Goal: Communication & Community: Answer question/provide support

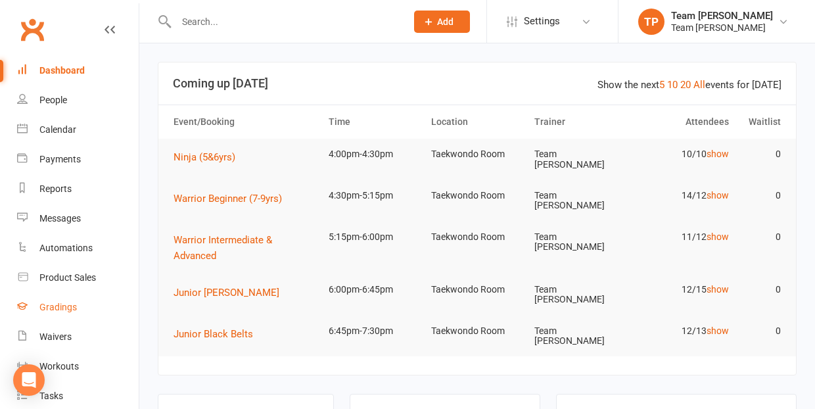
click at [68, 304] on div "Gradings" at bounding box center [57, 307] width 37 height 11
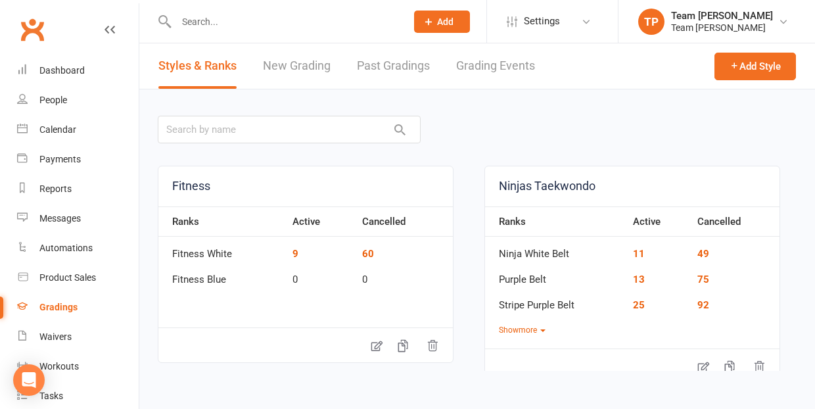
click at [495, 67] on link "Grading Events" at bounding box center [495, 65] width 79 height 45
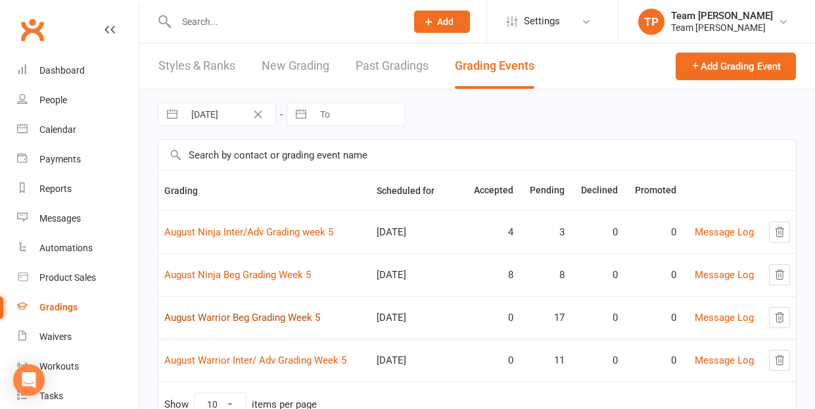
click at [264, 318] on link "August Warrior Beg Grading Week 5" at bounding box center [242, 318] width 156 height 12
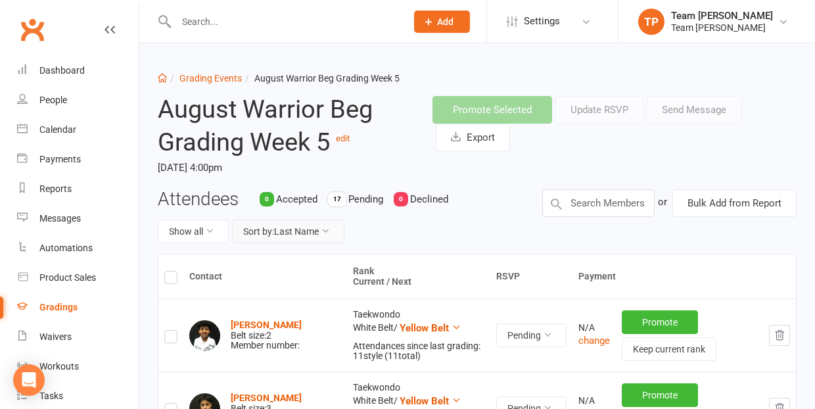
click at [286, 229] on button "Sort by: Last Name" at bounding box center [288, 232] width 112 height 24
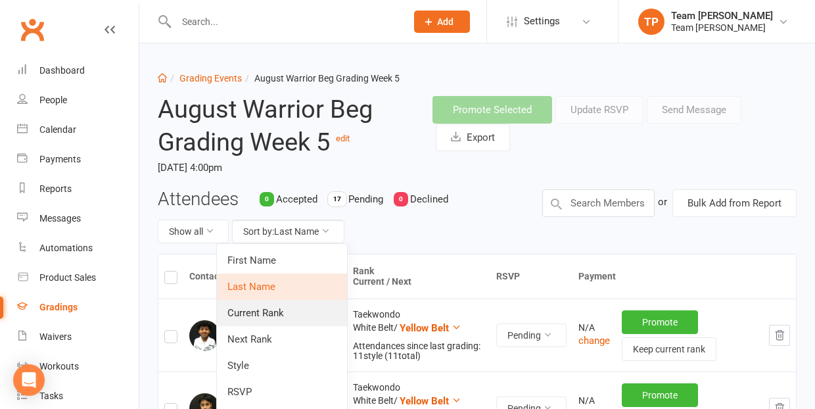
click at [264, 314] on link "Current Rank" at bounding box center [282, 313] width 130 height 26
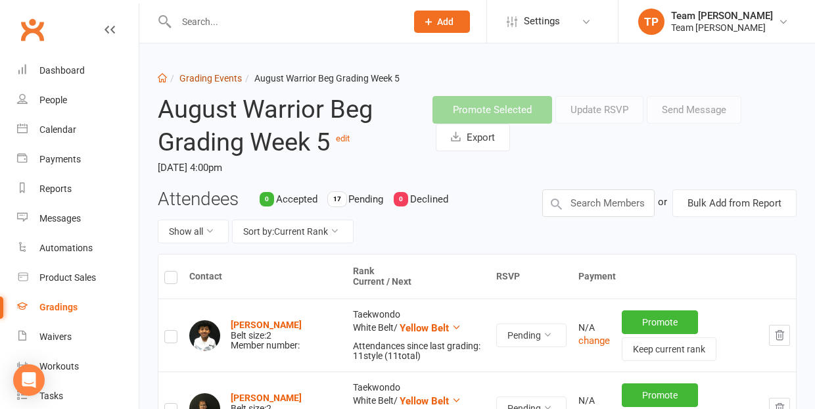
click at [217, 80] on link "Grading Events" at bounding box center [210, 78] width 62 height 11
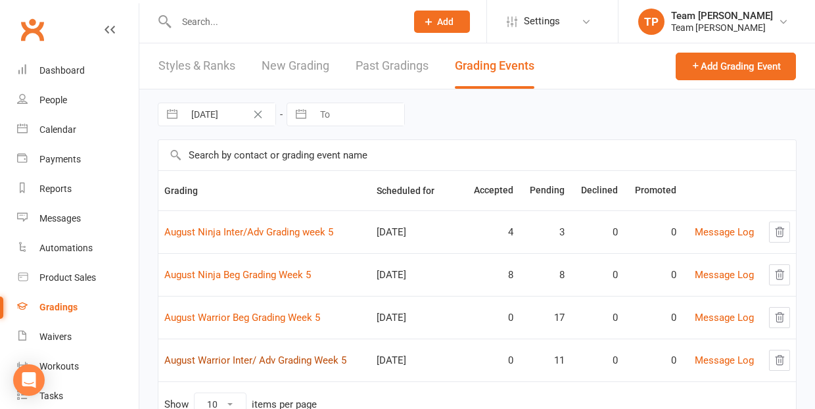
click at [273, 361] on link "August Warrior Inter/ Adv Grading Week 5" at bounding box center [255, 360] width 182 height 12
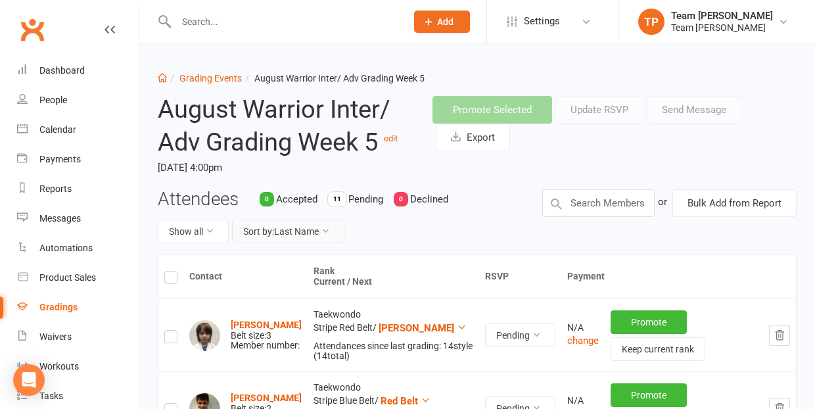
click at [308, 230] on button "Sort by: Last Name" at bounding box center [288, 232] width 112 height 24
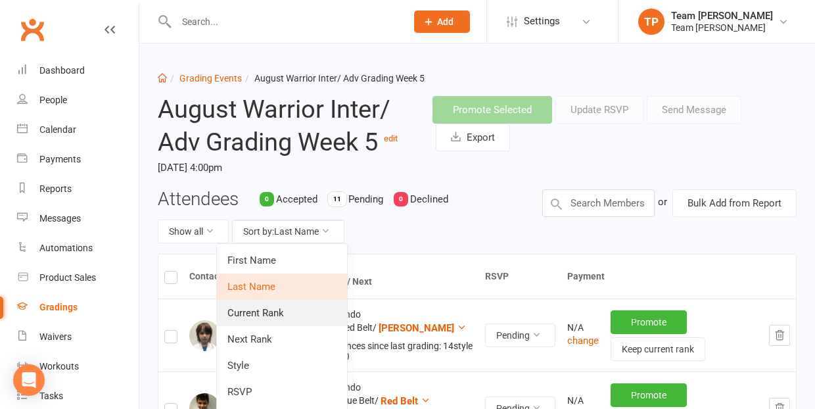
click at [294, 313] on link "Current Rank" at bounding box center [282, 313] width 130 height 26
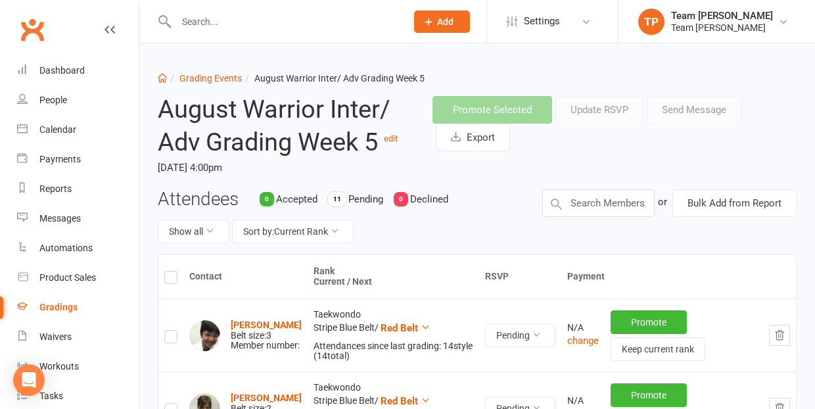
click at [171, 279] on label at bounding box center [170, 279] width 13 height 0
click at [171, 271] on input "checkbox" at bounding box center [170, 271] width 13 height 0
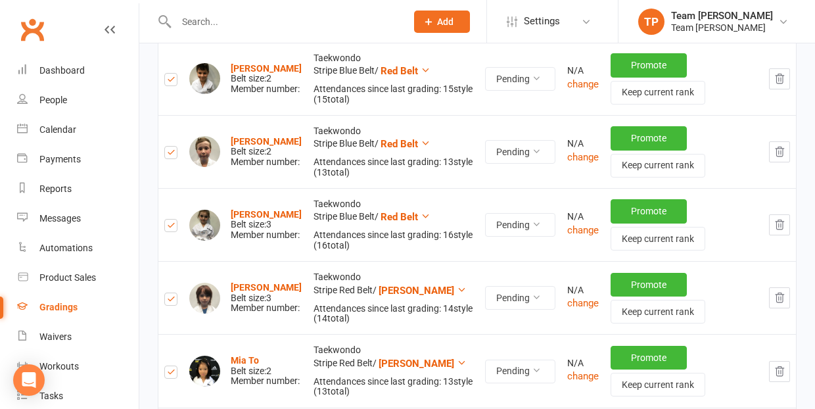
scroll to position [477, 0]
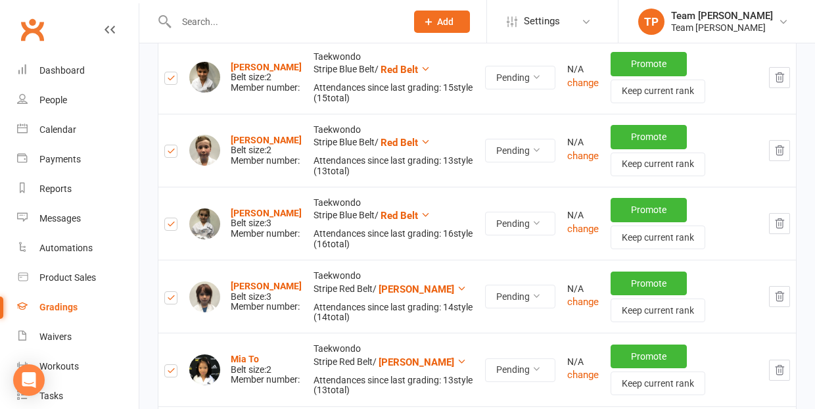
click at [171, 153] on label at bounding box center [170, 153] width 13 height 0
click at [171, 145] on input "checkbox" at bounding box center [170, 145] width 13 height 0
click at [170, 226] on label at bounding box center [170, 226] width 13 height 0
click at [170, 218] on input "checkbox" at bounding box center [170, 218] width 13 height 0
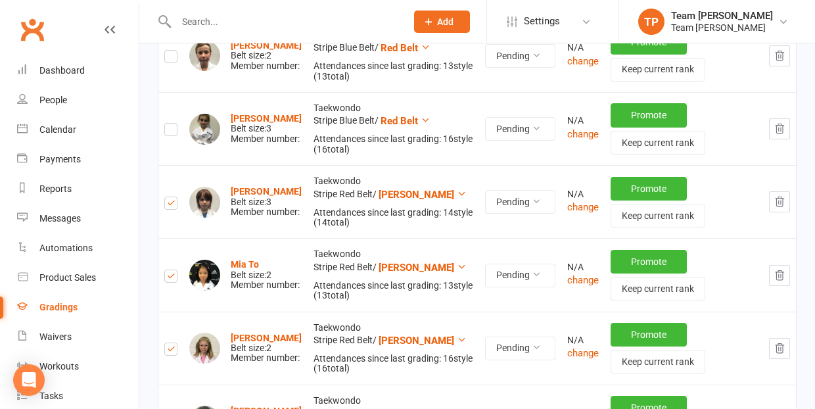
scroll to position [574, 0]
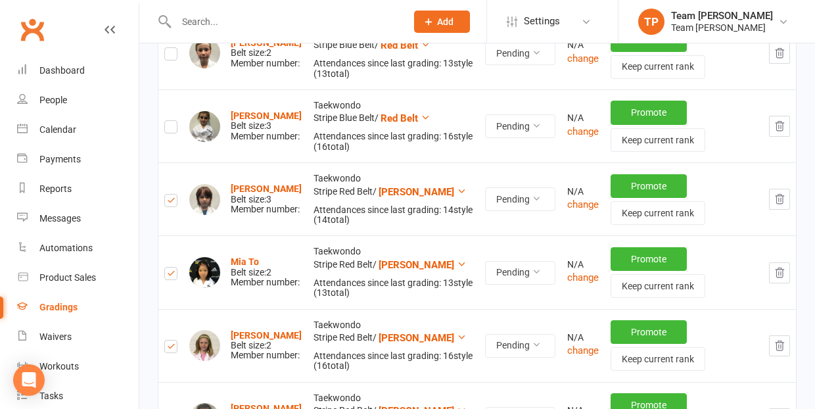
click at [170, 275] on label at bounding box center [170, 275] width 13 height 0
click at [170, 267] on input "checkbox" at bounding box center [170, 267] width 13 height 0
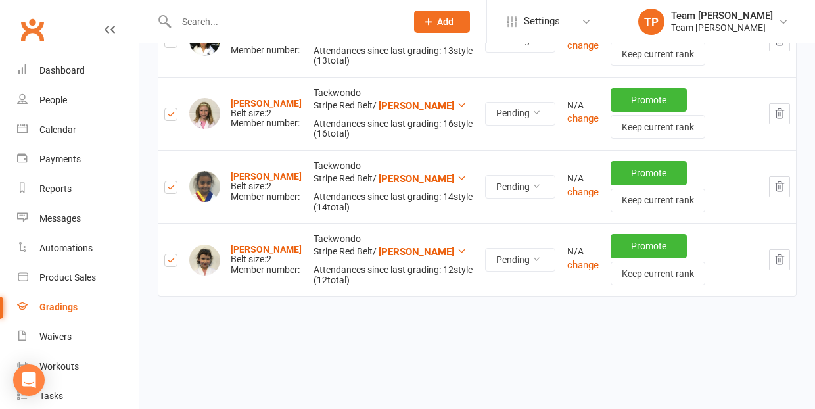
scroll to position [806, 0]
click at [171, 263] on label at bounding box center [170, 263] width 13 height 0
click at [171, 255] on input "checkbox" at bounding box center [170, 255] width 13 height 0
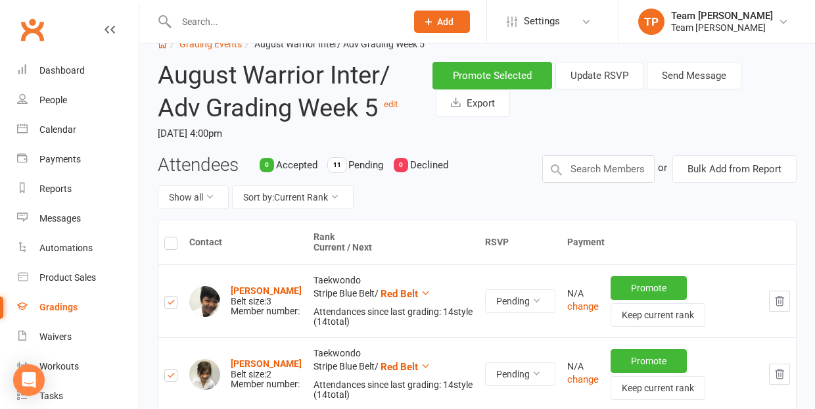
scroll to position [13, 0]
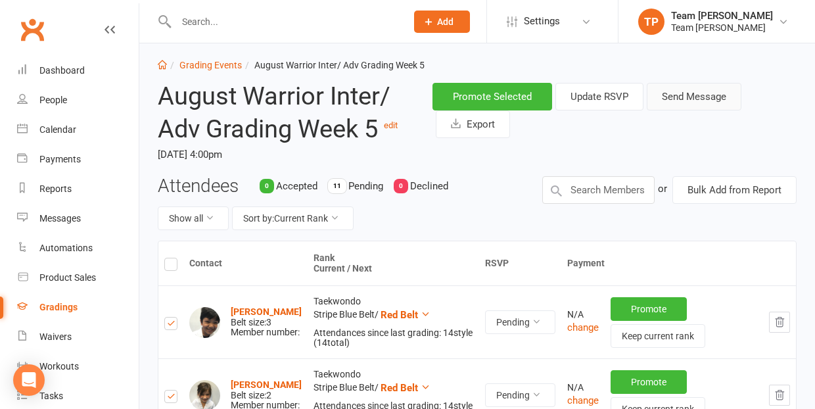
click at [691, 96] on button "Send Message" at bounding box center [694, 97] width 95 height 28
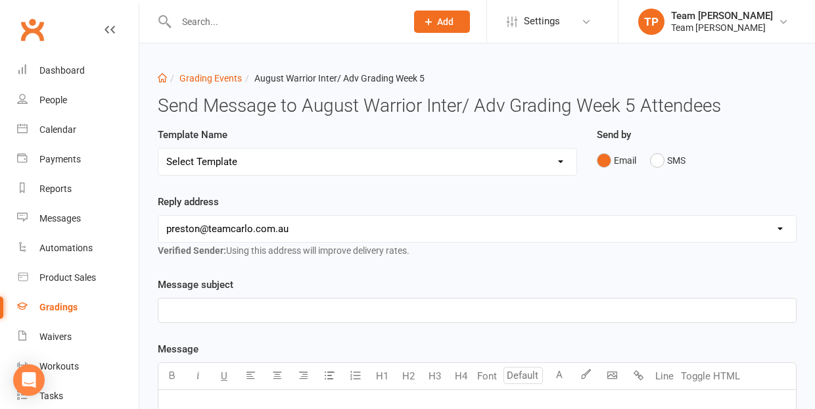
select select "16"
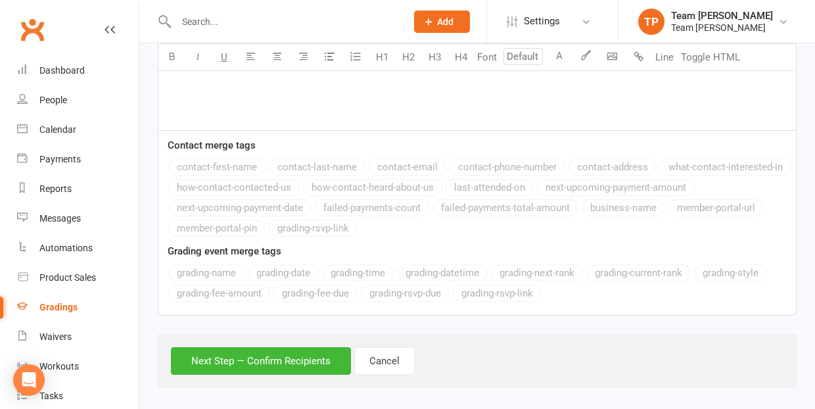
scroll to position [930, 0]
click at [273, 351] on button "Next Step — Confirm Recipients" at bounding box center [261, 362] width 180 height 28
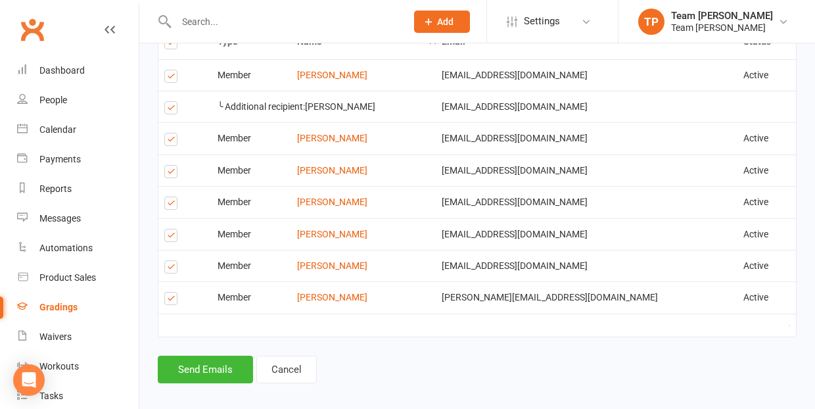
scroll to position [996, 0]
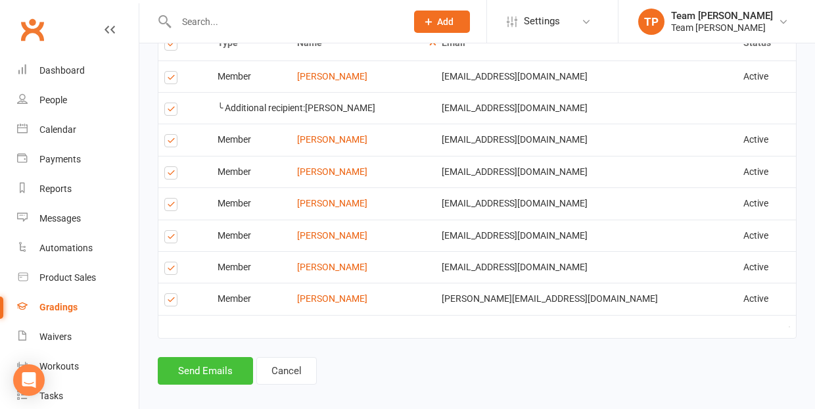
click at [205, 357] on button "Send Emails" at bounding box center [205, 371] width 95 height 28
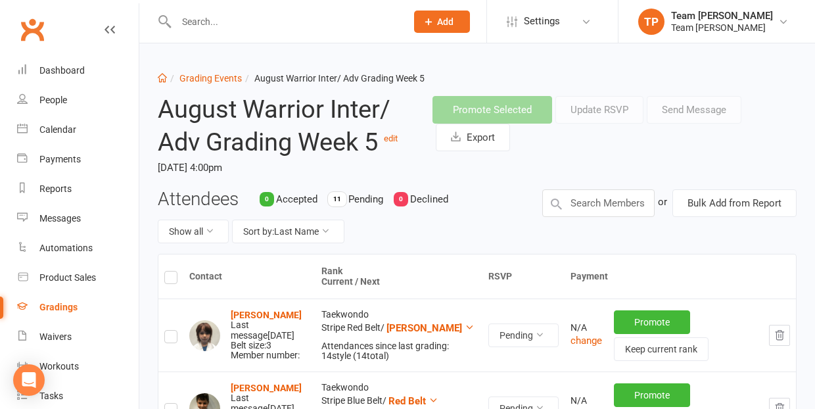
click at [170, 279] on label at bounding box center [170, 279] width 13 height 0
click at [170, 271] on input "checkbox" at bounding box center [170, 271] width 13 height 0
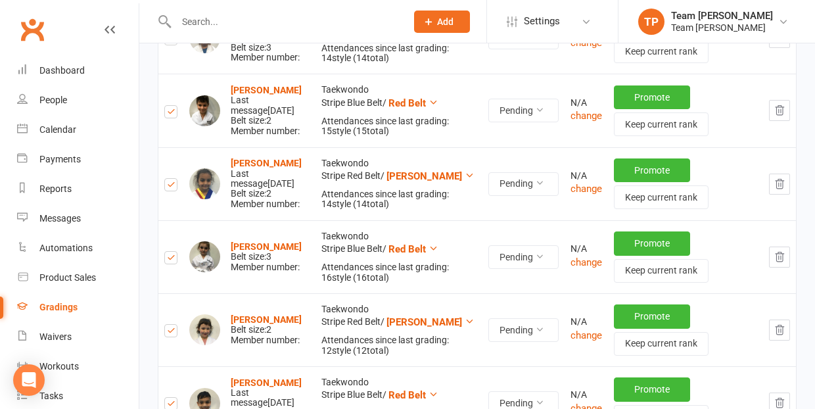
scroll to position [303, 0]
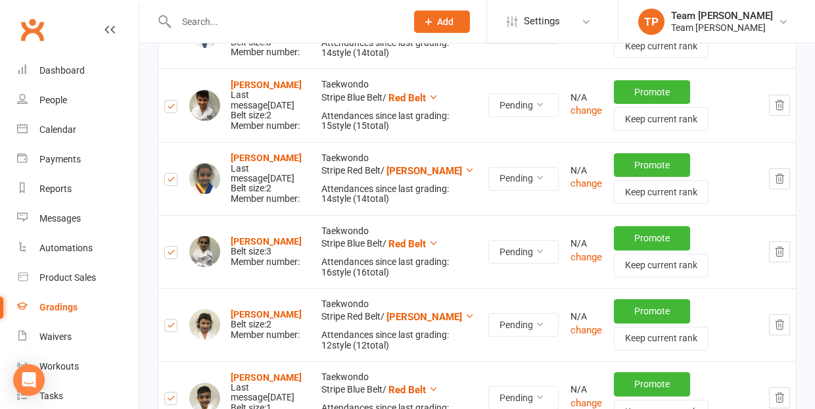
click at [171, 254] on label at bounding box center [170, 254] width 13 height 0
click at [171, 246] on input "checkbox" at bounding box center [170, 246] width 13 height 0
click at [170, 327] on label at bounding box center [170, 327] width 13 height 0
click at [170, 319] on input "checkbox" at bounding box center [170, 319] width 13 height 0
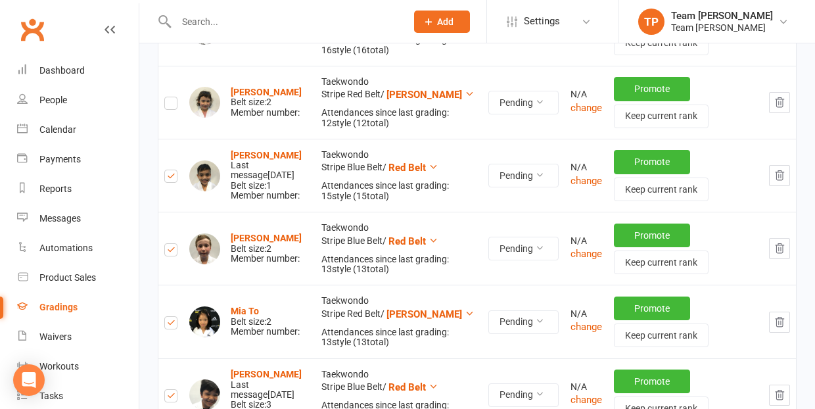
scroll to position [536, 0]
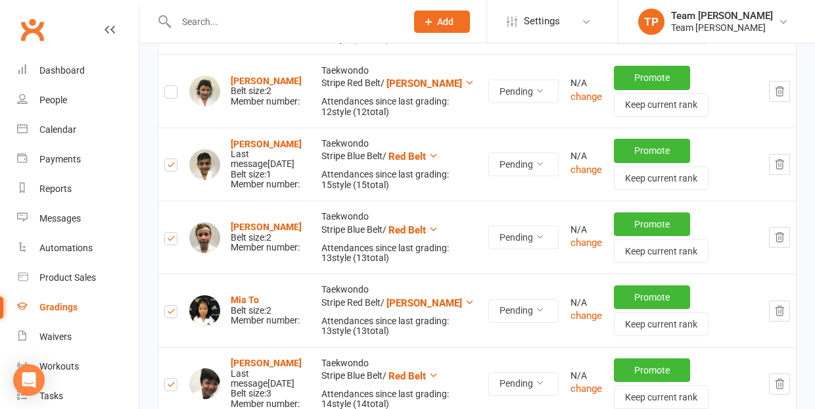
click at [170, 313] on label at bounding box center [170, 313] width 13 height 0
click at [170, 306] on input "checkbox" at bounding box center [170, 306] width 13 height 0
click at [174, 241] on label at bounding box center [170, 241] width 13 height 0
click at [174, 233] on input "checkbox" at bounding box center [170, 233] width 13 height 0
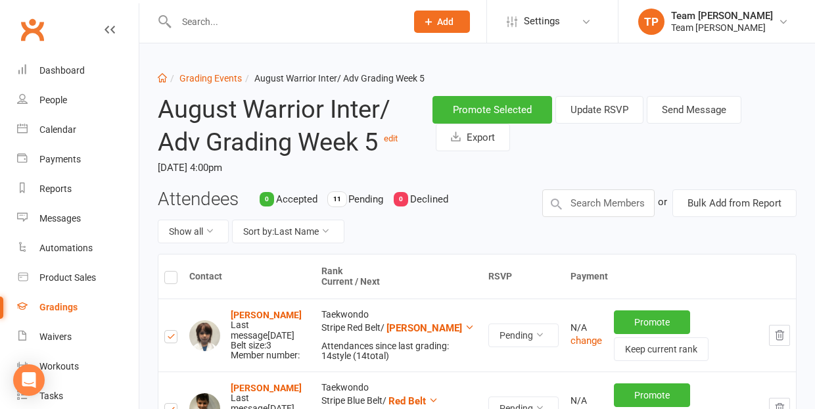
scroll to position [0, 0]
click at [687, 110] on button "Send Message" at bounding box center [694, 110] width 95 height 28
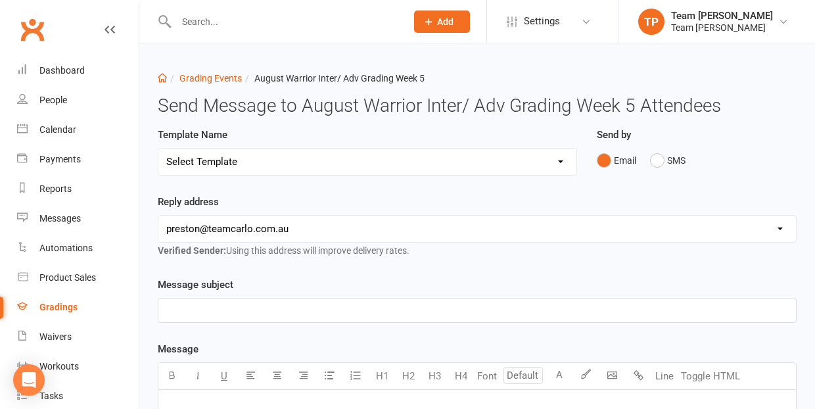
select select "19"
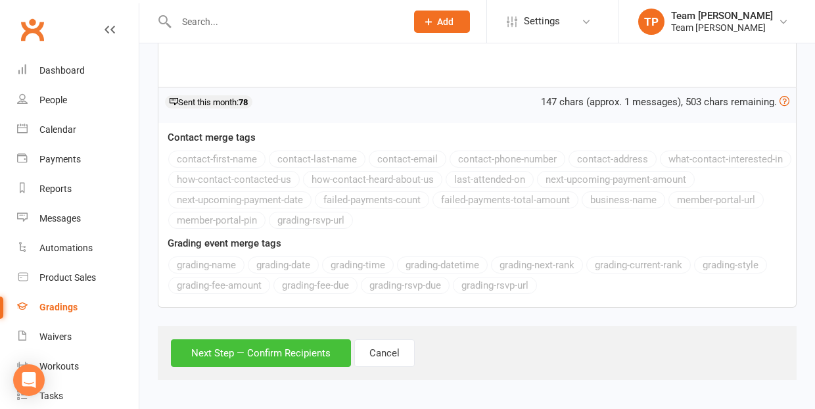
click at [256, 353] on button "Next Step — Confirm Recipients" at bounding box center [261, 353] width 180 height 28
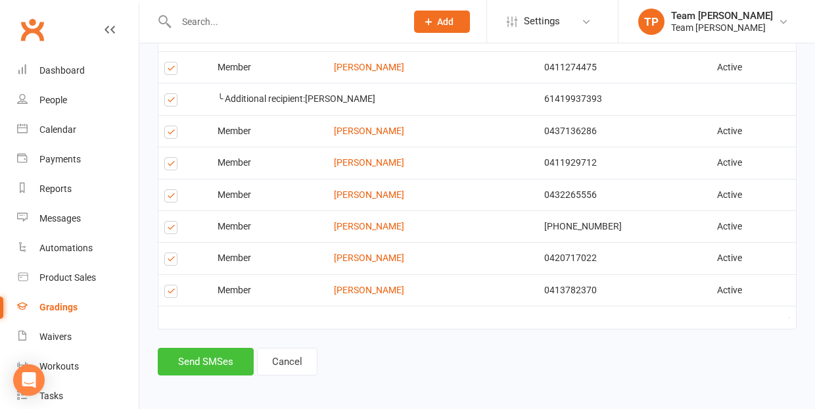
scroll to position [353, 0]
click at [211, 356] on button "Send SMSes" at bounding box center [206, 362] width 96 height 28
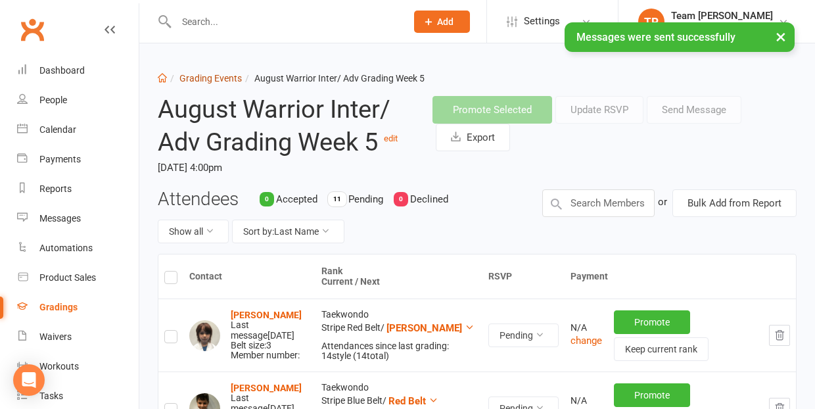
click at [206, 78] on link "Grading Events" at bounding box center [210, 78] width 62 height 11
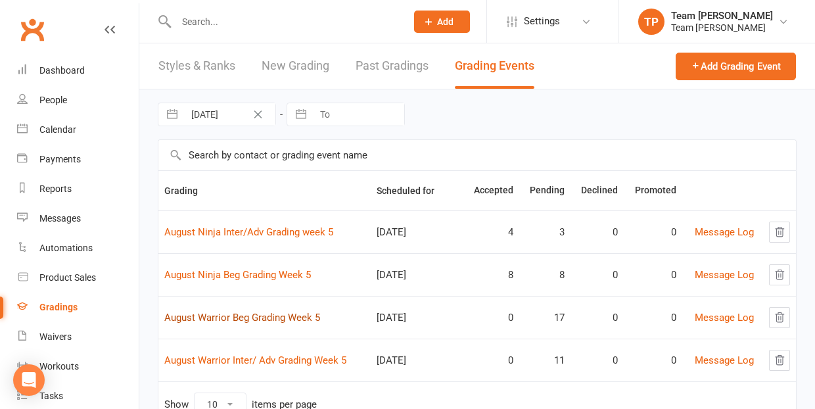
click at [258, 315] on link "August Warrior Beg Grading Week 5" at bounding box center [242, 318] width 156 height 12
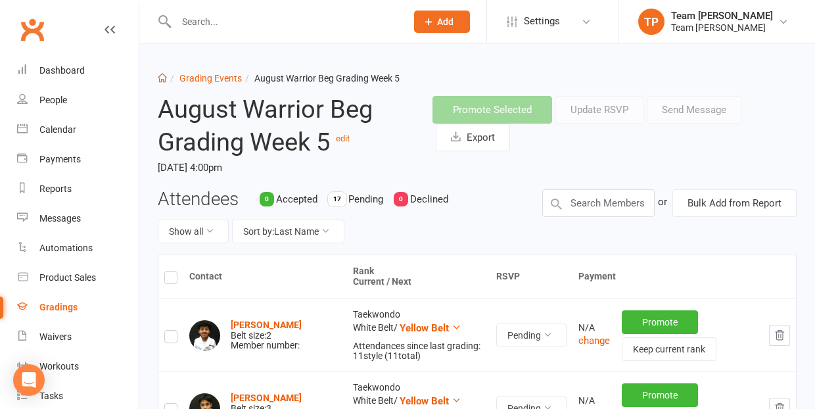
click at [168, 279] on label at bounding box center [170, 279] width 13 height 0
click at [168, 271] on input "checkbox" at bounding box center [170, 271] width 13 height 0
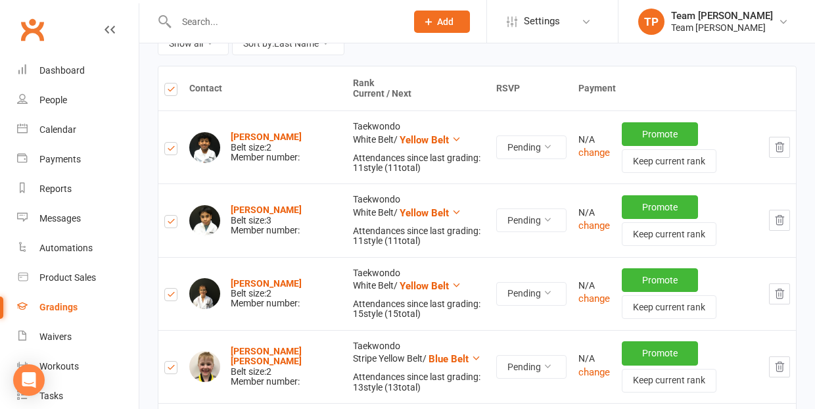
scroll to position [185, 0]
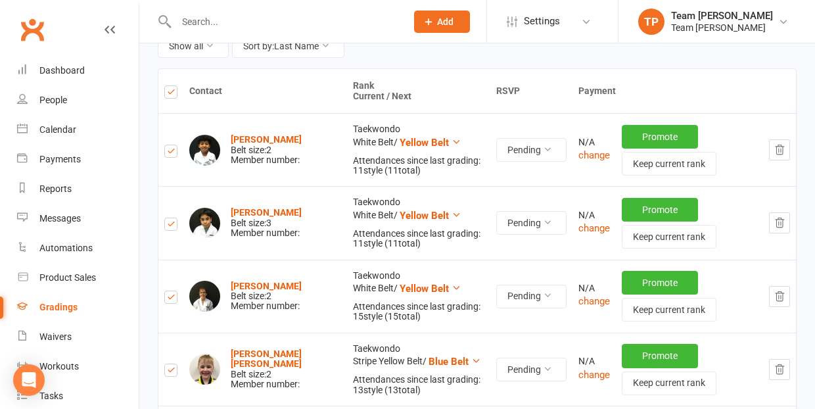
click at [171, 226] on label at bounding box center [170, 226] width 13 height 0
click at [171, 218] on input "checkbox" at bounding box center [170, 218] width 13 height 0
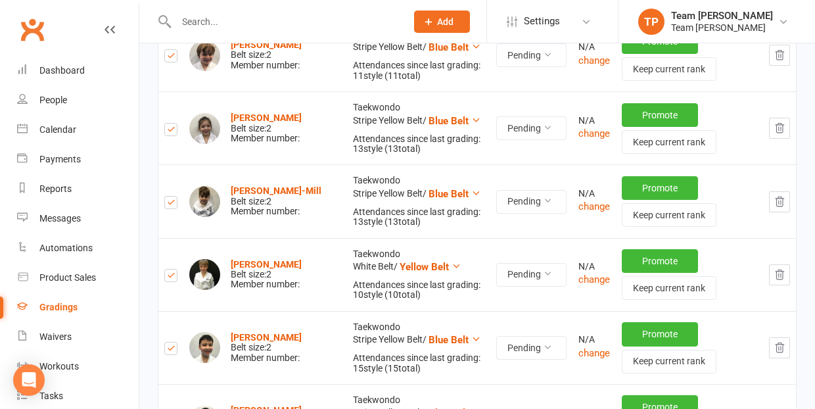
scroll to position [657, 0]
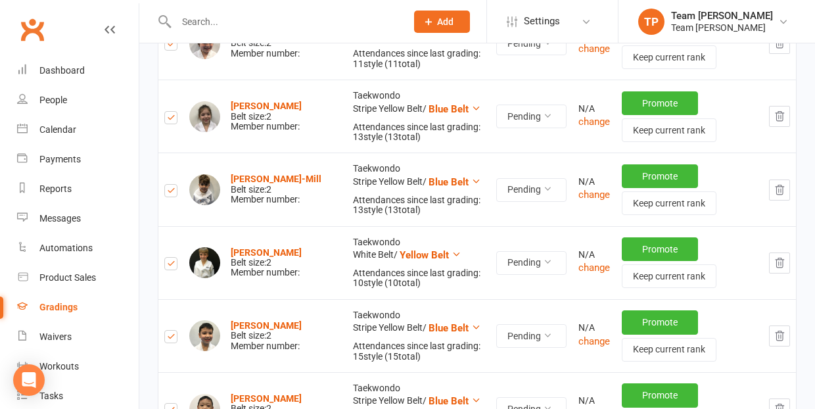
click at [170, 266] on label at bounding box center [170, 266] width 13 height 0
click at [170, 258] on input "checkbox" at bounding box center [170, 258] width 13 height 0
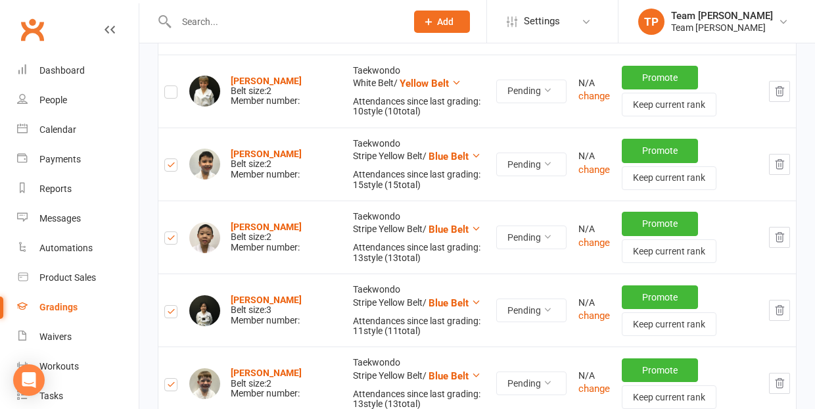
scroll to position [831, 0]
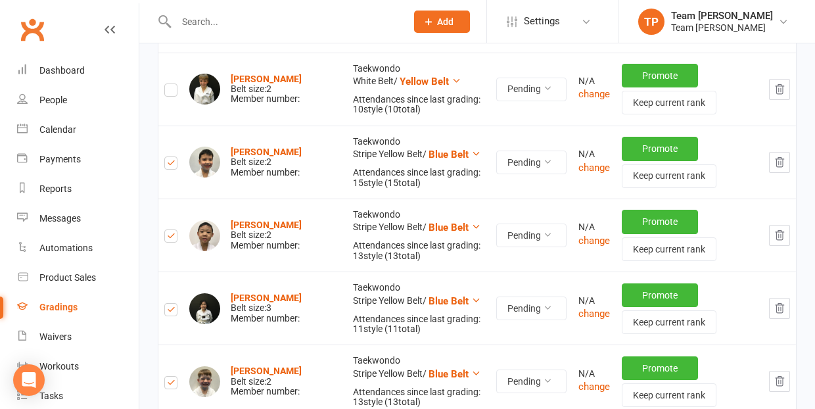
click at [169, 312] on label at bounding box center [170, 312] width 13 height 0
click at [169, 304] on input "checkbox" at bounding box center [170, 304] width 13 height 0
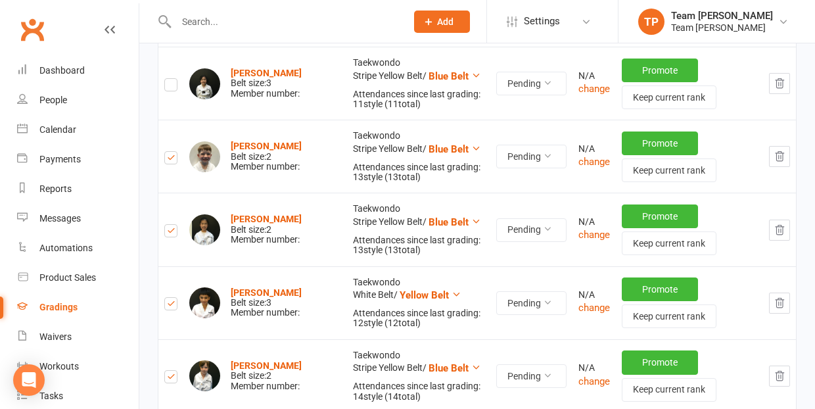
scroll to position [1057, 0]
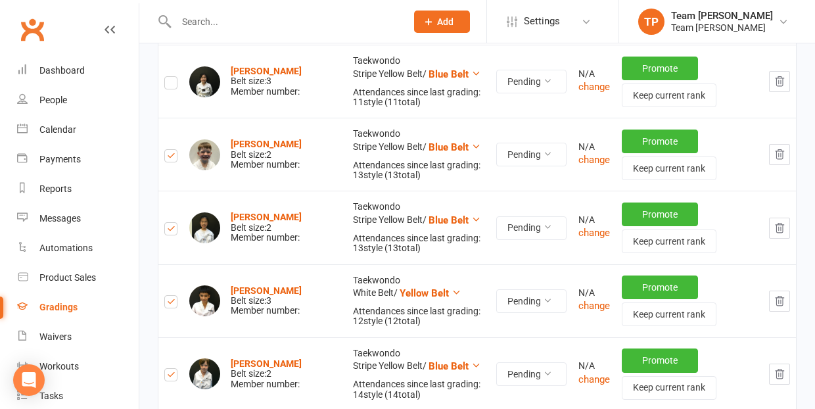
click at [172, 304] on label at bounding box center [170, 304] width 13 height 0
click at [172, 296] on input "checkbox" at bounding box center [170, 296] width 13 height 0
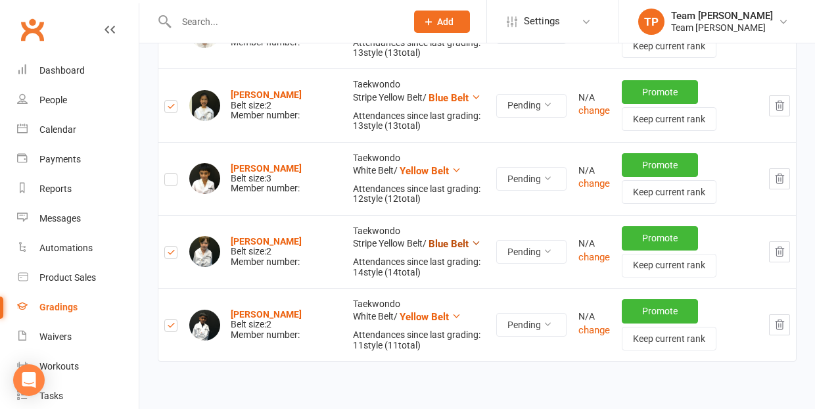
scroll to position [1180, 0]
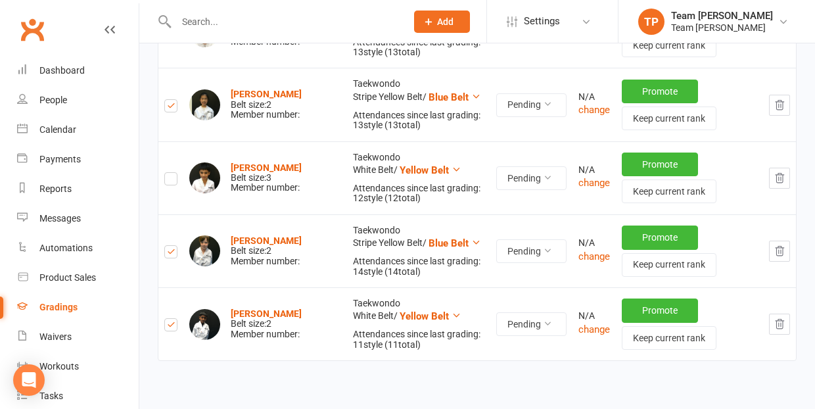
click at [170, 327] on label at bounding box center [170, 327] width 13 height 0
click at [170, 319] on input "checkbox" at bounding box center [170, 319] width 13 height 0
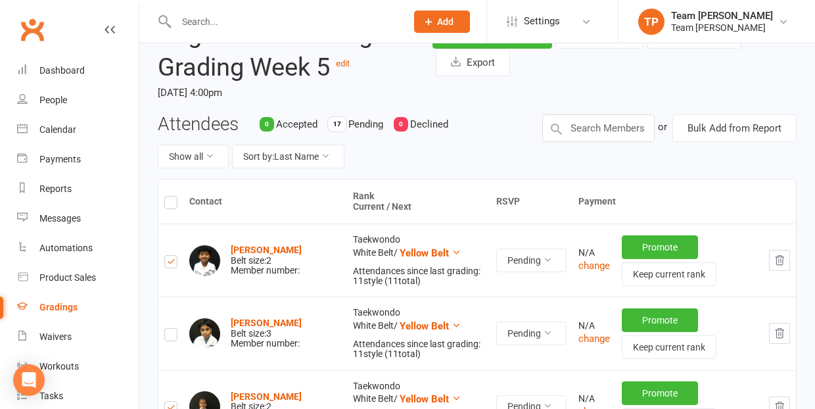
scroll to position [44, 0]
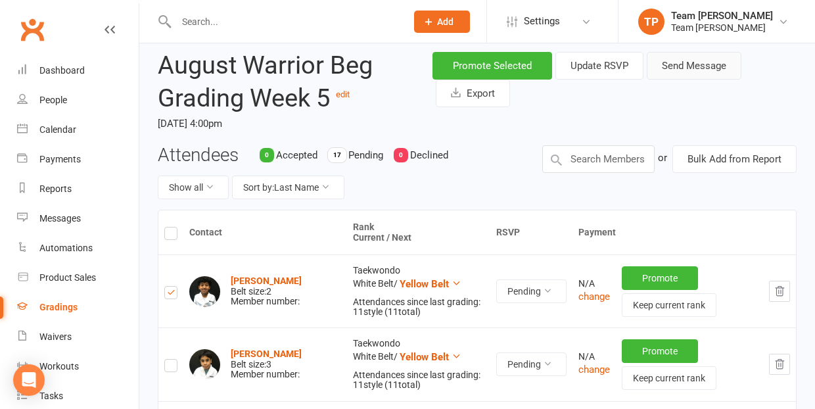
click at [685, 64] on button "Send Message" at bounding box center [694, 66] width 95 height 28
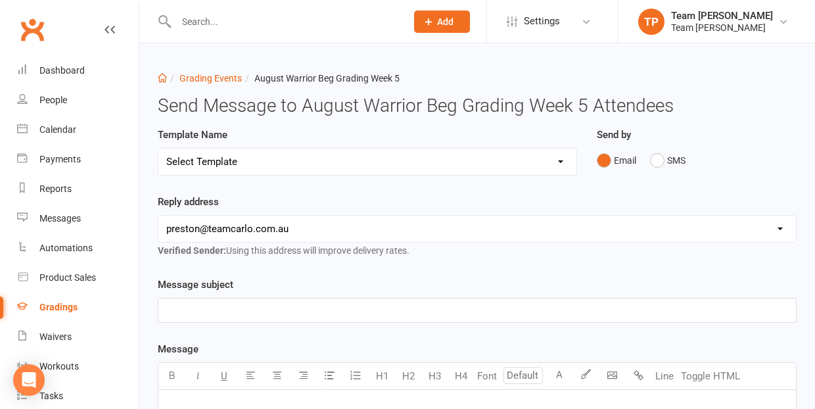
select select "16"
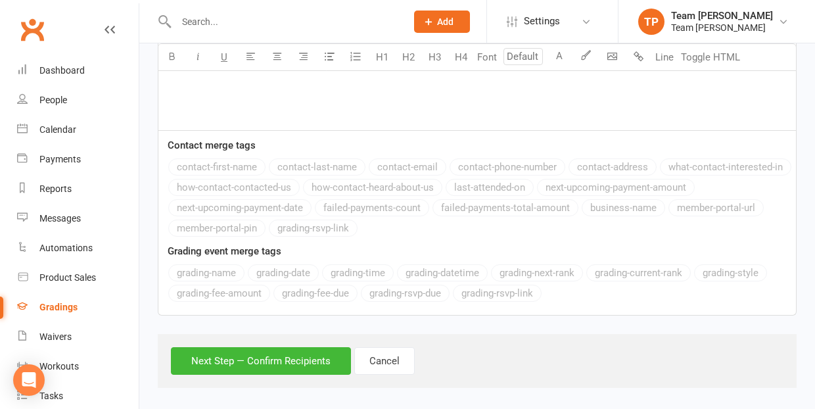
scroll to position [930, 0]
click at [260, 352] on button "Next Step — Confirm Recipients" at bounding box center [261, 362] width 180 height 28
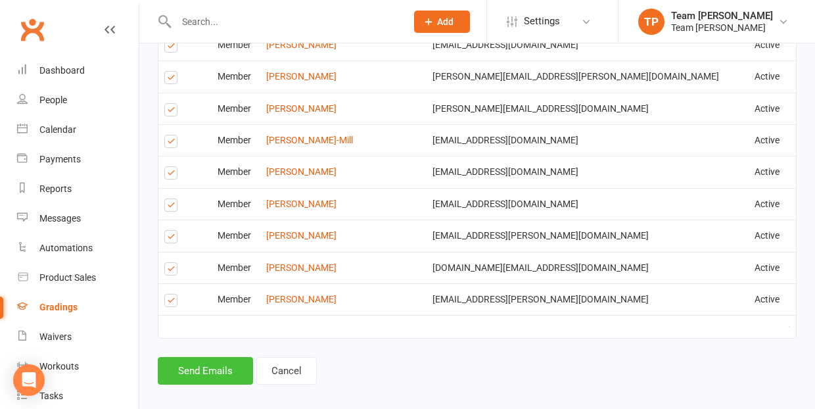
scroll to position [1123, 0]
click at [202, 358] on button "Send Emails" at bounding box center [205, 372] width 95 height 28
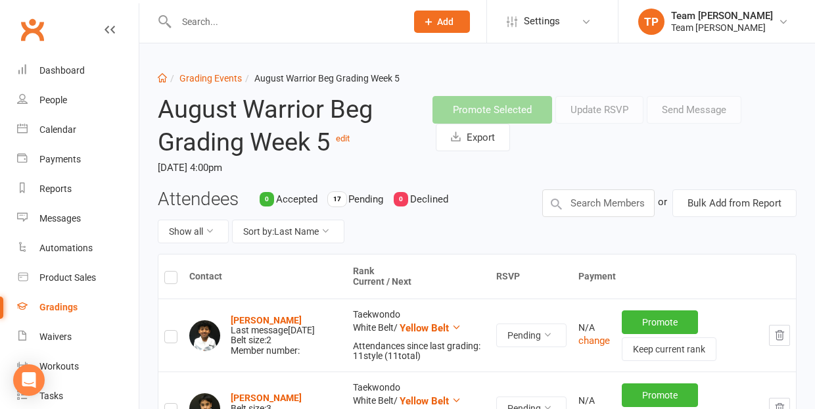
click at [170, 338] on label at bounding box center [170, 338] width 13 height 0
click at [170, 331] on input "checkbox" at bounding box center [170, 331] width 13 height 0
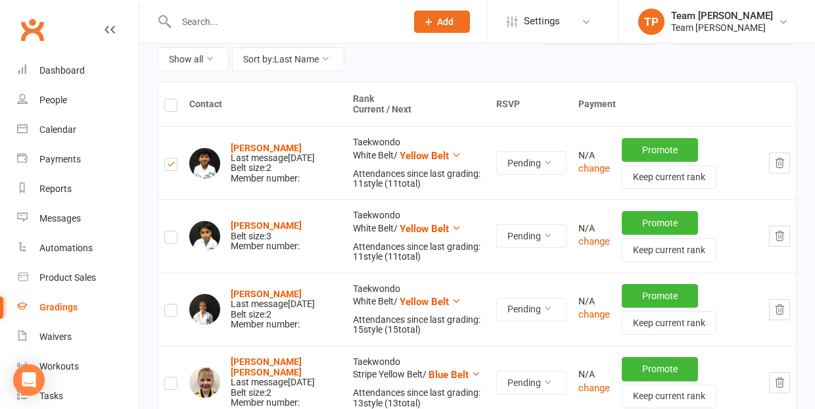
scroll to position [177, 0]
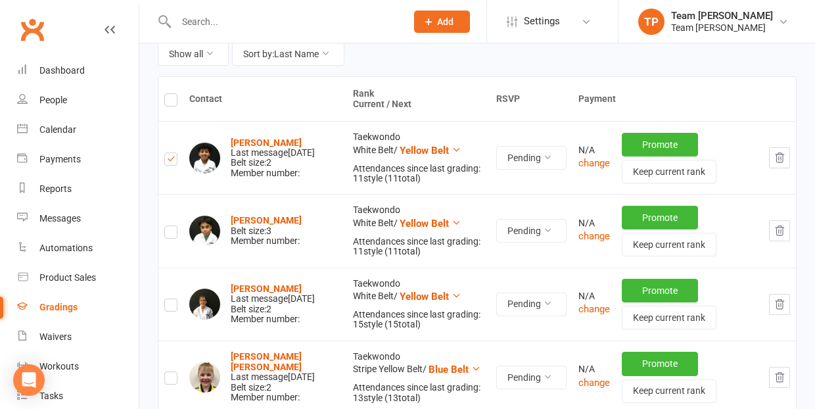
click at [171, 307] on label at bounding box center [170, 307] width 13 height 0
click at [171, 299] on input "checkbox" at bounding box center [170, 299] width 13 height 0
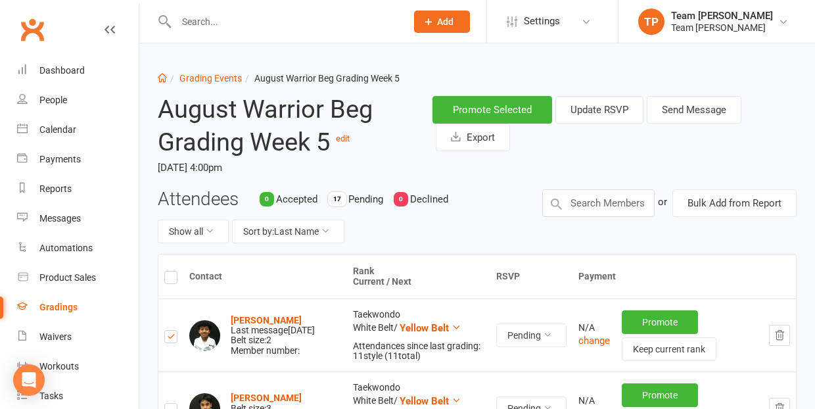
scroll to position [0, 0]
click at [309, 227] on button "Sort by: Last Name" at bounding box center [288, 232] width 112 height 24
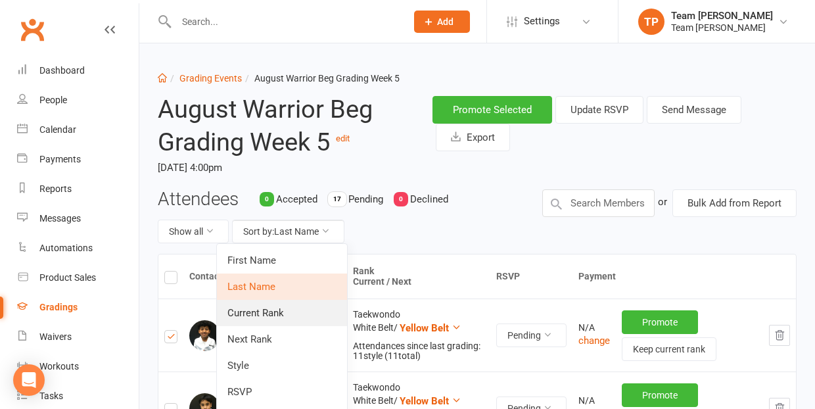
click at [295, 310] on link "Current Rank" at bounding box center [282, 313] width 130 height 26
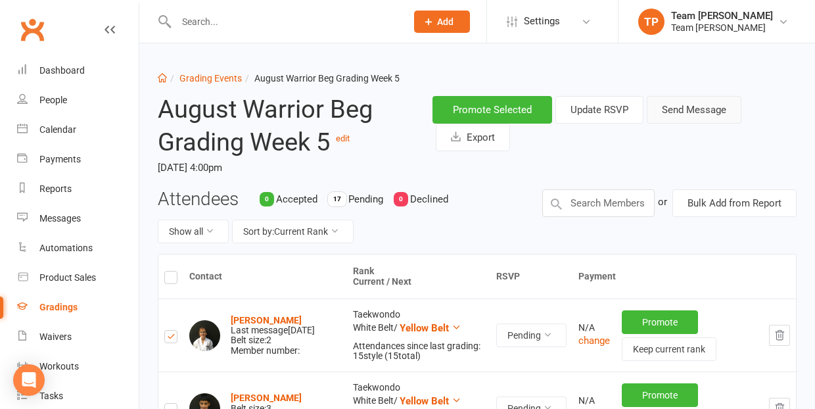
click at [699, 107] on button "Send Message" at bounding box center [694, 110] width 95 height 28
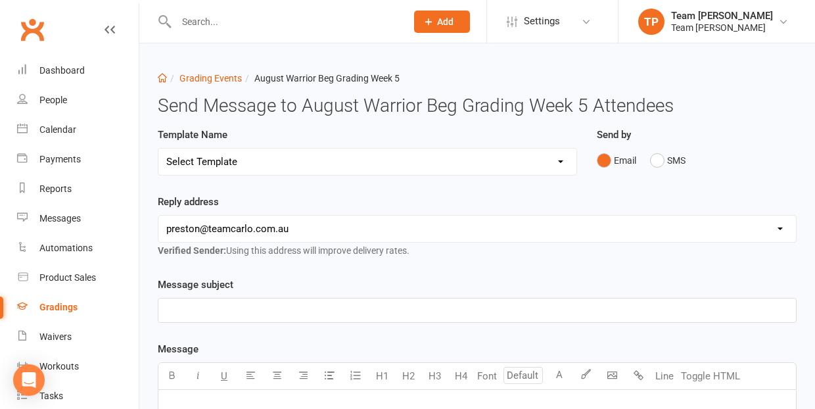
select select "25"
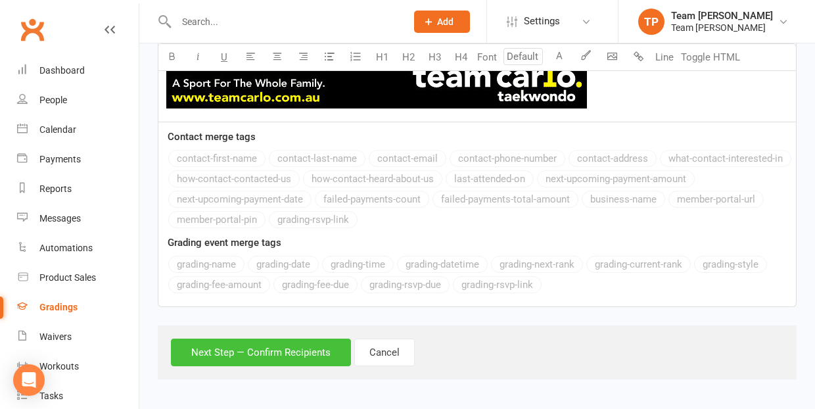
click at [250, 348] on button "Next Step — Confirm Recipients" at bounding box center [261, 352] width 180 height 28
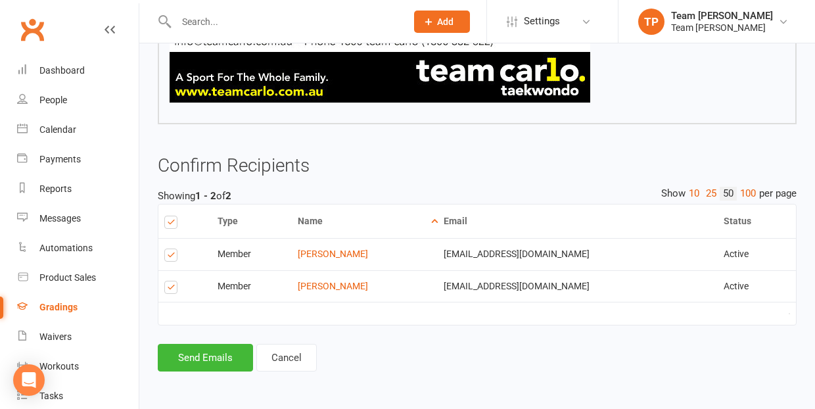
scroll to position [1075, 0]
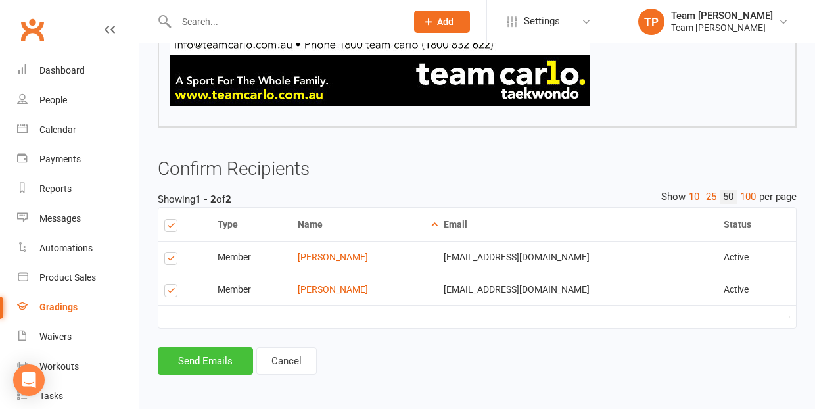
click at [210, 353] on button "Send Emails" at bounding box center [205, 361] width 95 height 28
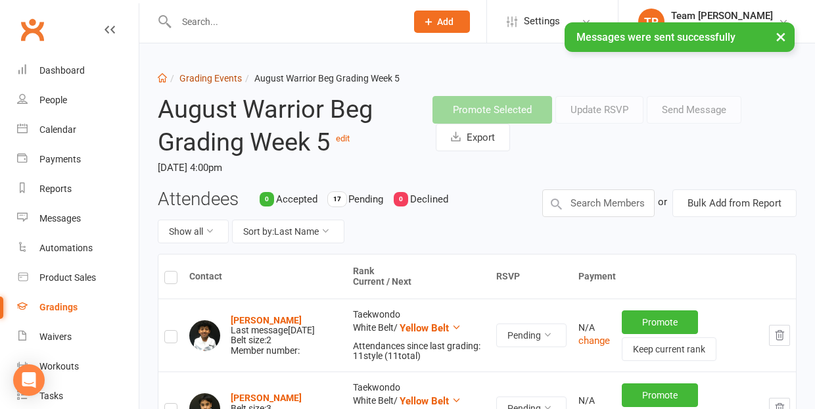
click at [210, 78] on link "Grading Events" at bounding box center [210, 78] width 62 height 11
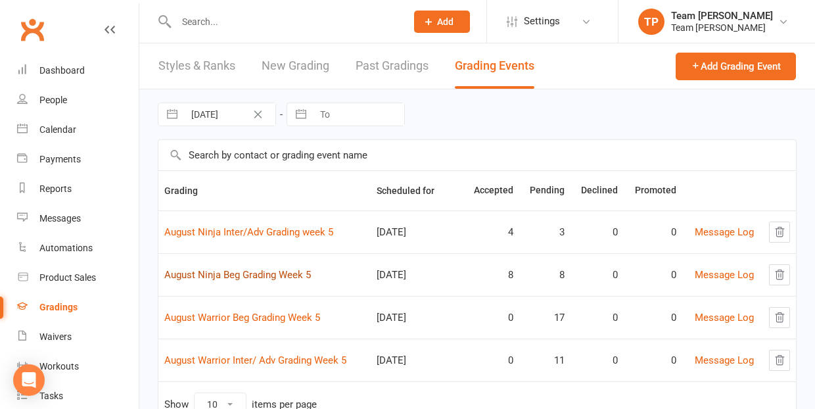
click at [252, 275] on link "August Ninja Beg Grading Week 5" at bounding box center [237, 275] width 147 height 12
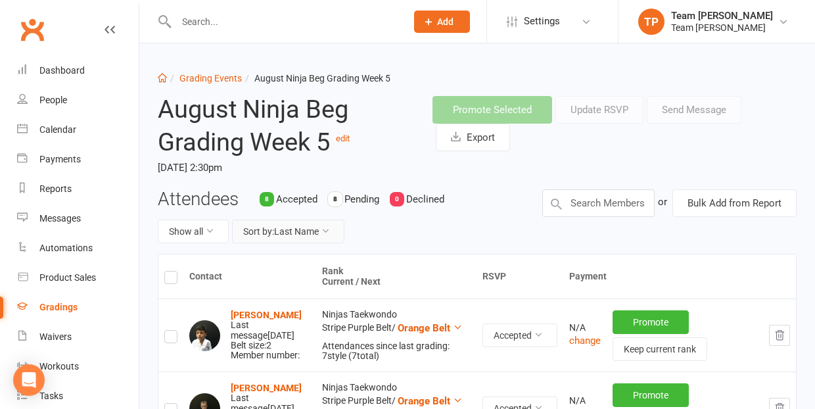
click at [277, 231] on button "Sort by: Last Name" at bounding box center [288, 232] width 112 height 24
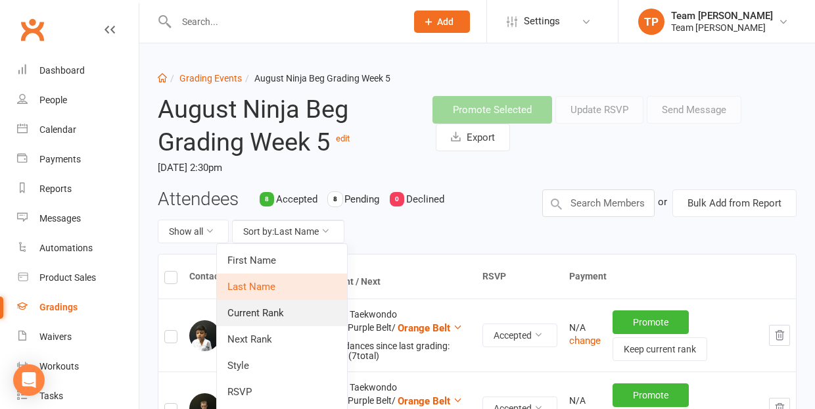
click at [274, 309] on link "Current Rank" at bounding box center [282, 313] width 130 height 26
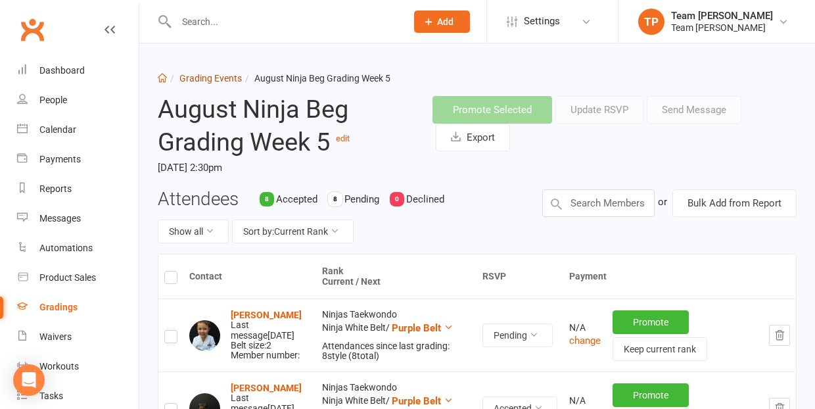
click at [199, 79] on link "Grading Events" at bounding box center [210, 78] width 62 height 11
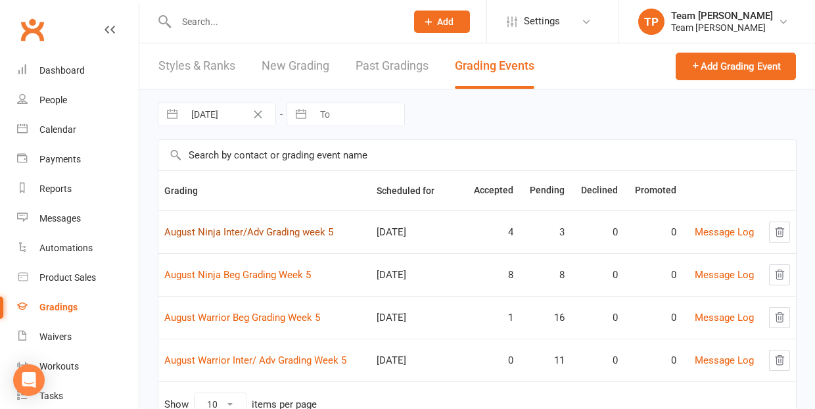
click at [269, 233] on link "August Ninja Inter/Adv Grading week 5" at bounding box center [248, 232] width 169 height 12
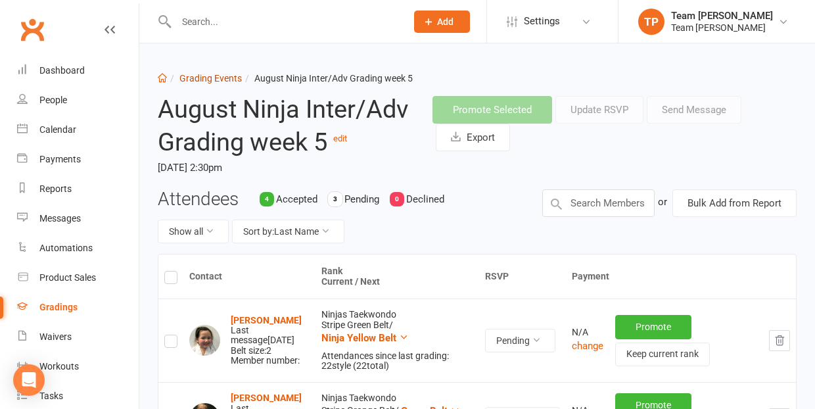
click at [200, 78] on link "Grading Events" at bounding box center [210, 78] width 62 height 11
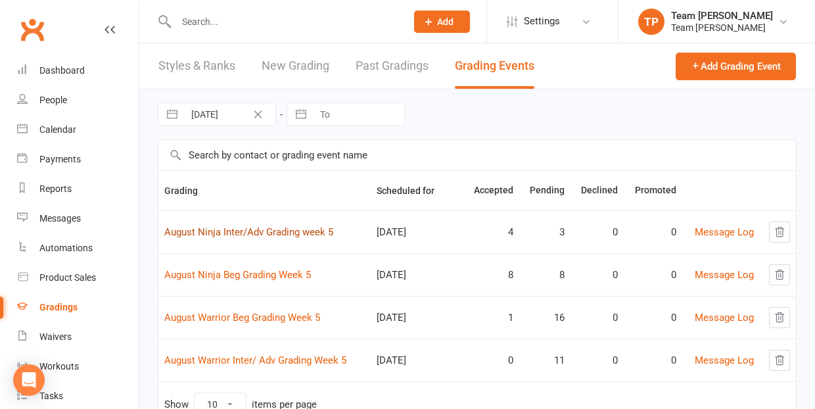
click at [248, 237] on link "August Ninja Inter/Adv Grading week 5" at bounding box center [248, 232] width 169 height 12
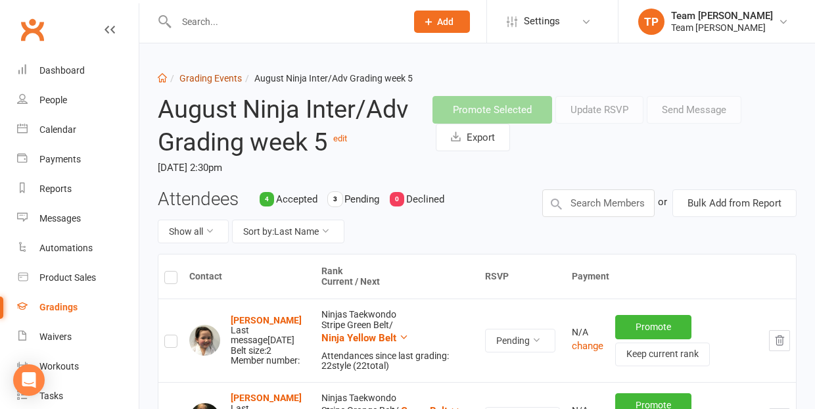
click at [210, 76] on link "Grading Events" at bounding box center [210, 78] width 62 height 11
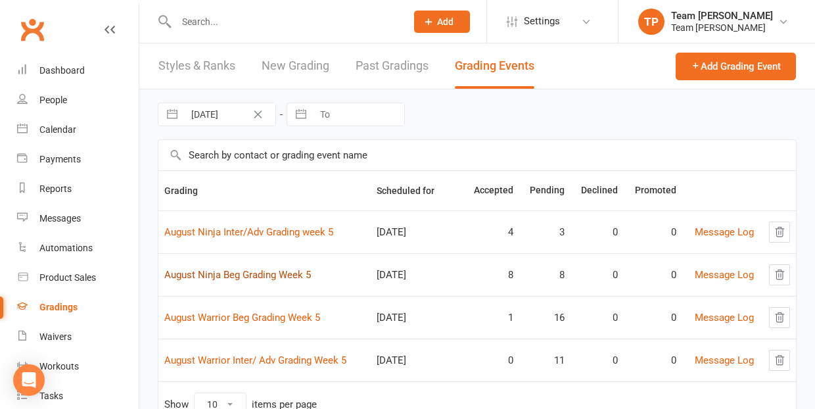
click at [253, 277] on link "August Ninja Beg Grading Week 5" at bounding box center [237, 275] width 147 height 12
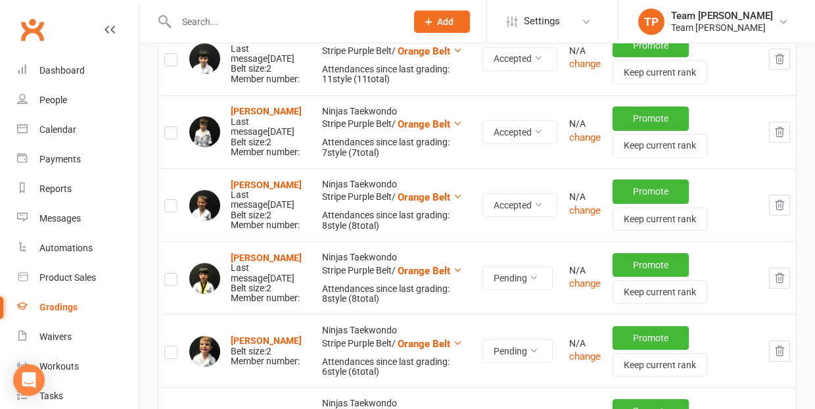
scroll to position [869, 0]
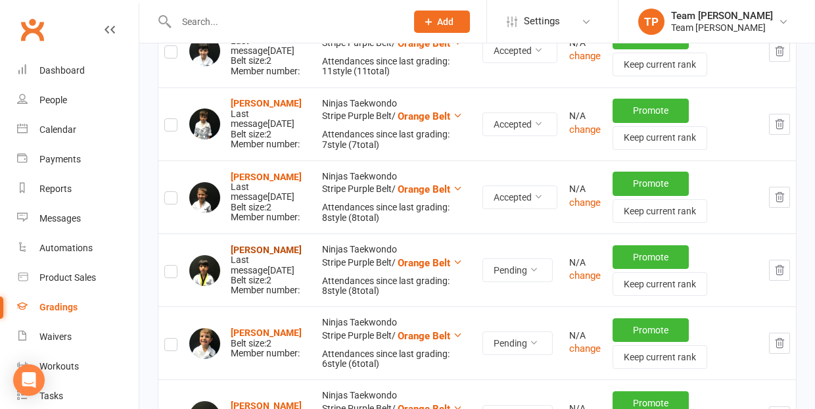
click at [252, 247] on strong "[PERSON_NAME]" at bounding box center [266, 249] width 71 height 11
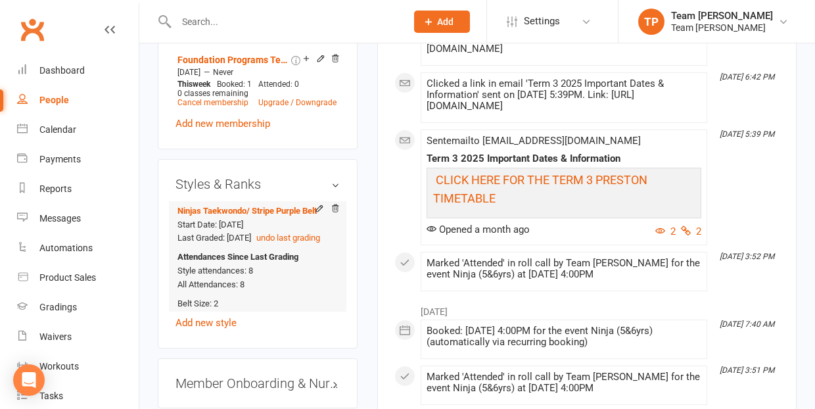
scroll to position [1049, 0]
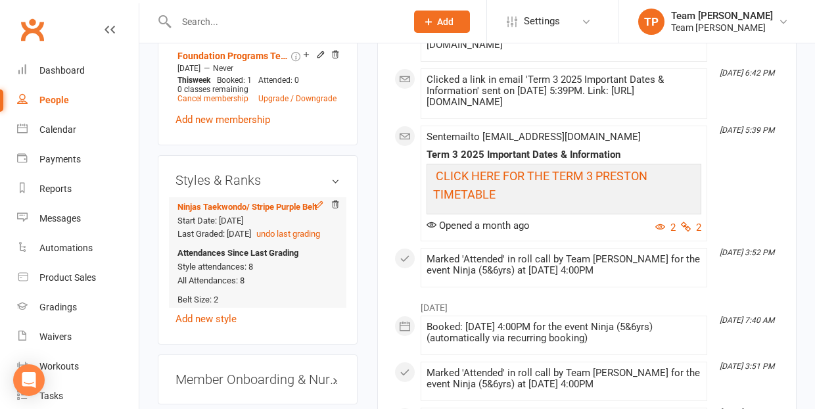
click at [317, 200] on icon at bounding box center [319, 204] width 9 height 9
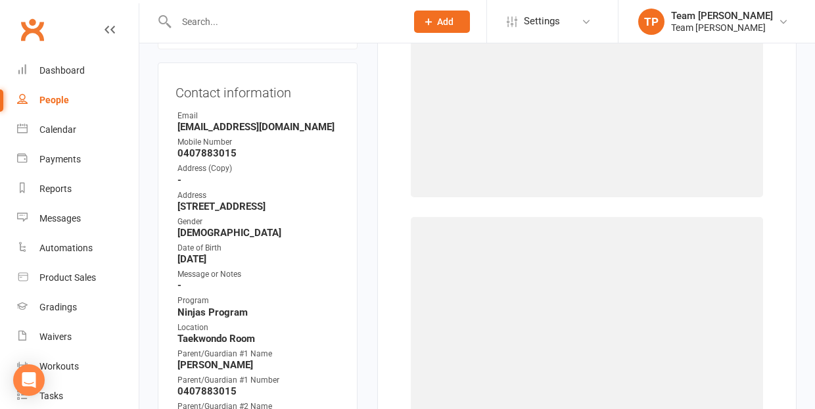
scroll to position [112, 0]
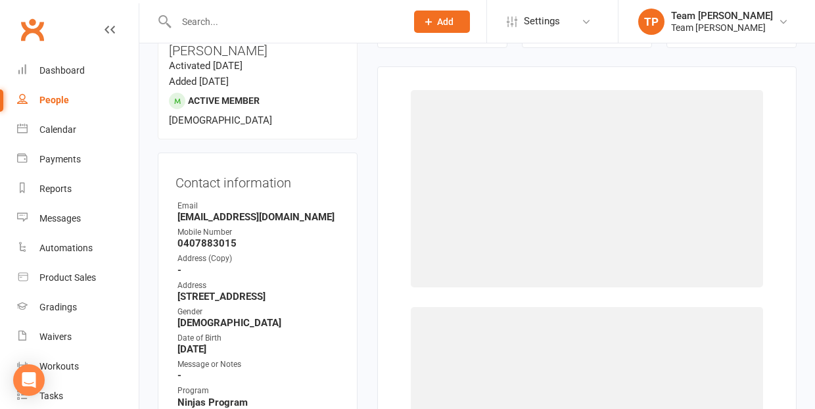
select select "1061"
select select "9945"
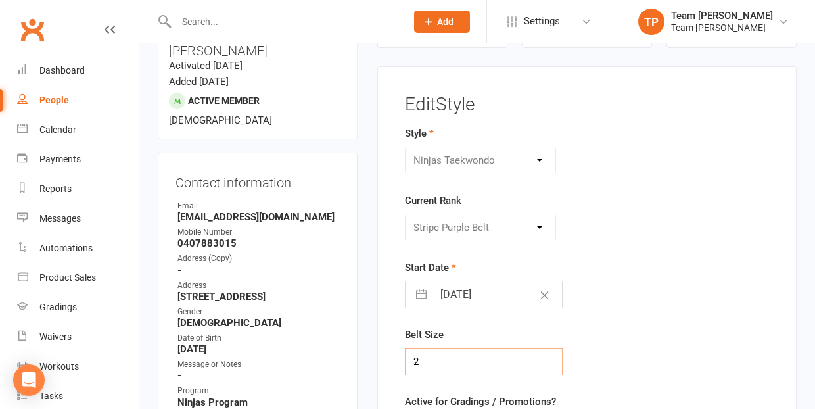
click at [417, 358] on input "2" at bounding box center [484, 362] width 158 height 28
click at [411, 358] on input "2" at bounding box center [484, 362] width 158 height 28
type input "3"
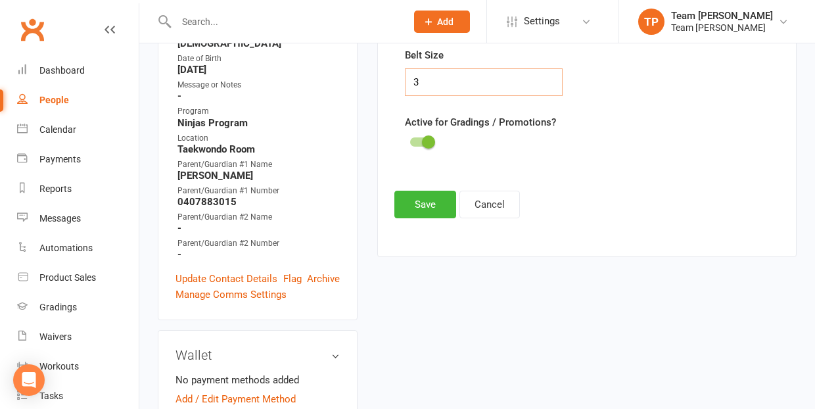
scroll to position [407, 0]
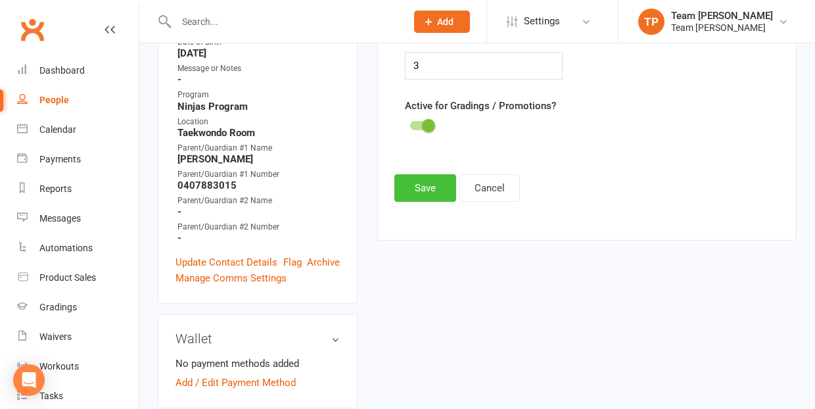
click at [424, 183] on button "Save" at bounding box center [425, 188] width 62 height 28
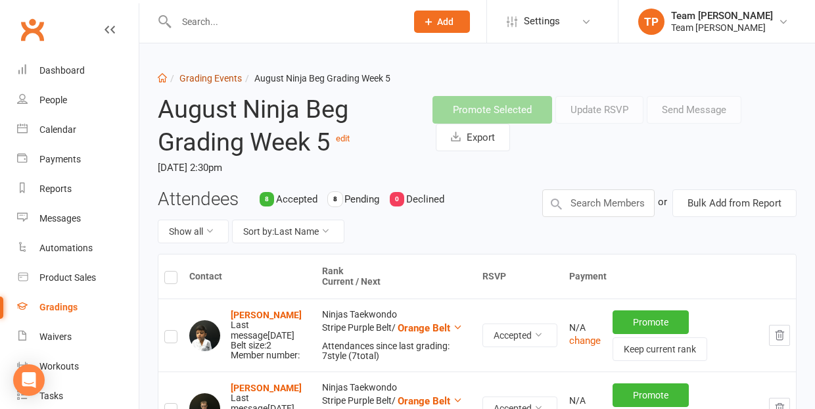
click at [214, 77] on link "Grading Events" at bounding box center [210, 78] width 62 height 11
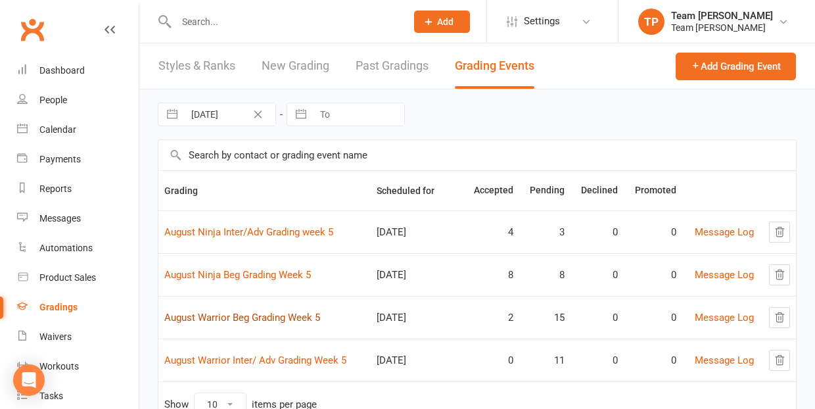
click at [275, 319] on link "August Warrior Beg Grading Week 5" at bounding box center [242, 318] width 156 height 12
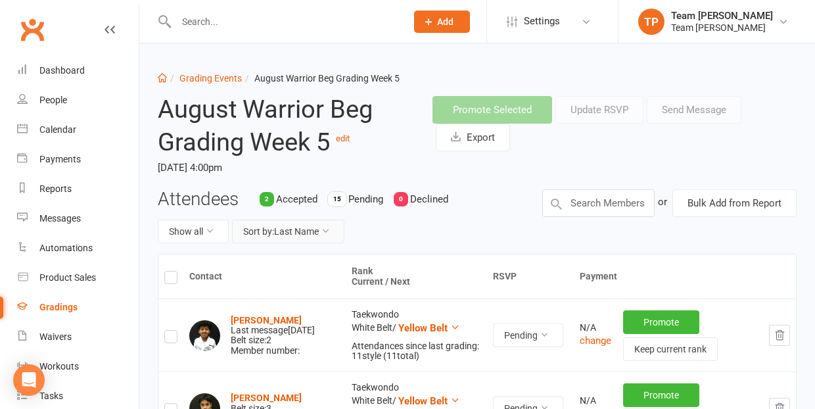
click at [290, 229] on button "Sort by: Last Name" at bounding box center [288, 232] width 112 height 24
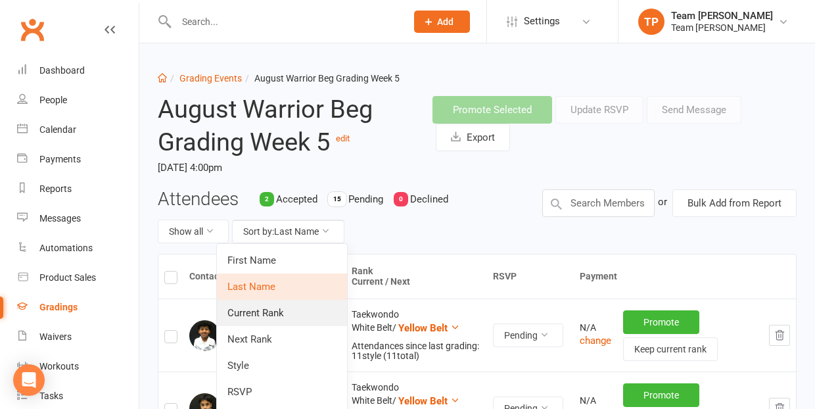
click at [298, 313] on link "Current Rank" at bounding box center [282, 313] width 130 height 26
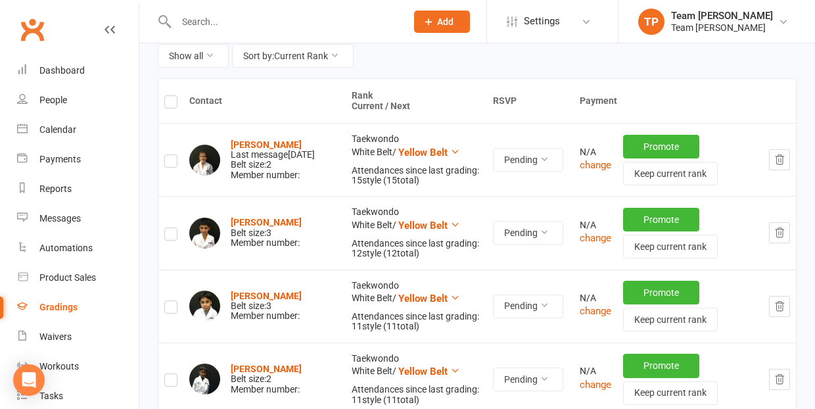
scroll to position [186, 0]
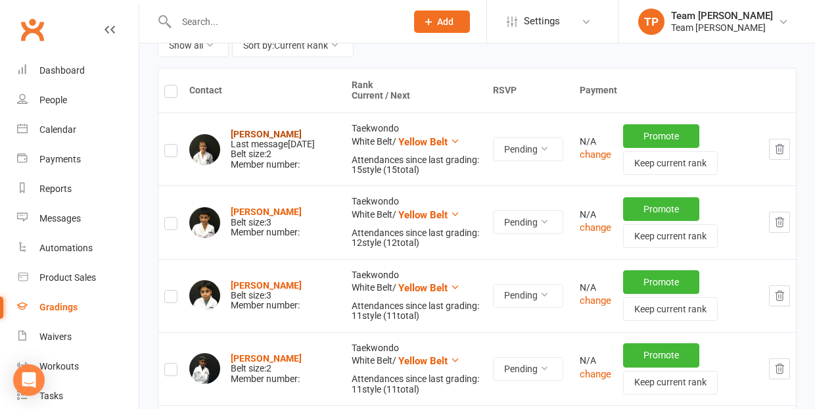
click at [255, 129] on strong "Ines Dokoza" at bounding box center [266, 134] width 71 height 11
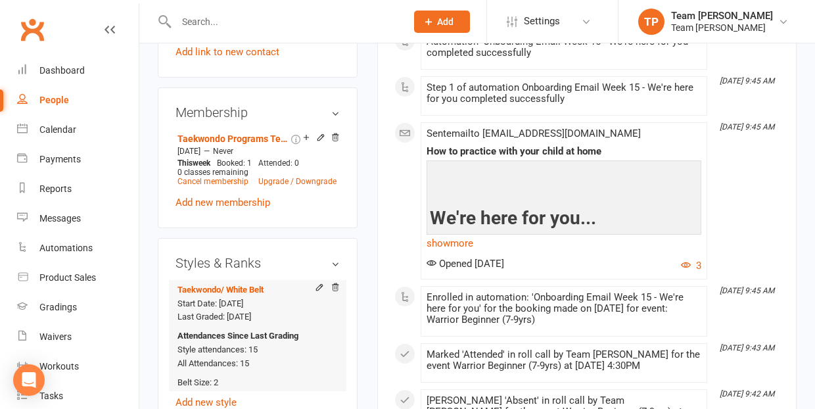
scroll to position [1028, 0]
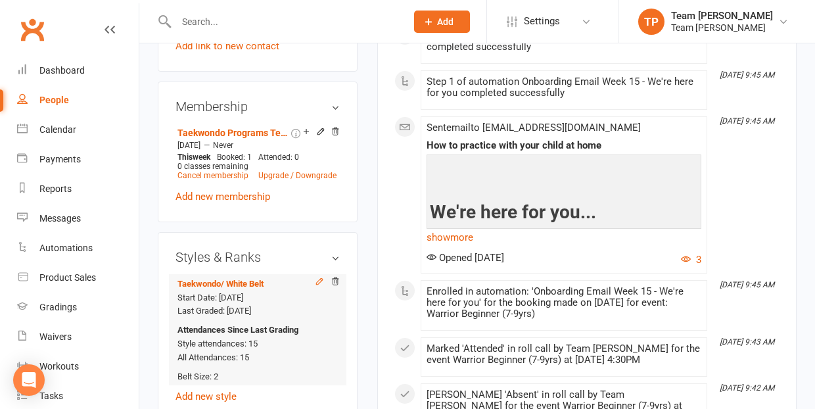
click at [318, 277] on icon at bounding box center [319, 281] width 9 height 9
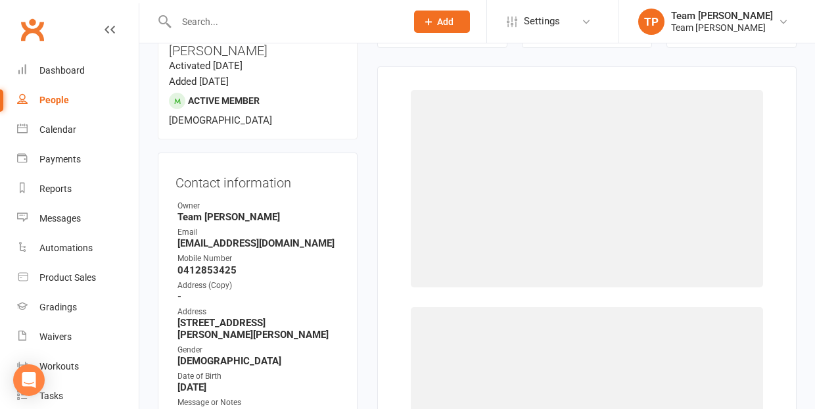
select select "1063"
select select "9957"
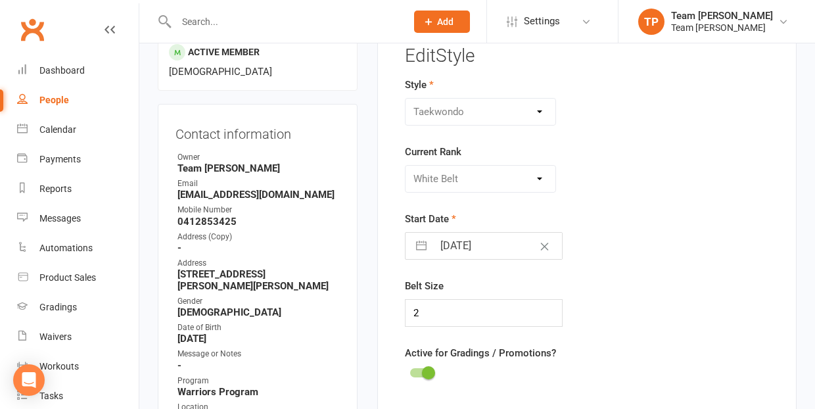
scroll to position [178, 0]
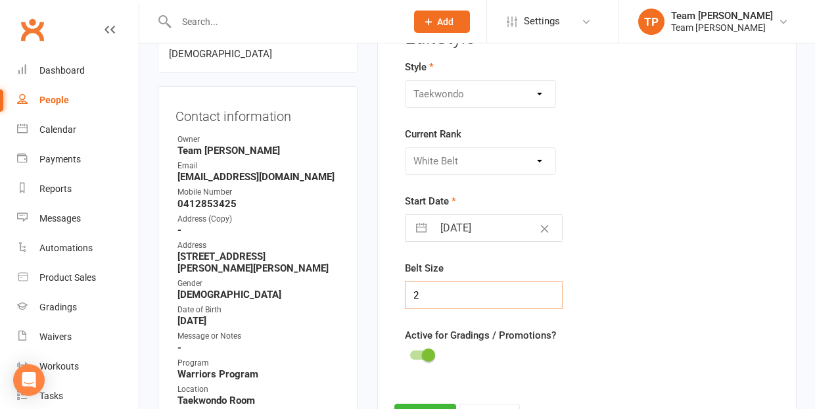
drag, startPoint x: 421, startPoint y: 293, endPoint x: 411, endPoint y: 294, distance: 9.2
click at [411, 294] on input "2" at bounding box center [484, 295] width 158 height 28
type input "3"
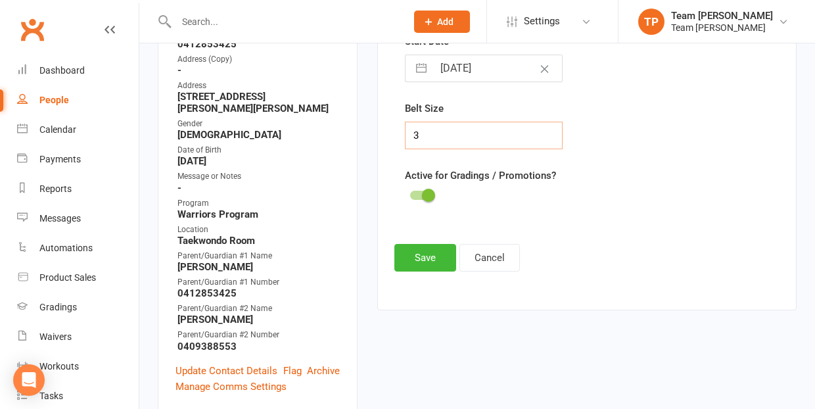
scroll to position [405, 0]
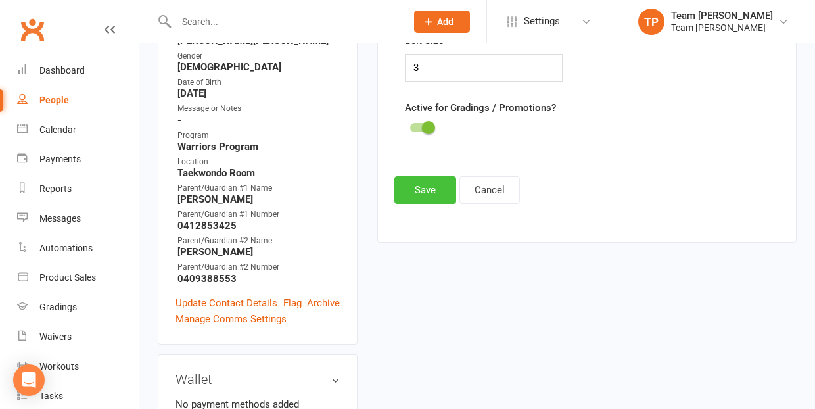
click at [427, 191] on button "Save" at bounding box center [425, 190] width 62 height 28
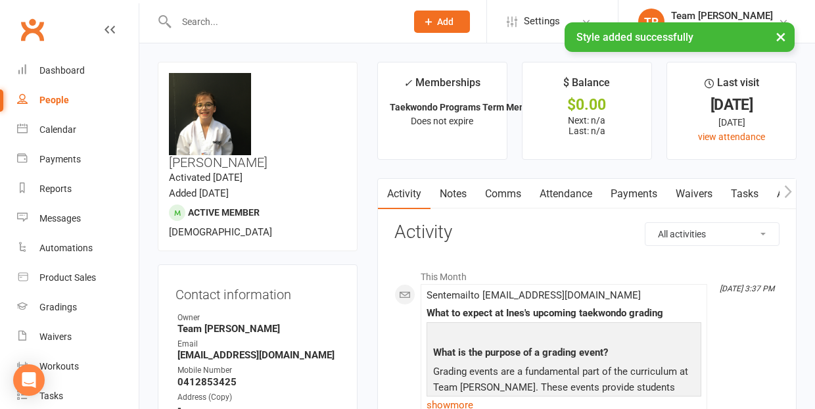
scroll to position [0, 0]
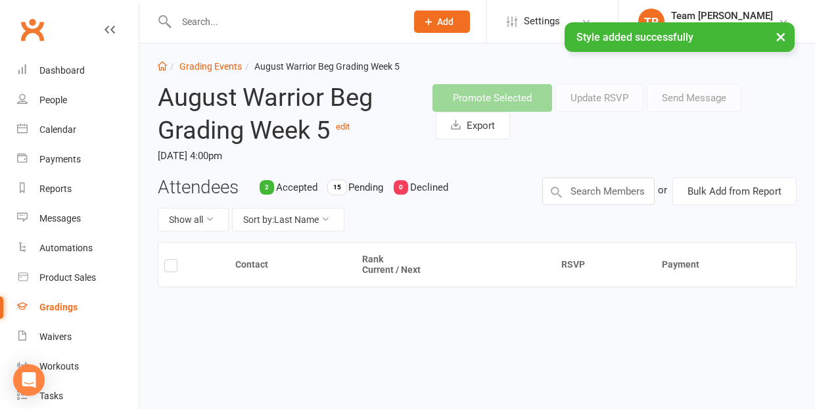
scroll to position [11, 0]
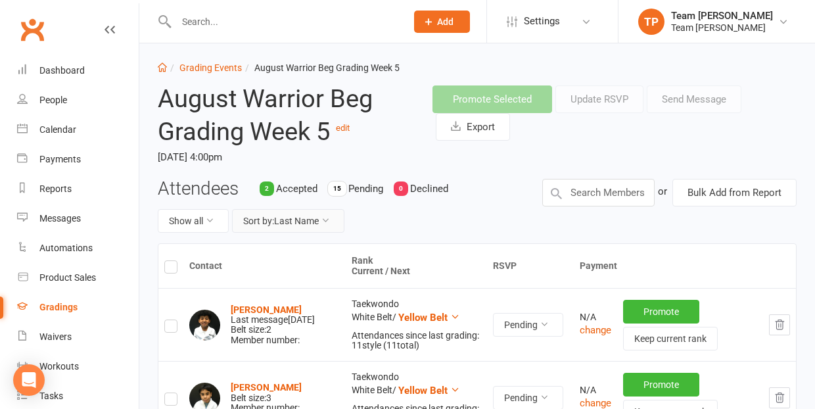
click at [300, 223] on button "Sort by: Last Name" at bounding box center [288, 221] width 112 height 24
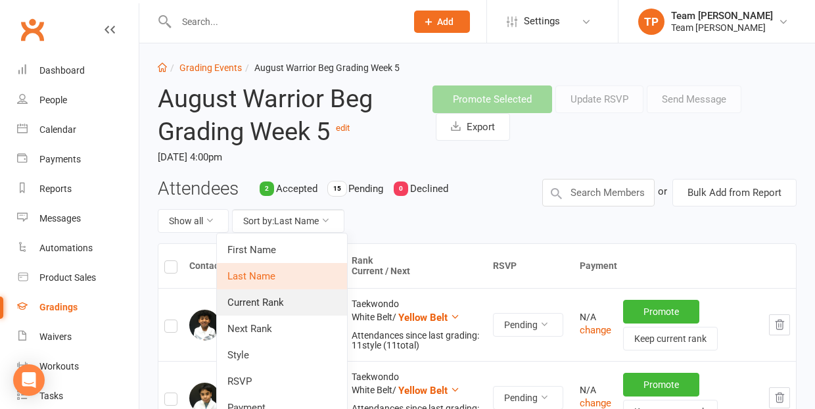
click at [292, 301] on link "Current Rank" at bounding box center [282, 302] width 130 height 26
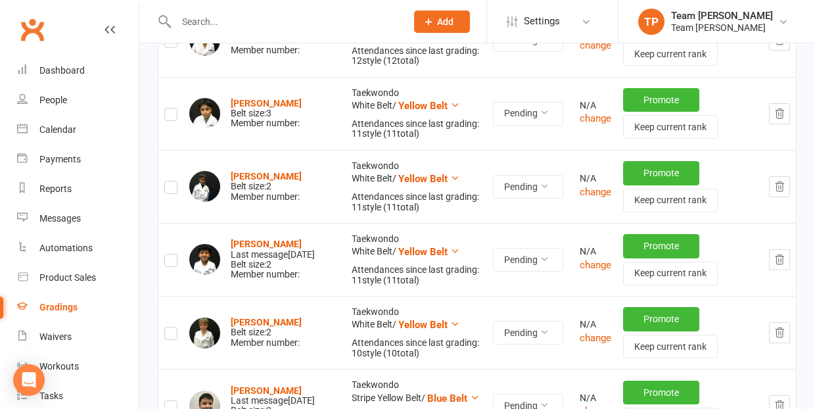
scroll to position [366, 0]
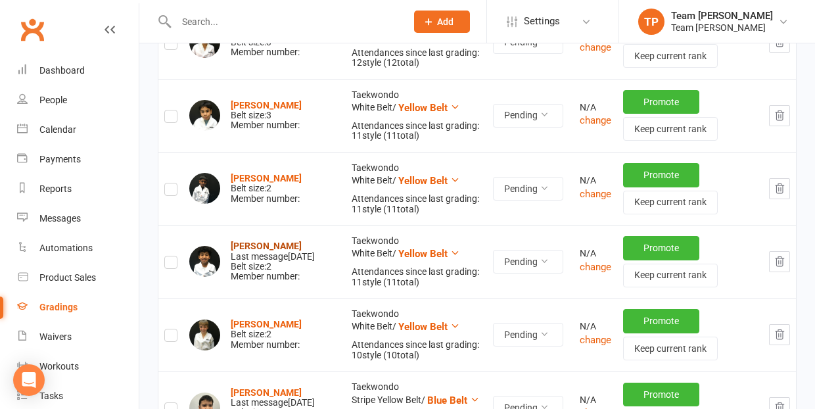
click at [253, 241] on strong "Hamza Abukar" at bounding box center [266, 246] width 71 height 11
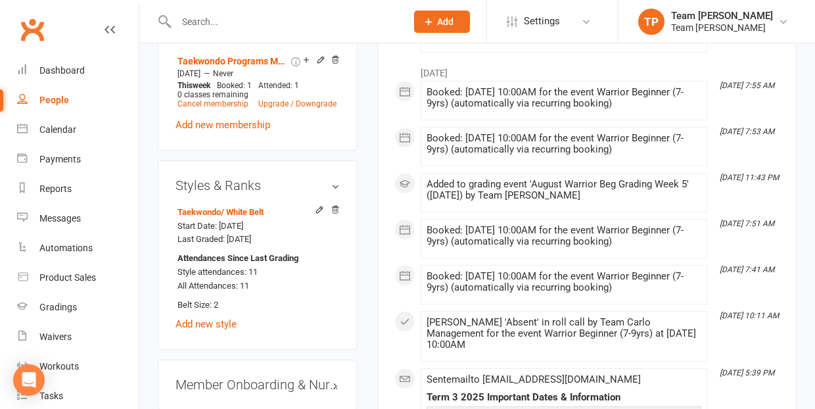
scroll to position [1055, 0]
click at [317, 206] on icon at bounding box center [319, 210] width 9 height 9
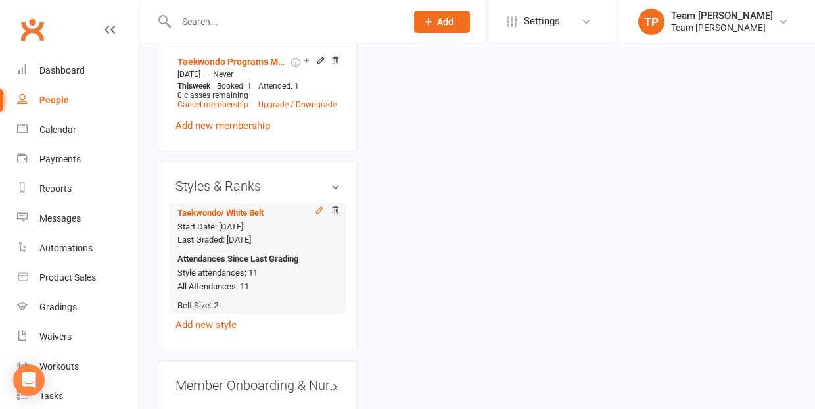
scroll to position [112, 0]
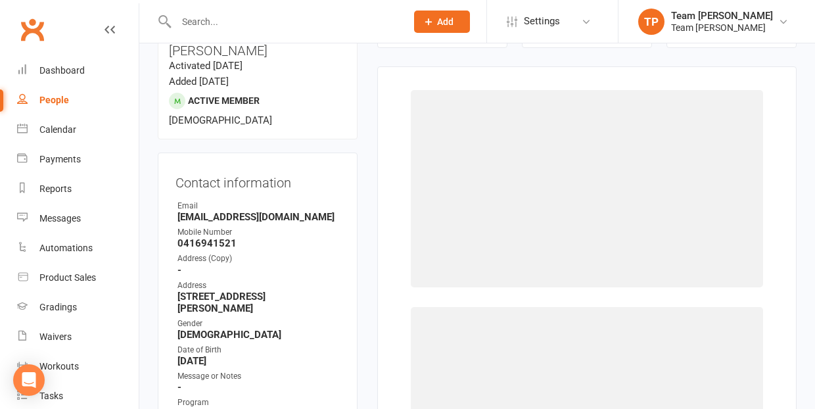
select select "1063"
select select "9957"
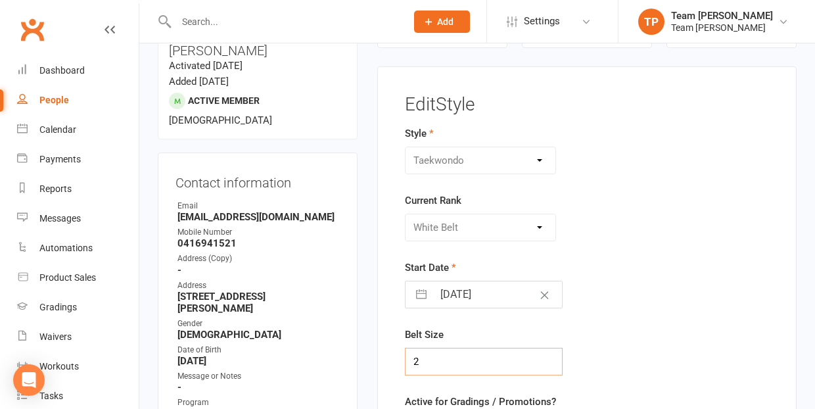
drag, startPoint x: 420, startPoint y: 357, endPoint x: 411, endPoint y: 358, distance: 9.2
click at [411, 358] on input "2" at bounding box center [484, 362] width 158 height 28
type input "3"
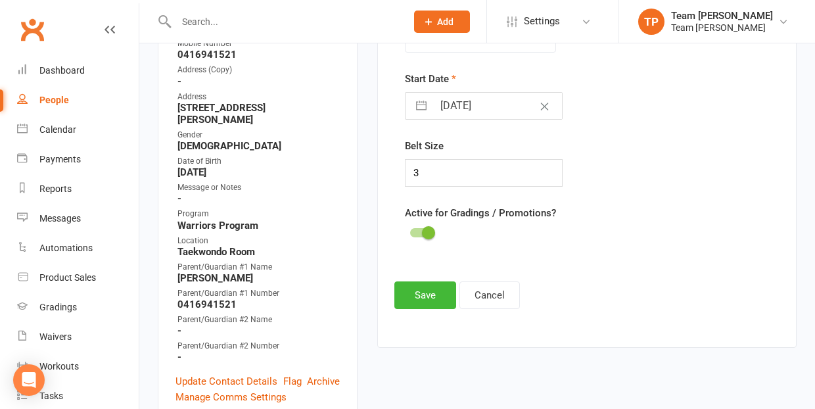
scroll to position [342, 0]
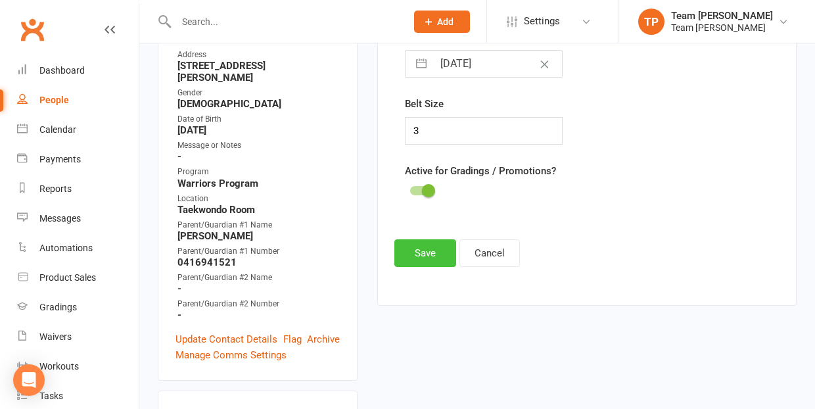
click at [423, 252] on button "Save" at bounding box center [425, 253] width 62 height 28
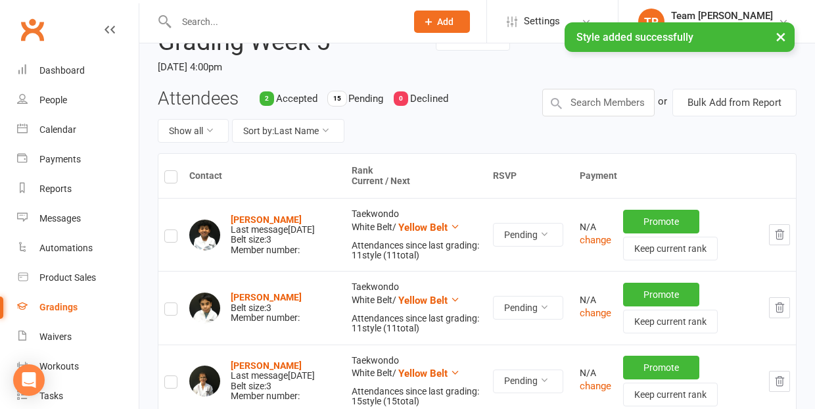
scroll to position [11, 0]
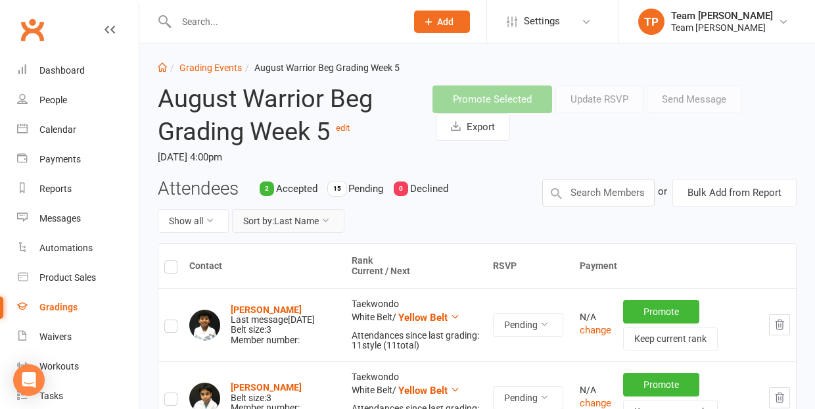
click at [301, 221] on button "Sort by: Last Name" at bounding box center [288, 221] width 112 height 24
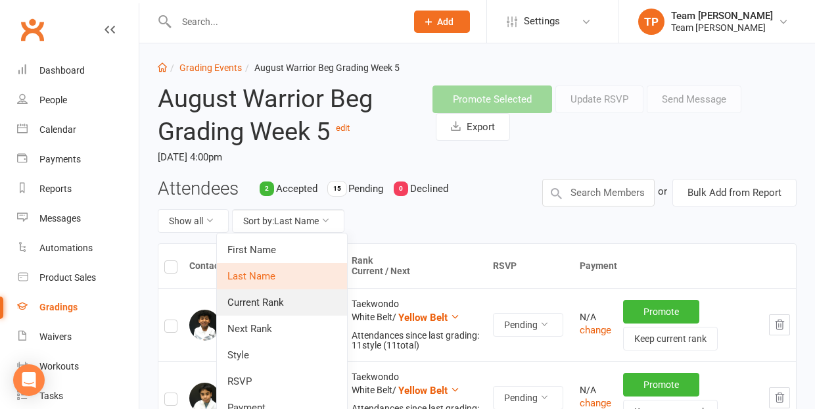
click at [299, 302] on link "Current Rank" at bounding box center [282, 302] width 130 height 26
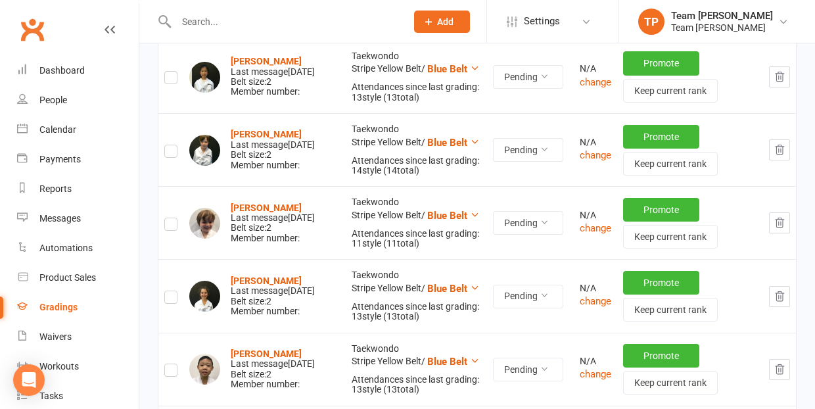
scroll to position [1025, 0]
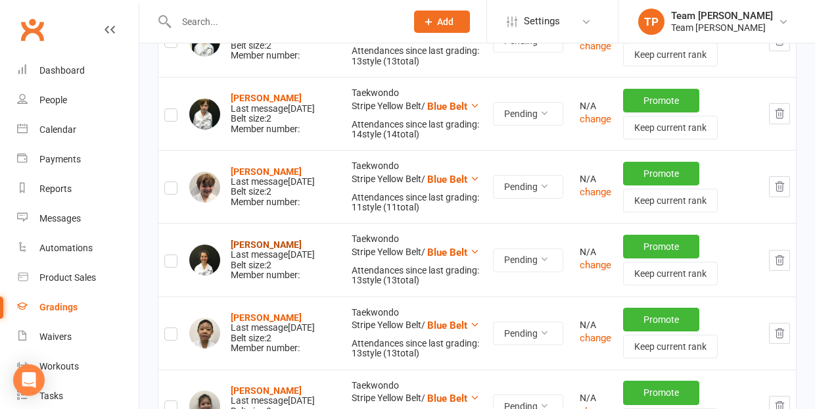
click at [252, 239] on strong "Jasmine Evmorfias" at bounding box center [266, 244] width 71 height 11
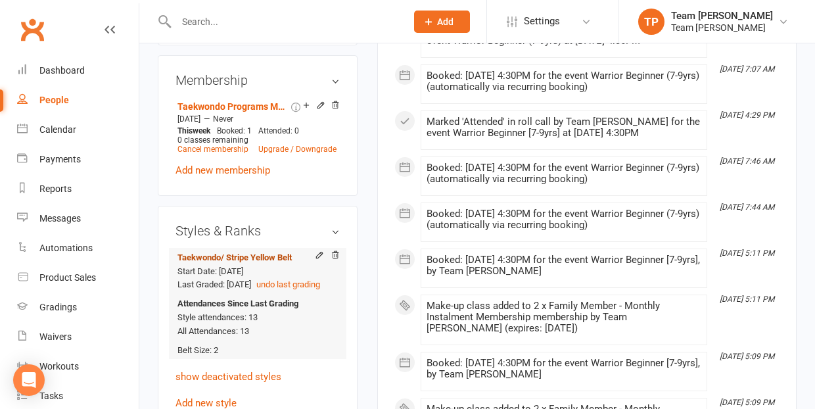
scroll to position [1063, 0]
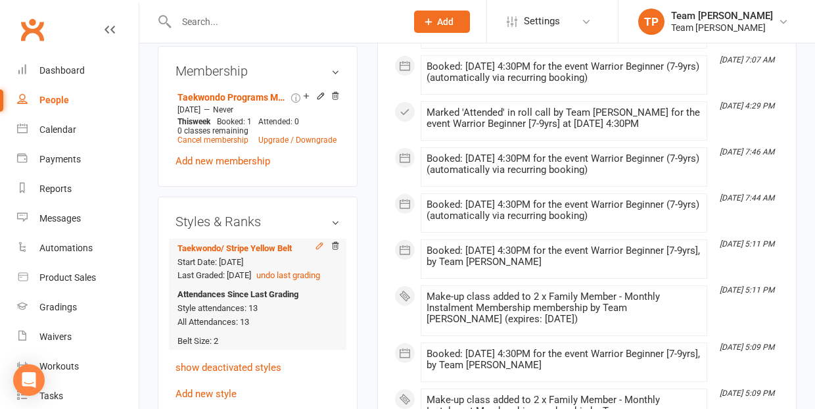
click at [320, 243] on icon at bounding box center [319, 246] width 6 height 6
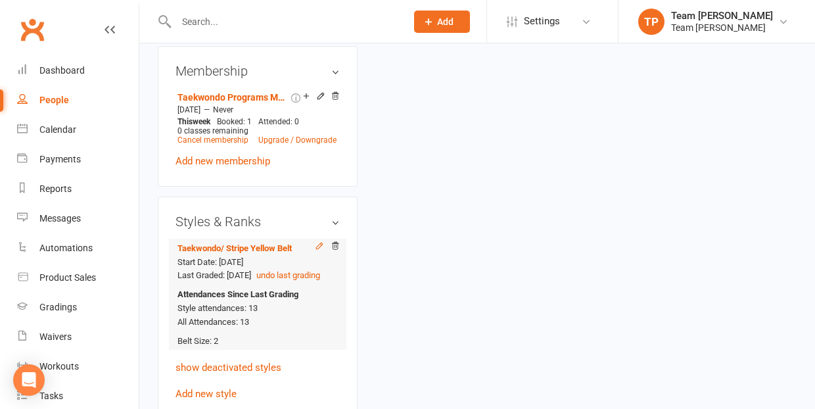
scroll to position [112, 0]
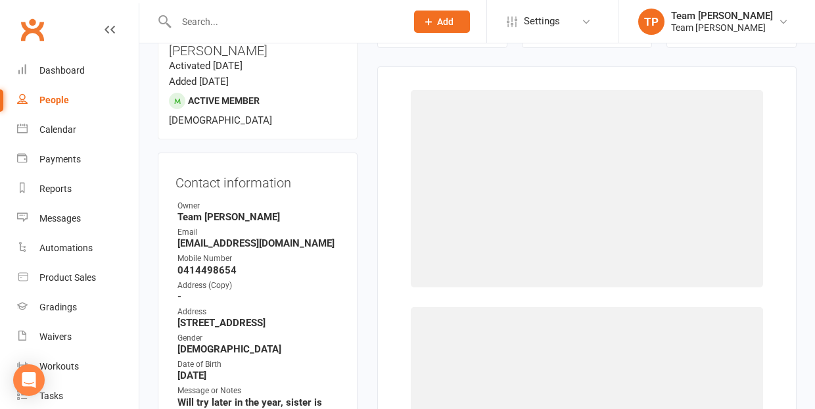
select select "1063"
select select "9959"
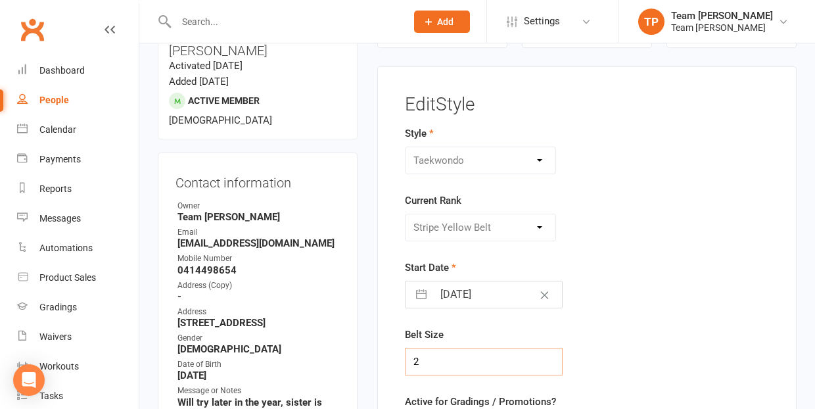
drag, startPoint x: 421, startPoint y: 358, endPoint x: 411, endPoint y: 356, distance: 10.2
click at [411, 356] on input "2" at bounding box center [484, 362] width 158 height 28
type input "3"
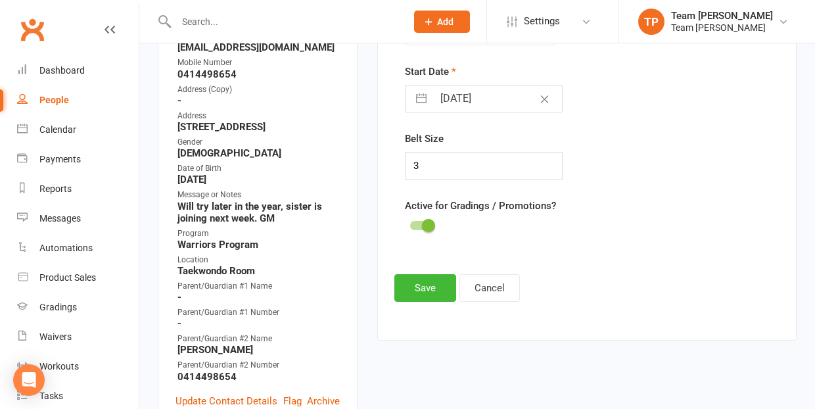
scroll to position [350, 0]
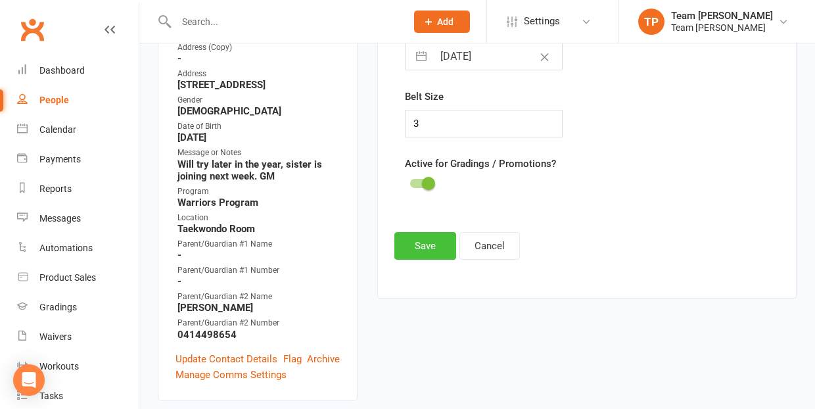
click at [419, 242] on button "Save" at bounding box center [425, 246] width 62 height 28
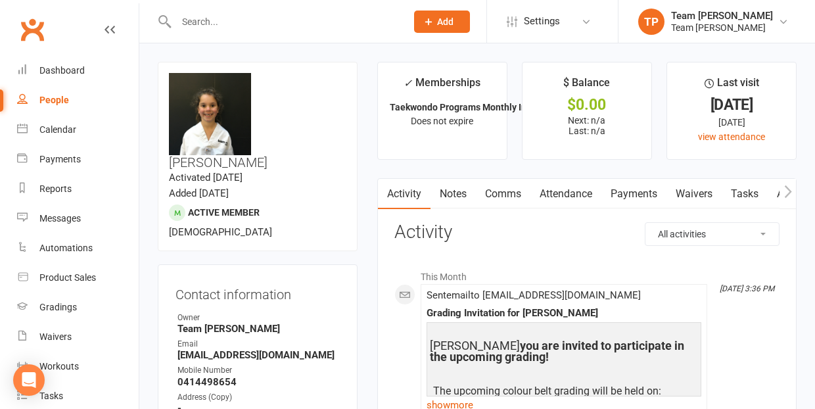
scroll to position [0, 0]
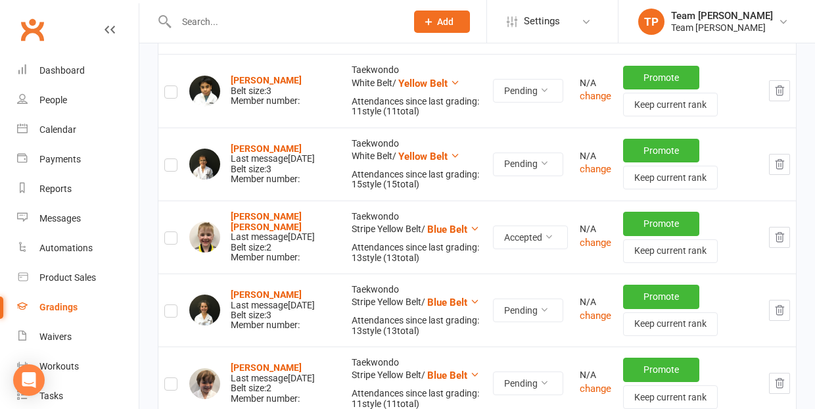
scroll to position [319, 0]
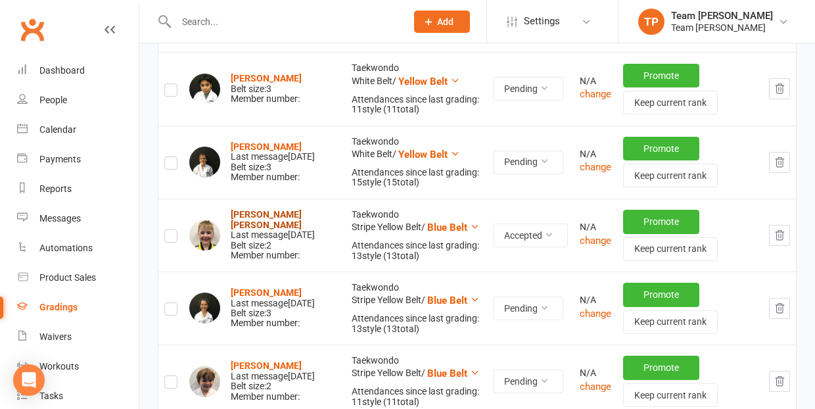
click at [261, 212] on strong "Hudson Drury" at bounding box center [266, 219] width 71 height 20
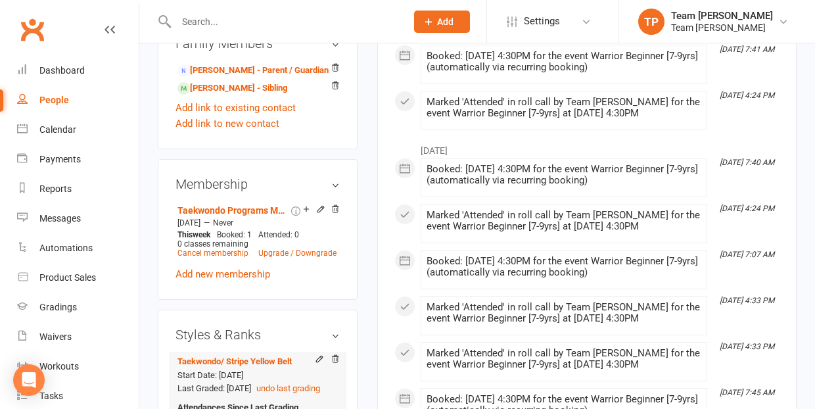
scroll to position [978, 0]
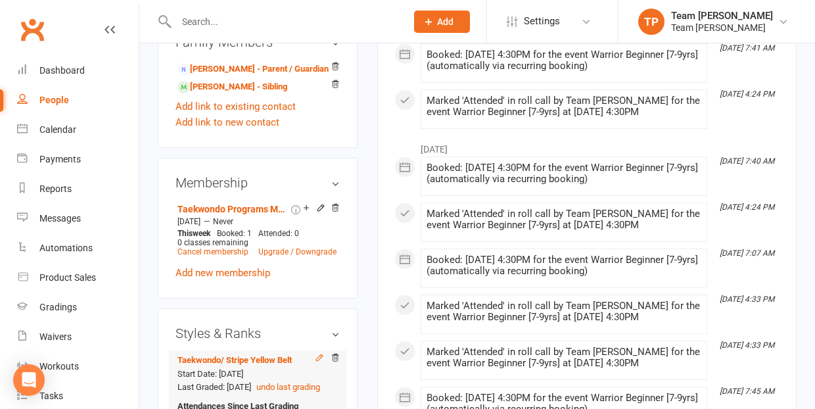
click at [319, 353] on icon at bounding box center [319, 357] width 9 height 9
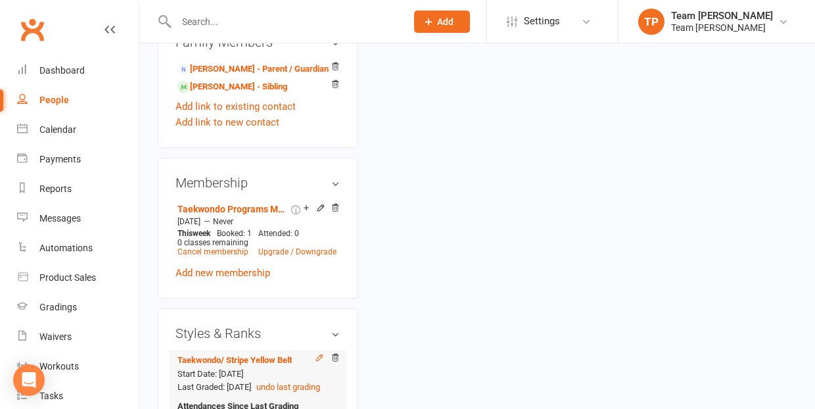
scroll to position [112, 0]
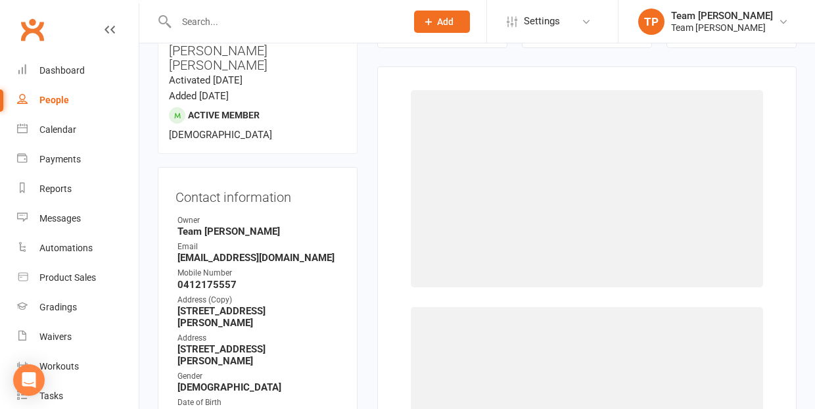
select select "1063"
select select "9959"
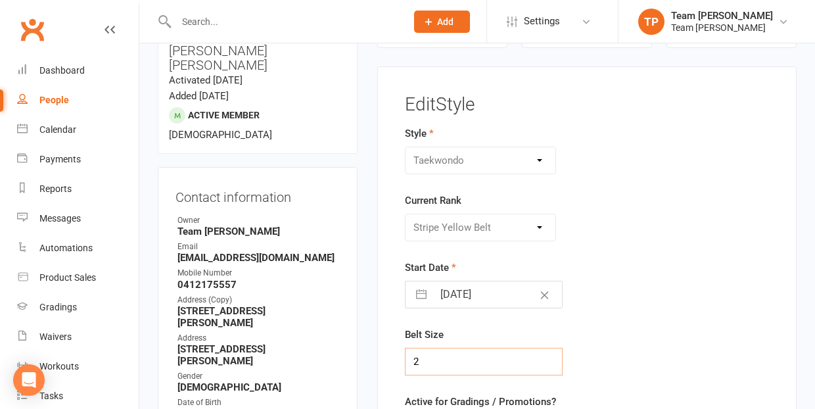
drag, startPoint x: 418, startPoint y: 361, endPoint x: 409, endPoint y: 359, distance: 8.8
click at [409, 359] on input "2" at bounding box center [484, 362] width 158 height 28
type input "3"
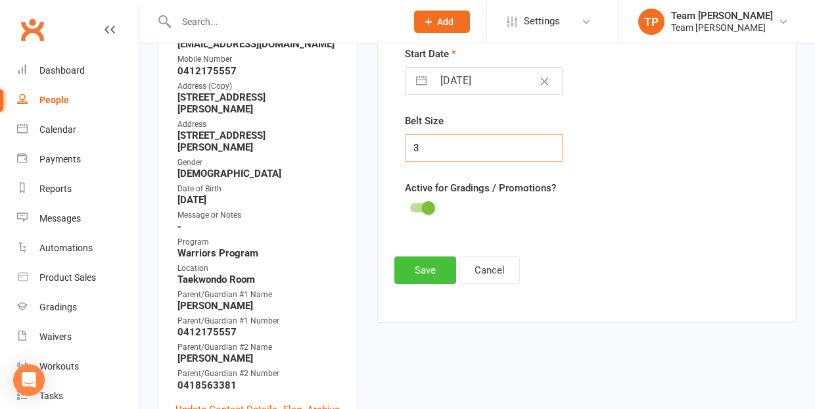
scroll to position [331, 0]
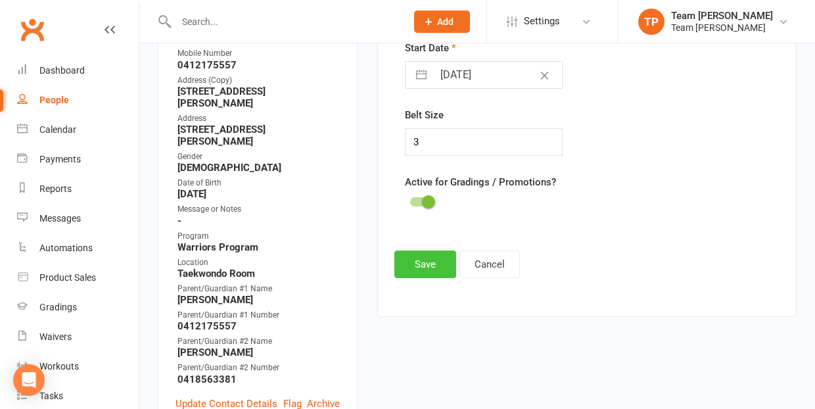
click at [421, 257] on button "Save" at bounding box center [425, 264] width 62 height 28
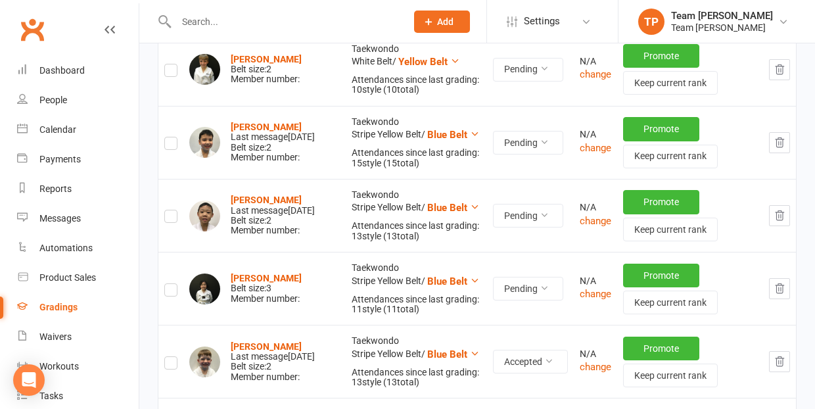
scroll to position [909, 0]
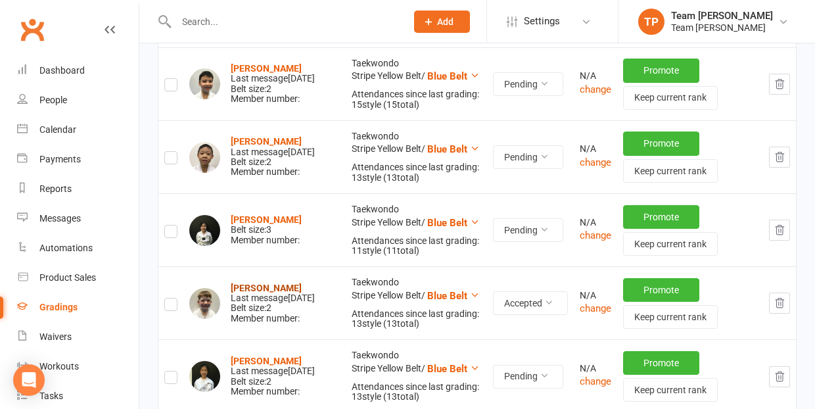
click at [273, 283] on strong "Quinn Riordan" at bounding box center [266, 288] width 71 height 11
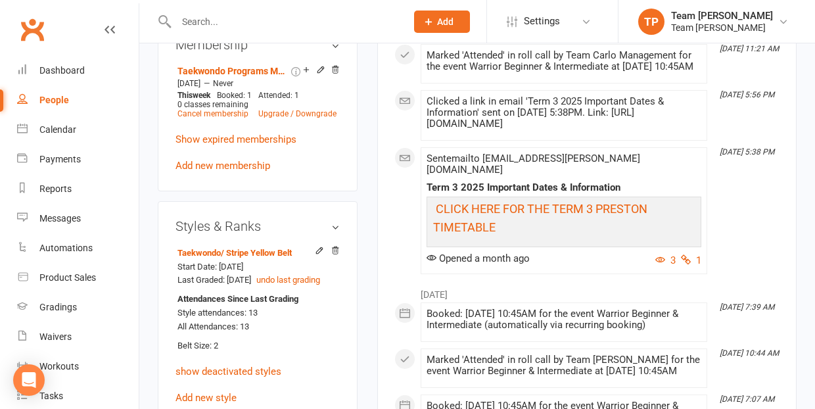
scroll to position [1056, 0]
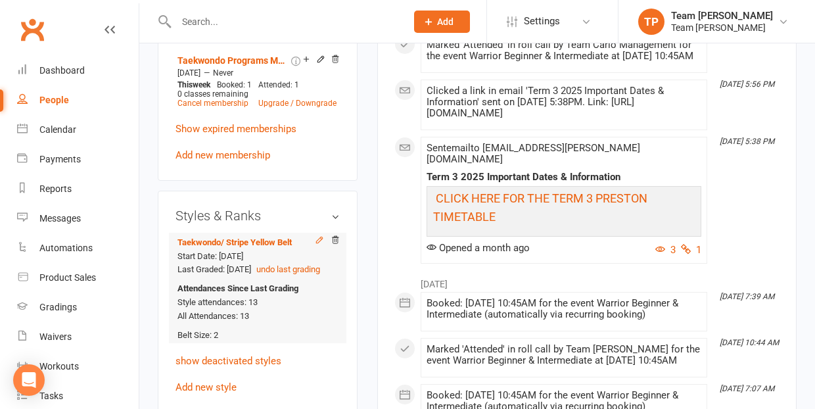
click at [318, 235] on icon at bounding box center [319, 239] width 9 height 9
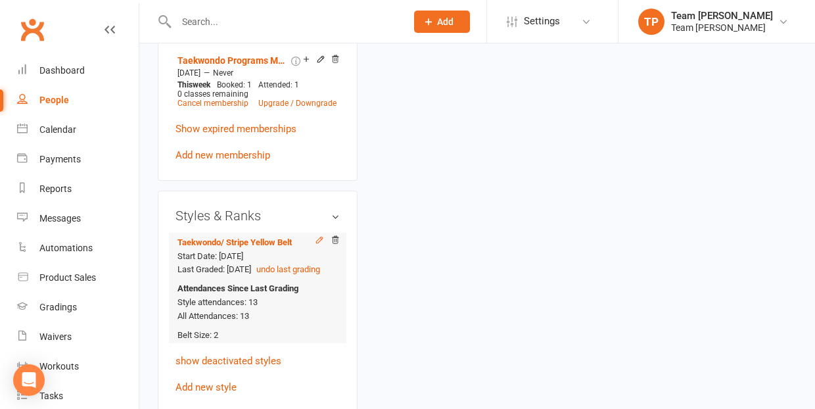
scroll to position [112, 0]
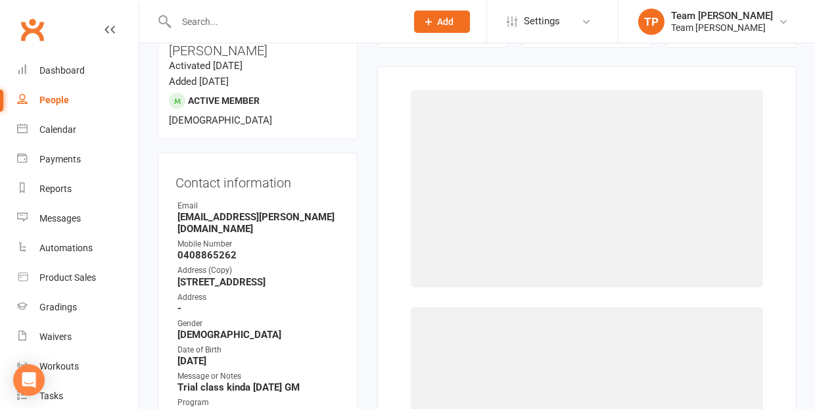
select select "1063"
select select "9959"
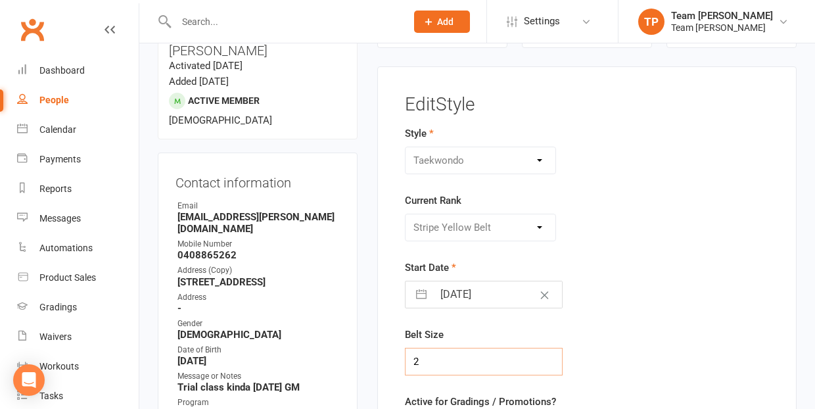
drag, startPoint x: 419, startPoint y: 361, endPoint x: 411, endPoint y: 360, distance: 8.0
click at [411, 360] on input "2" at bounding box center [484, 362] width 158 height 28
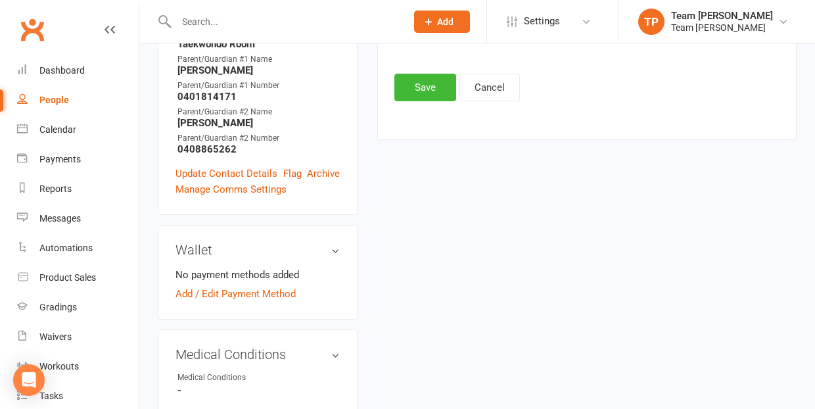
scroll to position [534, 0]
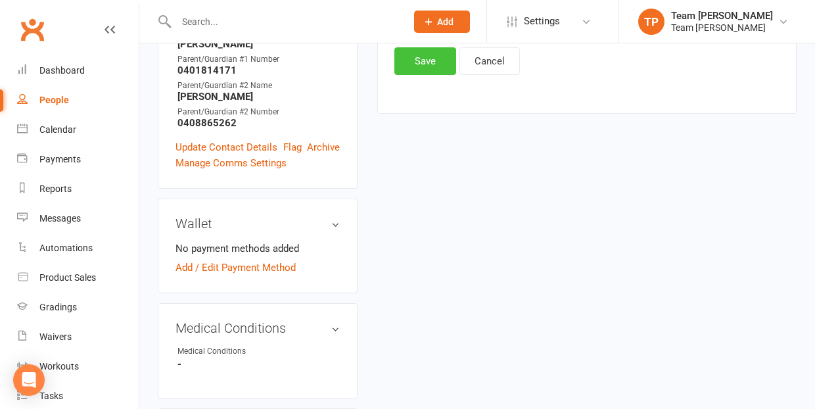
type input "3"
click at [426, 60] on button "Save" at bounding box center [425, 61] width 62 height 28
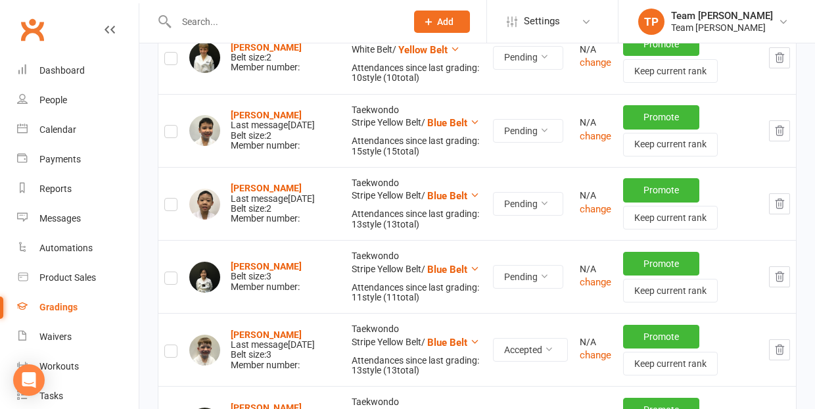
scroll to position [877, 0]
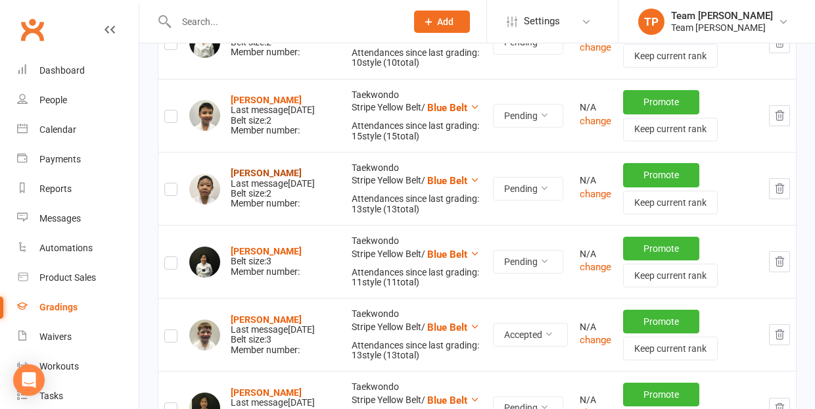
click at [272, 168] on strong "Zachary Nguyen" at bounding box center [266, 173] width 71 height 11
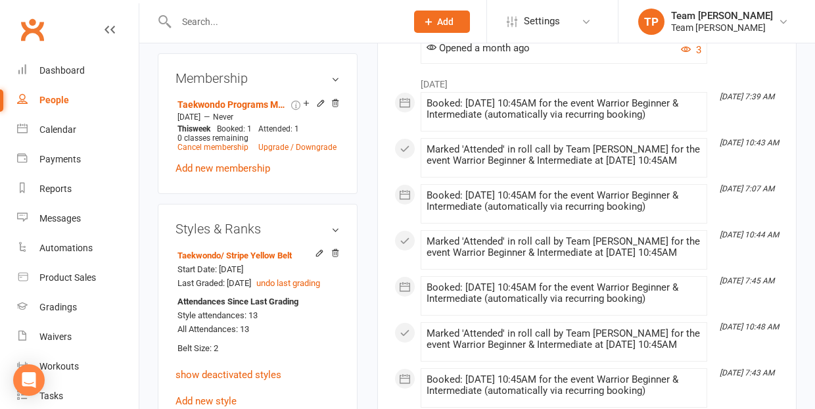
scroll to position [1038, 0]
click at [319, 250] on icon at bounding box center [319, 253] width 6 height 6
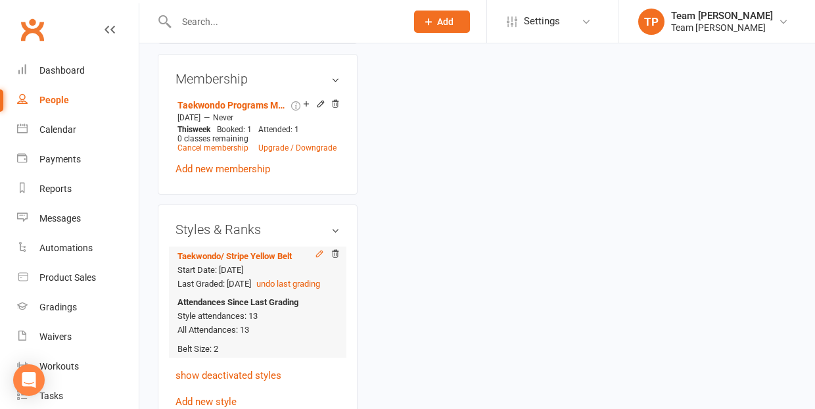
scroll to position [112, 0]
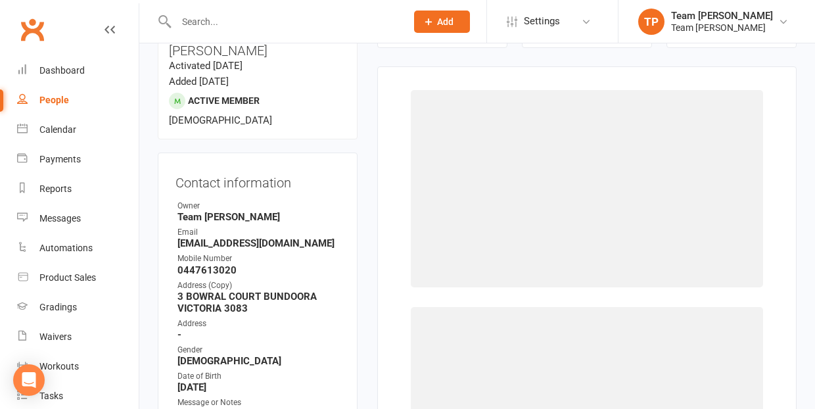
select select "1063"
select select "9959"
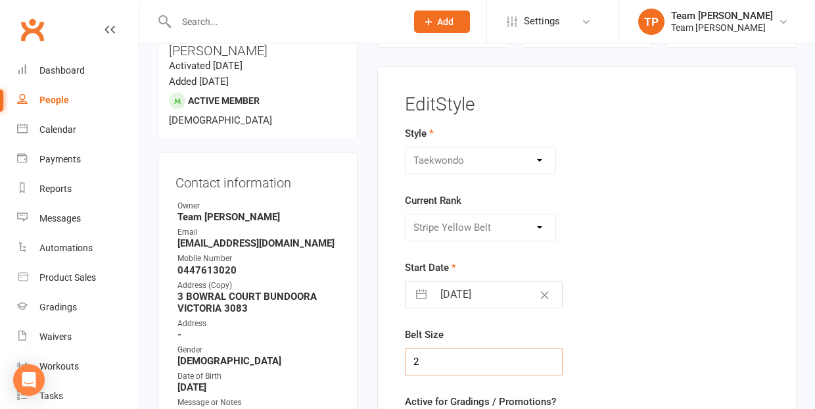
drag, startPoint x: 422, startPoint y: 356, endPoint x: 413, endPoint y: 356, distance: 9.2
click at [413, 356] on input "2" at bounding box center [484, 362] width 158 height 28
type input "3"
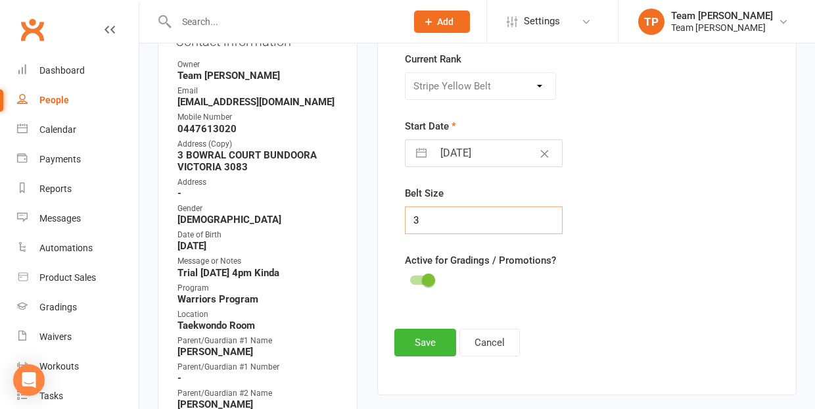
scroll to position [266, 0]
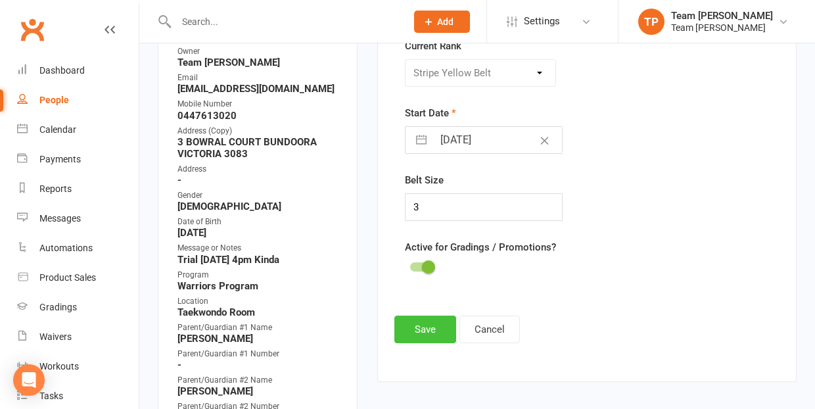
click at [426, 329] on button "Save" at bounding box center [425, 329] width 62 height 28
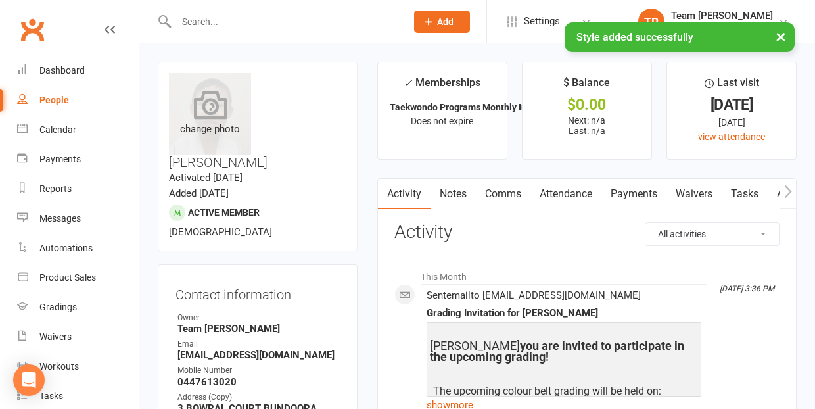
scroll to position [0, 0]
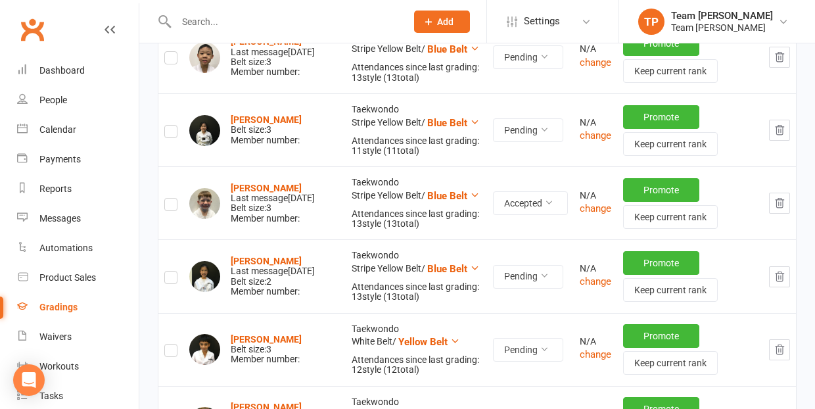
scroll to position [1013, 0]
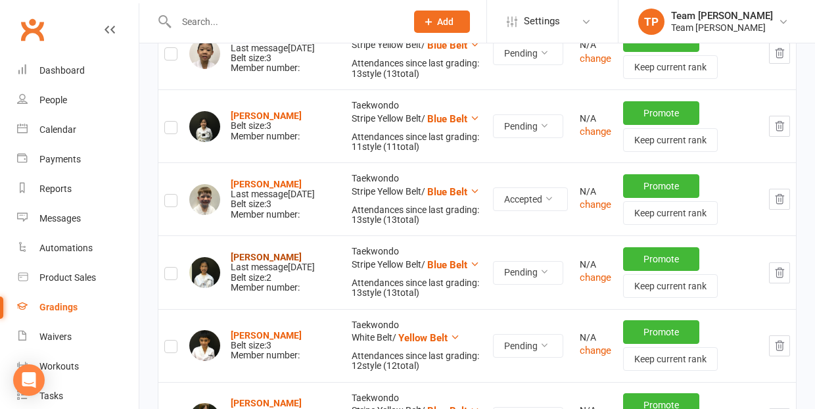
click at [254, 252] on strong "Monica Song" at bounding box center [266, 257] width 71 height 11
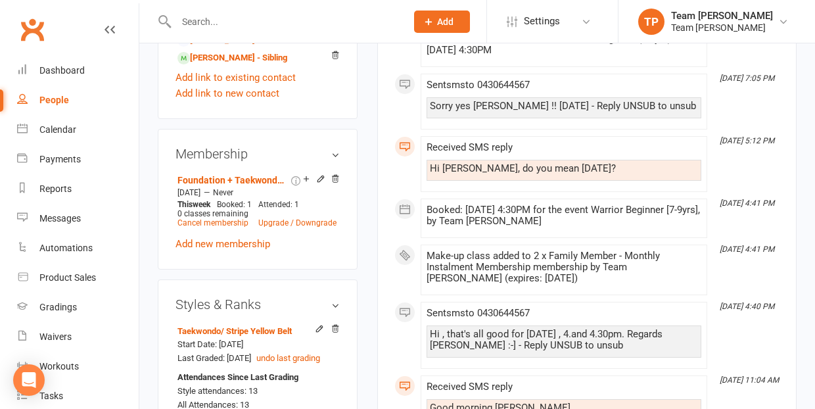
scroll to position [998, 0]
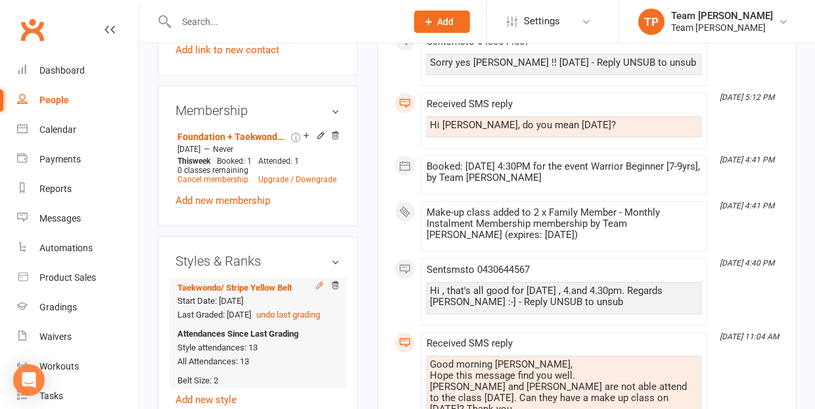
click at [319, 281] on icon at bounding box center [319, 285] width 9 height 9
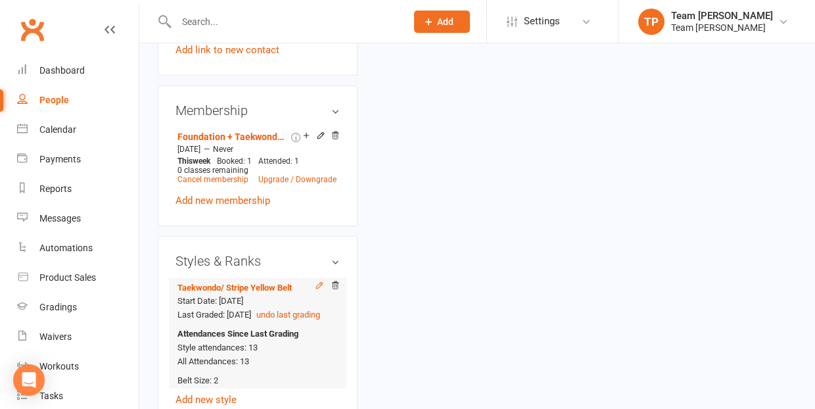
scroll to position [112, 0]
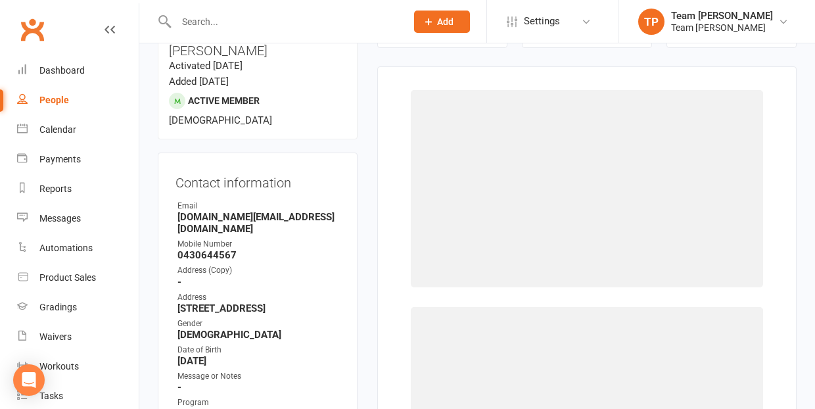
select select "1063"
select select "9959"
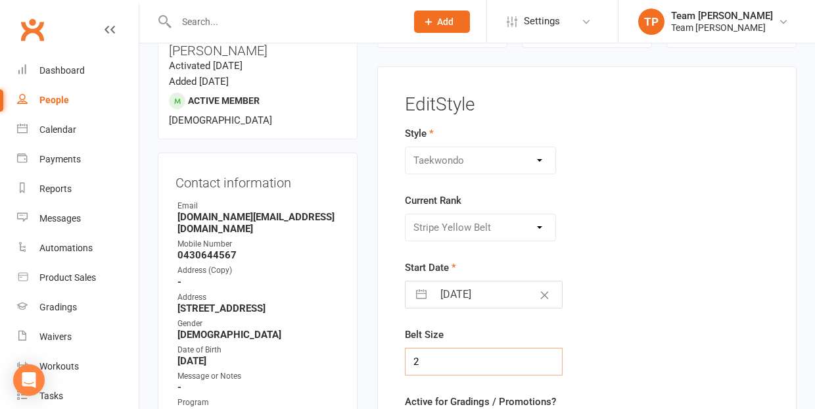
drag, startPoint x: 421, startPoint y: 361, endPoint x: 414, endPoint y: 361, distance: 7.2
click at [414, 361] on input "2" at bounding box center [484, 362] width 158 height 28
type input "3"
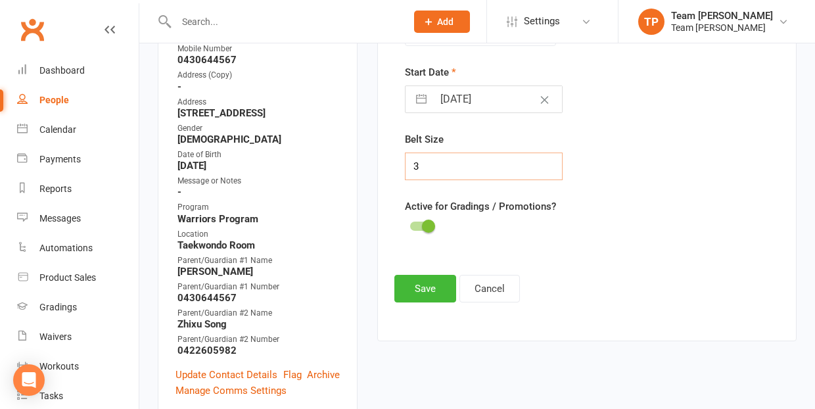
scroll to position [320, 0]
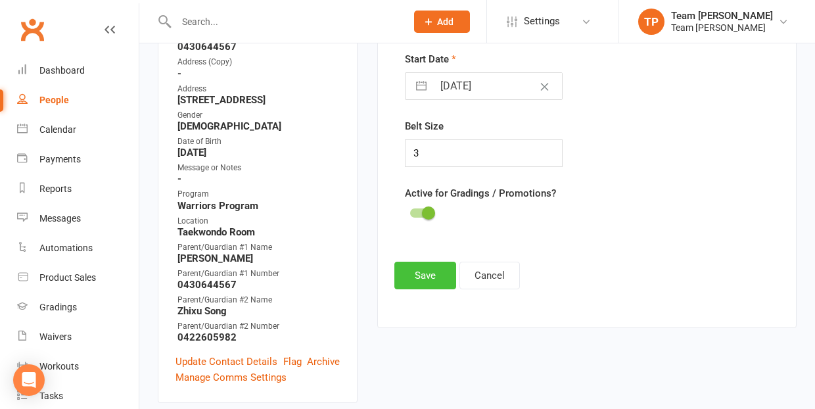
click at [420, 279] on button "Save" at bounding box center [425, 276] width 62 height 28
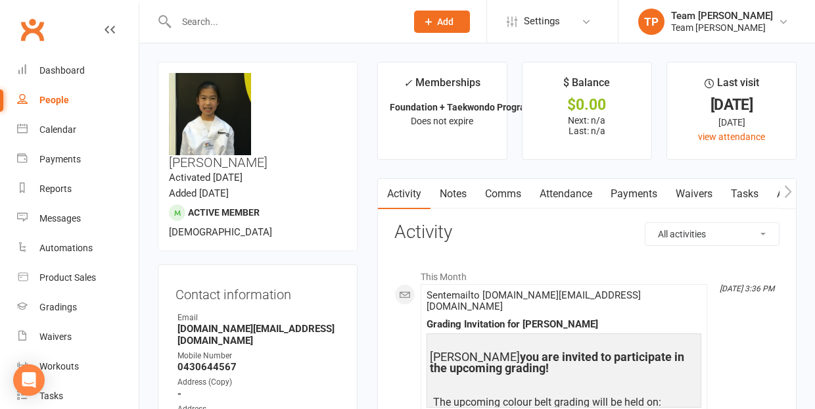
scroll to position [0, 0]
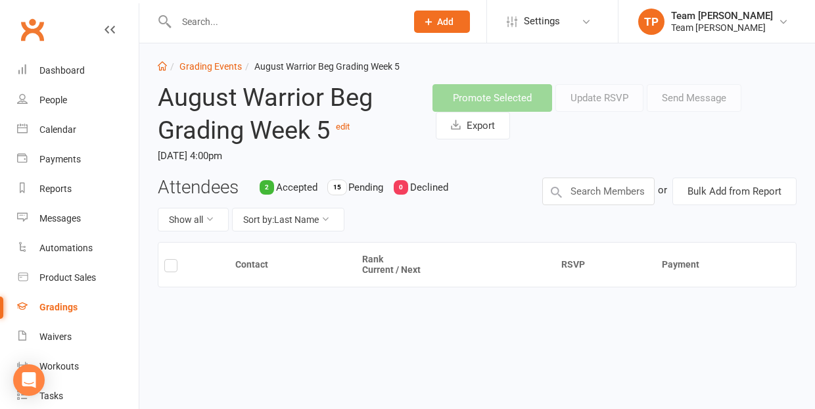
scroll to position [11, 0]
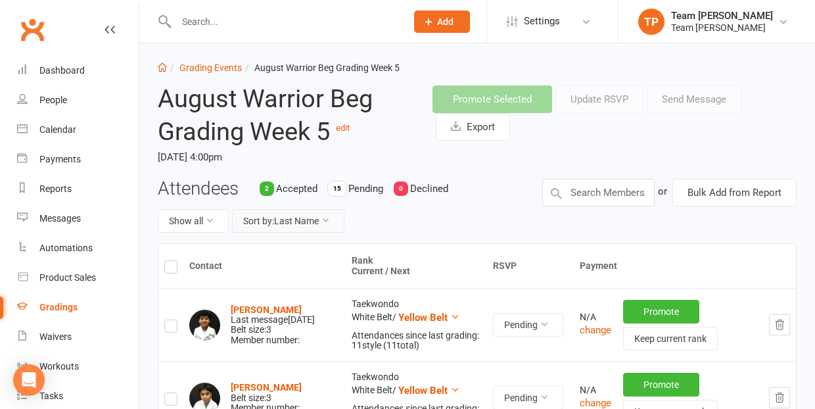
click at [296, 220] on button "Sort by: Last Name" at bounding box center [288, 221] width 112 height 24
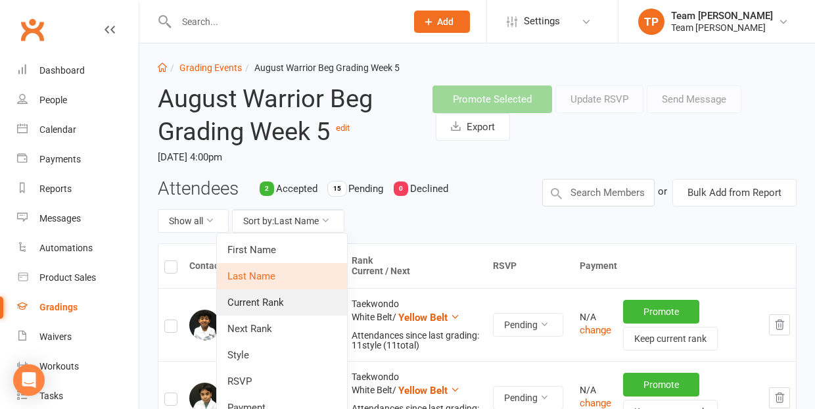
click at [281, 308] on link "Current Rank" at bounding box center [282, 302] width 130 height 26
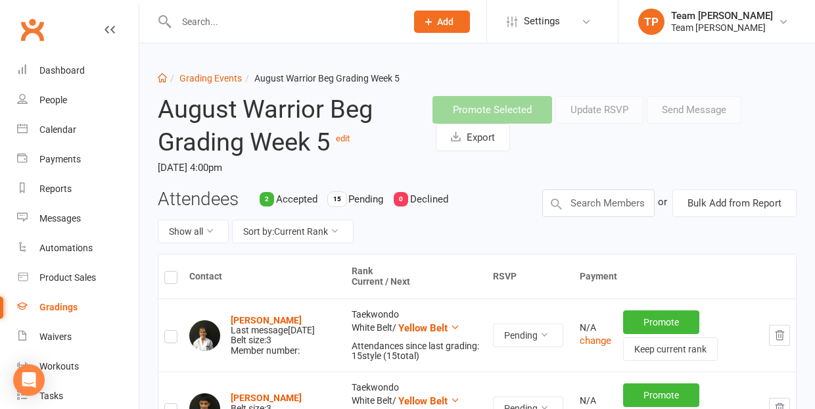
scroll to position [0, 0]
click at [205, 81] on link "Grading Events" at bounding box center [210, 78] width 62 height 11
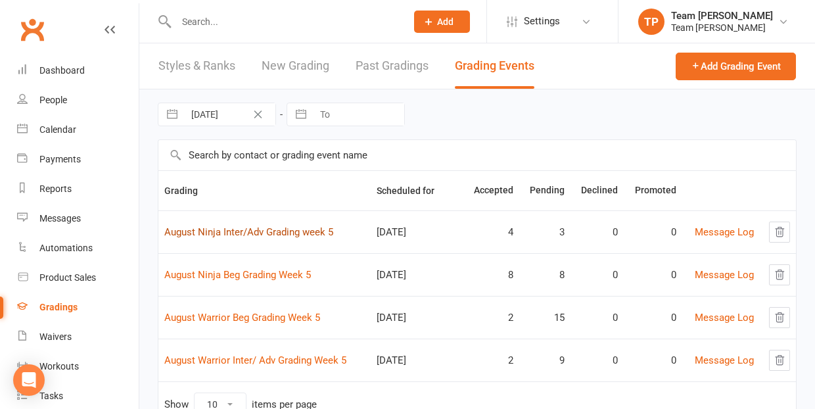
click at [241, 233] on link "August Ninja Inter/Adv Grading week 5" at bounding box center [248, 232] width 169 height 12
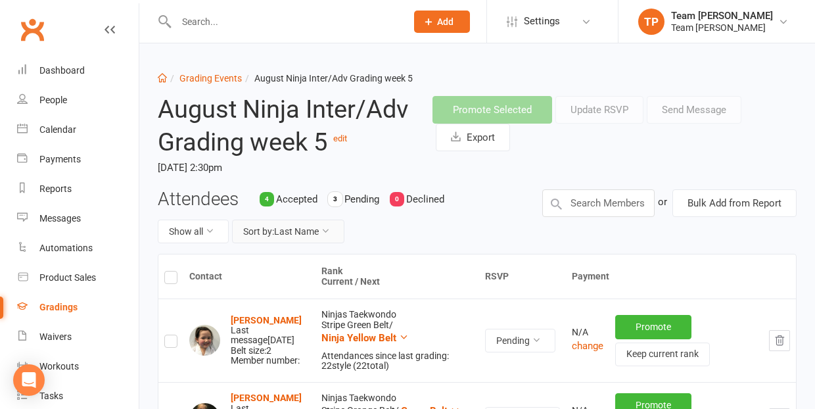
click at [290, 227] on button "Sort by: Last Name" at bounding box center [288, 232] width 112 height 24
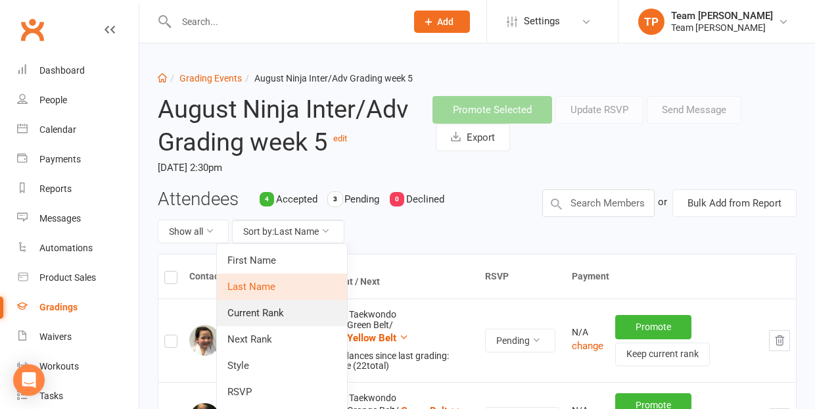
click at [273, 308] on link "Current Rank" at bounding box center [282, 313] width 130 height 26
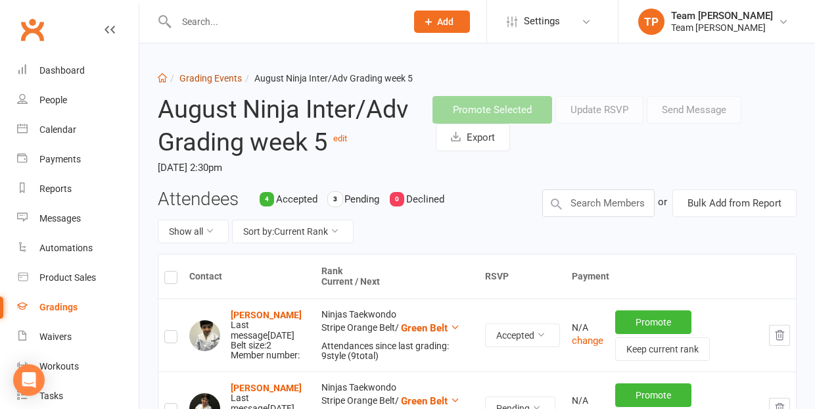
click at [193, 80] on link "Grading Events" at bounding box center [210, 78] width 62 height 11
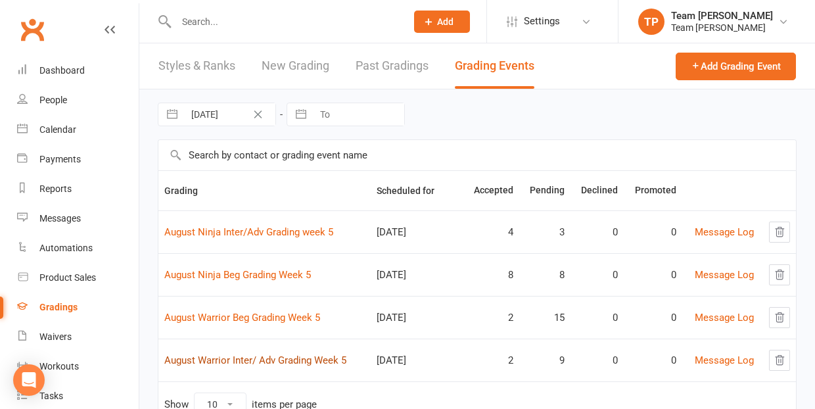
click at [275, 357] on link "August Warrior Inter/ Adv Grading Week 5" at bounding box center [255, 360] width 182 height 12
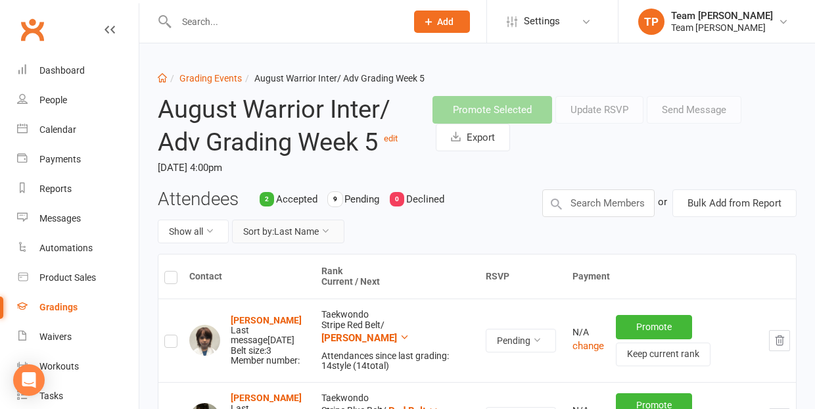
click at [306, 229] on button "Sort by: Last Name" at bounding box center [288, 232] width 112 height 24
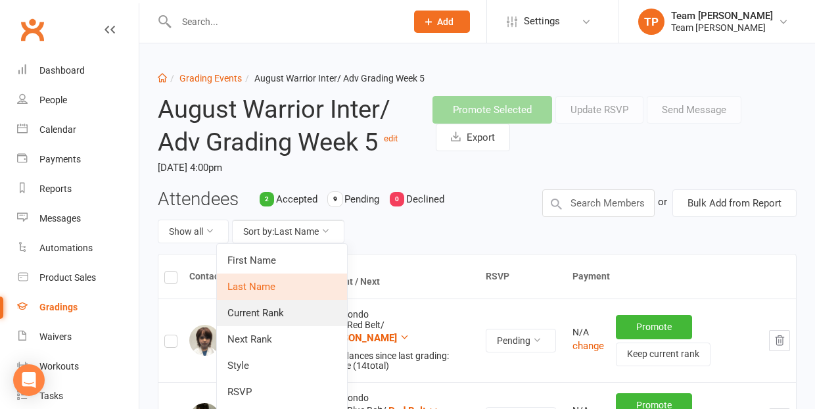
click at [282, 309] on link "Current Rank" at bounding box center [282, 313] width 130 height 26
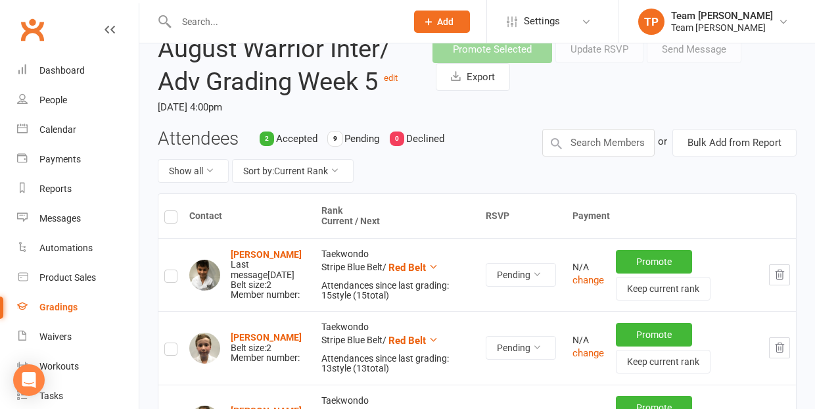
scroll to position [106, 0]
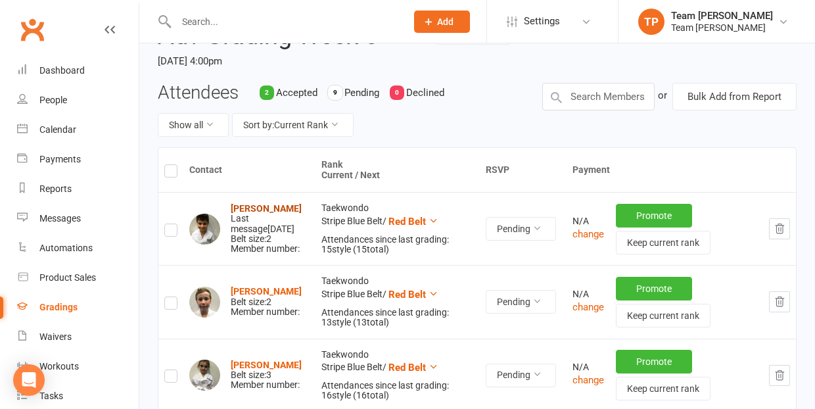
click at [251, 209] on strong "Lorenzo Corso" at bounding box center [266, 208] width 71 height 11
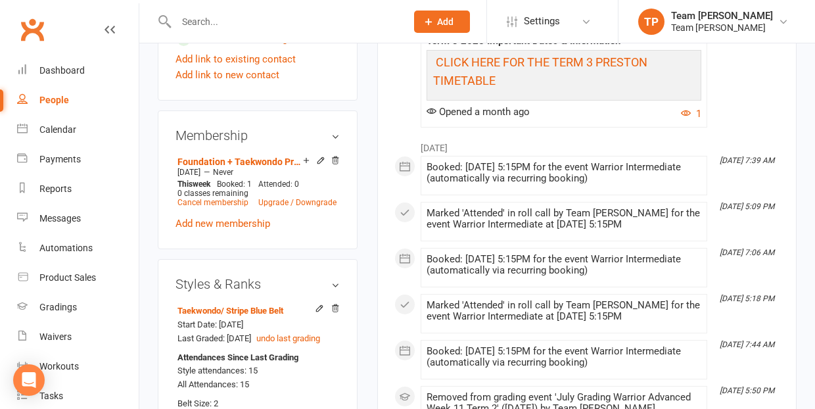
scroll to position [1052, 0]
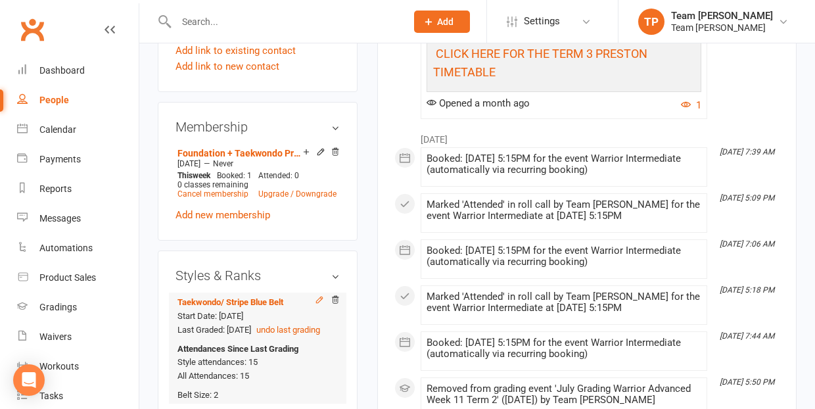
click at [319, 296] on icon at bounding box center [319, 299] width 6 height 6
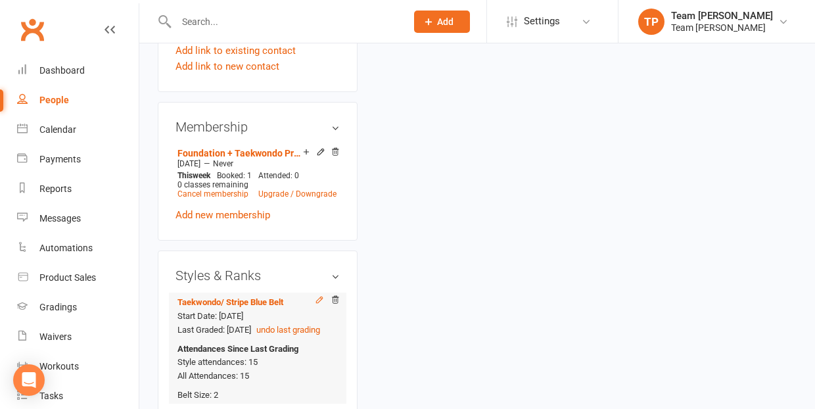
scroll to position [112, 0]
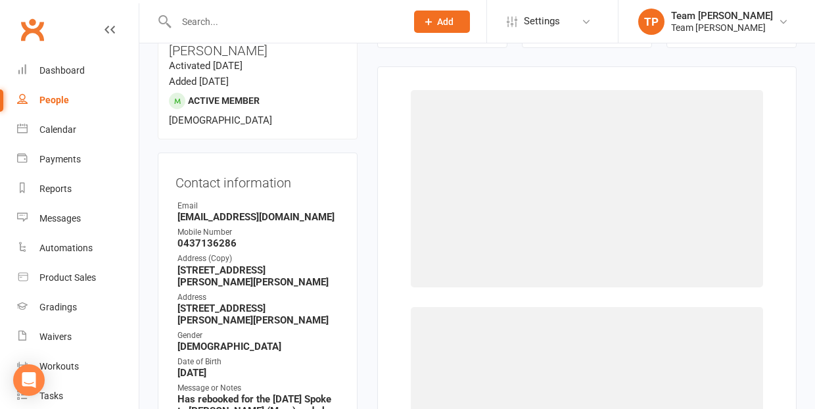
select select "1063"
select select "9961"
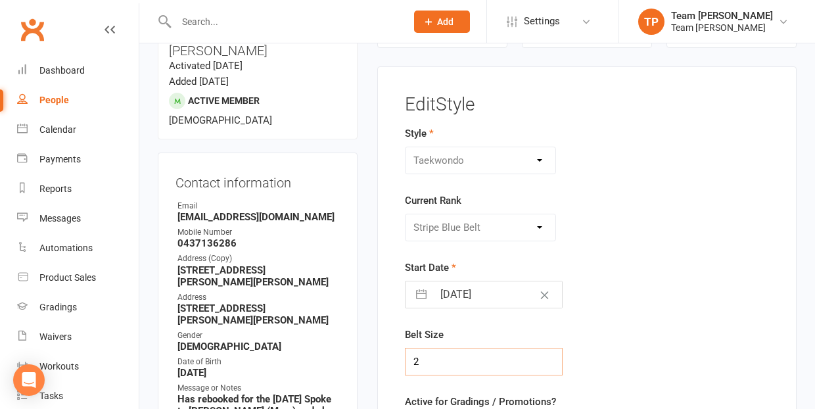
drag, startPoint x: 421, startPoint y: 355, endPoint x: 413, endPoint y: 357, distance: 8.1
click at [414, 357] on input "2" at bounding box center [484, 362] width 158 height 28
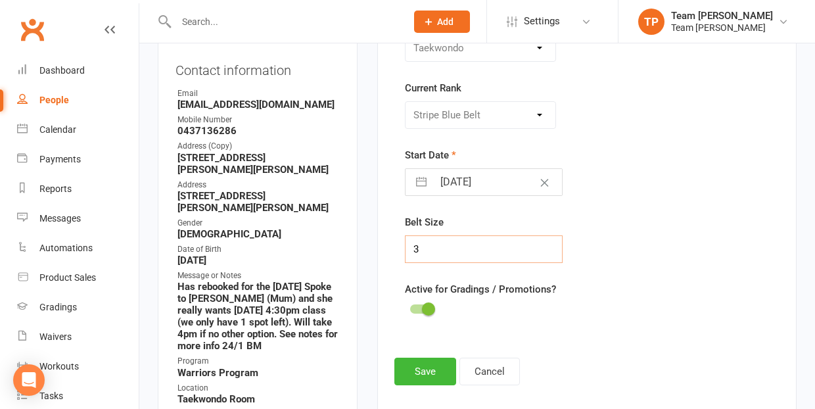
scroll to position [262, 0]
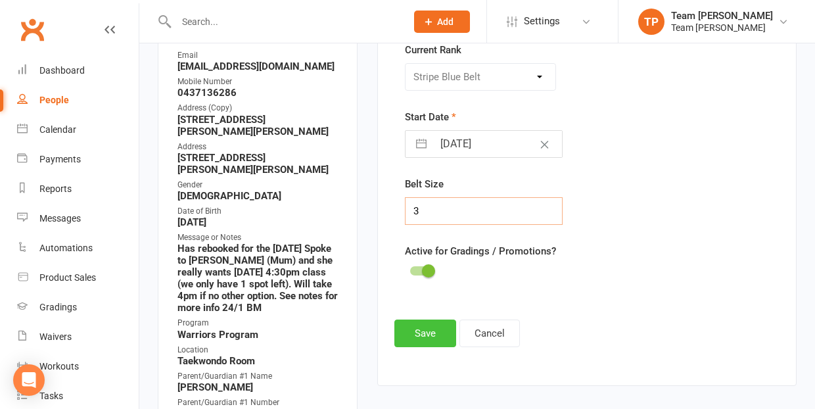
type input "3"
click at [428, 327] on button "Save" at bounding box center [425, 333] width 62 height 28
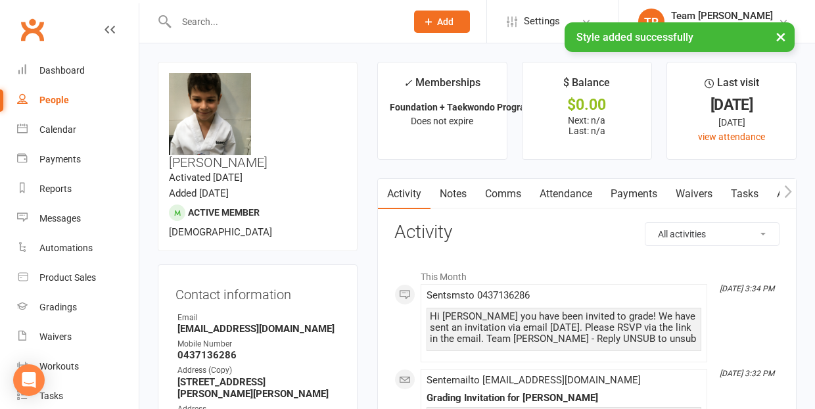
scroll to position [0, 0]
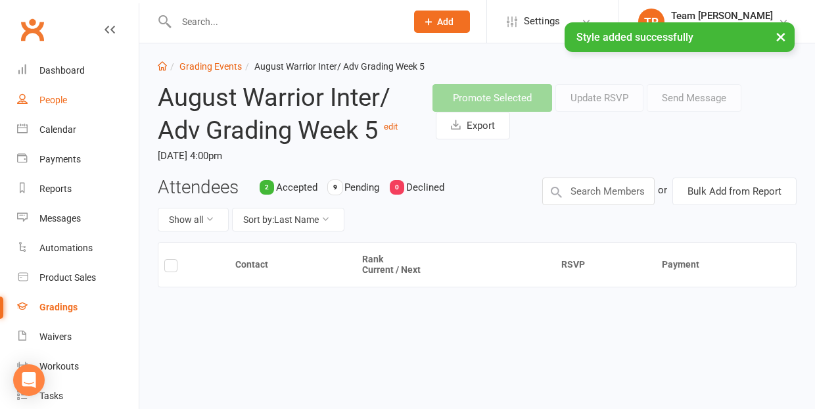
scroll to position [11, 0]
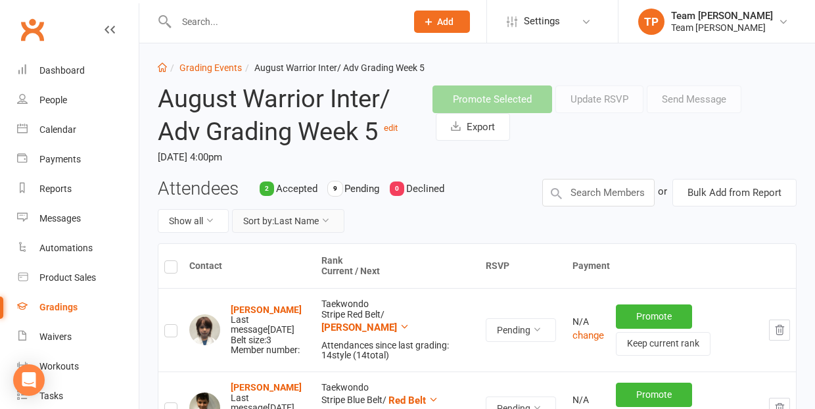
click at [304, 218] on button "Sort by: Last Name" at bounding box center [288, 221] width 112 height 24
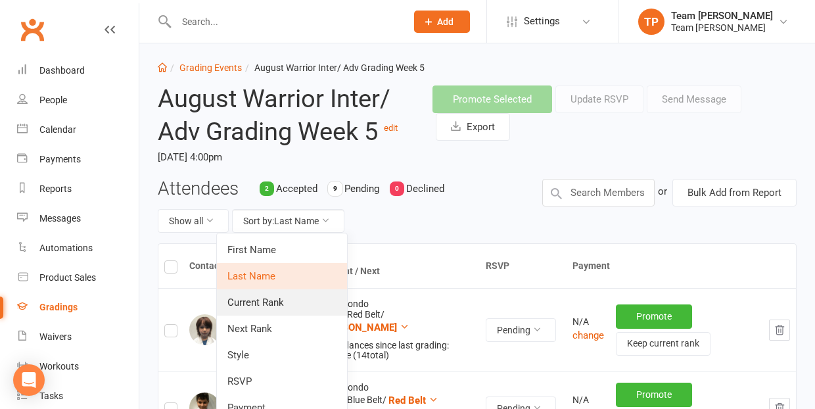
click at [289, 304] on link "Current Rank" at bounding box center [282, 302] width 130 height 26
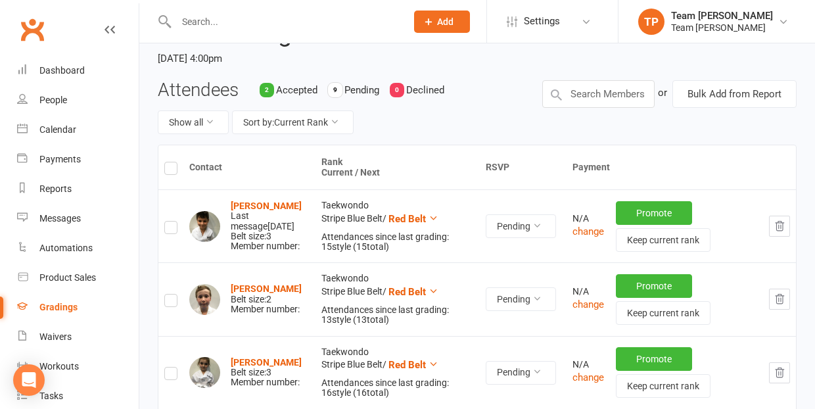
scroll to position [127, 0]
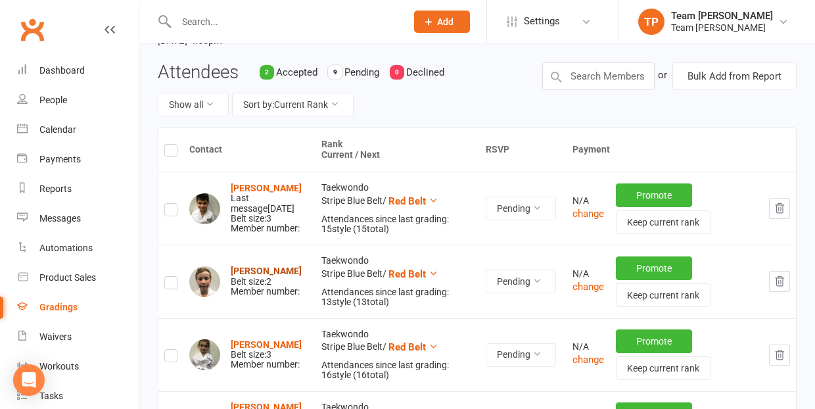
click at [250, 269] on strong "Jack O’Connell" at bounding box center [266, 271] width 71 height 11
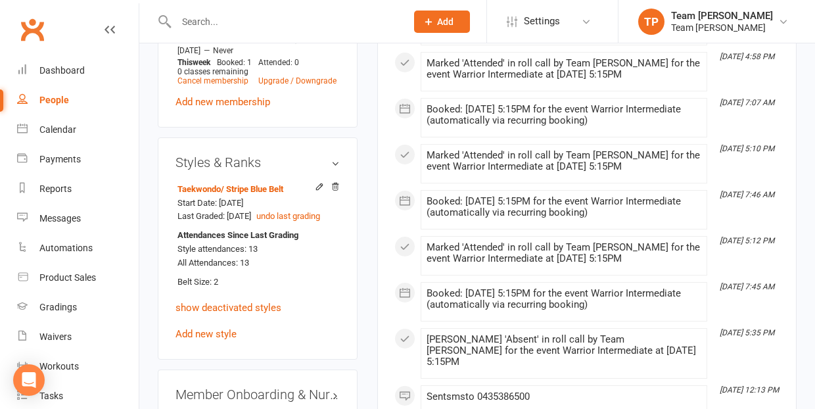
scroll to position [1103, 0]
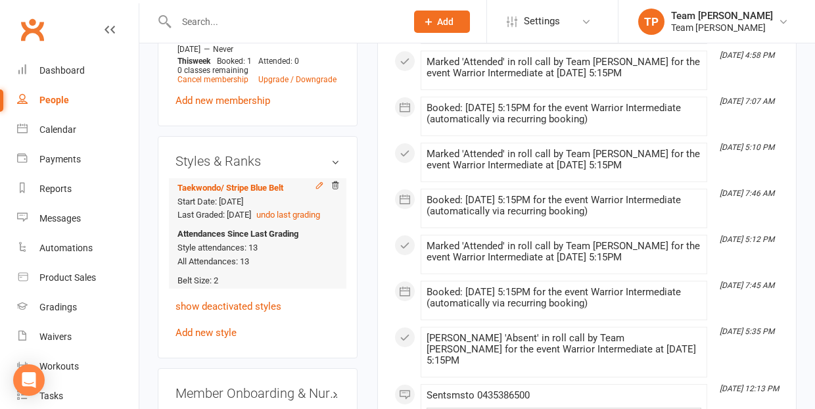
click at [318, 181] on icon at bounding box center [319, 185] width 9 height 9
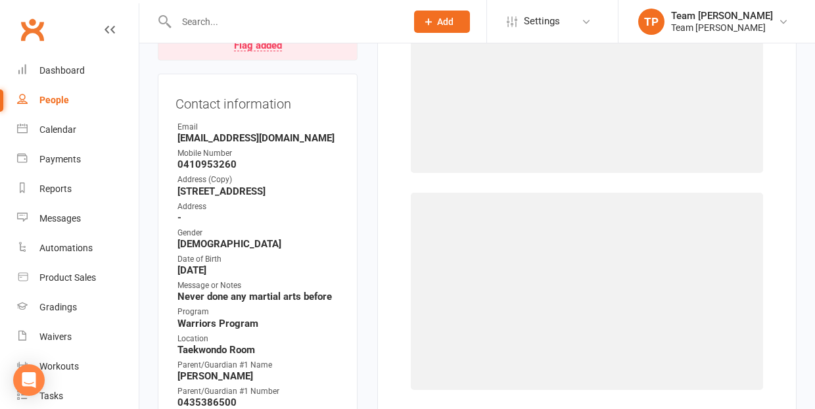
scroll to position [112, 0]
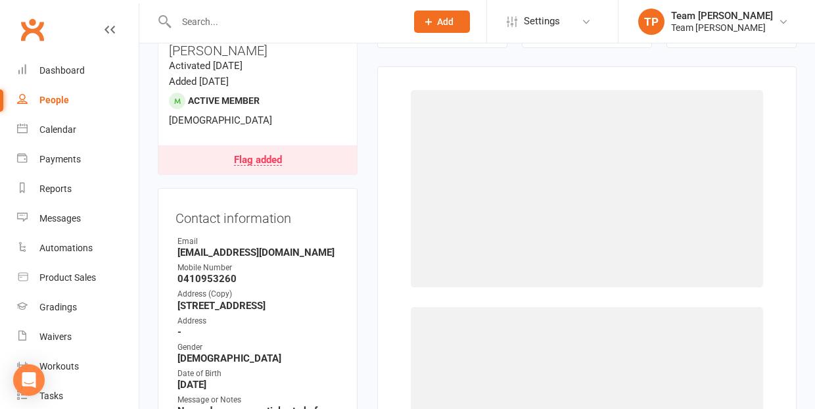
select select "1063"
select select "9961"
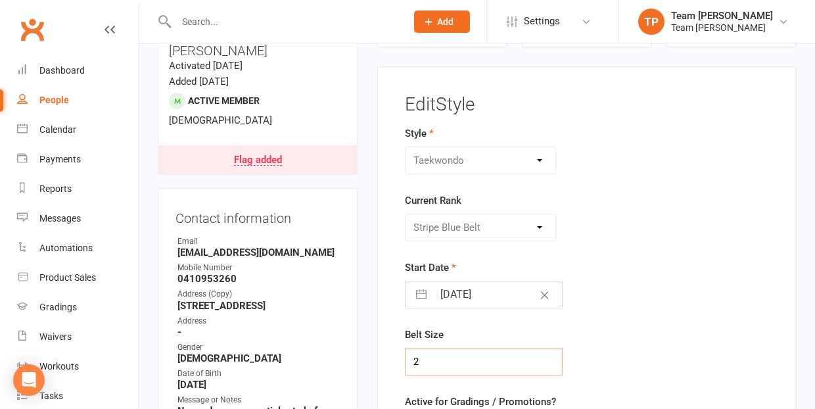
click at [415, 359] on input "2" at bounding box center [484, 362] width 158 height 28
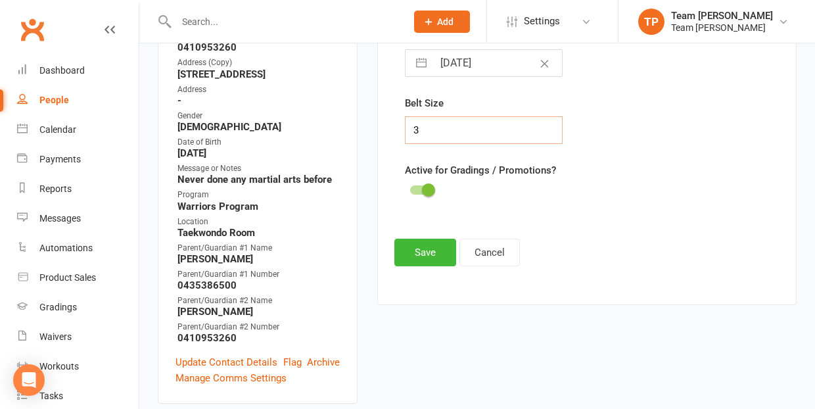
scroll to position [348, 0]
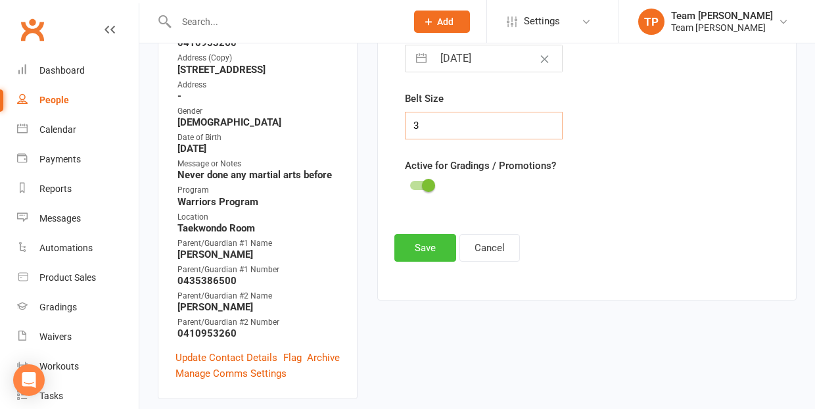
type input "3"
click at [419, 242] on button "Save" at bounding box center [425, 248] width 62 height 28
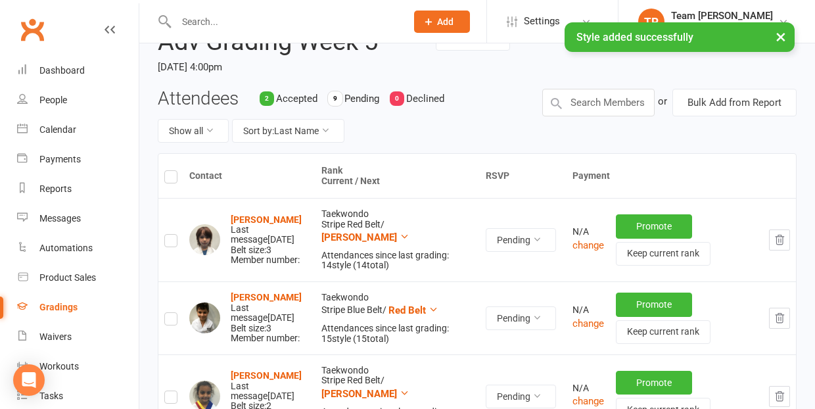
scroll to position [11, 0]
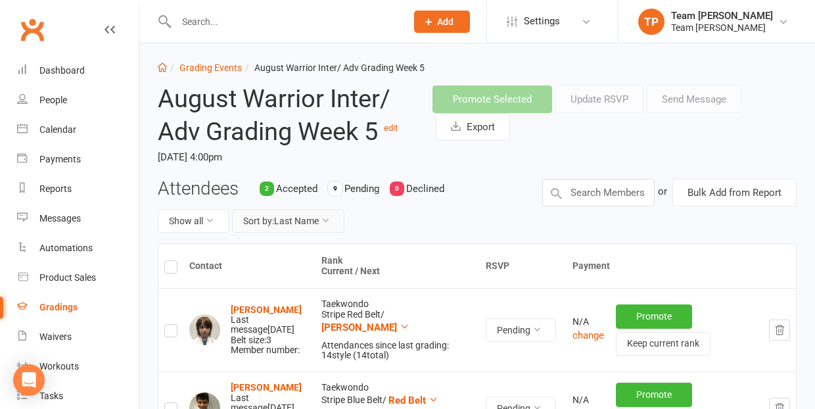
click at [304, 220] on button "Sort by: Last Name" at bounding box center [288, 221] width 112 height 24
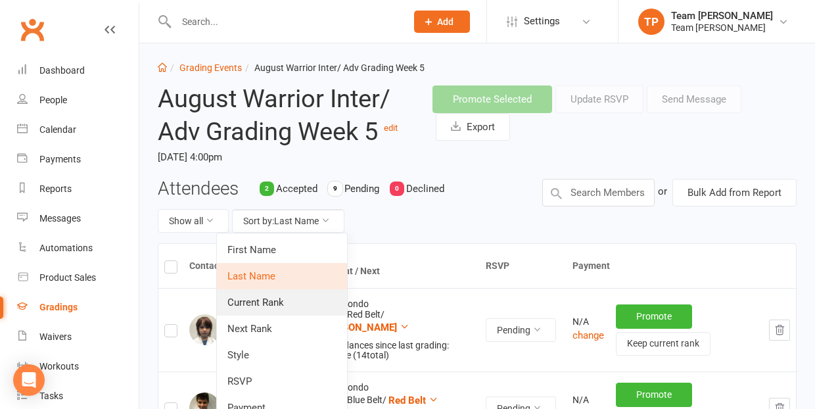
click at [285, 308] on link "Current Rank" at bounding box center [282, 302] width 130 height 26
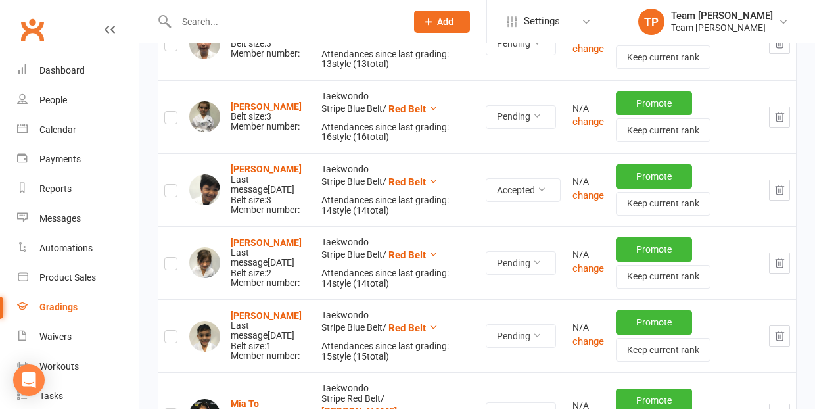
scroll to position [366, 0]
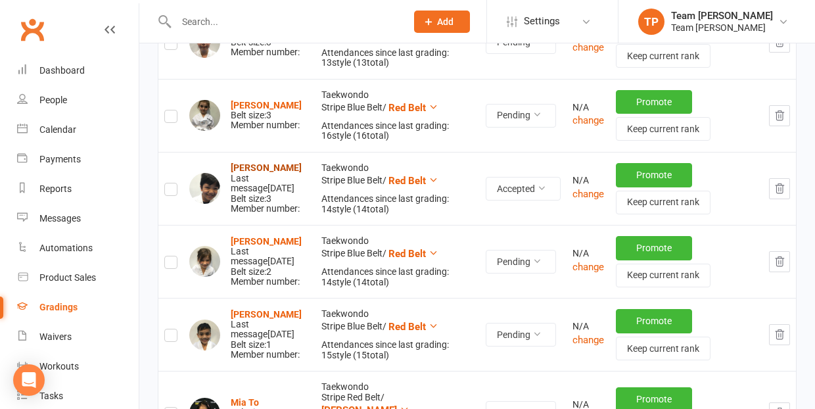
click at [266, 166] on strong "Viraj Vajrapu" at bounding box center [266, 167] width 71 height 11
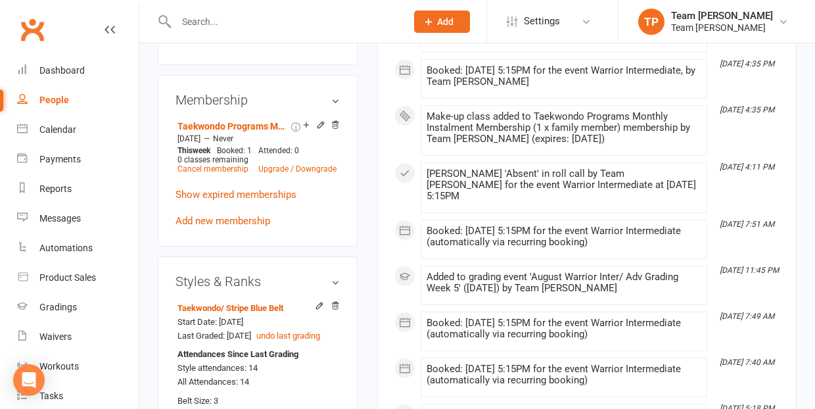
scroll to position [1030, 0]
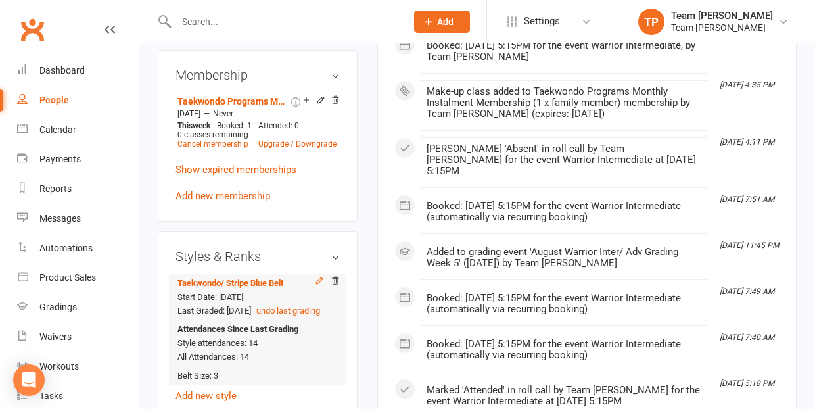
click at [318, 277] on icon at bounding box center [319, 280] width 6 height 6
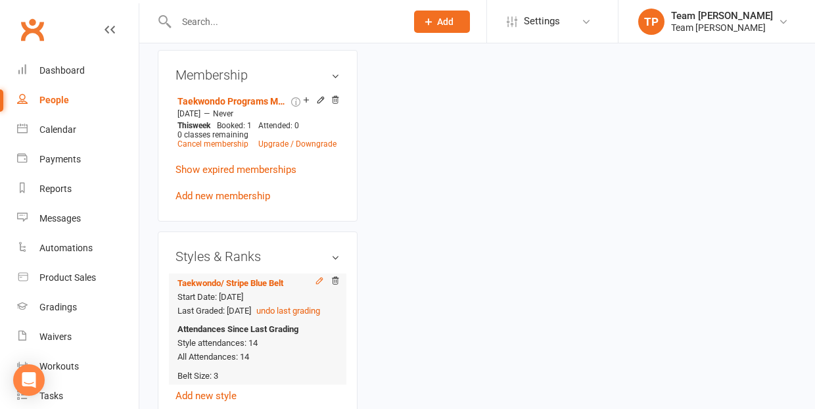
scroll to position [112, 0]
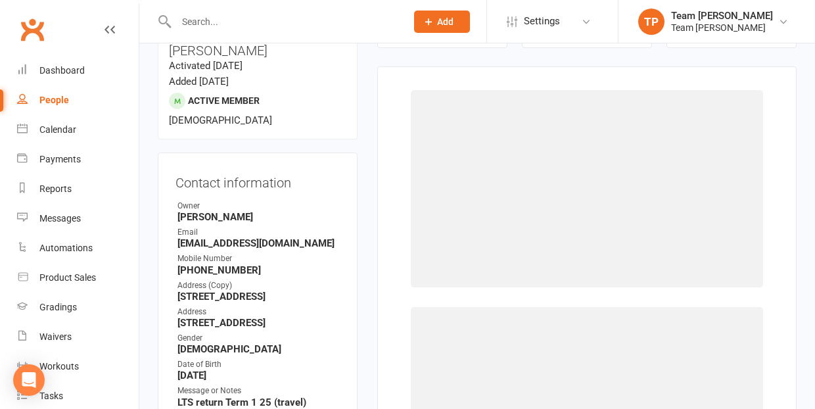
select select "1063"
select select "9961"
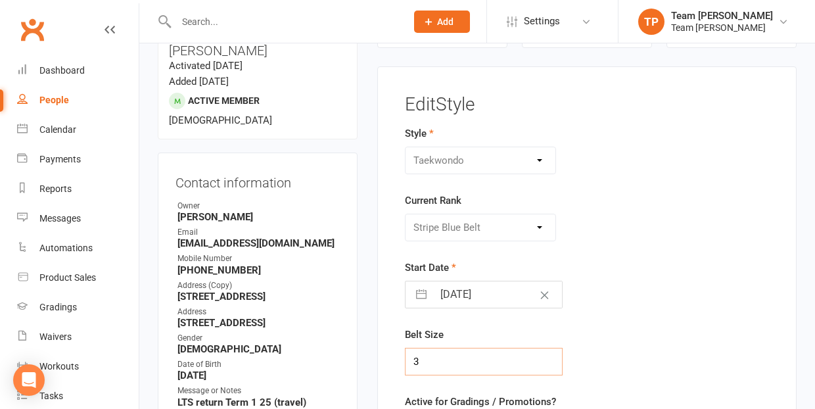
drag, startPoint x: 422, startPoint y: 361, endPoint x: 411, endPoint y: 361, distance: 10.5
click at [411, 361] on input "3" at bounding box center [484, 362] width 158 height 28
type input "4"
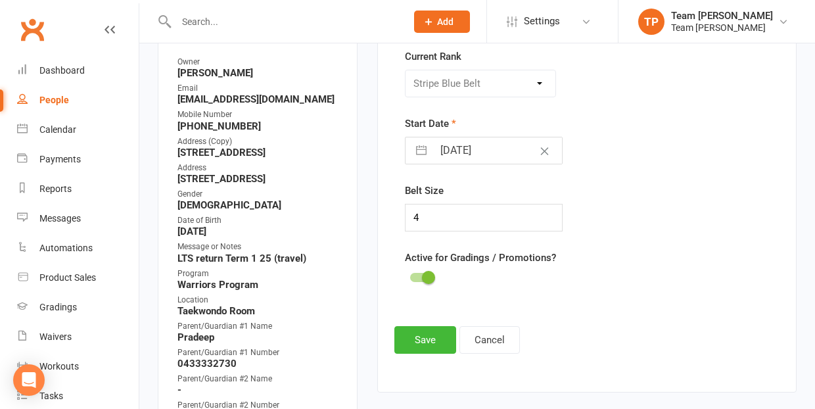
scroll to position [380, 0]
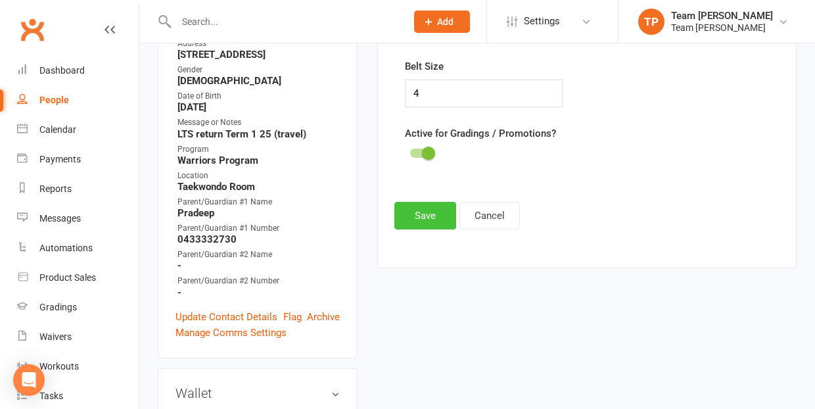
click at [424, 216] on button "Save" at bounding box center [425, 216] width 62 height 28
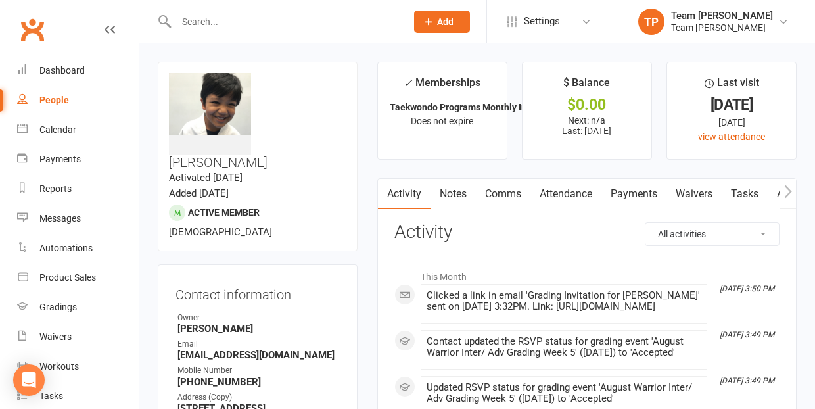
scroll to position [0, 0]
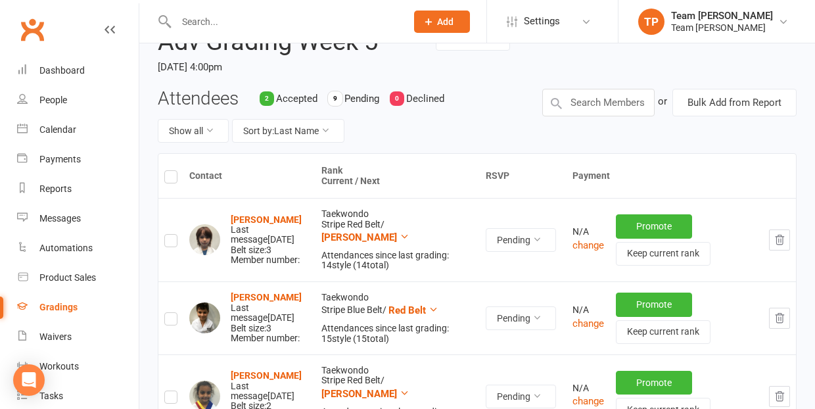
scroll to position [11, 0]
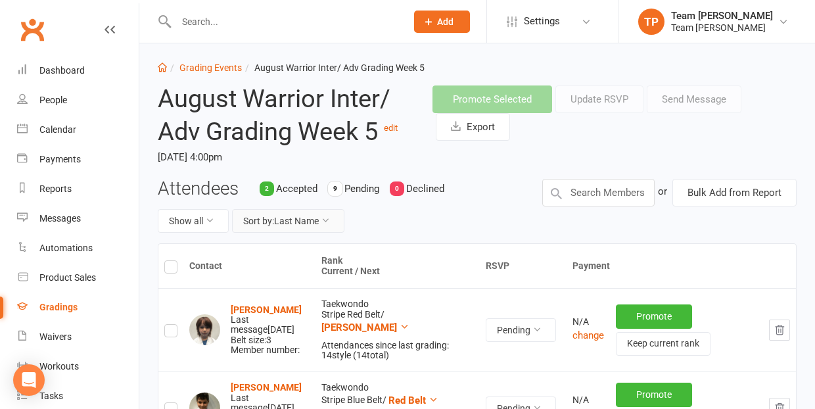
click at [294, 218] on button "Sort by: Last Name" at bounding box center [288, 221] width 112 height 24
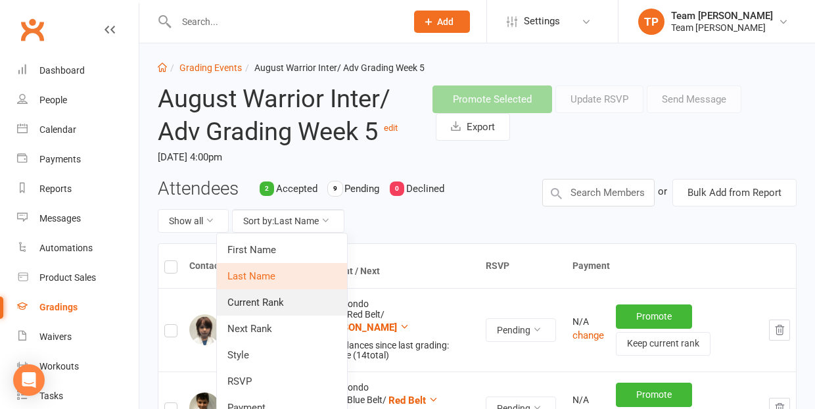
click at [275, 303] on link "Current Rank" at bounding box center [282, 302] width 130 height 26
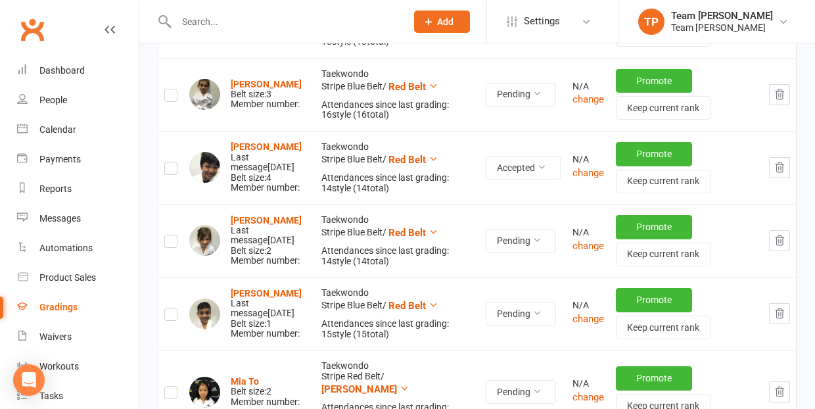
scroll to position [391, 0]
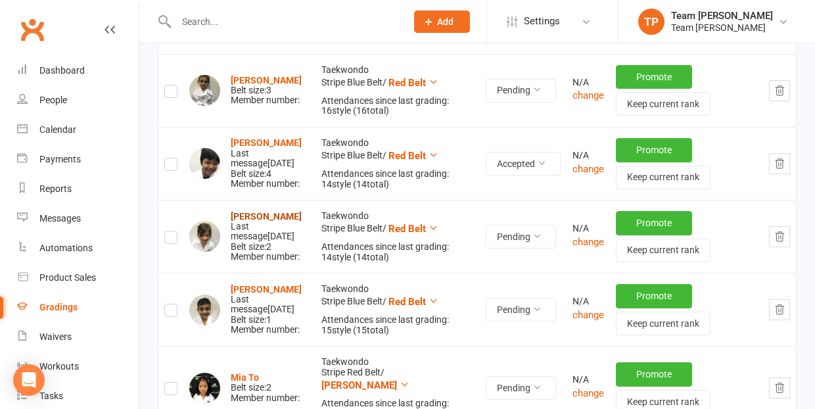
click at [259, 211] on strong "[PERSON_NAME]" at bounding box center [266, 216] width 71 height 11
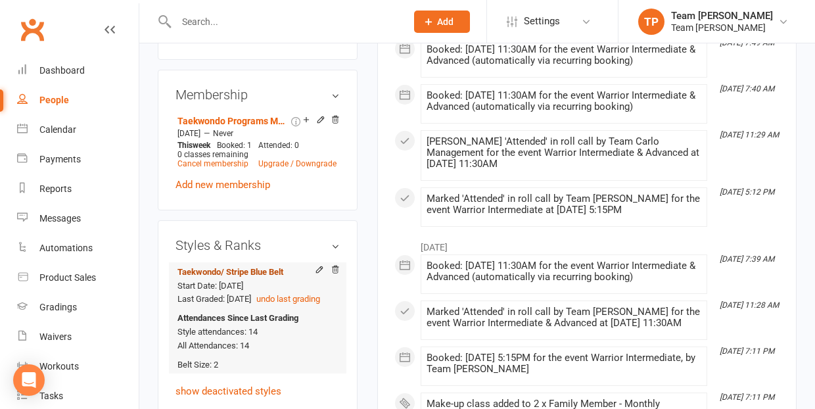
scroll to position [1050, 0]
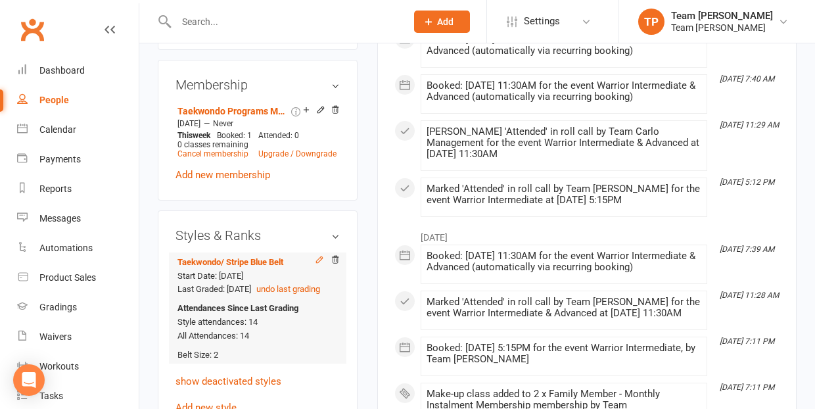
click at [318, 255] on icon at bounding box center [319, 259] width 9 height 9
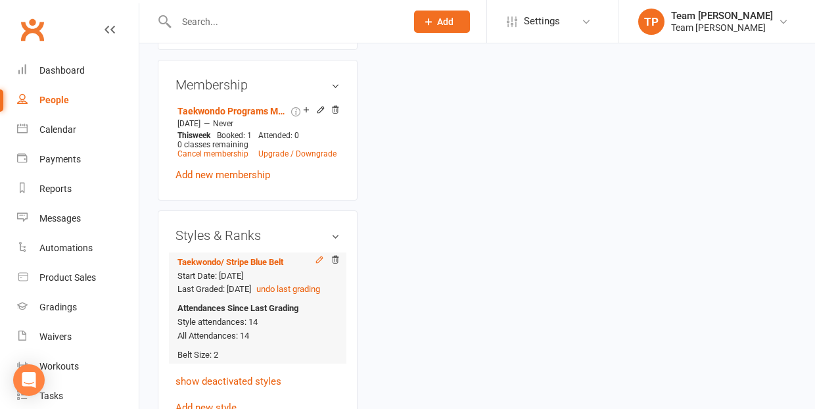
scroll to position [112, 0]
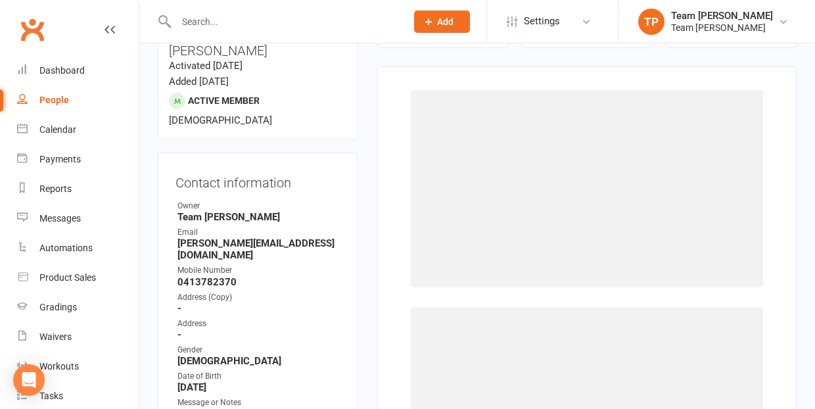
select select "1063"
select select "9961"
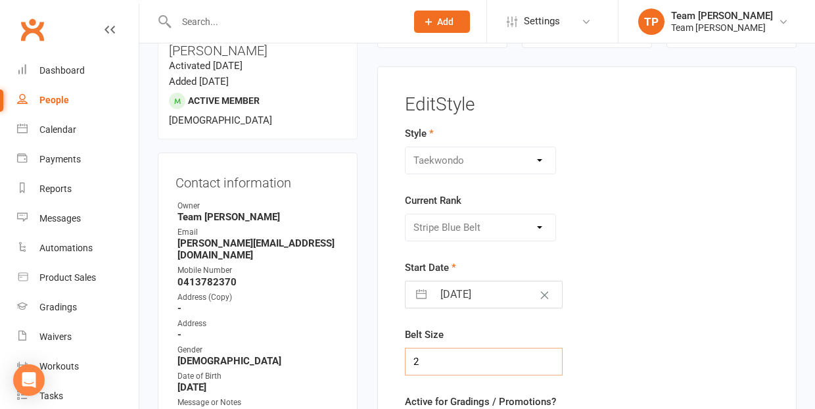
drag, startPoint x: 421, startPoint y: 361, endPoint x: 412, endPoint y: 360, distance: 9.3
click at [412, 360] on input "2" at bounding box center [484, 362] width 158 height 28
type input "3"
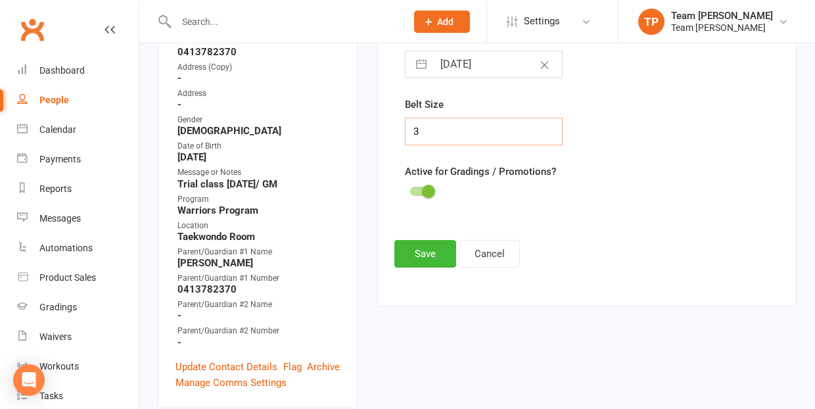
scroll to position [344, 0]
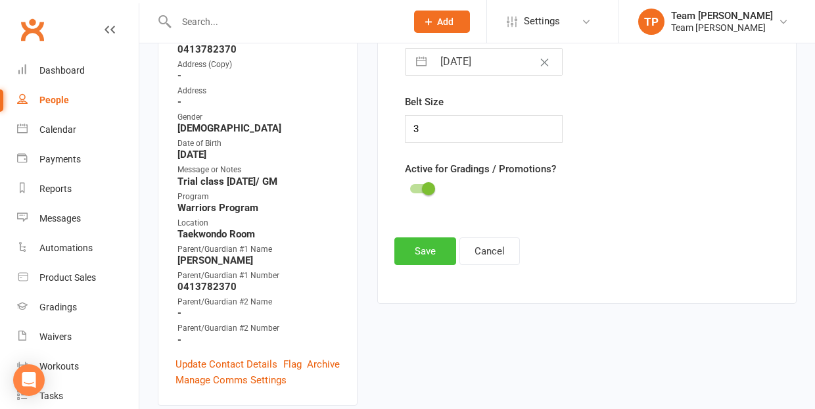
click at [419, 250] on button "Save" at bounding box center [425, 251] width 62 height 28
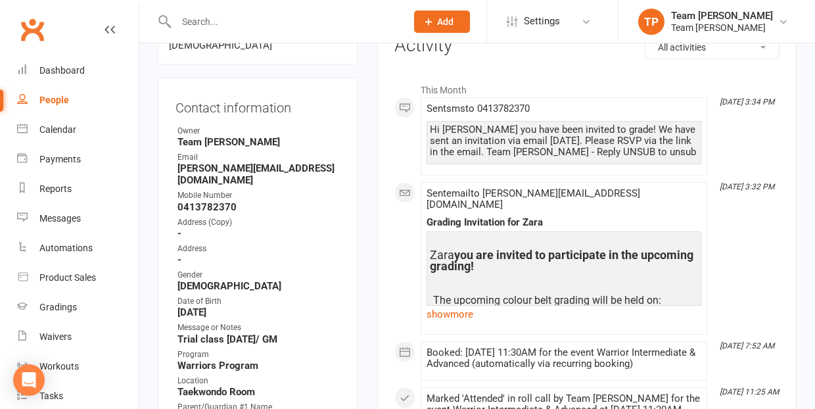
scroll to position [180, 0]
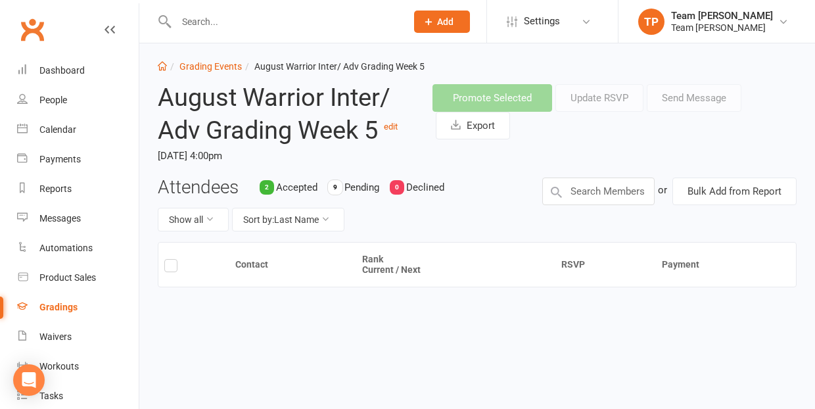
scroll to position [11, 0]
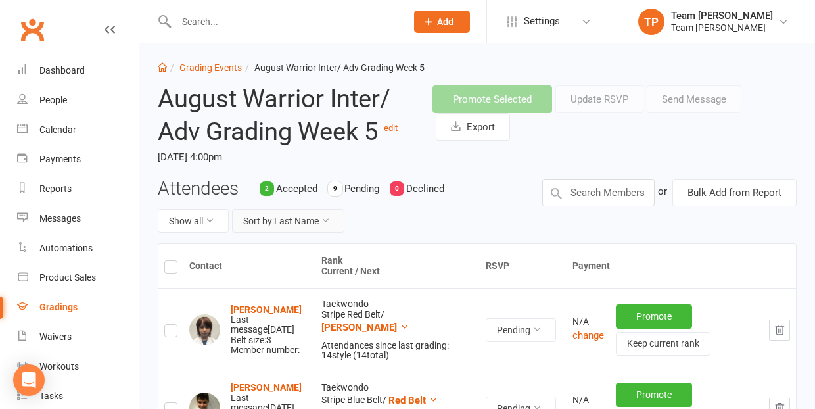
click at [294, 218] on button "Sort by: Last Name" at bounding box center [288, 221] width 112 height 24
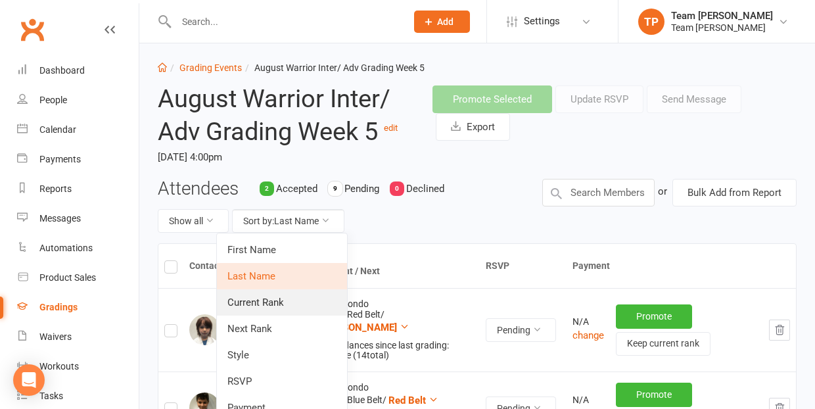
click at [281, 302] on link "Current Rank" at bounding box center [282, 302] width 130 height 26
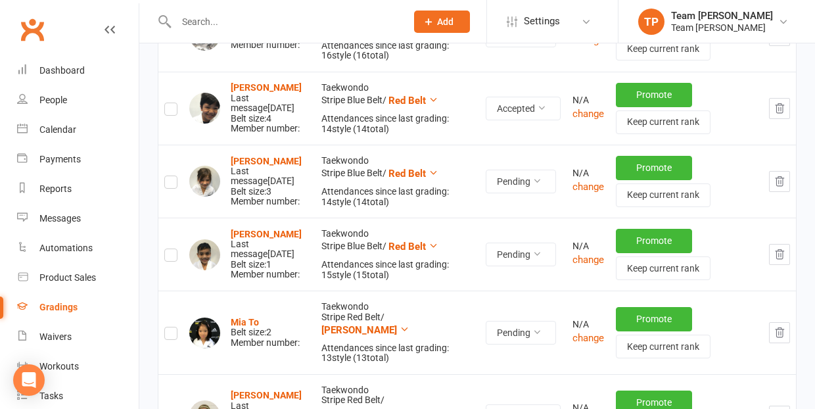
scroll to position [458, 0]
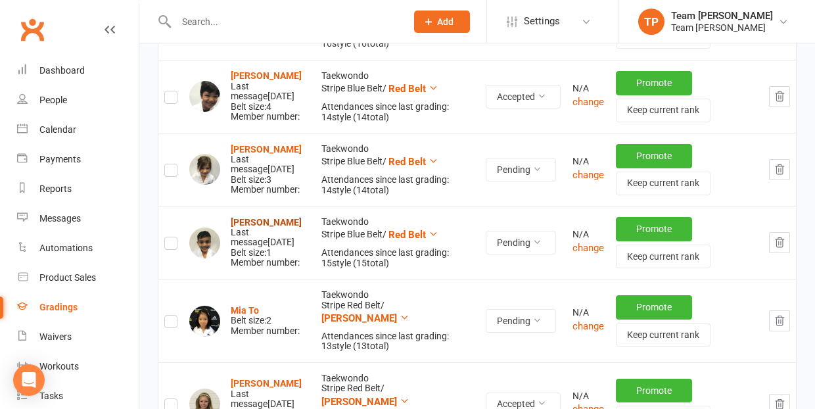
click at [266, 218] on strong "Rayzon Mishra" at bounding box center [266, 222] width 71 height 11
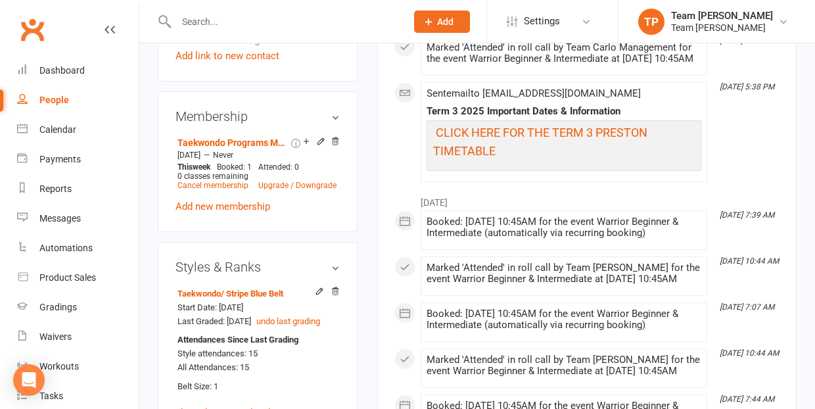
scroll to position [1008, 0]
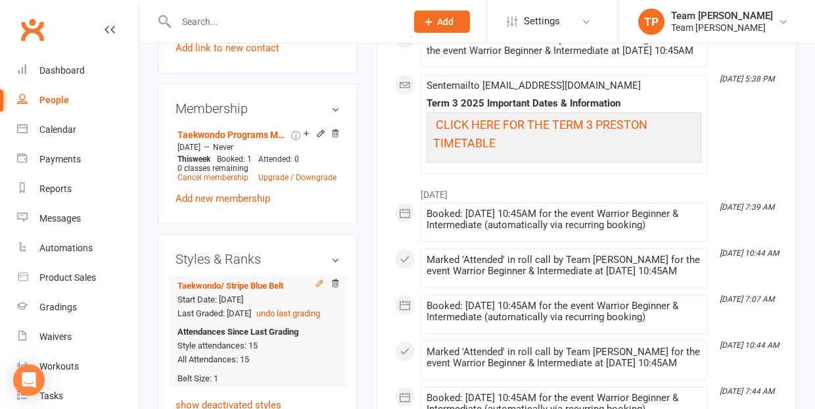
click at [317, 280] on icon at bounding box center [319, 283] width 6 height 6
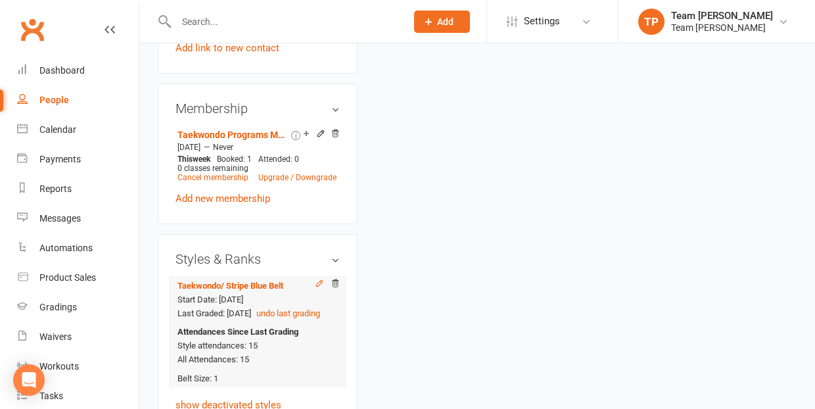
scroll to position [112, 0]
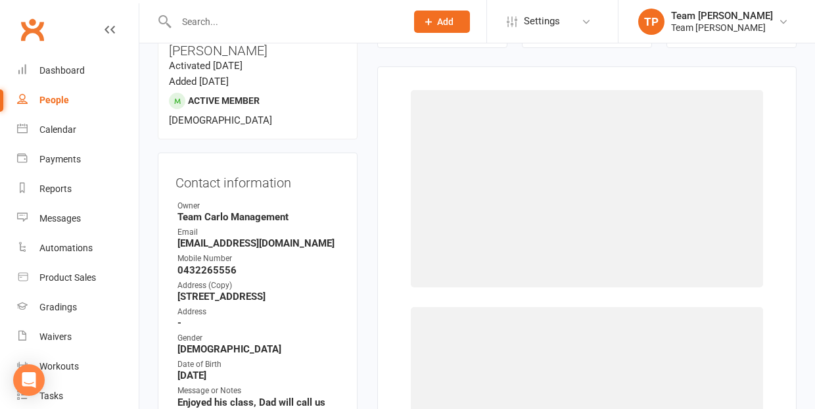
select select "1063"
select select "9961"
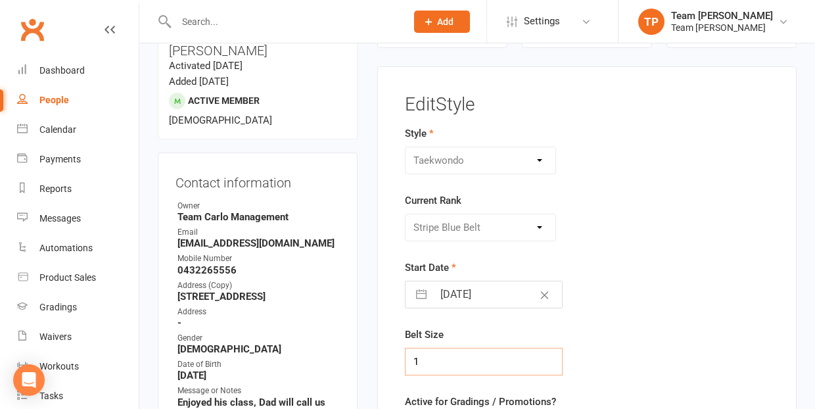
drag, startPoint x: 421, startPoint y: 355, endPoint x: 413, endPoint y: 356, distance: 8.6
click at [413, 356] on input "1" at bounding box center [484, 362] width 158 height 28
type input "3"
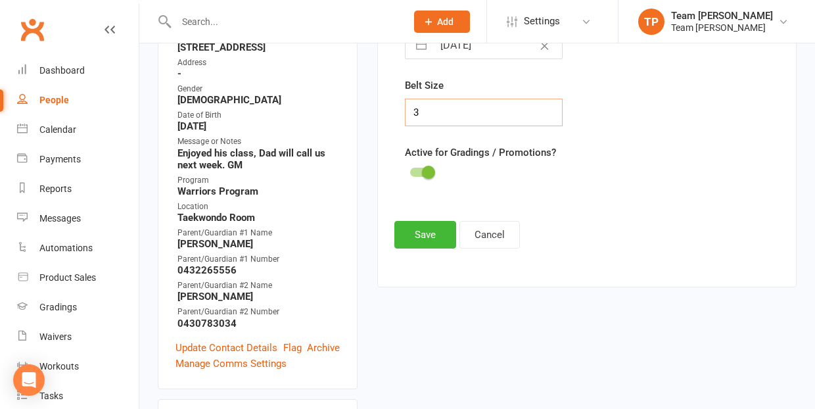
scroll to position [369, 0]
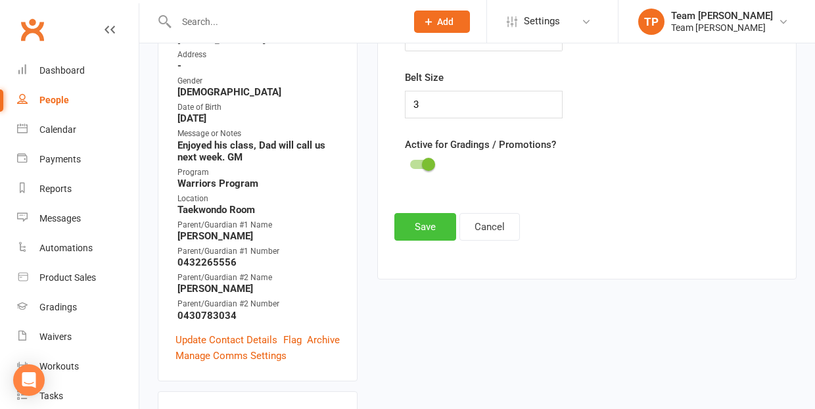
click at [424, 229] on button "Save" at bounding box center [425, 227] width 62 height 28
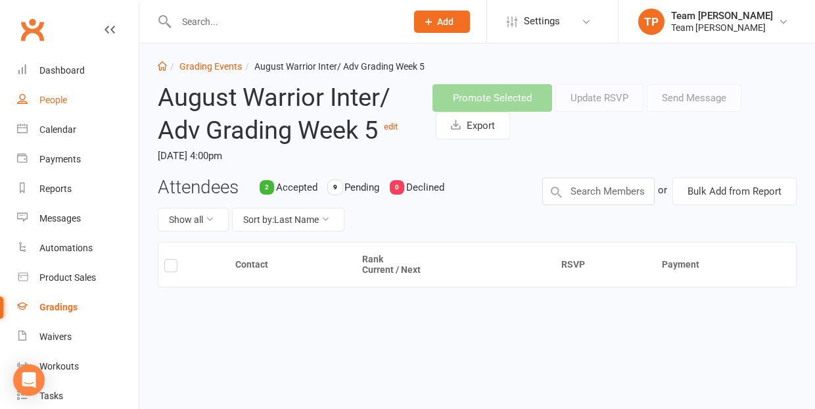
scroll to position [11, 0]
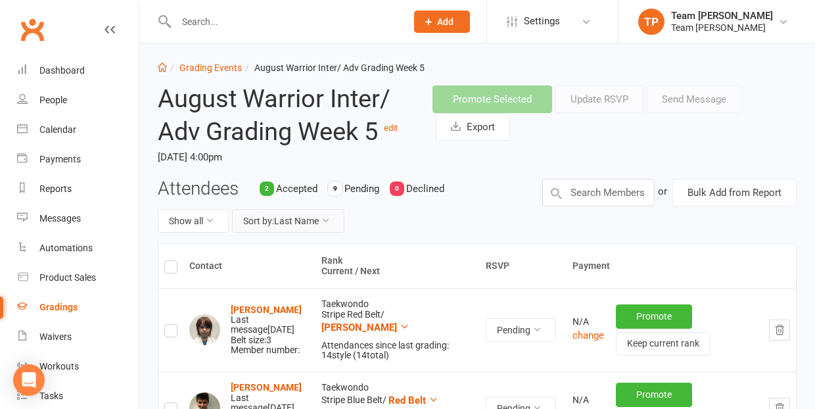
click at [302, 215] on button "Sort by: Last Name" at bounding box center [288, 221] width 112 height 24
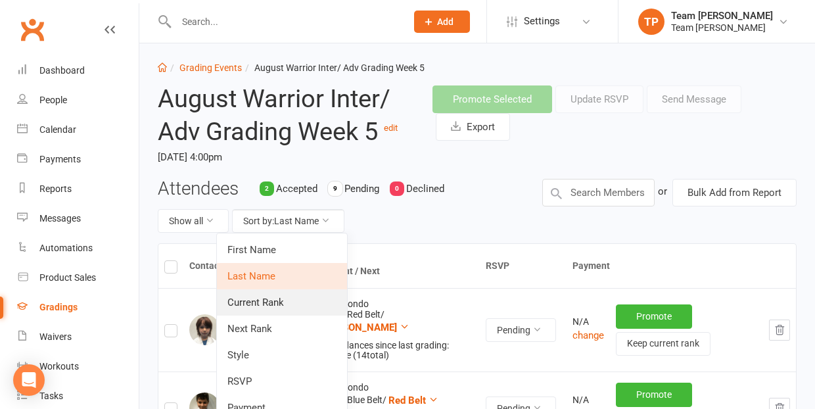
click at [288, 302] on link "Current Rank" at bounding box center [282, 302] width 130 height 26
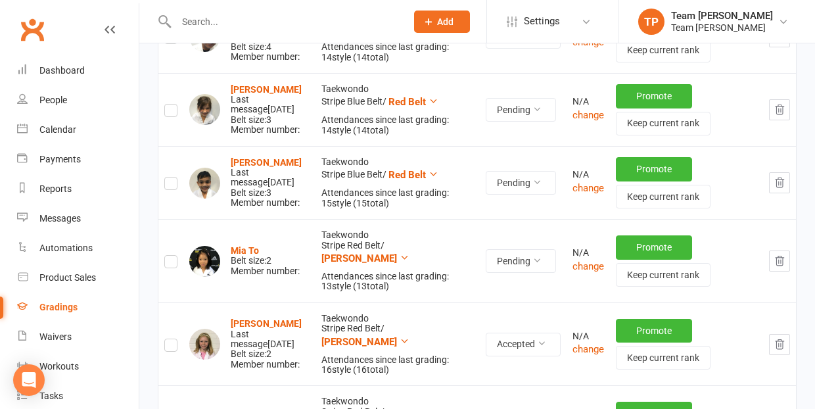
scroll to position [522, 0]
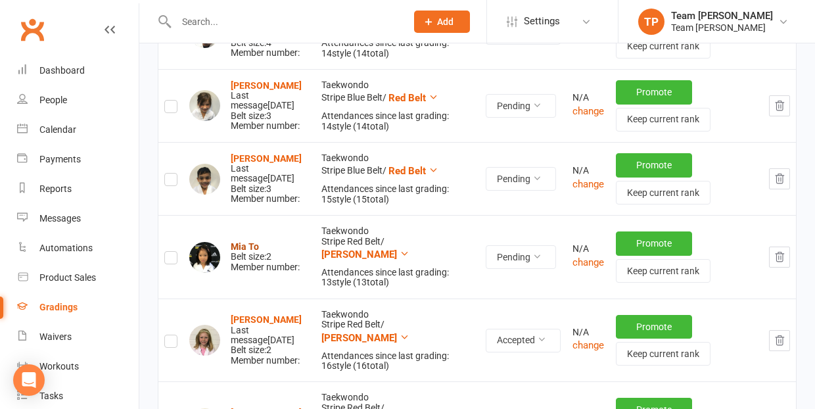
click at [243, 241] on strong "Mia To" at bounding box center [245, 246] width 28 height 11
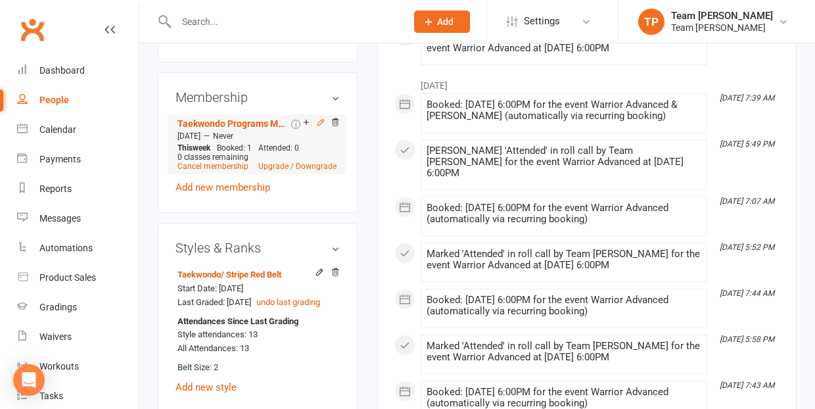
scroll to position [1038, 0]
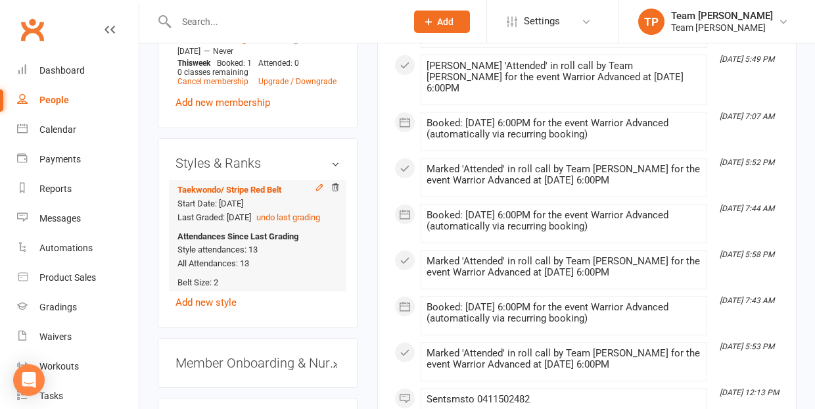
click at [320, 190] on icon at bounding box center [319, 187] width 6 height 6
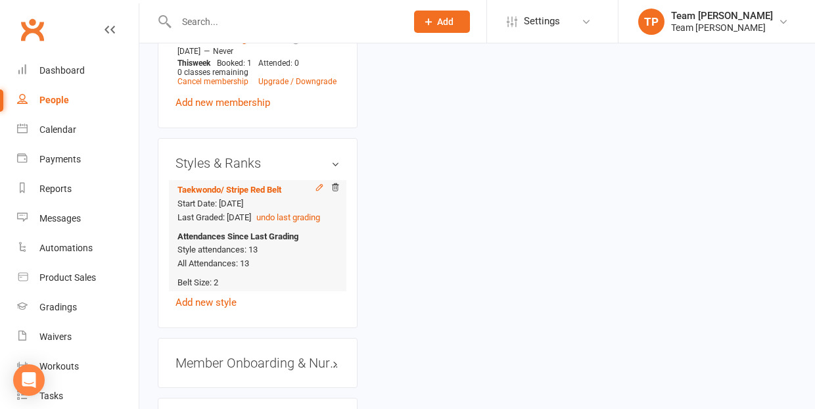
scroll to position [112, 0]
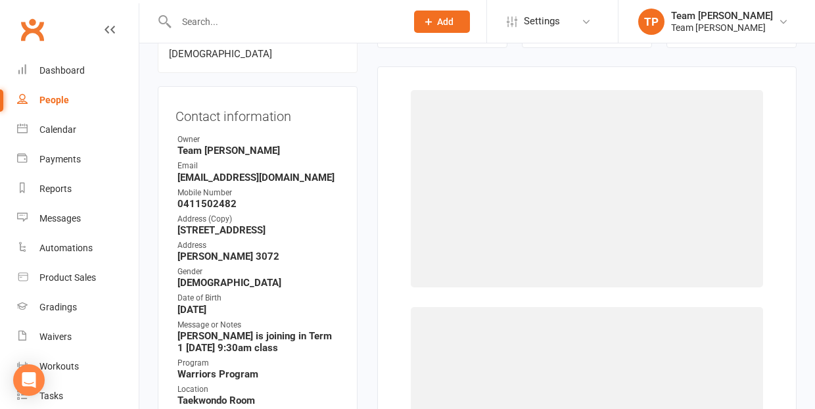
select select "1063"
select select "9963"
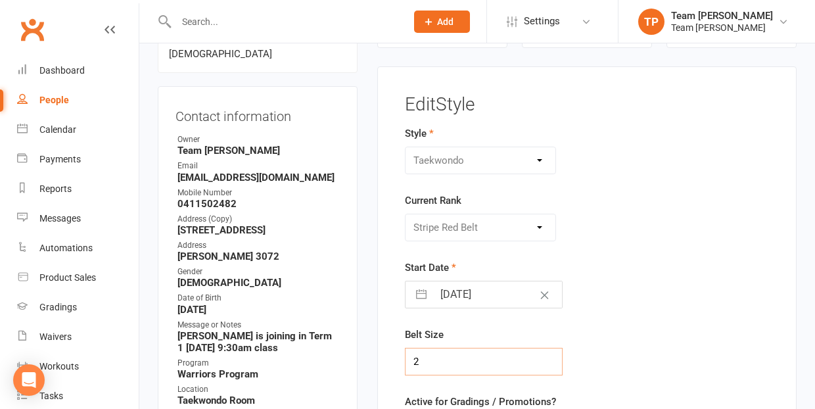
click at [413, 360] on input "2" at bounding box center [484, 362] width 158 height 28
type input "3"
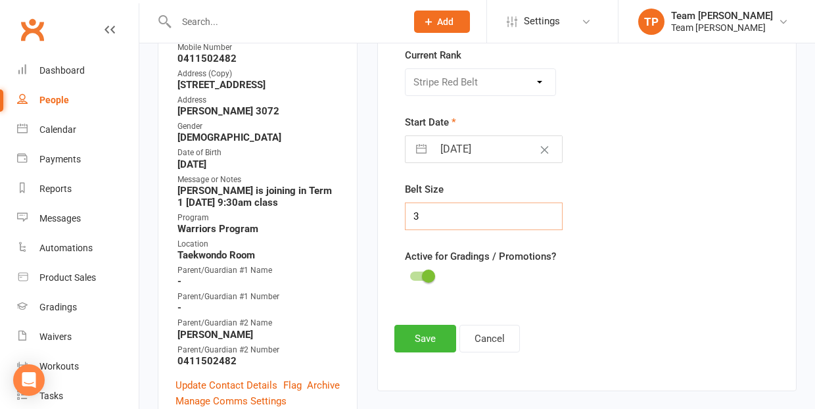
scroll to position [270, 0]
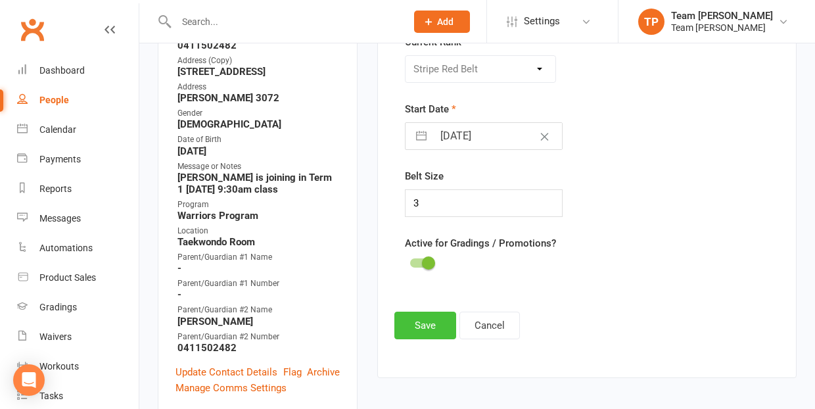
click at [425, 323] on button "Save" at bounding box center [425, 326] width 62 height 28
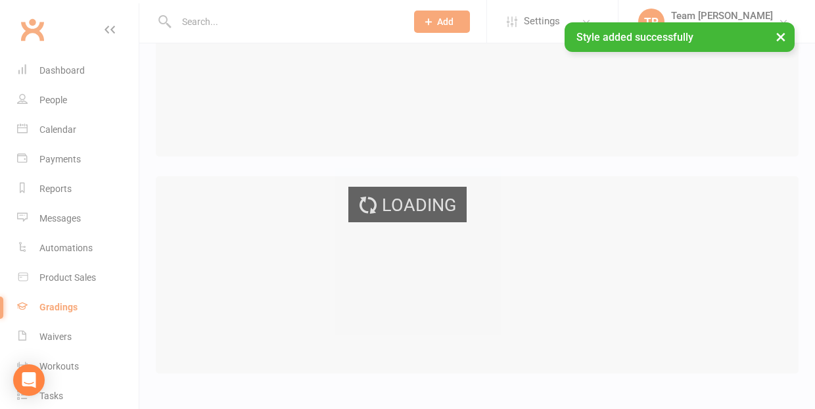
scroll to position [11, 0]
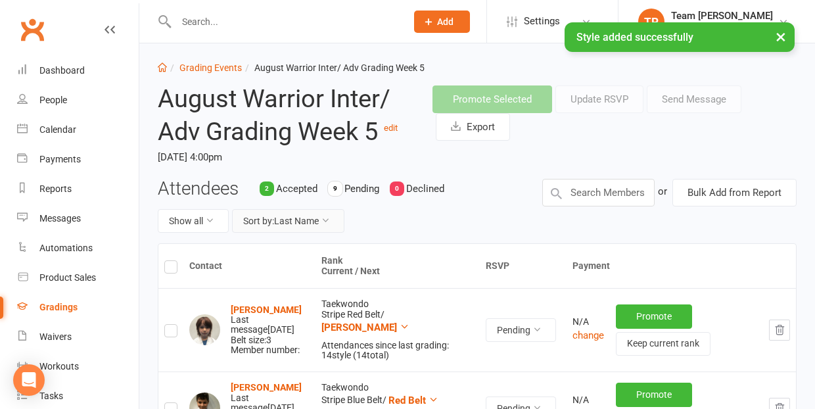
click at [294, 216] on button "Sort by: Last Name" at bounding box center [288, 221] width 112 height 24
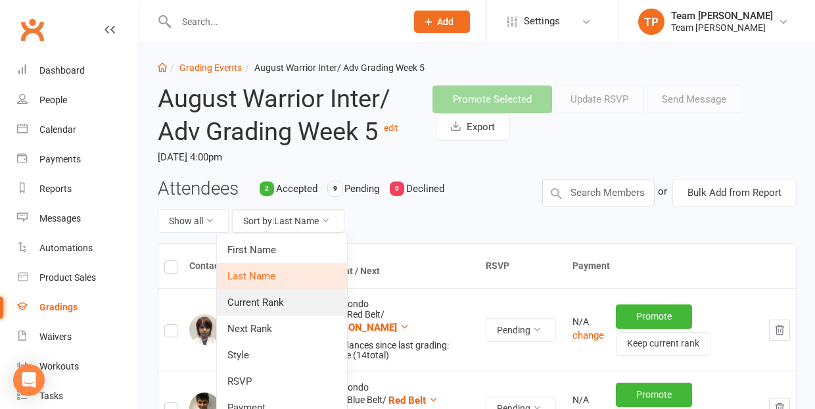
click at [279, 298] on link "Current Rank" at bounding box center [282, 302] width 130 height 26
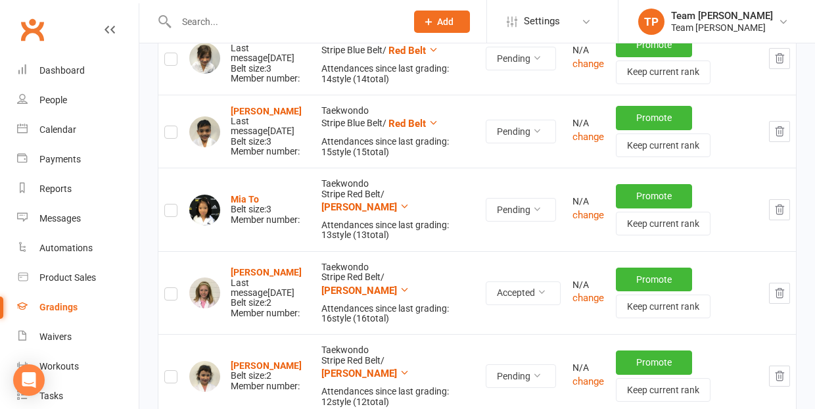
scroll to position [602, 0]
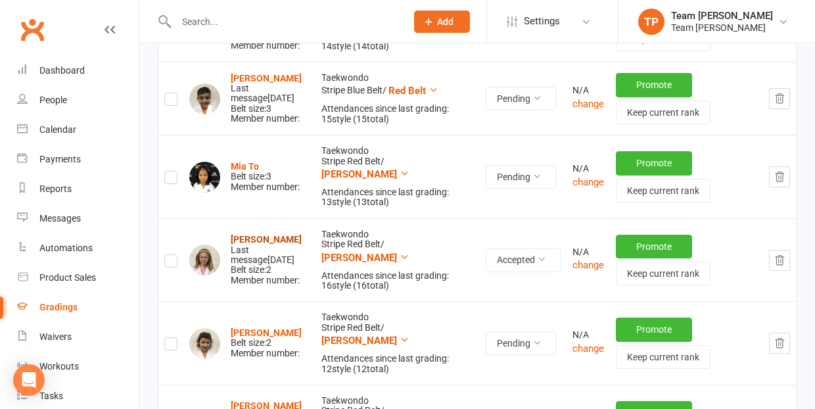
click at [246, 234] on strong "Eadie Yule" at bounding box center [266, 239] width 71 height 11
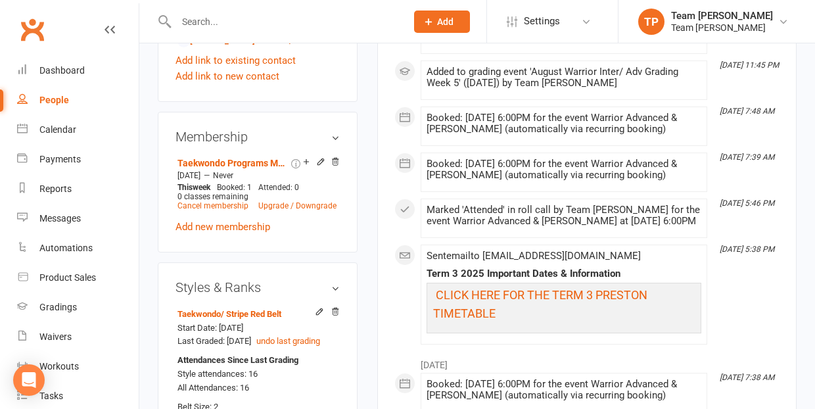
scroll to position [964, 0]
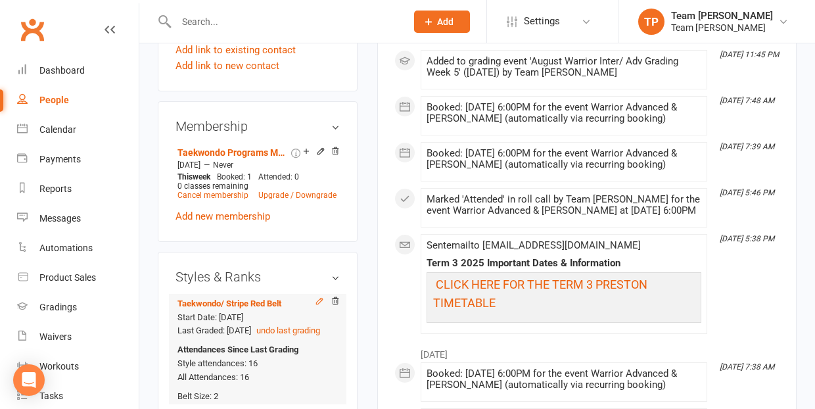
click at [318, 298] on icon at bounding box center [319, 301] width 6 height 6
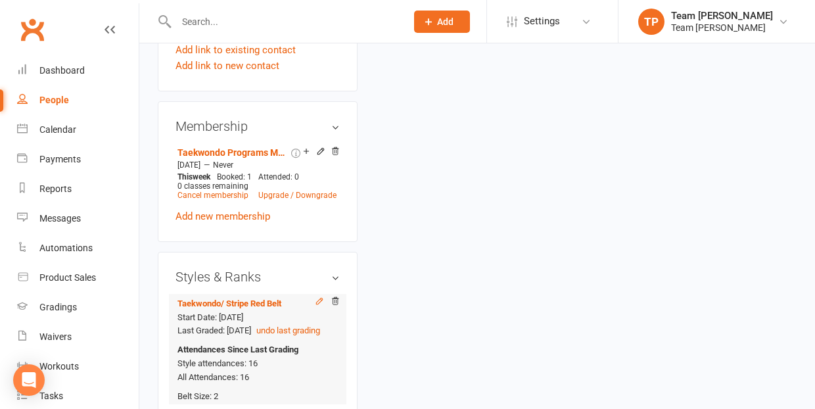
scroll to position [112, 0]
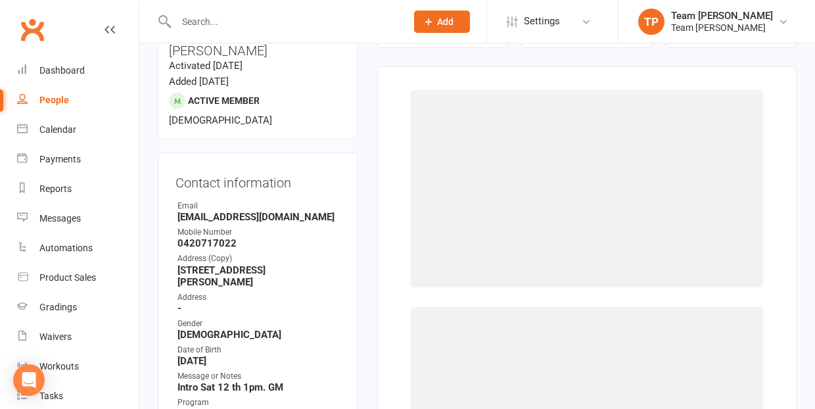
select select "1063"
select select "9963"
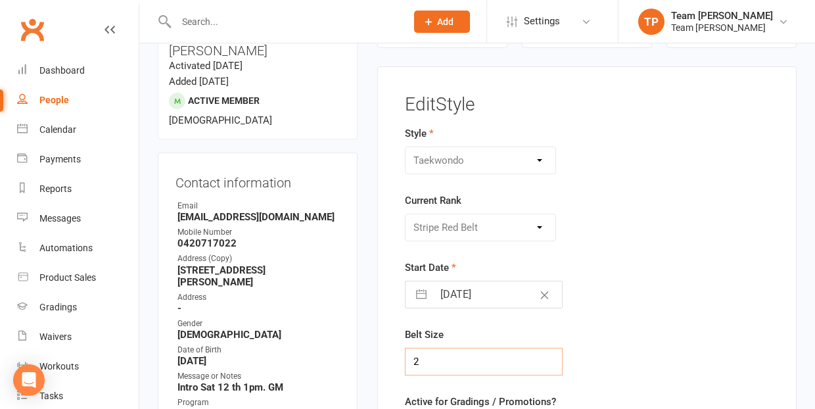
drag, startPoint x: 421, startPoint y: 360, endPoint x: 413, endPoint y: 359, distance: 8.0
click at [413, 359] on input "2" at bounding box center [484, 362] width 158 height 28
type input "3"
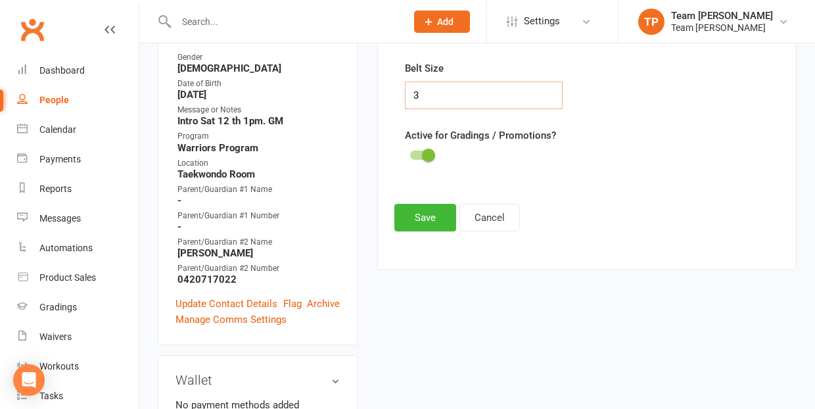
scroll to position [383, 0]
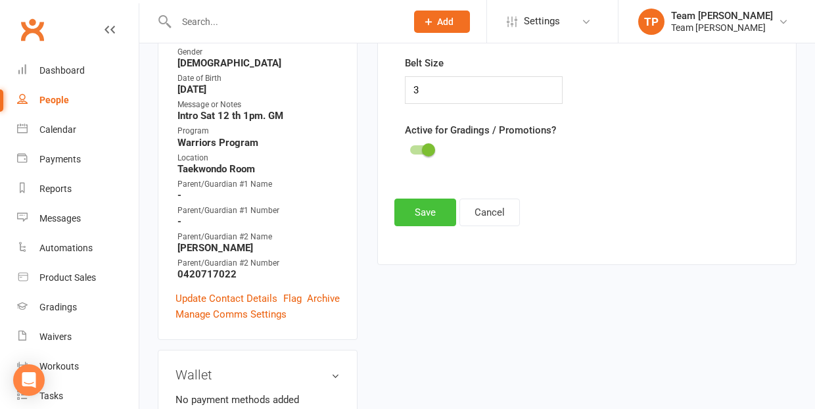
click at [427, 214] on button "Save" at bounding box center [425, 212] width 62 height 28
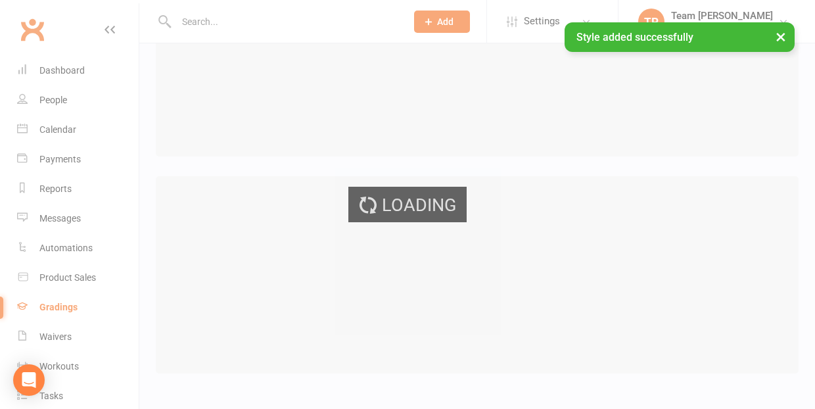
scroll to position [11, 0]
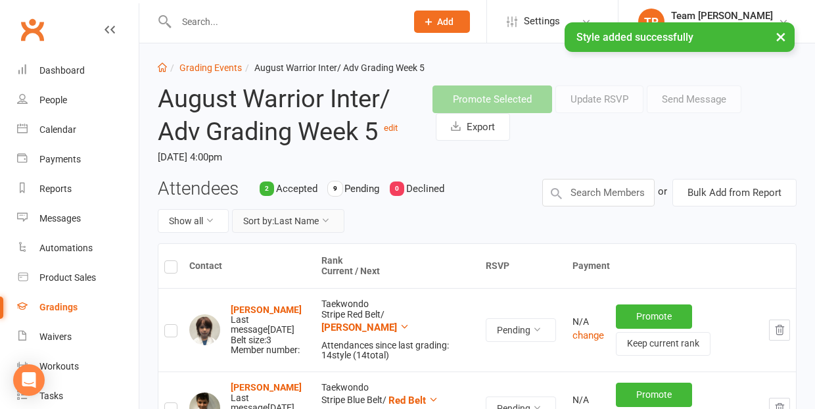
click at [297, 222] on button "Sort by: Last Name" at bounding box center [288, 221] width 112 height 24
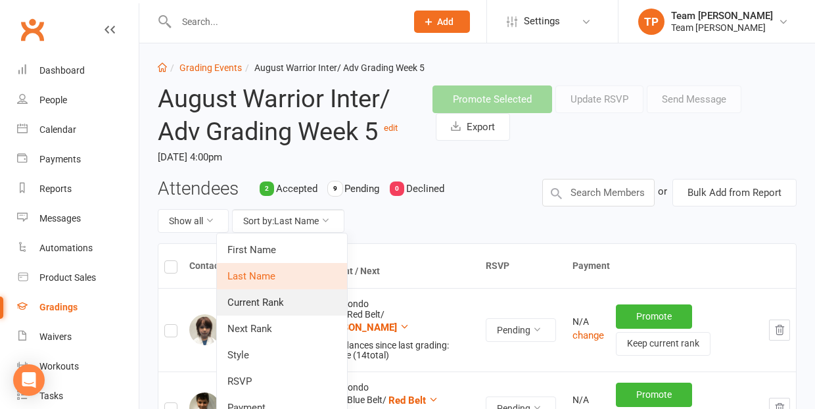
click at [285, 300] on link "Current Rank" at bounding box center [282, 302] width 130 height 26
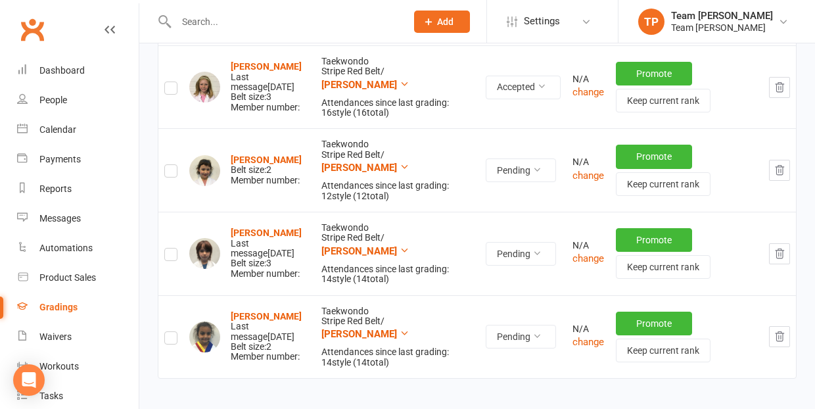
scroll to position [785, 0]
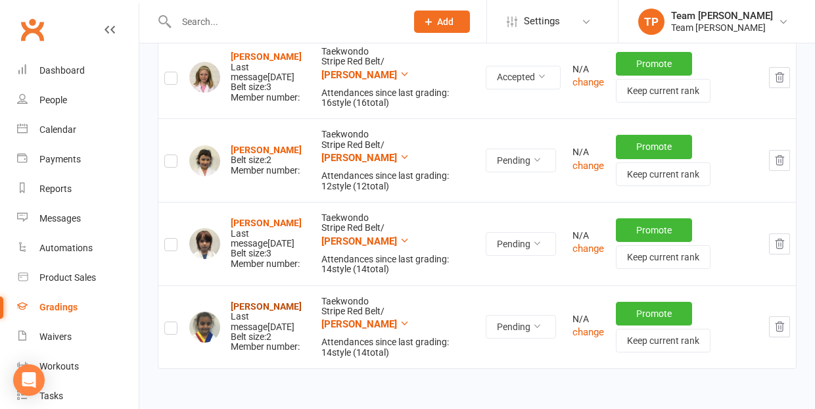
click at [253, 301] on strong "[PERSON_NAME]" at bounding box center [266, 306] width 71 height 11
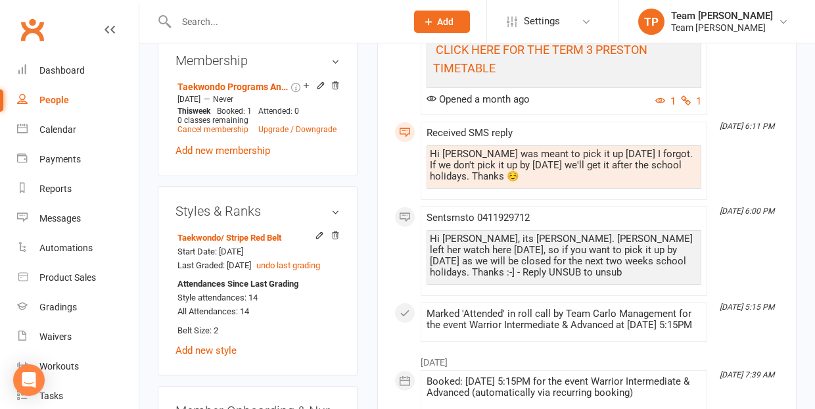
scroll to position [1057, 0]
click at [321, 230] on icon at bounding box center [319, 234] width 9 height 9
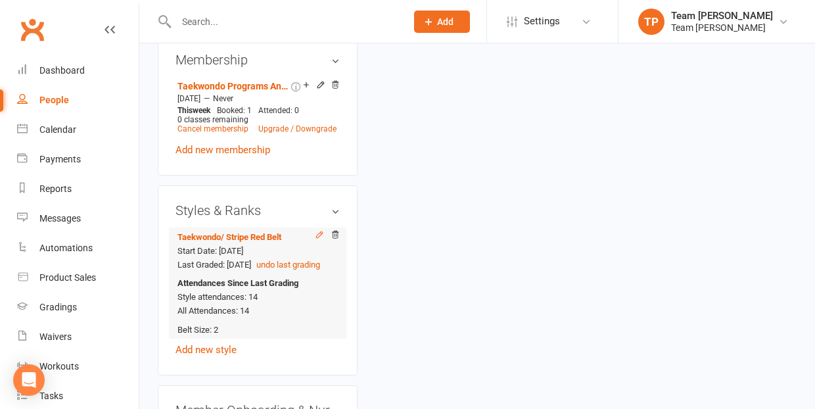
scroll to position [112, 0]
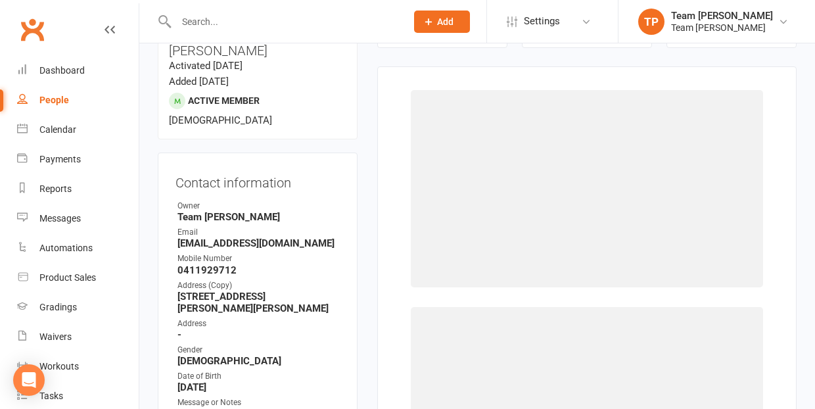
select select "1063"
select select "9963"
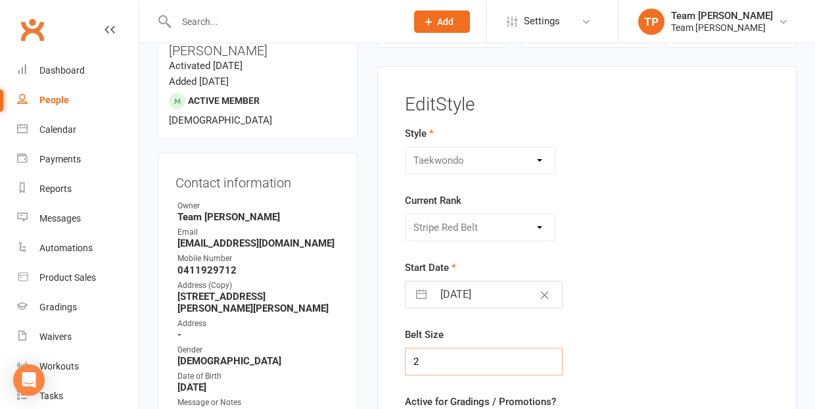
drag, startPoint x: 421, startPoint y: 359, endPoint x: 411, endPoint y: 359, distance: 9.9
click at [411, 359] on input "2" at bounding box center [484, 362] width 158 height 28
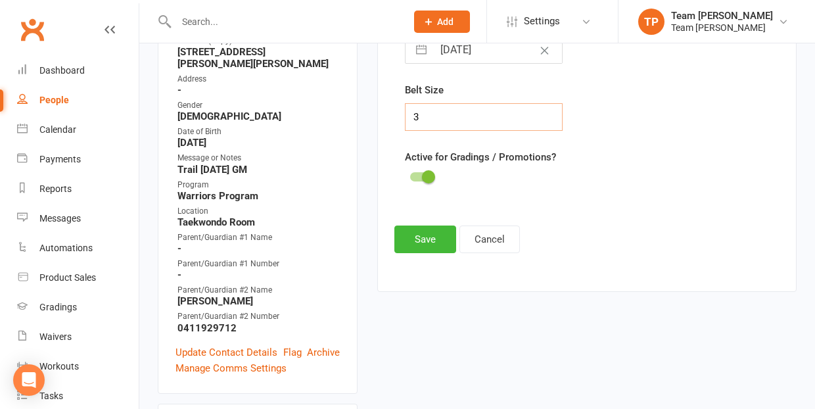
scroll to position [361, 0]
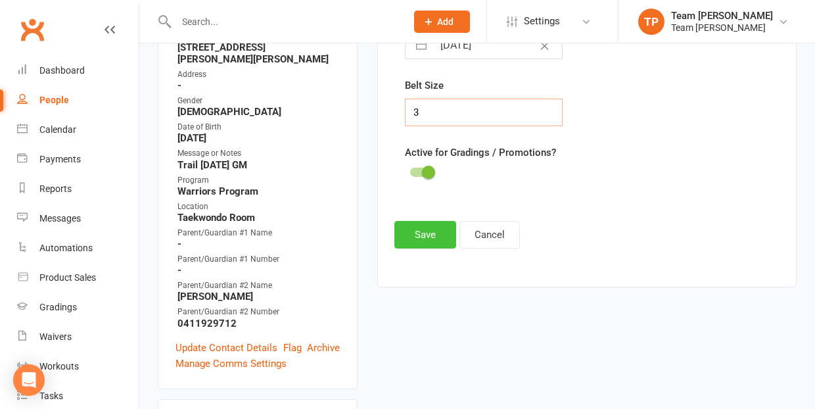
type input "3"
click at [421, 230] on button "Save" at bounding box center [425, 235] width 62 height 28
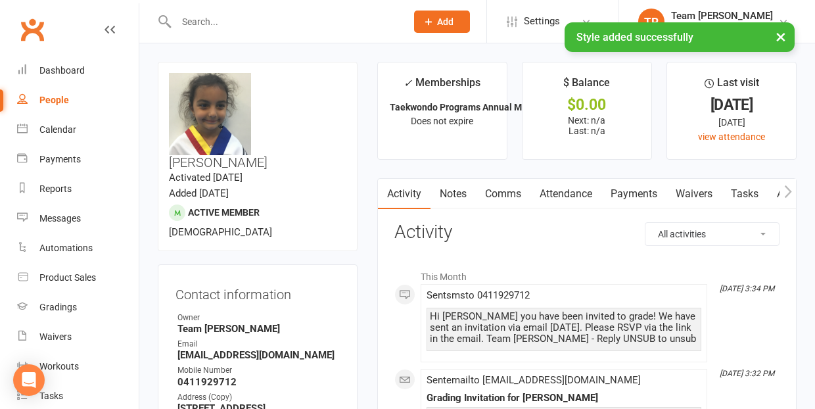
scroll to position [0, 0]
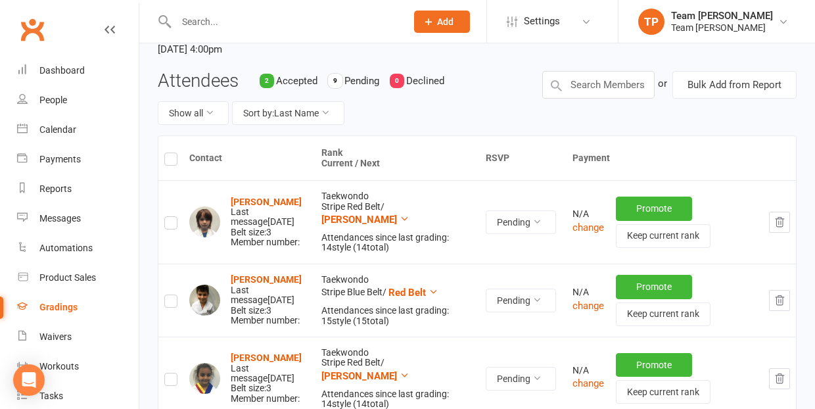
scroll to position [120, 0]
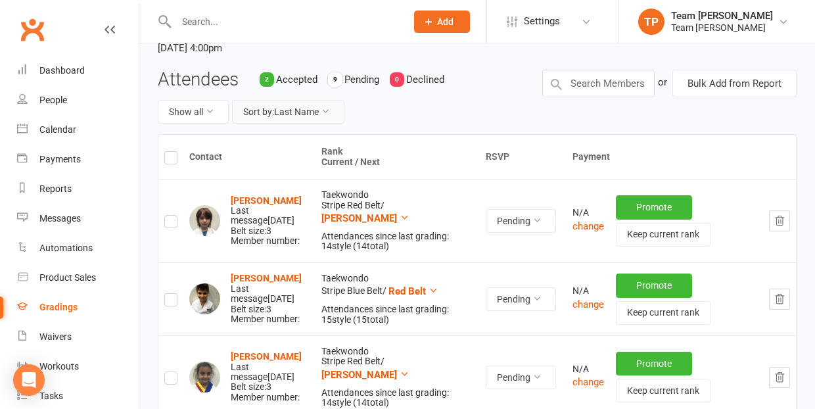
click at [297, 107] on button "Sort by: Last Name" at bounding box center [288, 112] width 112 height 24
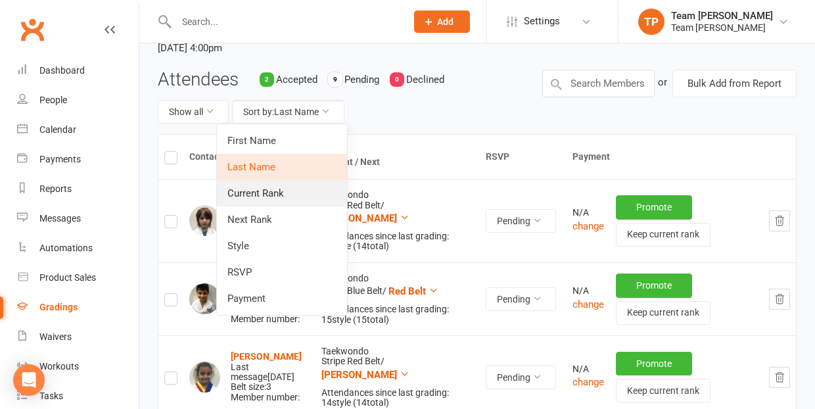
click at [287, 189] on link "Current Rank" at bounding box center [282, 193] width 130 height 26
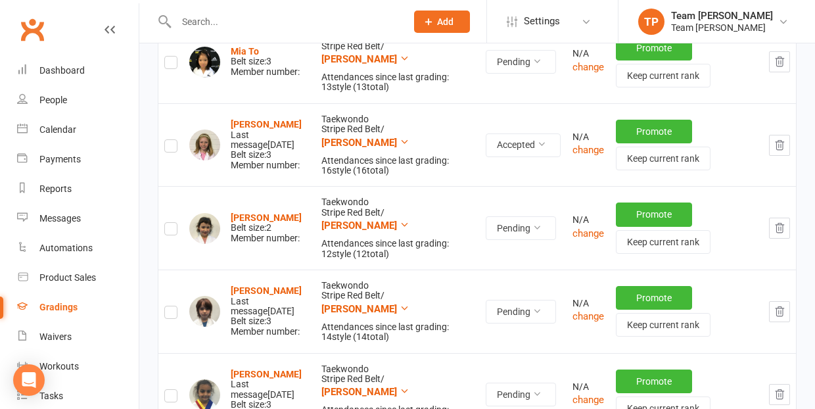
scroll to position [724, 0]
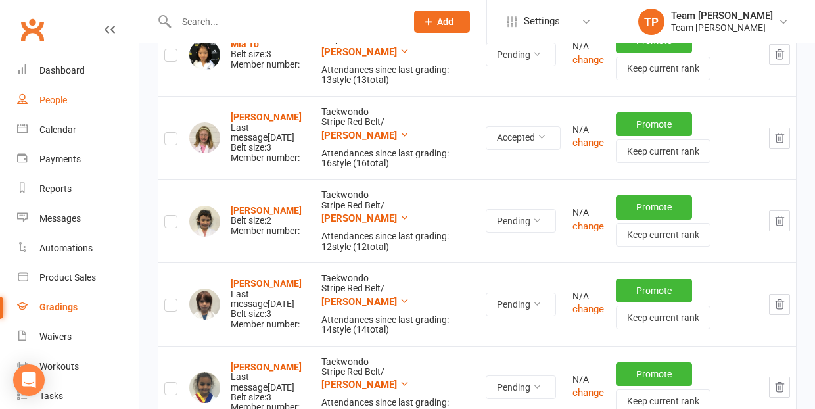
click at [45, 103] on div "People" at bounding box center [53, 100] width 28 height 11
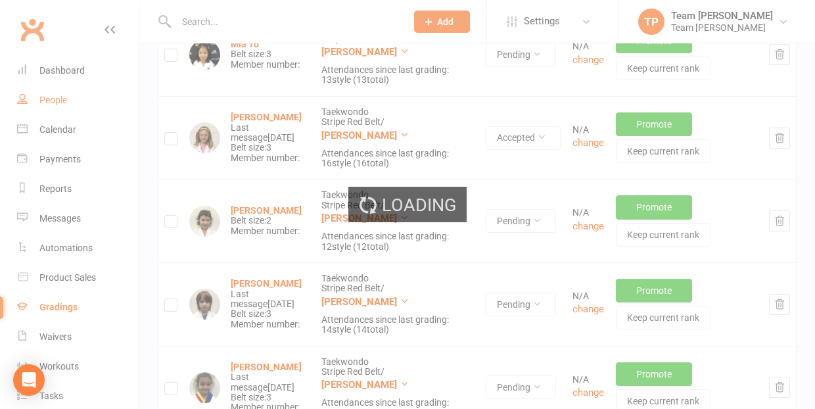
select select "100"
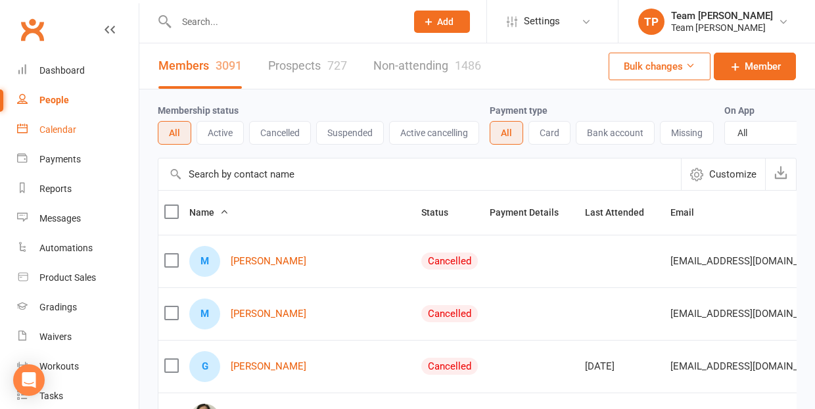
click at [61, 129] on div "Calendar" at bounding box center [57, 129] width 37 height 11
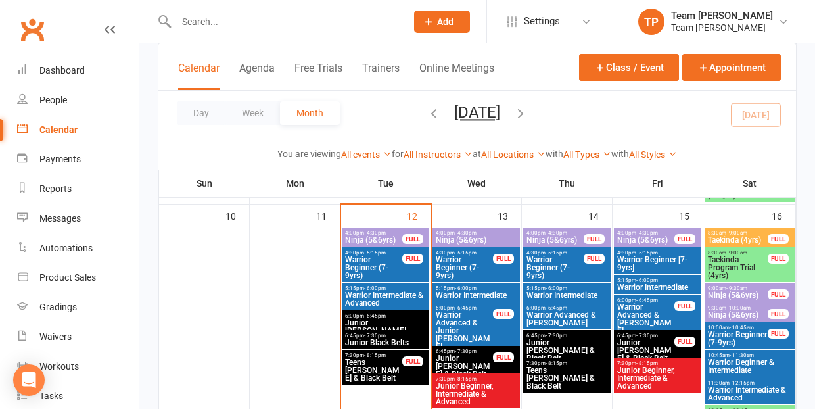
scroll to position [628, 0]
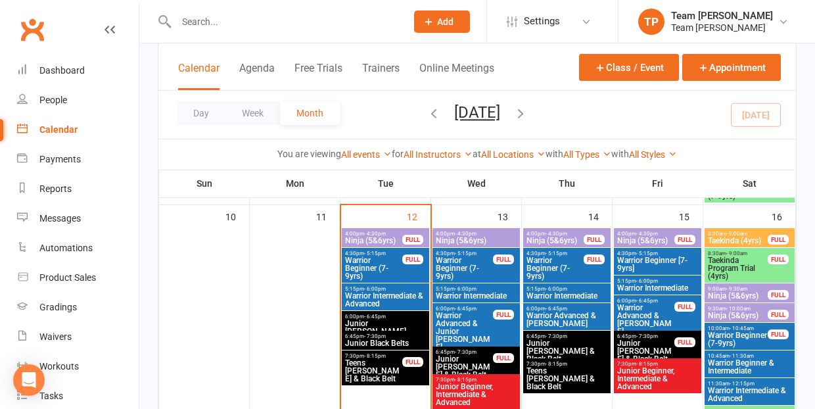
click at [743, 237] on span "Taekinda (4yrs)" at bounding box center [737, 241] width 61 height 8
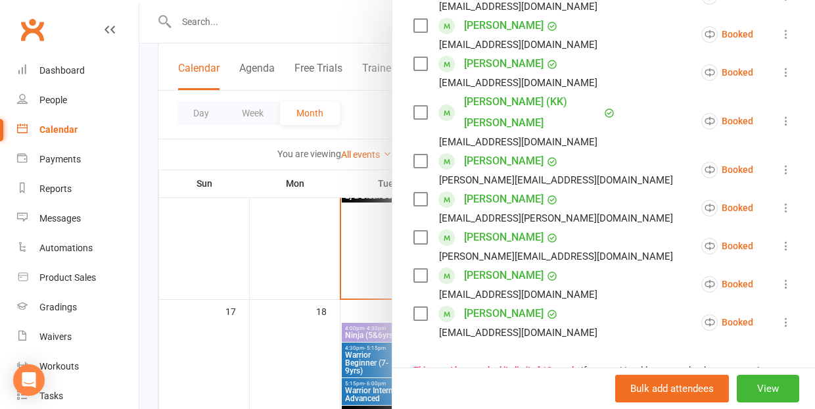
scroll to position [383, 0]
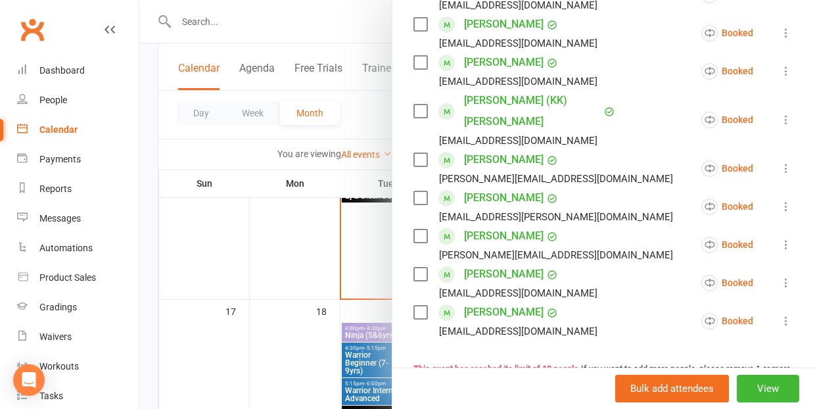
click at [490, 302] on link "Gabriel Zeiss" at bounding box center [504, 312] width 80 height 21
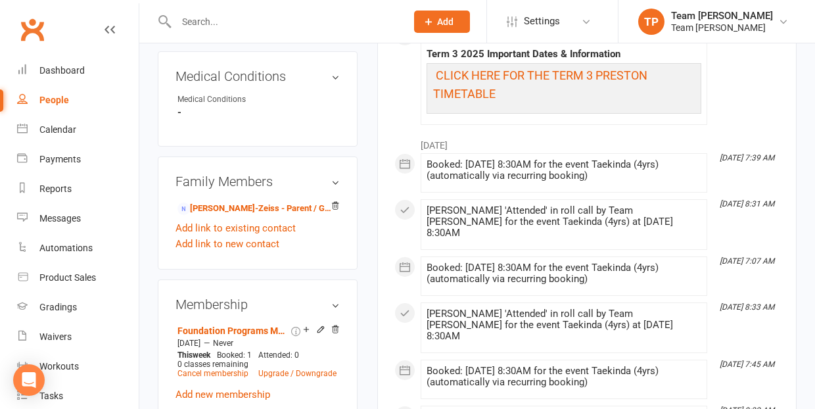
scroll to position [775, 0]
click at [229, 201] on link "Adam Pilkington-Zeiss - Parent / Guardian" at bounding box center [255, 208] width 156 height 14
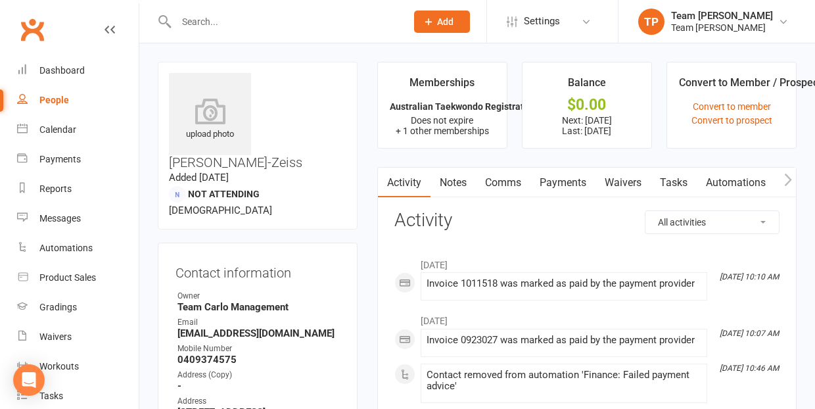
click at [562, 181] on link "Payments" at bounding box center [562, 183] width 65 height 30
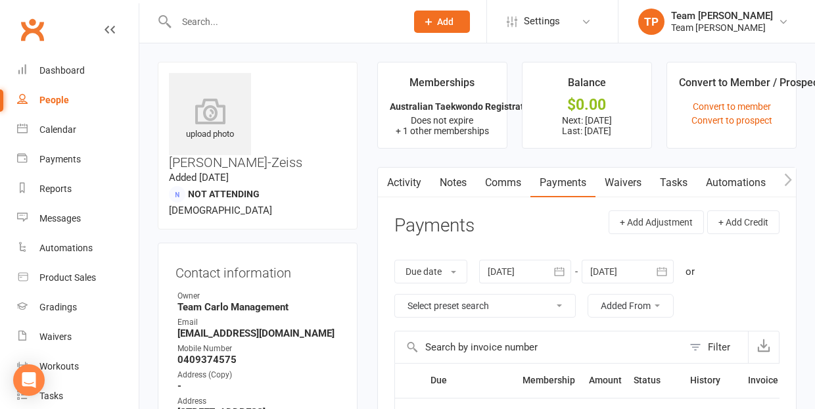
click at [500, 181] on link "Comms" at bounding box center [503, 183] width 55 height 30
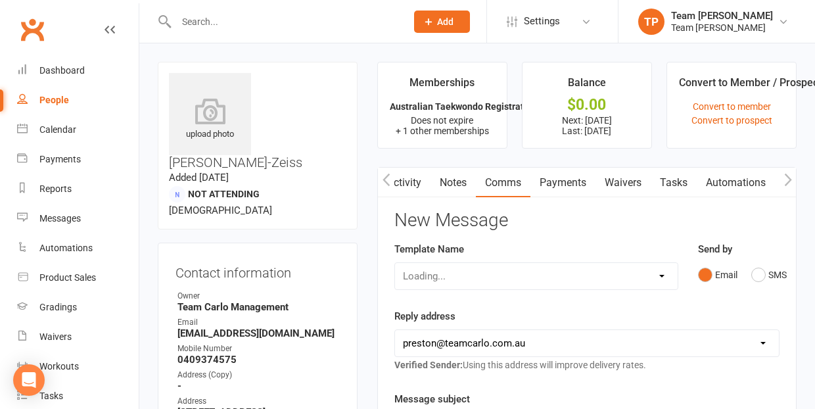
scroll to position [0, 1]
select select "19"
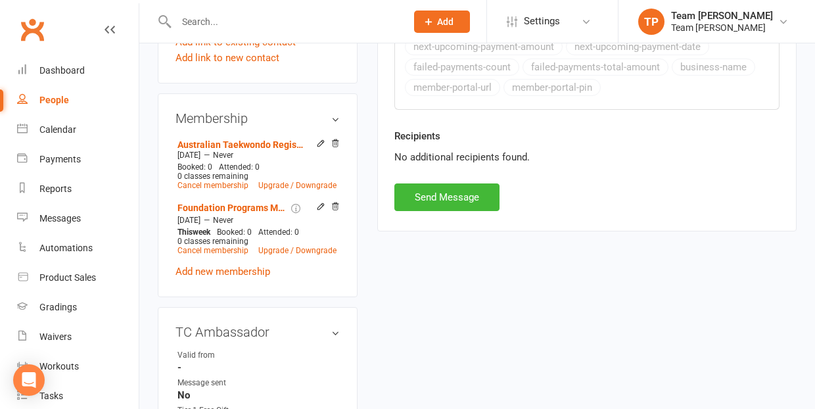
scroll to position [702, 0]
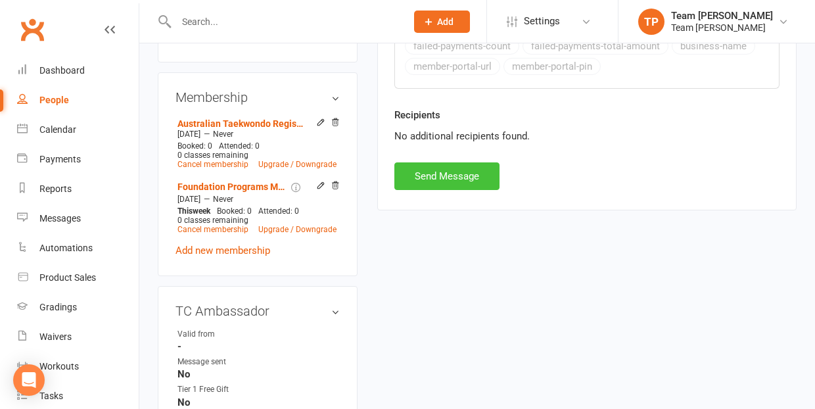
click at [442, 176] on button "Send Message" at bounding box center [446, 176] width 105 height 28
select select
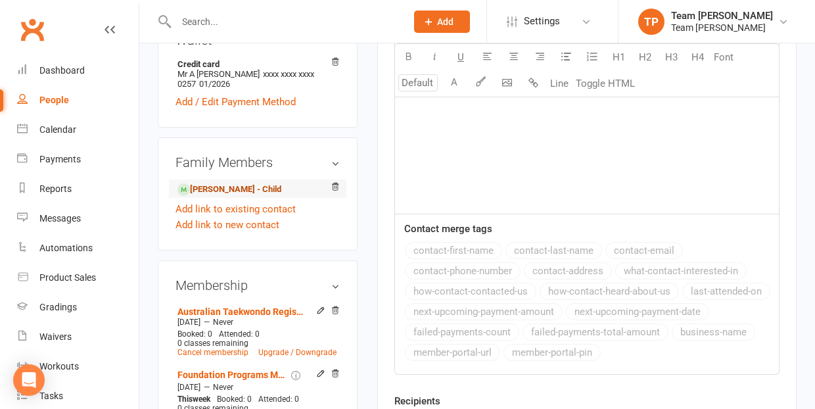
scroll to position [516, 0]
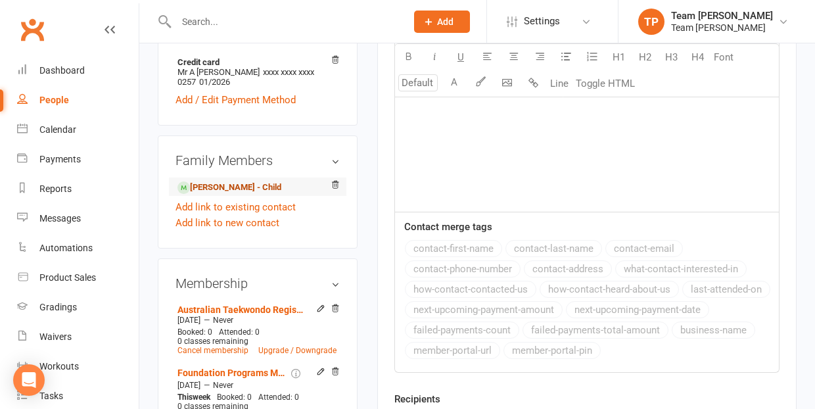
click at [210, 181] on link "Gabriel Zeiss - Child" at bounding box center [229, 188] width 104 height 14
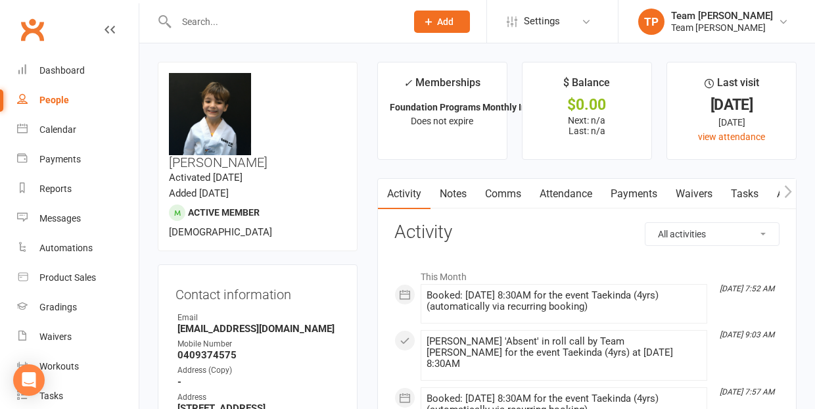
click at [454, 196] on link "Notes" at bounding box center [452, 194] width 45 height 30
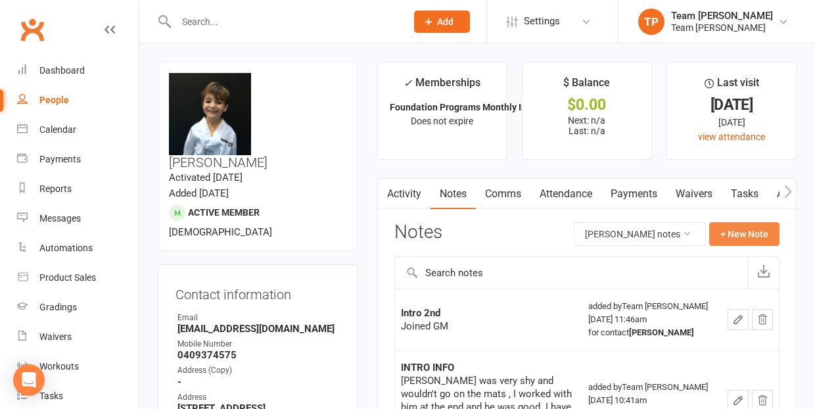
click at [745, 230] on button "+ New Note" at bounding box center [744, 234] width 70 height 24
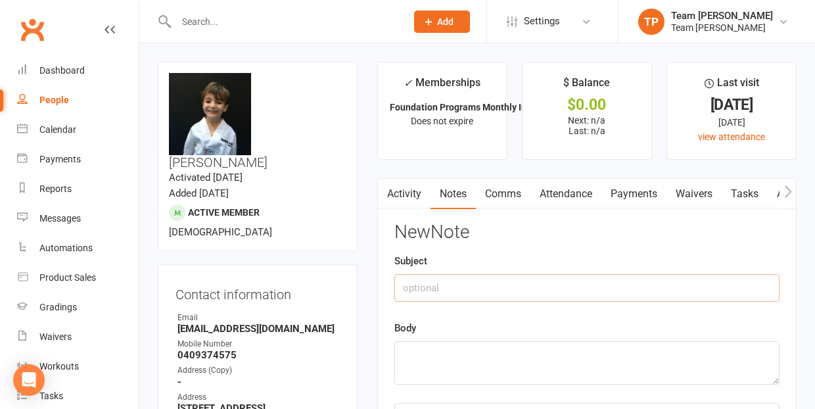
click at [470, 283] on input "text" at bounding box center [586, 288] width 385 height 28
type input "cancelling"
click at [427, 352] on textarea at bounding box center [586, 362] width 385 height 43
drag, startPoint x: 427, startPoint y: 356, endPoint x: 398, endPoint y: 356, distance: 29.6
click at [398, 356] on textarea "some to Dad" at bounding box center [586, 362] width 385 height 43
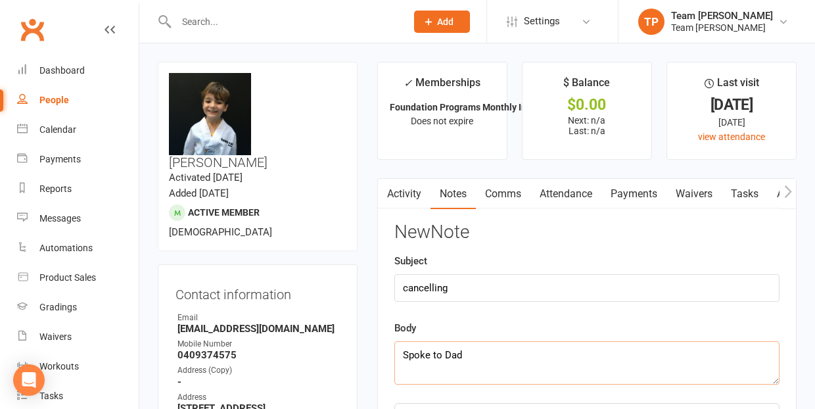
click at [461, 351] on textarea "Spoke to Dad" at bounding box center [586, 362] width 385 height 43
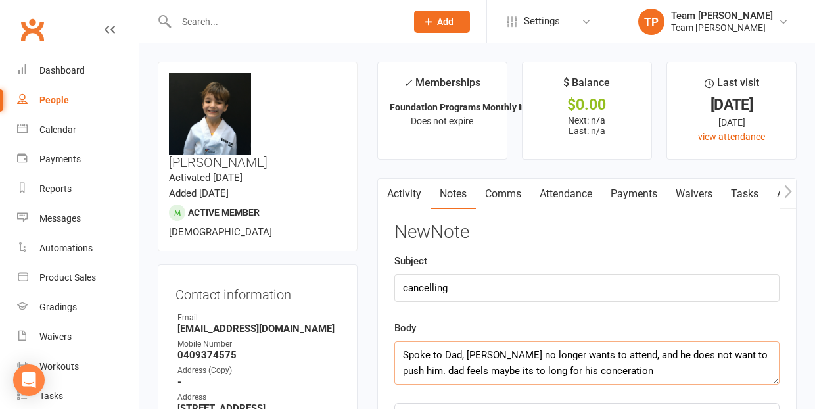
click at [575, 371] on textarea "Spoke to Dad, Gabriel no longer wants to attend, and he does not want to push h…" at bounding box center [586, 362] width 385 height 43
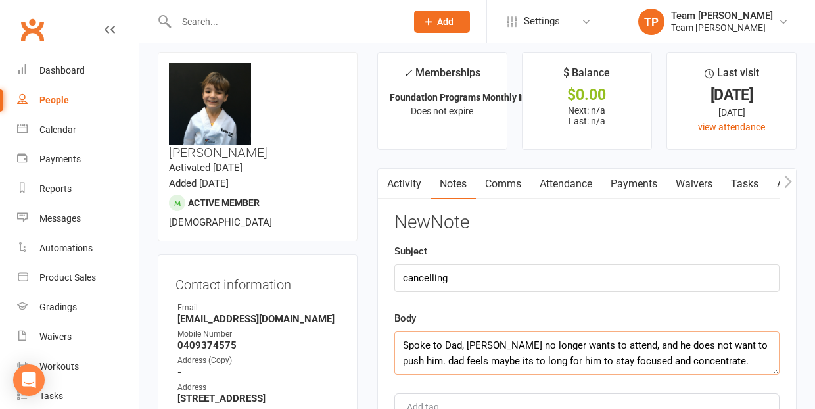
click at [410, 356] on textarea "Spoke to Dad, Gabriel no longer wants to attend, and he does not want to push h…" at bounding box center [586, 352] width 385 height 43
click at [710, 359] on textarea "Spoke to Dad, Gabriel no longer wants to attend, and he does not want to push h…" at bounding box center [586, 352] width 385 height 43
click at [499, 359] on textarea "Spoke to Dad, Gabriel no longer wants to attend, and he does not want to push h…" at bounding box center [586, 352] width 385 height 43
click at [710, 359] on textarea "Spoke to Dad, Gabriel no longer wants to attend, and he does not want to push h…" at bounding box center [586, 352] width 385 height 43
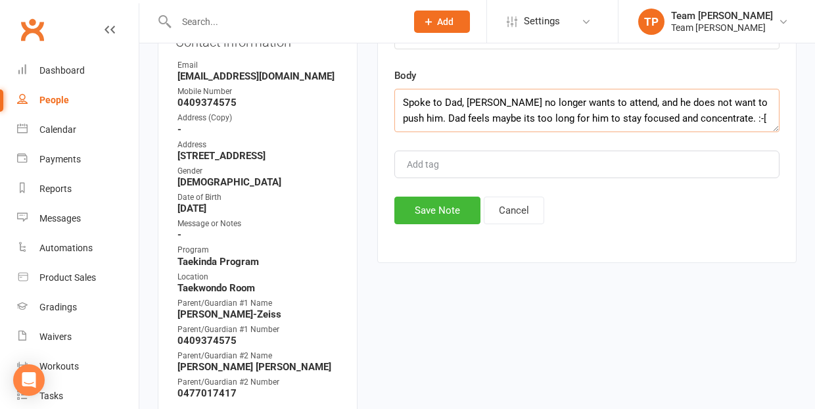
scroll to position [258, 0]
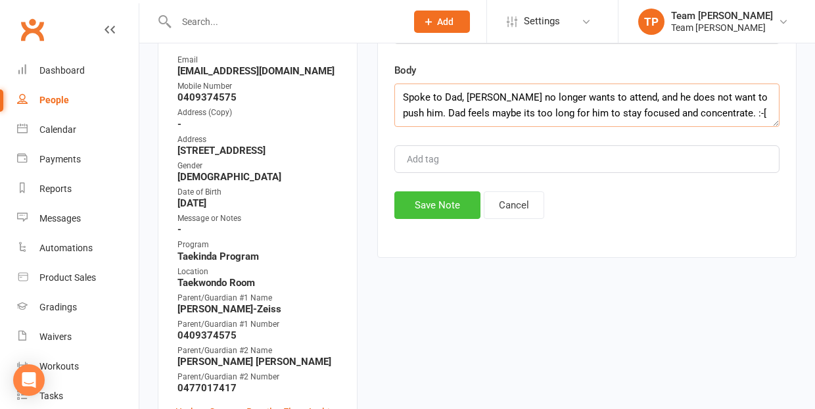
type textarea "Spoke to Dad, Gabriel no longer wants to attend, and he does not want to push h…"
click at [427, 201] on button "Save Note" at bounding box center [437, 205] width 86 height 28
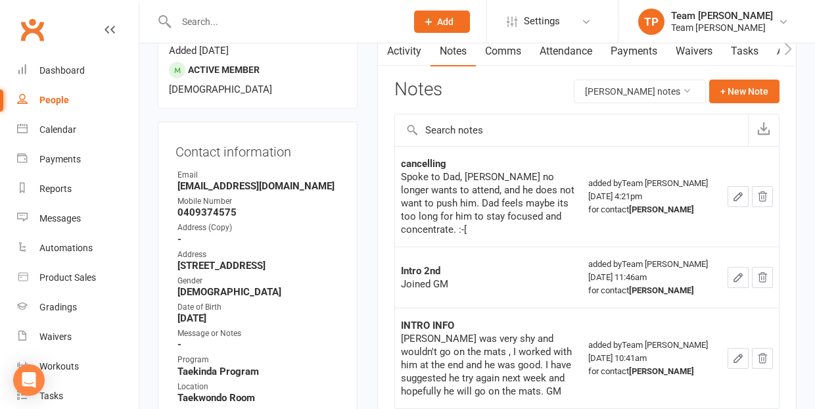
scroll to position [142, 0]
click at [53, 127] on div "Calendar" at bounding box center [57, 129] width 37 height 11
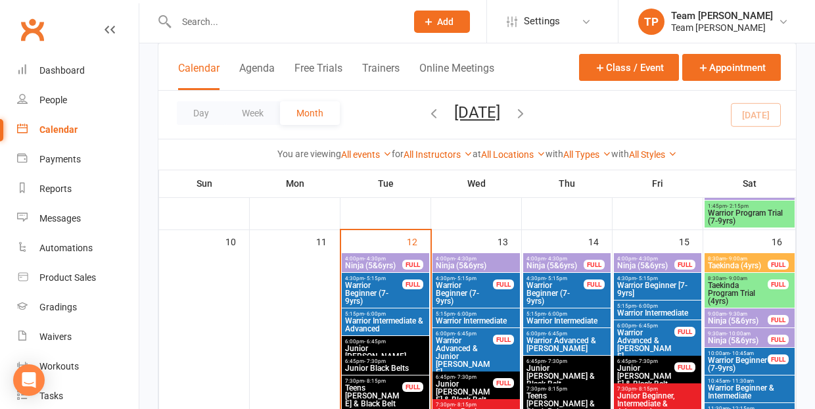
scroll to position [617, 0]
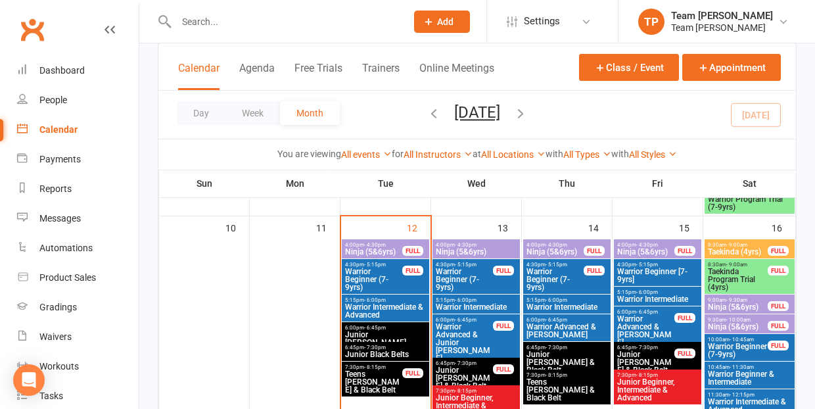
click at [384, 252] on span "Ninja (5&6yrs)" at bounding box center [373, 252] width 58 height 8
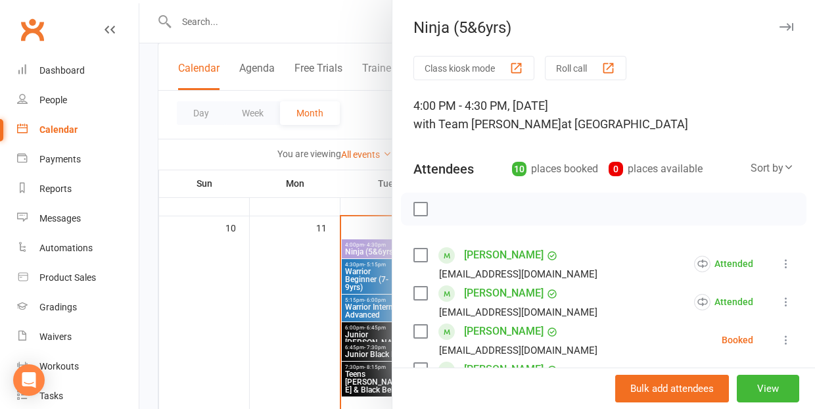
click at [614, 66] on div "button" at bounding box center [608, 68] width 14 height 14
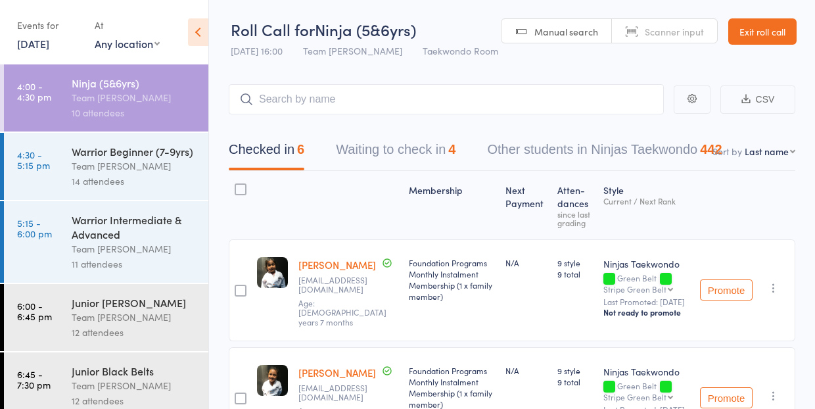
click at [381, 149] on button "Waiting to check in 4" at bounding box center [396, 152] width 120 height 35
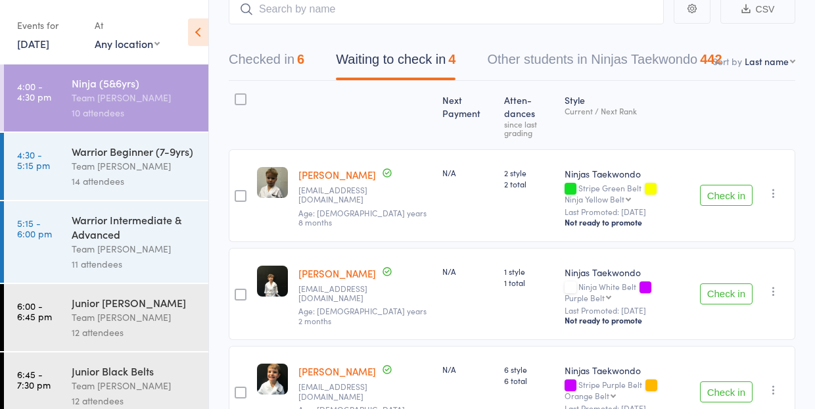
scroll to position [93, 0]
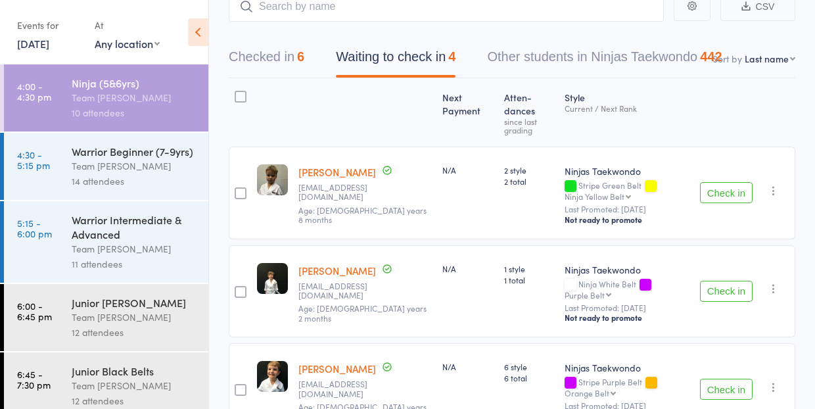
click at [729, 182] on button "Check in" at bounding box center [726, 192] width 53 height 21
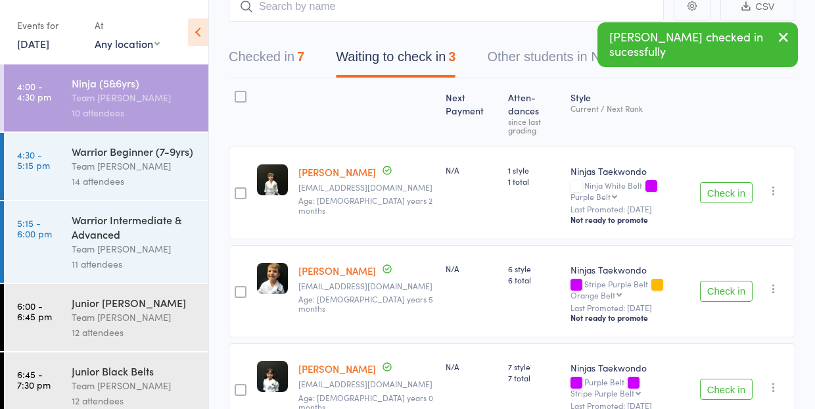
click at [729, 182] on button "Check in" at bounding box center [726, 192] width 53 height 21
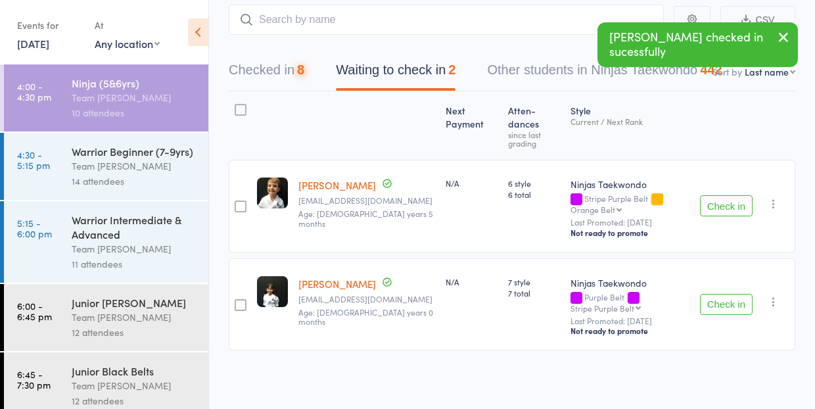
scroll to position [58, 0]
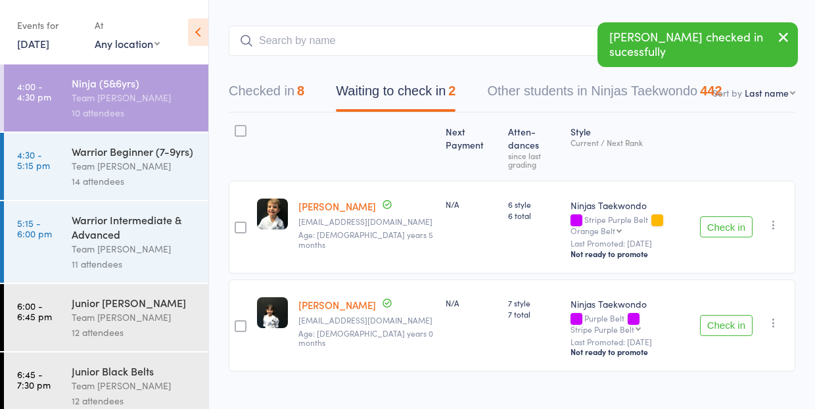
click at [731, 315] on button "Check in" at bounding box center [726, 325] width 53 height 21
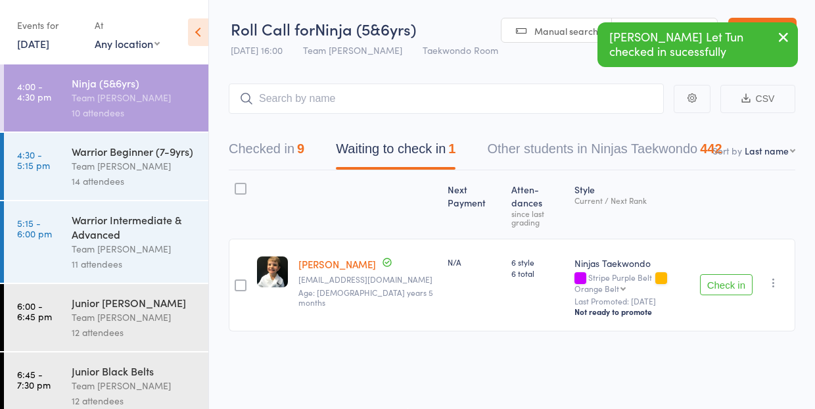
click at [773, 276] on icon "button" at bounding box center [773, 282] width 13 height 13
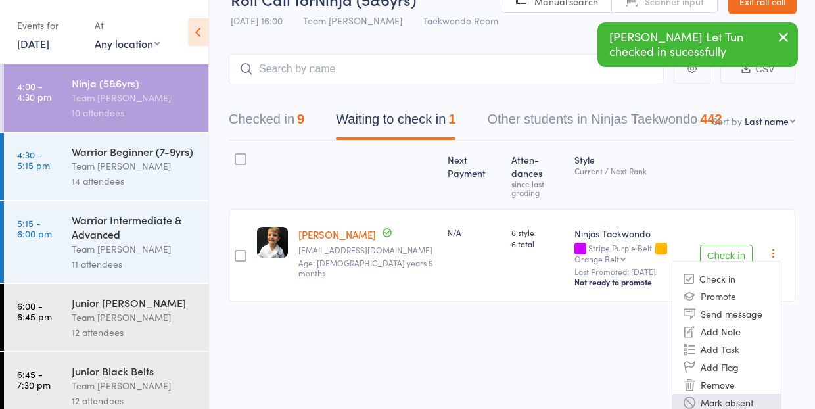
click at [739, 394] on li "Mark absent" at bounding box center [726, 403] width 108 height 18
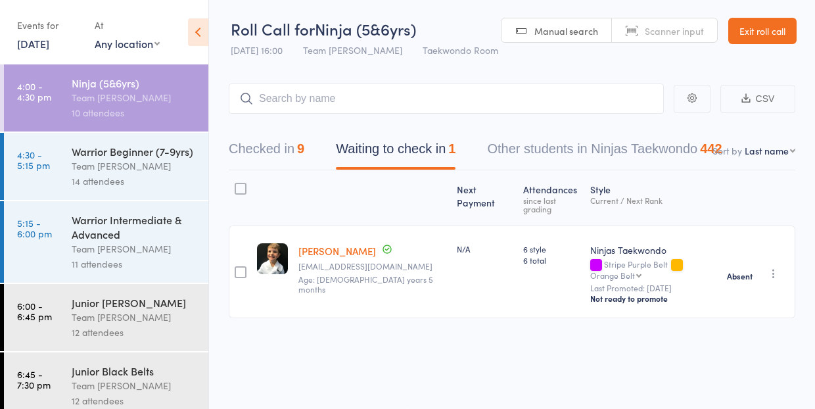
click at [124, 157] on div "Warrior Beginner (7-9yrs)" at bounding box center [135, 151] width 126 height 14
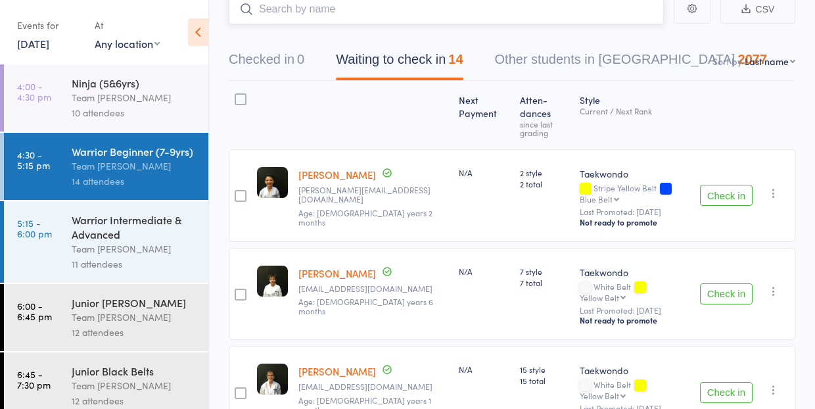
scroll to position [114, 0]
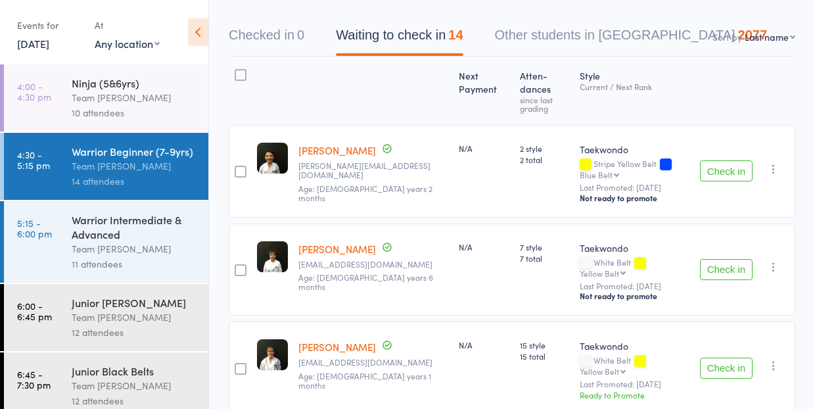
click at [728, 259] on button "Check in" at bounding box center [726, 269] width 53 height 21
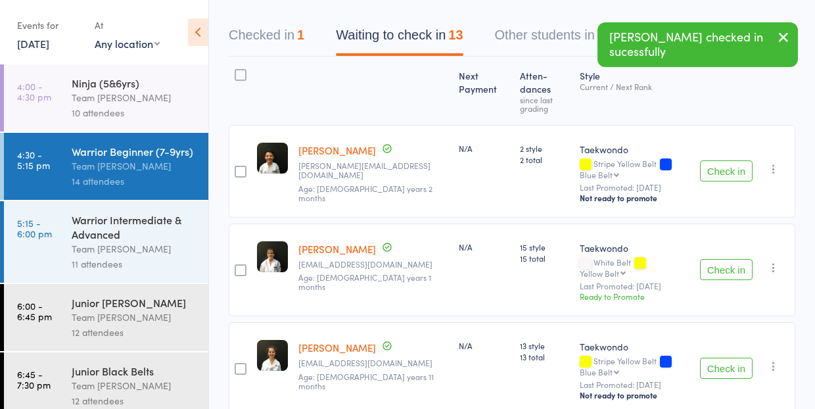
click at [774, 261] on icon "button" at bounding box center [773, 267] width 13 height 13
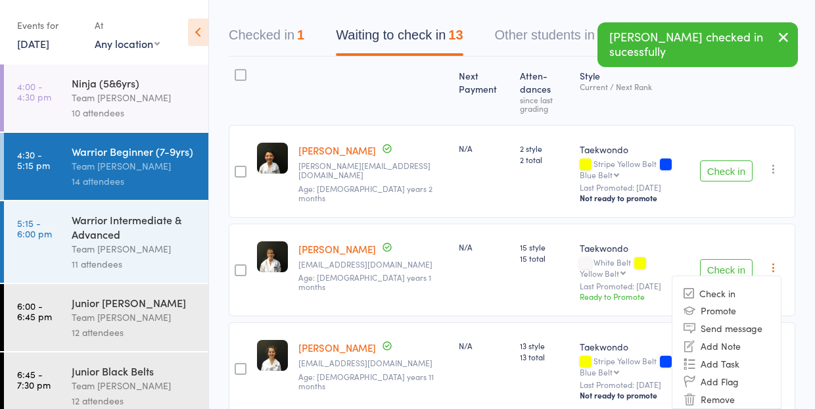
click at [741, 408] on li "Mark absent" at bounding box center [726, 417] width 108 height 18
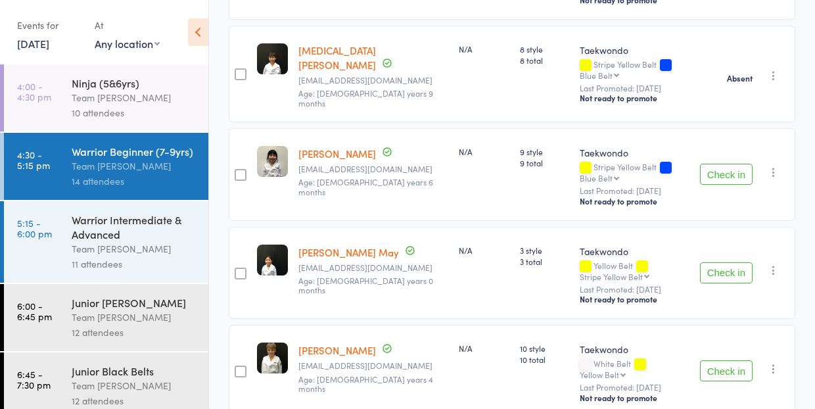
scroll to position [512, 0]
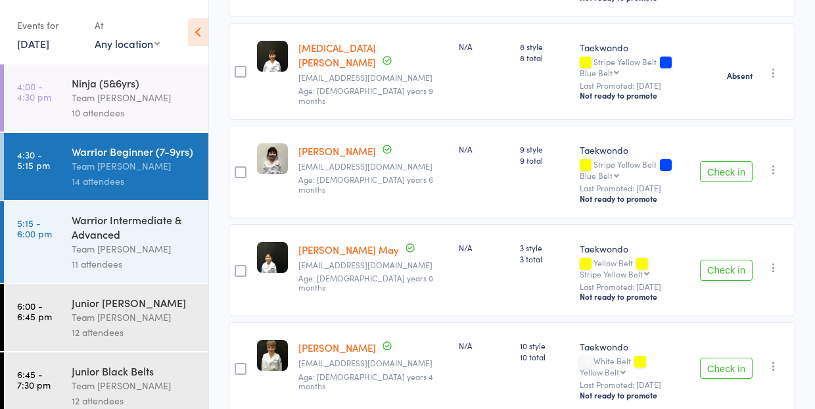
click at [717, 260] on button "Check in" at bounding box center [726, 270] width 53 height 21
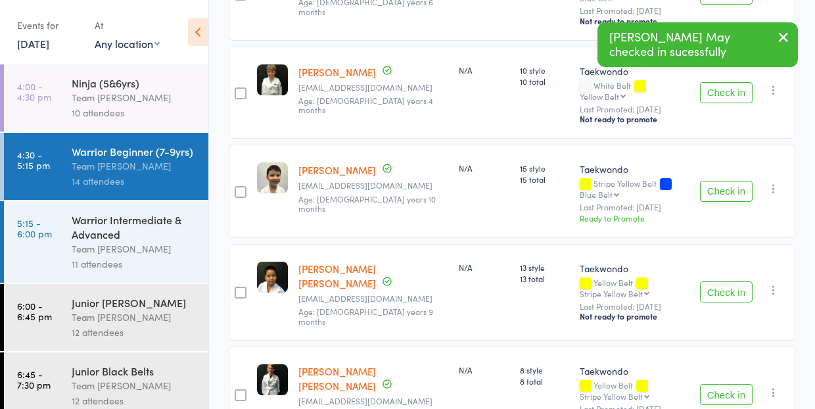
scroll to position [689, 0]
click at [725, 282] on button "Check in" at bounding box center [726, 292] width 53 height 21
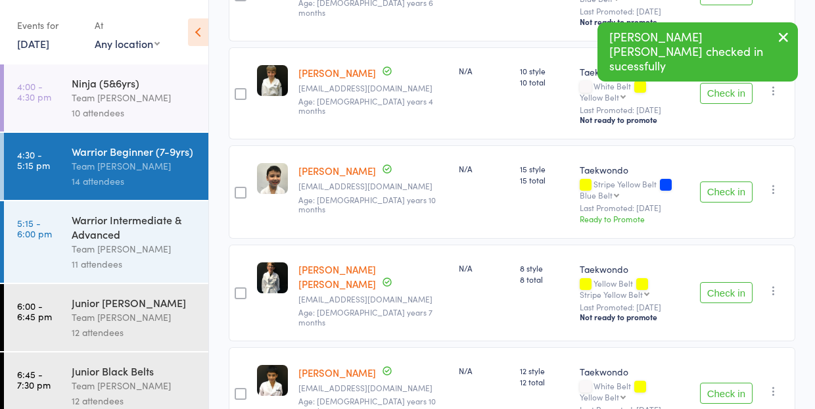
click at [721, 282] on button "Check in" at bounding box center [726, 292] width 53 height 21
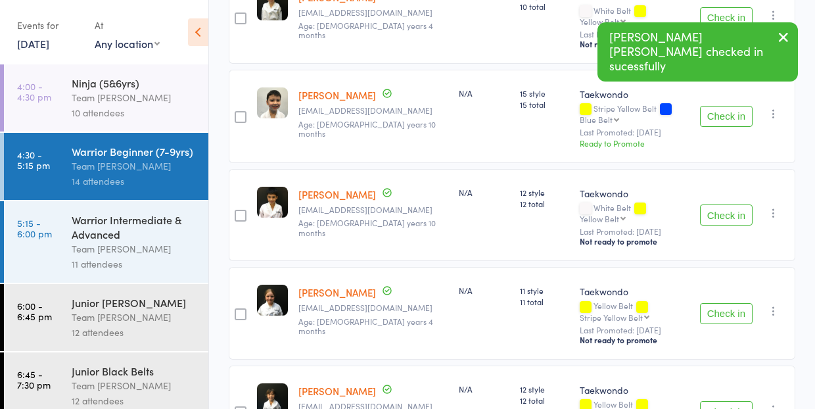
scroll to position [766, 0]
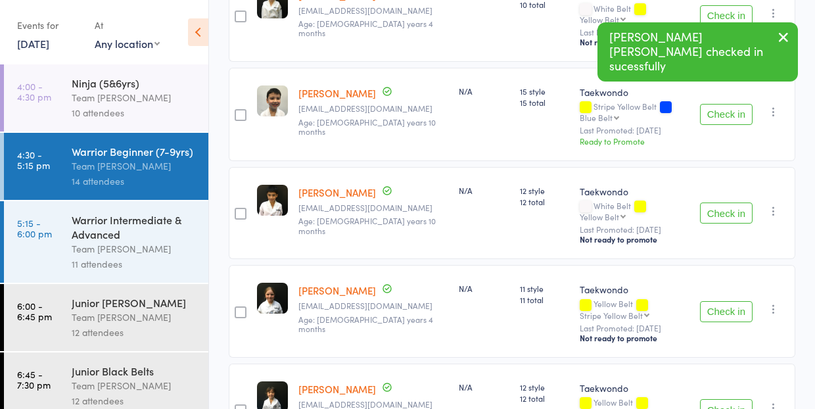
click at [775, 302] on icon "button" at bounding box center [773, 308] width 13 height 13
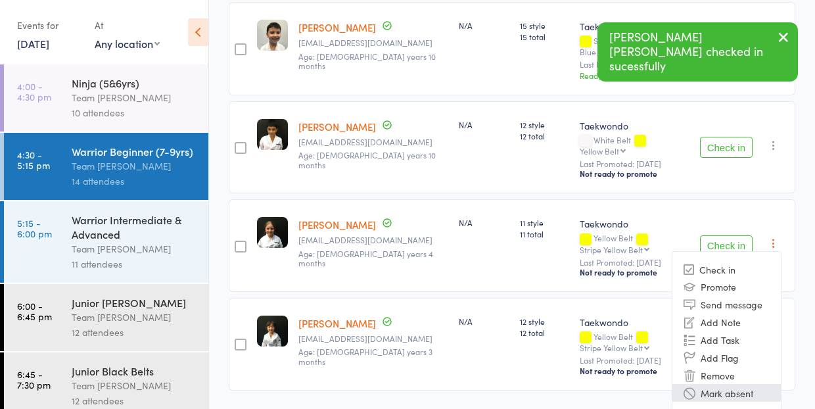
scroll to position [831, 0]
click at [751, 384] on li "Mark absent" at bounding box center [726, 393] width 108 height 18
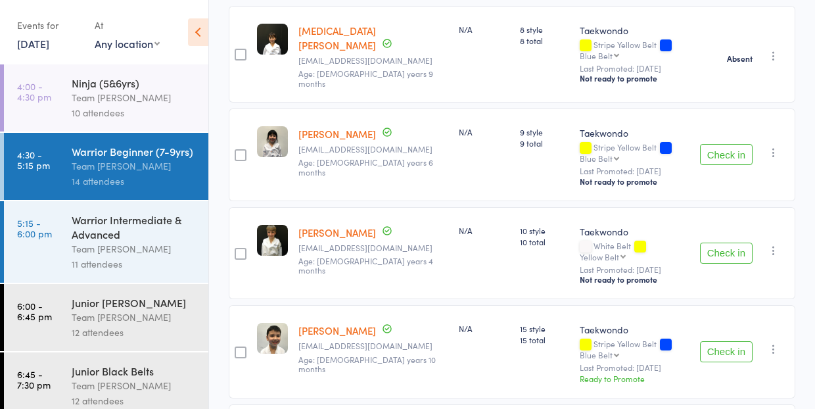
scroll to position [525, 0]
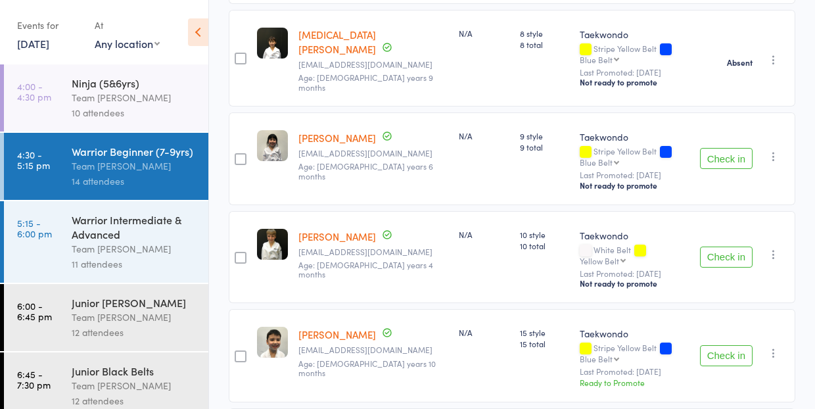
click at [774, 346] on icon "button" at bounding box center [773, 352] width 13 height 13
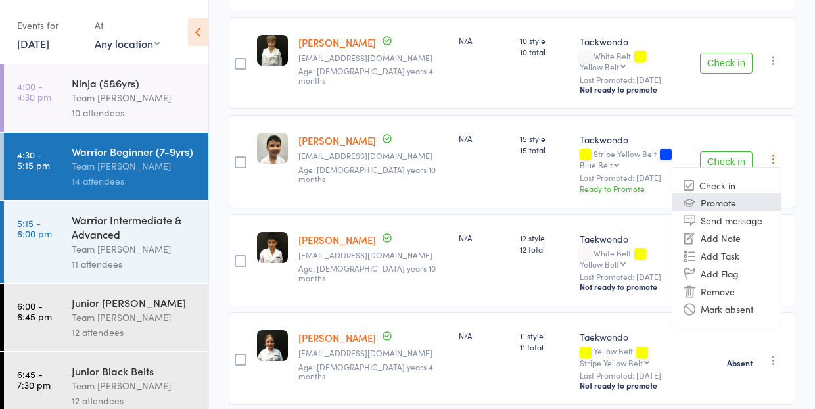
scroll to position [722, 0]
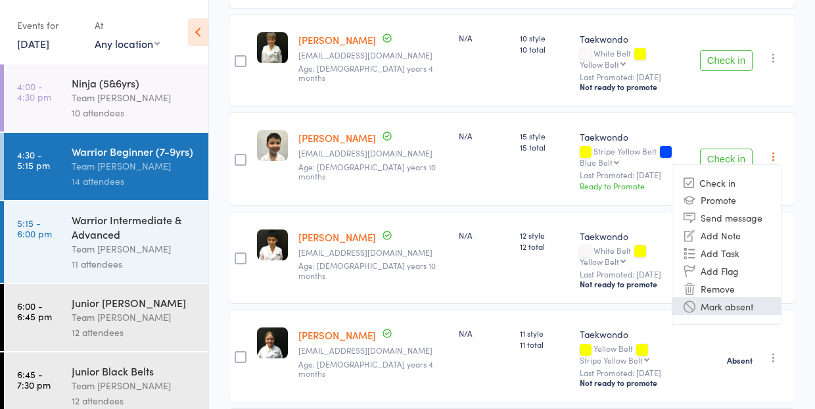
click at [734, 297] on li "Mark absent" at bounding box center [726, 306] width 108 height 18
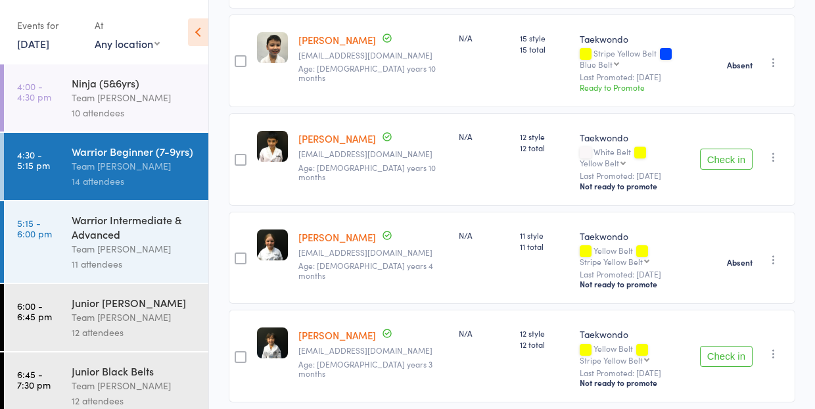
click at [39, 47] on link "12 Aug, 2025" at bounding box center [33, 43] width 32 height 14
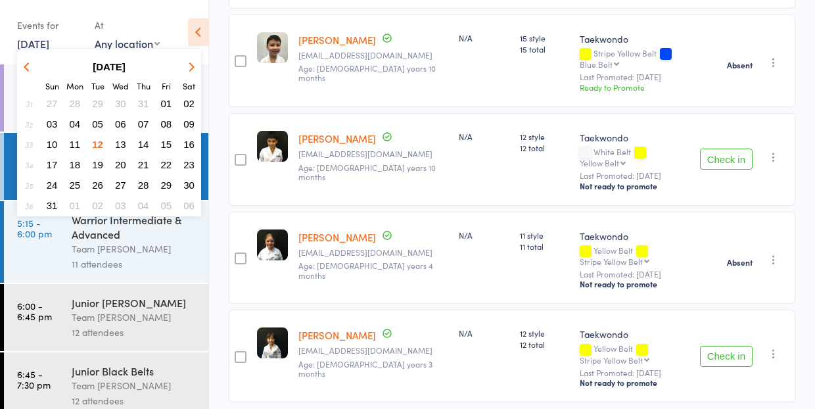
click at [121, 143] on span "13" at bounding box center [120, 144] width 11 height 11
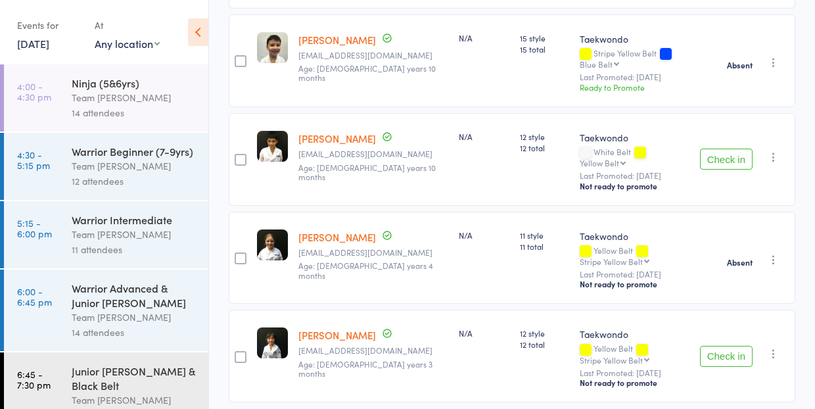
click at [134, 162] on div "Team [PERSON_NAME]" at bounding box center [135, 165] width 126 height 15
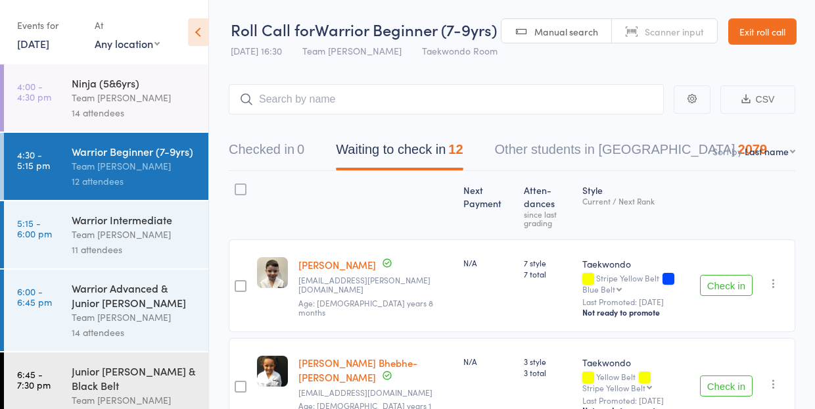
click at [751, 32] on link "Exit roll call" at bounding box center [762, 31] width 68 height 26
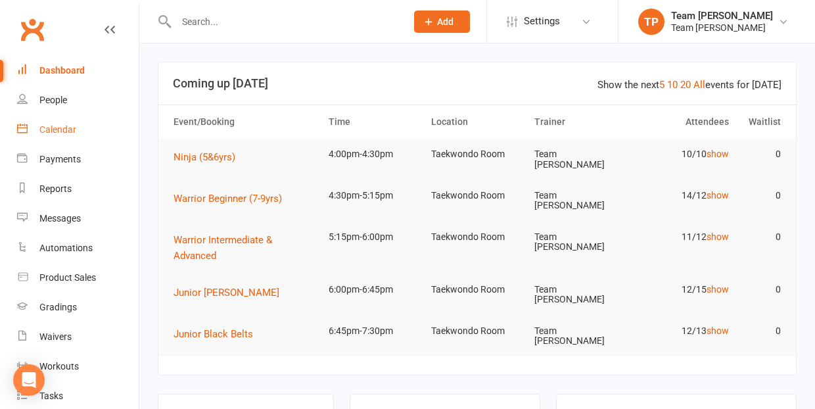
click at [54, 132] on div "Calendar" at bounding box center [57, 129] width 37 height 11
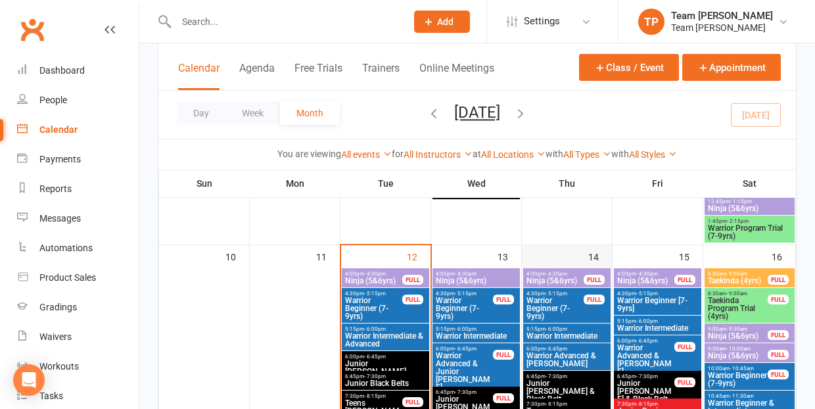
scroll to position [598, 0]
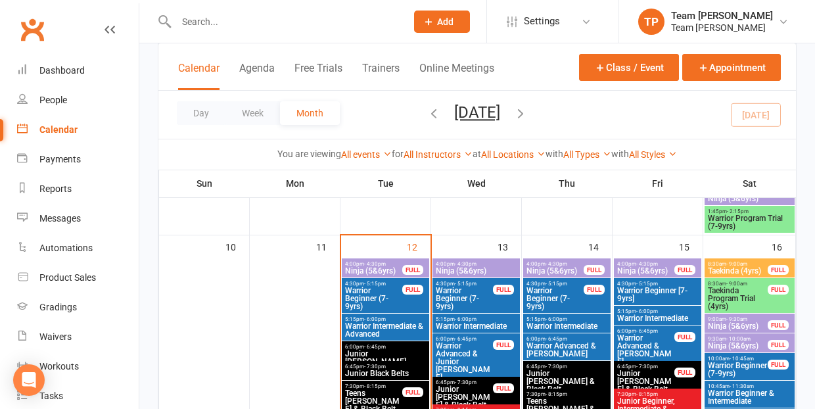
click at [462, 296] on span "Warrior Beginner (7-9yrs)" at bounding box center [464, 299] width 58 height 24
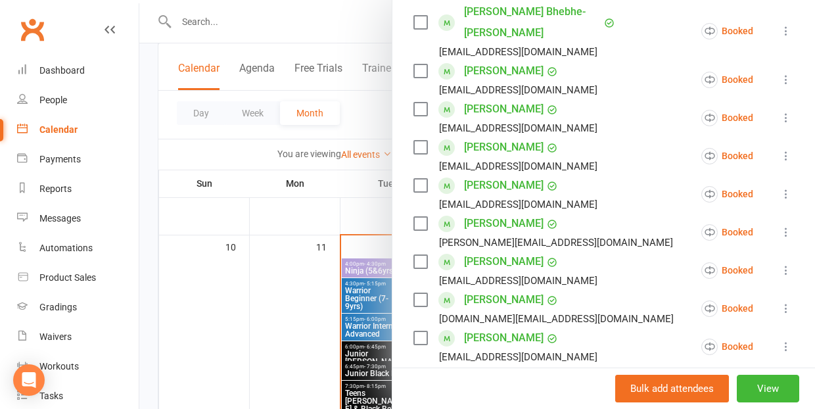
scroll to position [339, 0]
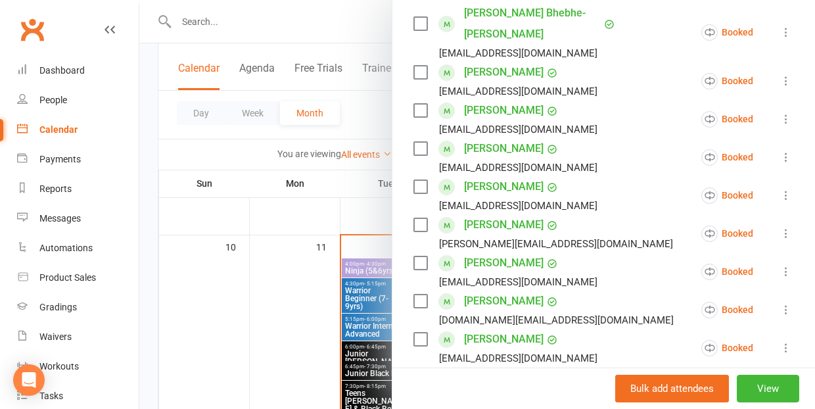
click at [240, 318] on div at bounding box center [477, 204] width 676 height 409
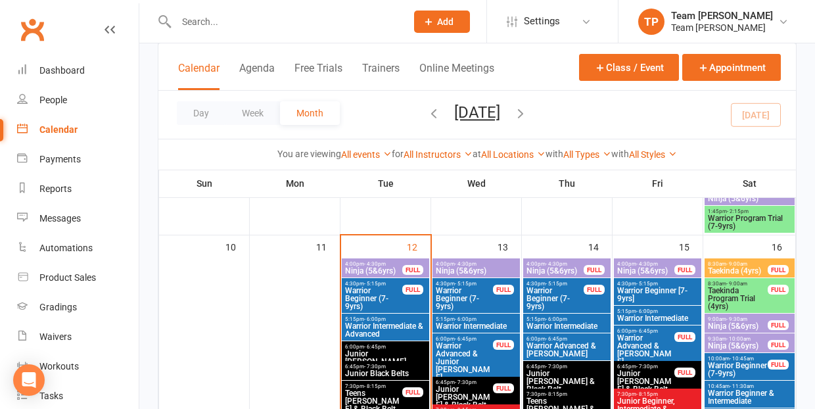
click at [642, 290] on span "Warrior Beginner [7-9yrs]" at bounding box center [657, 295] width 82 height 16
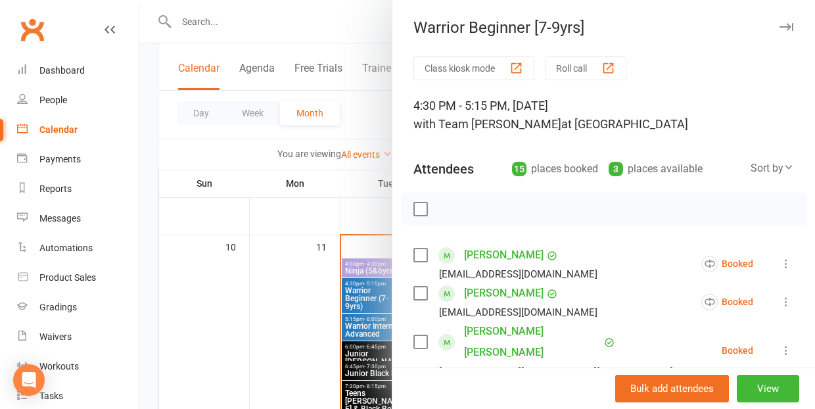
click at [242, 322] on div at bounding box center [477, 204] width 676 height 409
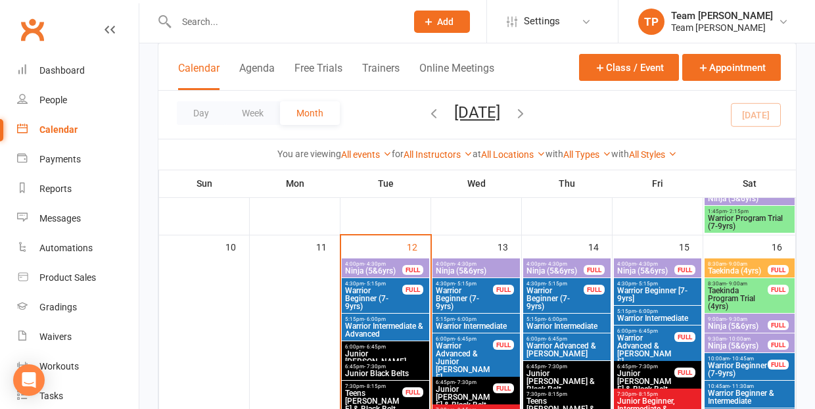
click at [499, 271] on span "Ninja (5&6yrs)" at bounding box center [476, 271] width 82 height 8
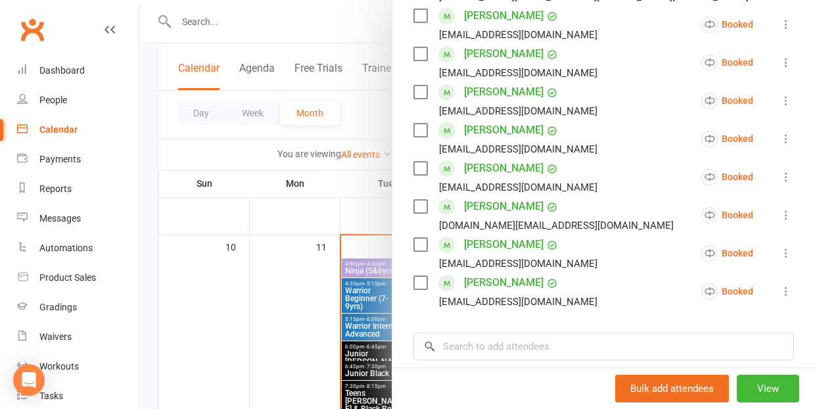
scroll to position [469, 0]
click at [276, 333] on div at bounding box center [477, 204] width 676 height 409
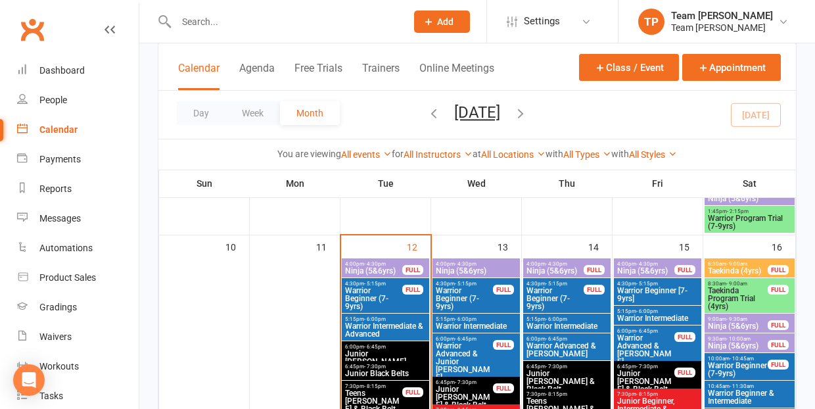
click at [538, 265] on span "4:00pm - 4:30pm" at bounding box center [555, 264] width 58 height 6
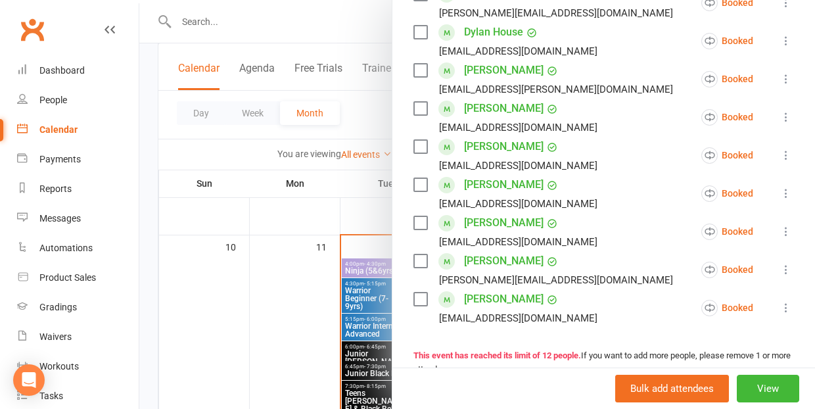
scroll to position [452, 0]
click at [266, 338] on div at bounding box center [477, 204] width 676 height 409
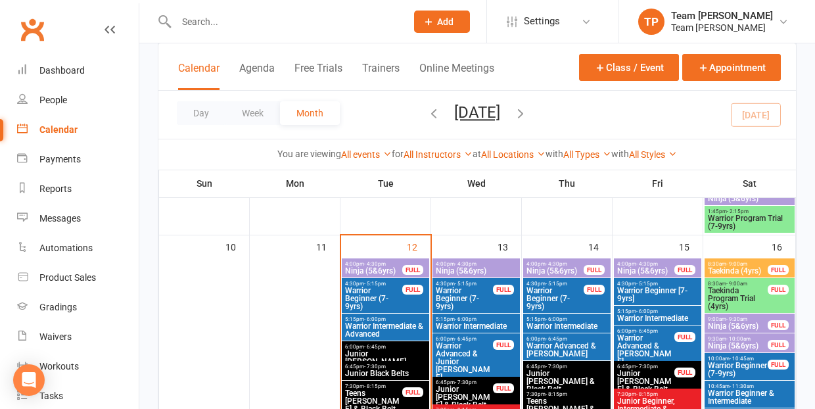
click at [643, 261] on span "- 4:30pm" at bounding box center [647, 264] width 22 height 6
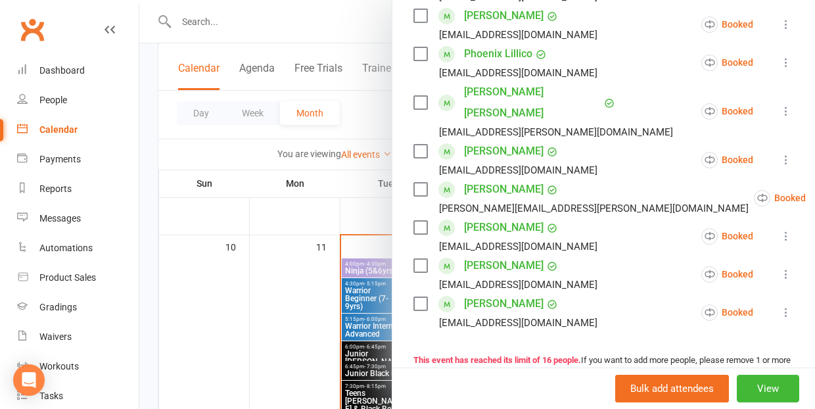
scroll to position [551, 0]
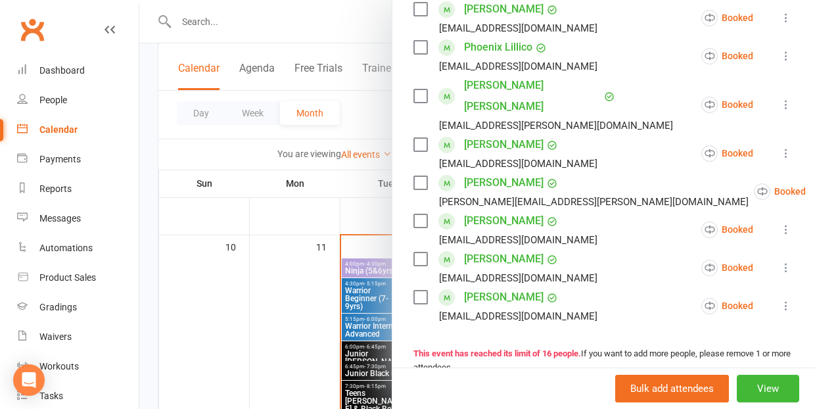
click at [264, 347] on div at bounding box center [477, 204] width 676 height 409
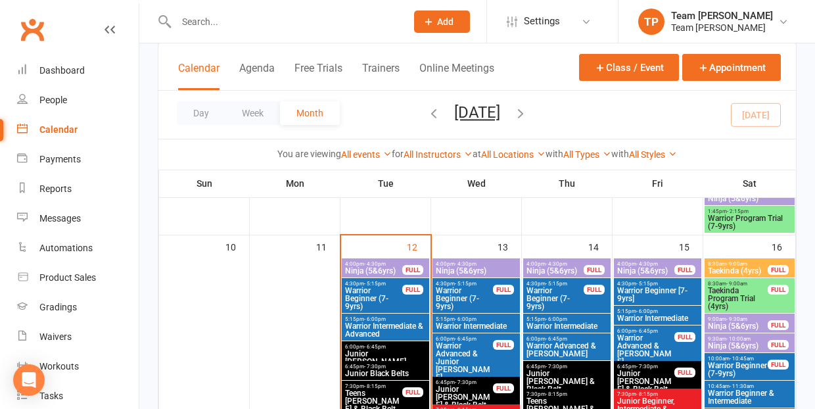
click at [738, 325] on span "Ninja (5&6yrs)" at bounding box center [737, 326] width 61 height 8
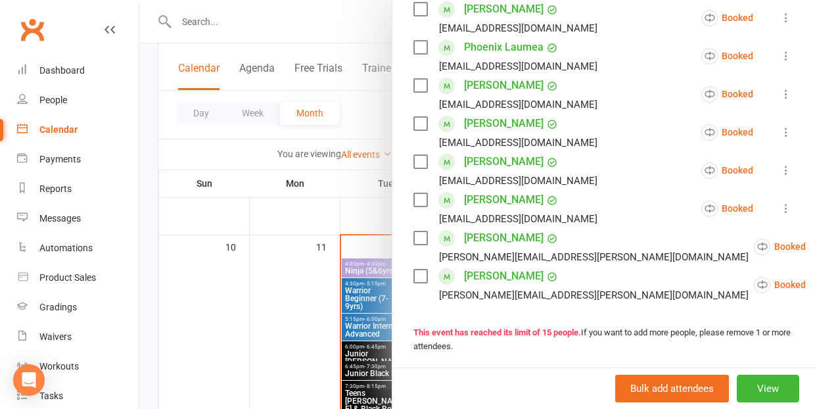
scroll to position [521, 0]
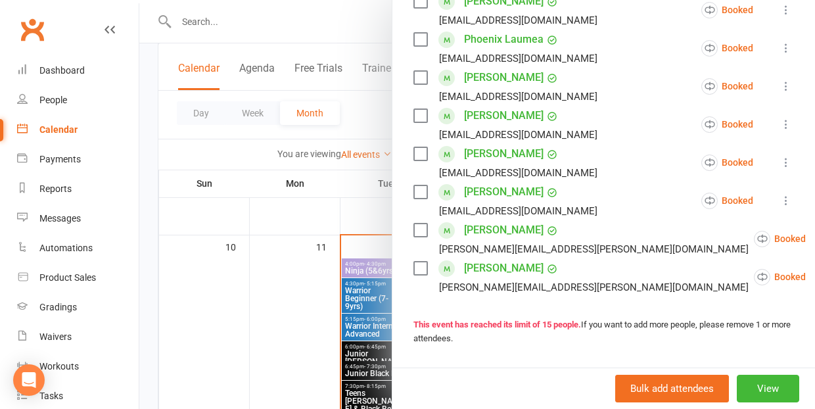
click at [292, 347] on div at bounding box center [477, 204] width 676 height 409
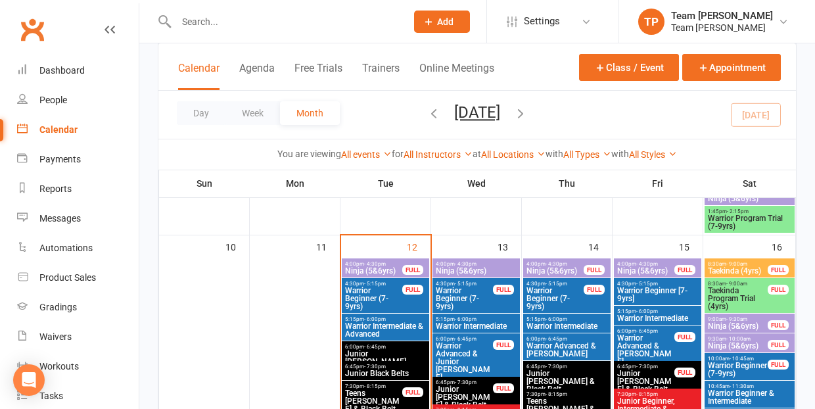
click at [737, 339] on span "- 10:00am" at bounding box center [738, 339] width 24 height 6
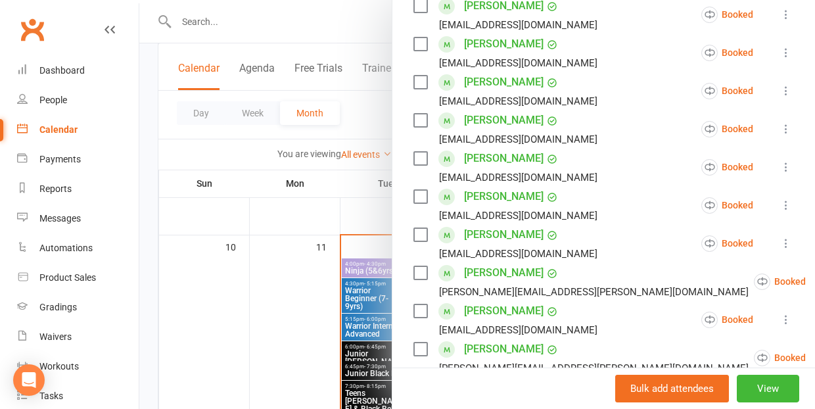
scroll to position [332, 0]
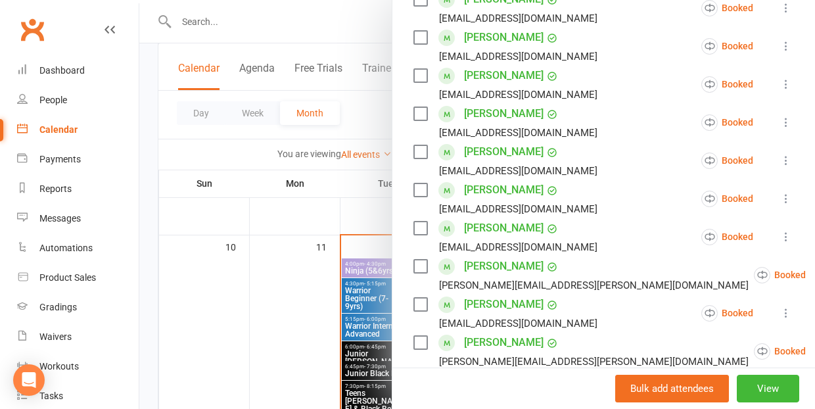
click at [214, 323] on div at bounding box center [477, 204] width 676 height 409
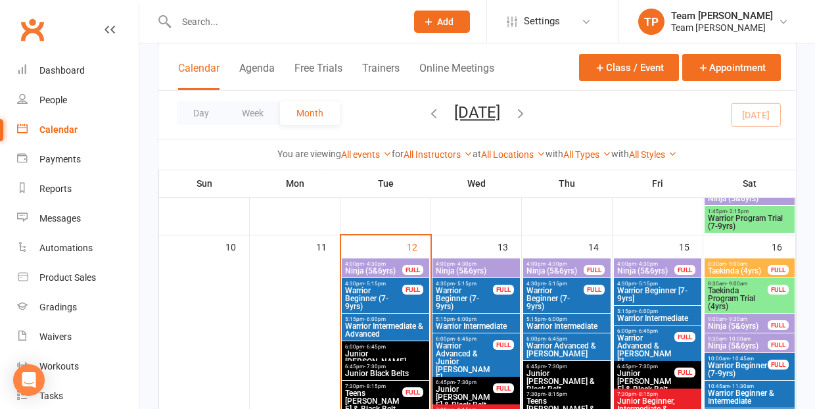
click at [381, 267] on span "Ninja (5&6yrs)" at bounding box center [373, 271] width 58 height 8
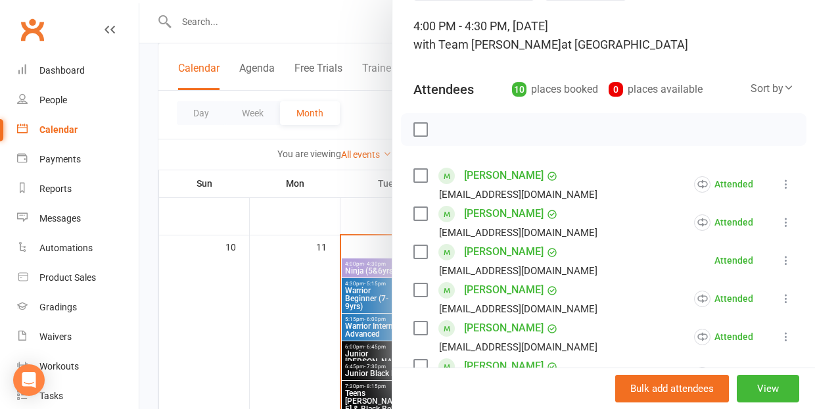
scroll to position [81, 0]
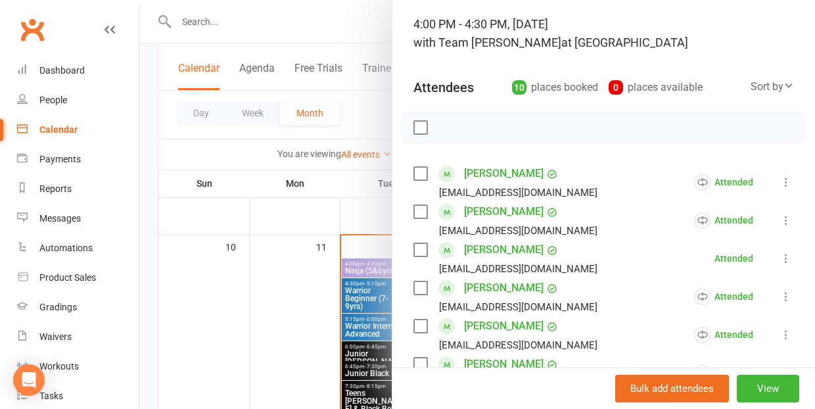
click at [212, 326] on div at bounding box center [477, 204] width 676 height 409
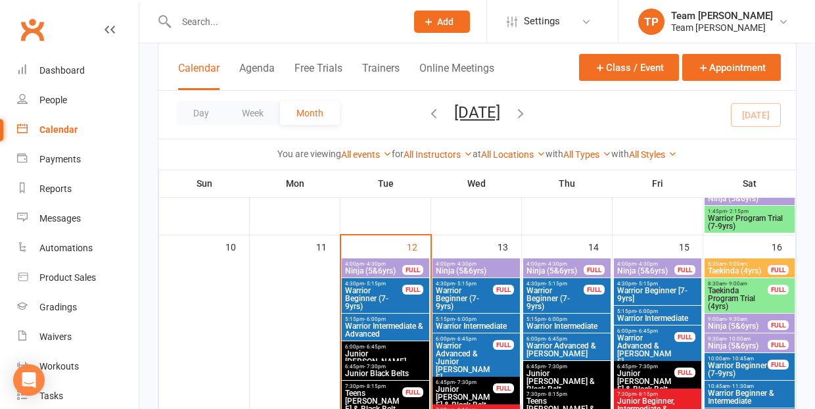
click at [467, 263] on span "- 4:30pm" at bounding box center [466, 264] width 22 height 6
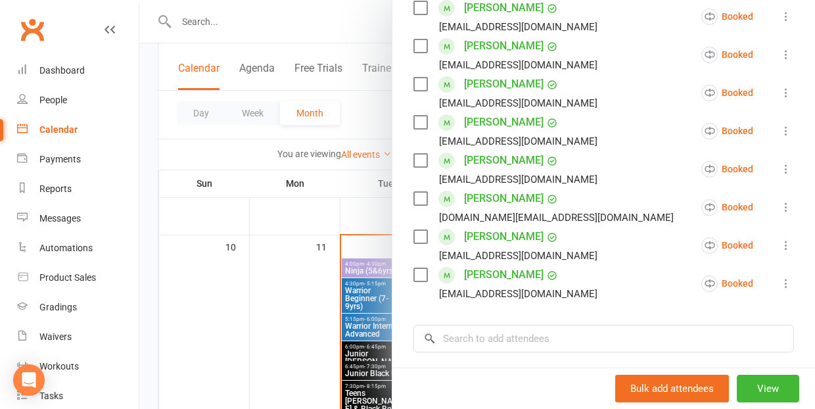
scroll to position [477, 0]
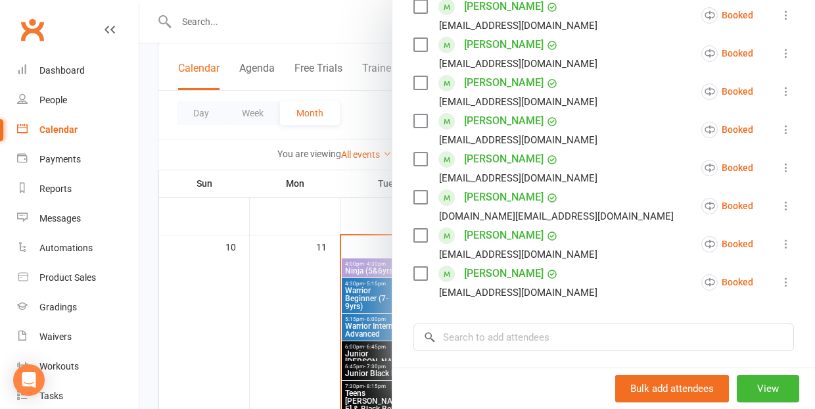
click at [309, 329] on div at bounding box center [477, 204] width 676 height 409
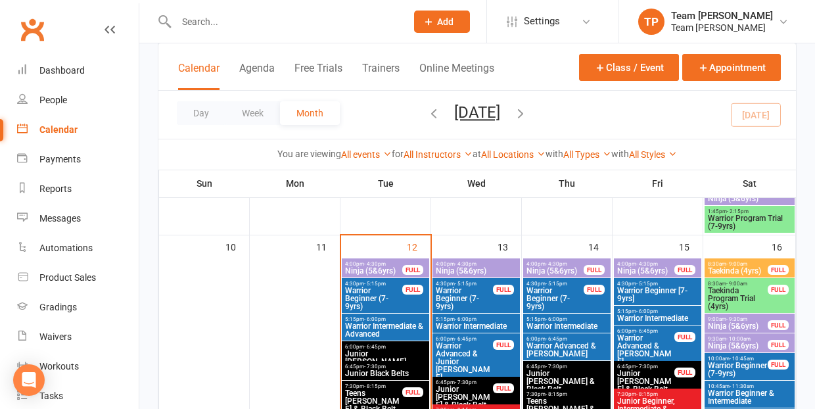
click at [549, 267] on span "Ninja (5&6yrs)" at bounding box center [555, 271] width 58 height 8
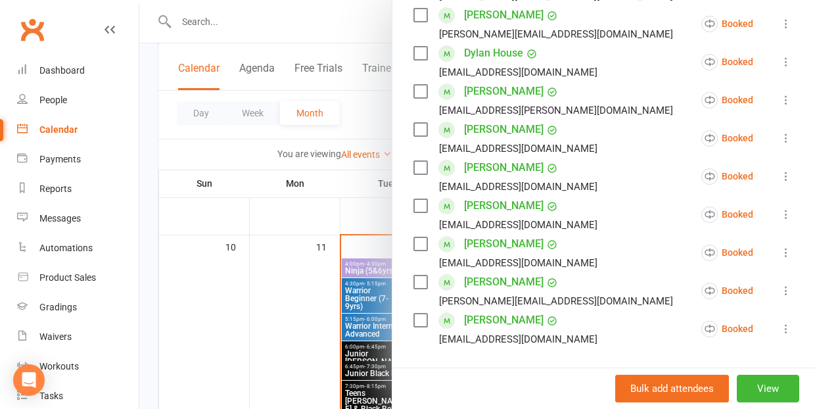
scroll to position [428, 0]
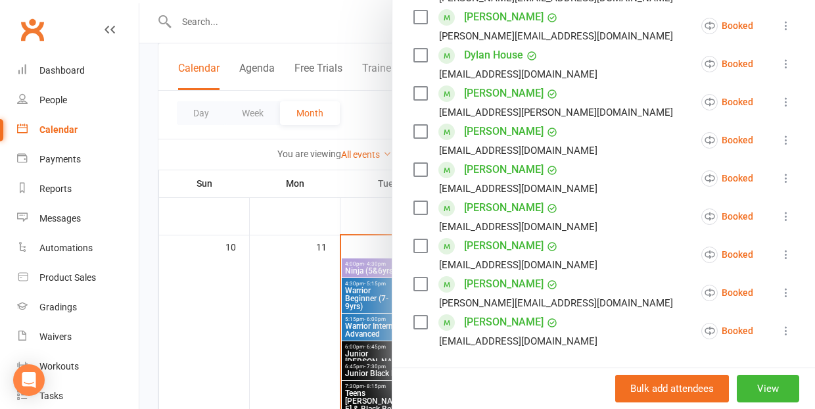
click at [301, 307] on div at bounding box center [477, 204] width 676 height 409
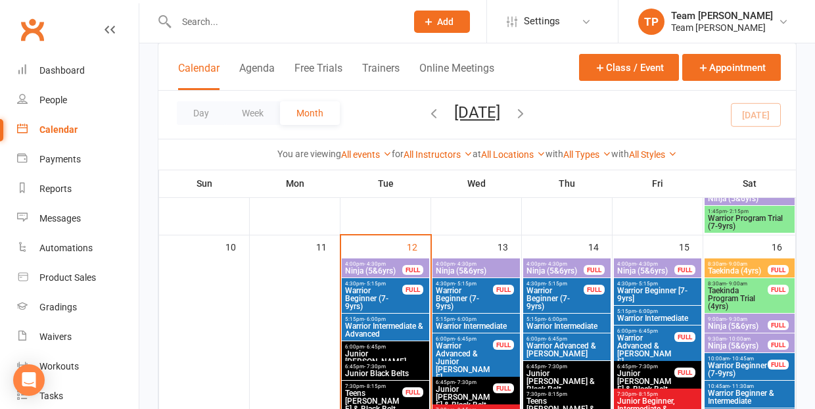
click at [570, 267] on span "Ninja (5&6yrs)" at bounding box center [555, 271] width 58 height 8
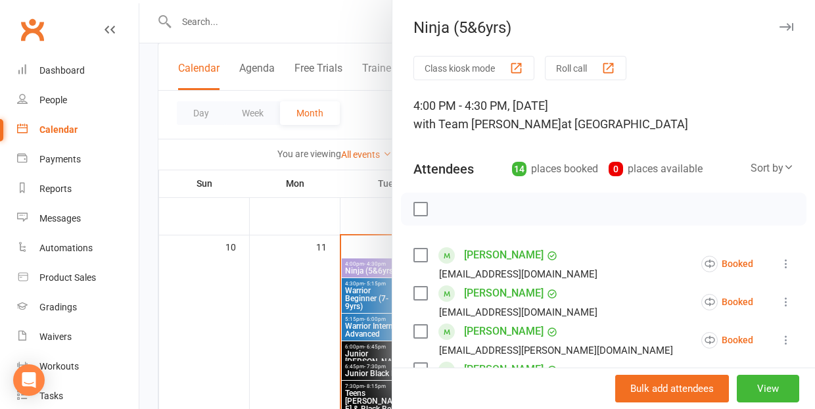
click at [247, 320] on div at bounding box center [477, 204] width 676 height 409
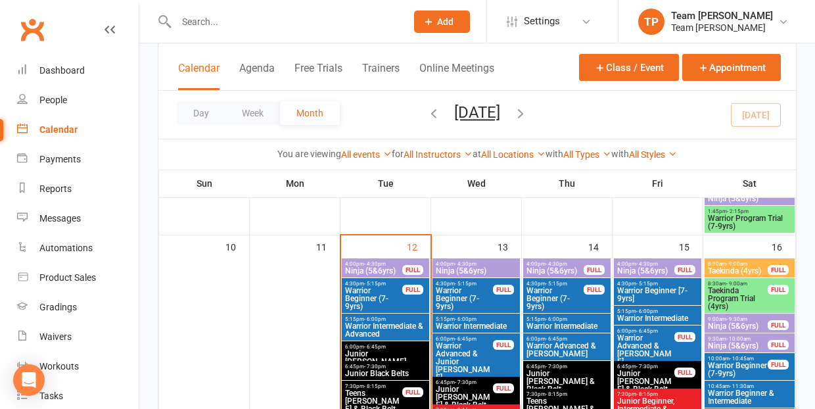
click at [649, 269] on span "Ninja (5&6yrs)" at bounding box center [645, 271] width 58 height 8
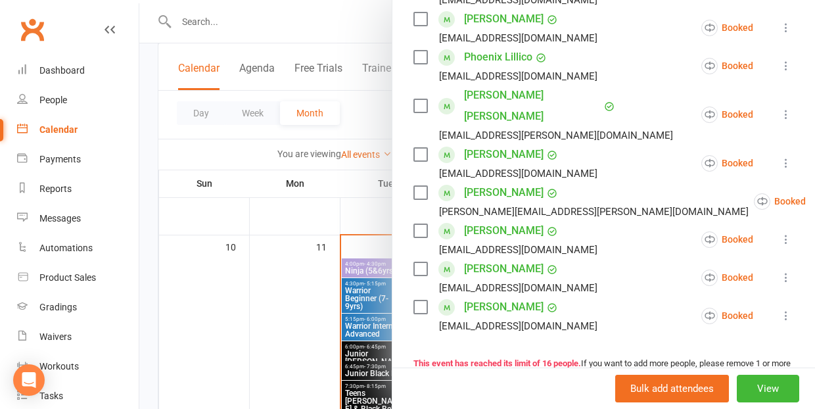
scroll to position [542, 0]
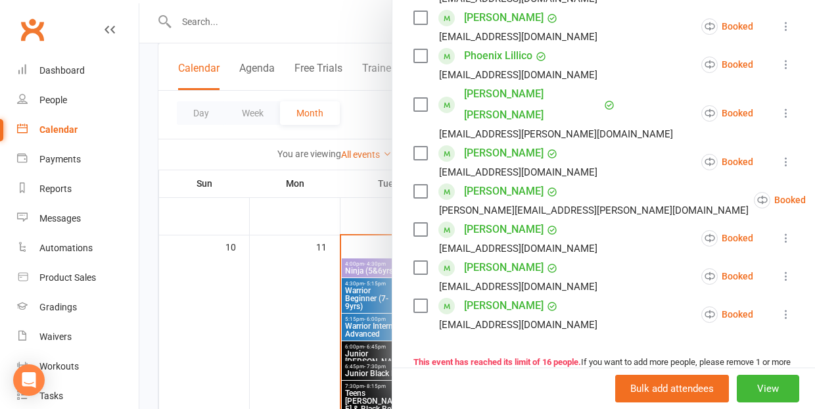
click at [244, 366] on div at bounding box center [477, 204] width 676 height 409
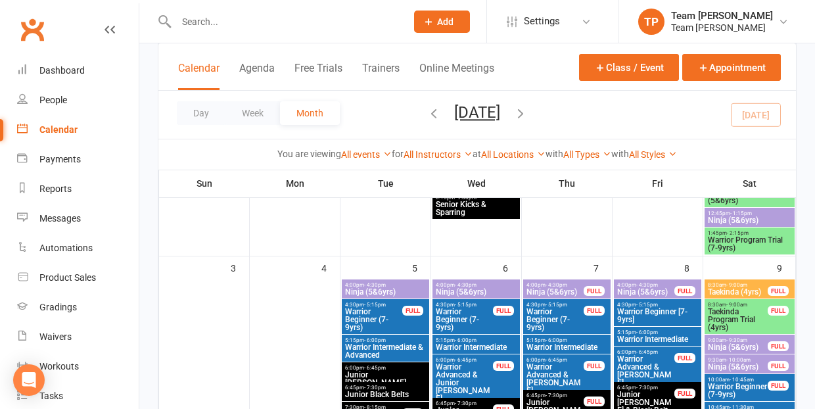
scroll to position [298, 0]
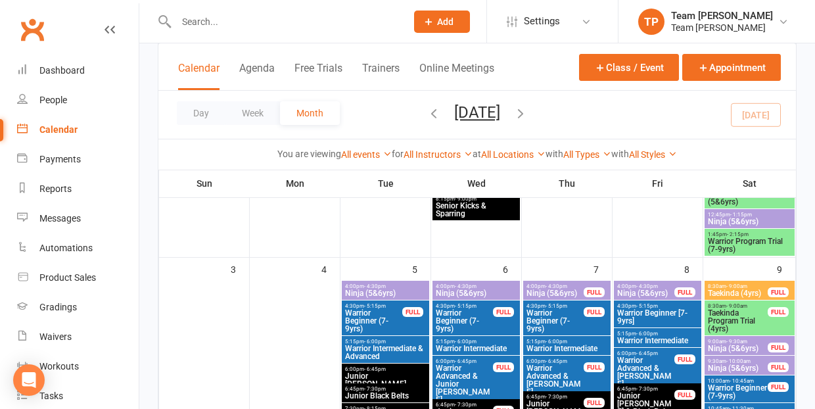
click at [395, 288] on span "4:00pm - 4:30pm" at bounding box center [385, 286] width 82 height 6
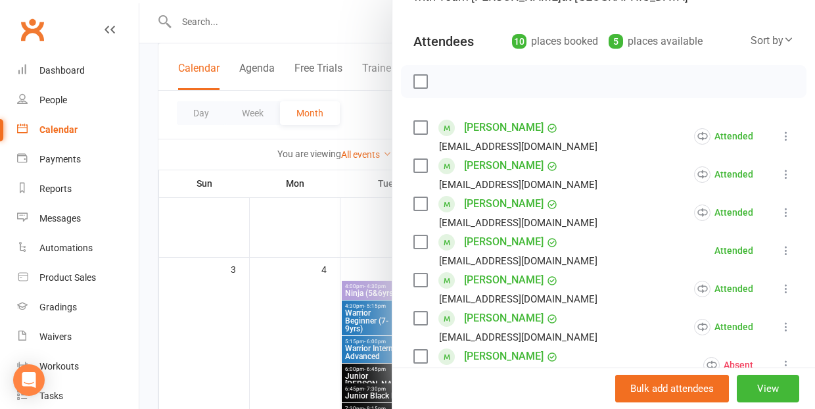
scroll to position [187, 0]
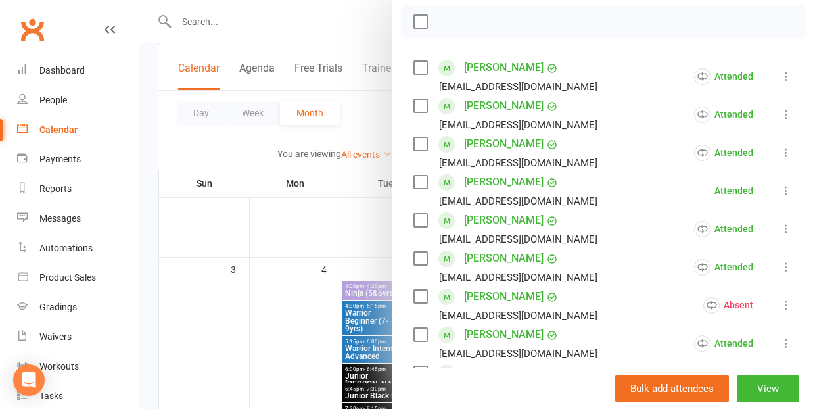
click at [266, 323] on div at bounding box center [477, 204] width 676 height 409
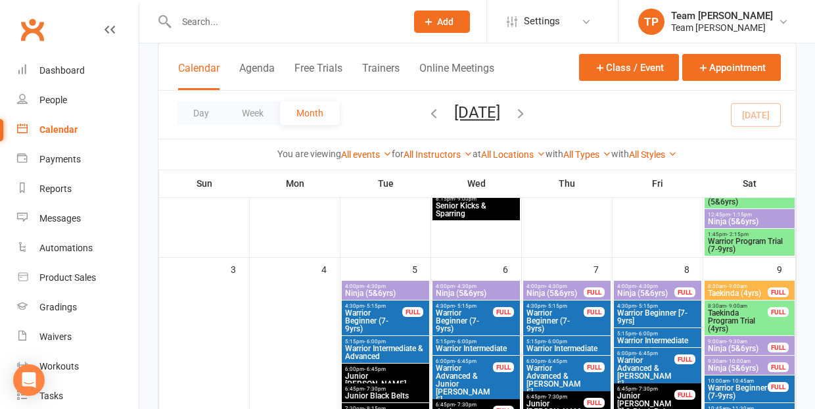
click at [482, 292] on span "Ninja (5&6yrs)" at bounding box center [476, 293] width 82 height 8
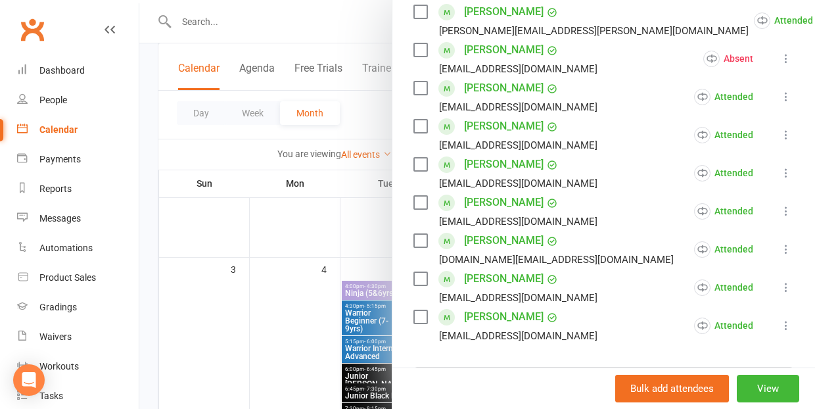
scroll to position [289, 0]
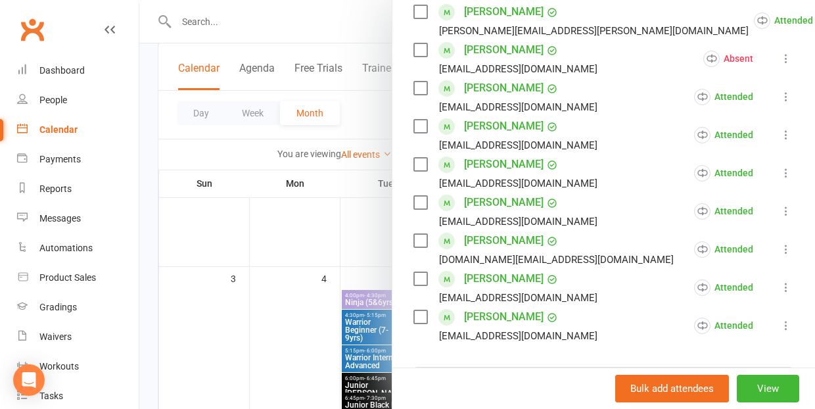
click at [311, 336] on div at bounding box center [477, 204] width 676 height 409
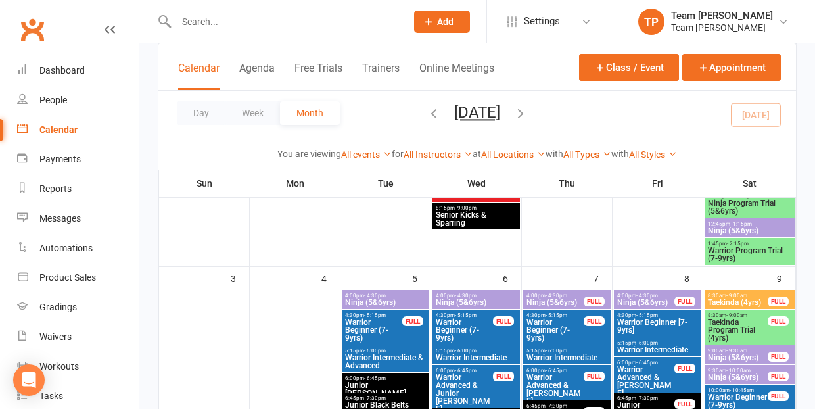
click at [562, 299] on span "Ninja (5&6yrs)" at bounding box center [555, 302] width 58 height 8
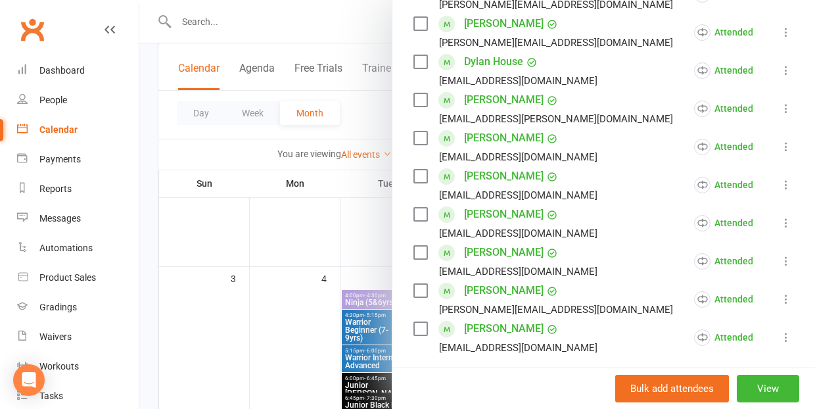
scroll to position [438, 0]
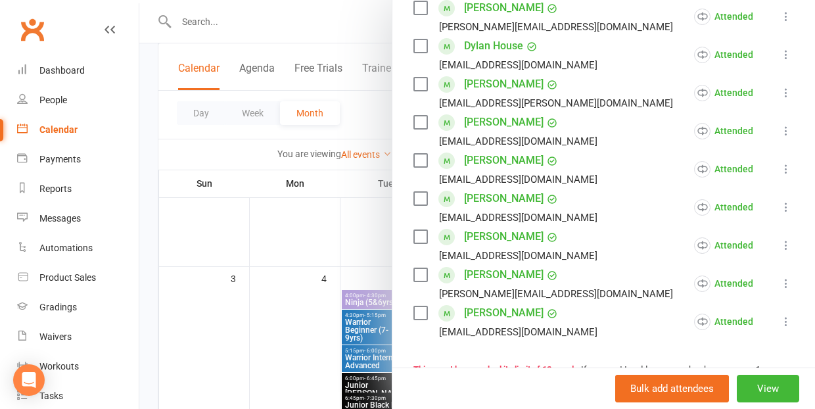
click at [256, 306] on div at bounding box center [477, 204] width 676 height 409
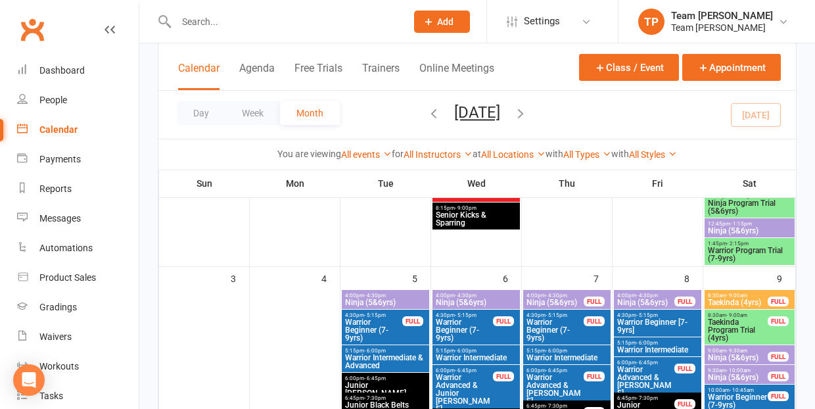
click at [633, 300] on span "Ninja (5&6yrs)" at bounding box center [645, 302] width 58 height 8
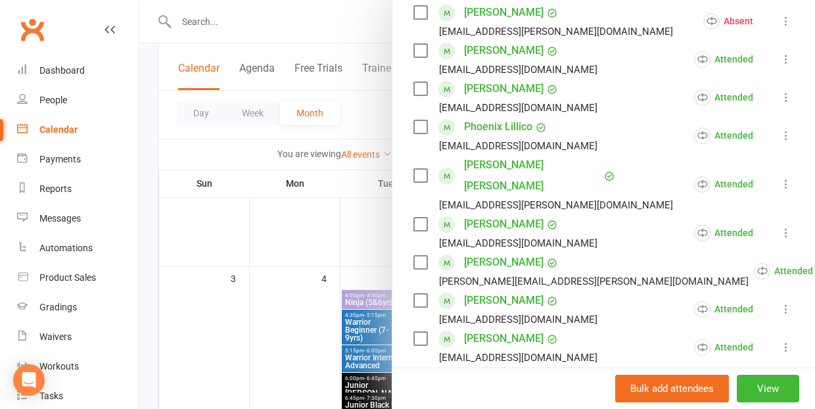
scroll to position [532, 0]
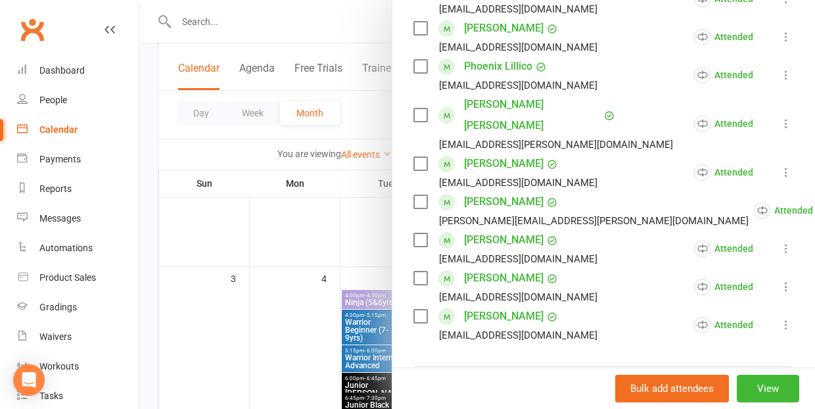
click at [350, 321] on div at bounding box center [477, 204] width 676 height 409
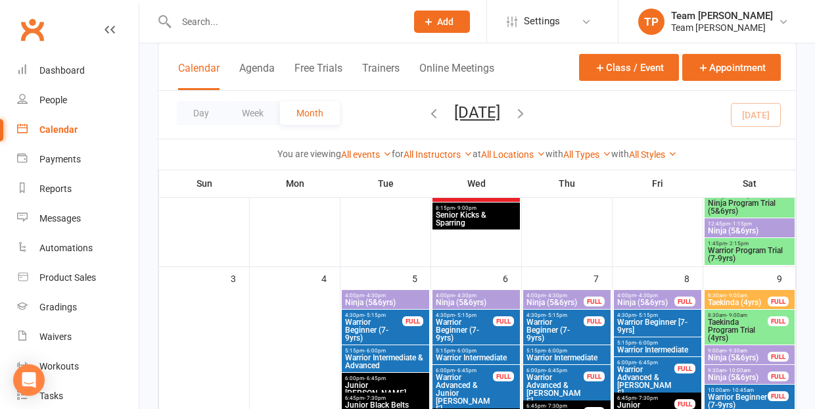
click at [751, 355] on span "Ninja (5&6yrs)" at bounding box center [737, 358] width 61 height 8
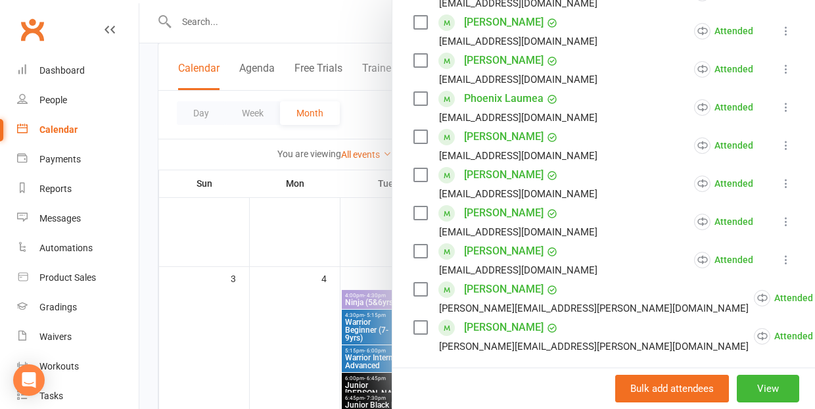
scroll to position [465, 0]
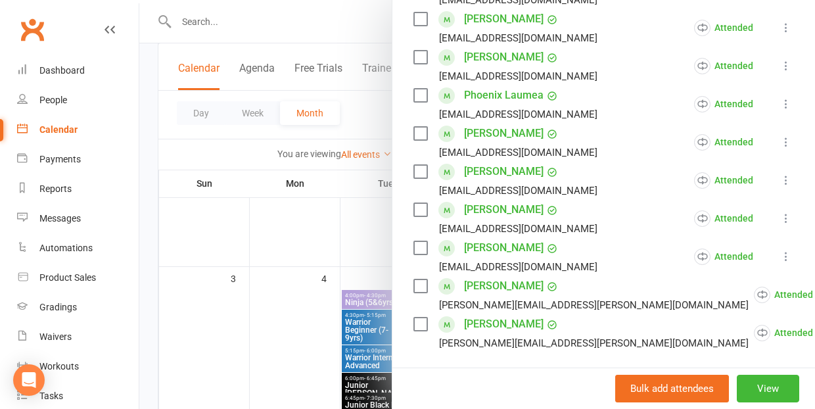
click at [276, 355] on div at bounding box center [477, 204] width 676 height 409
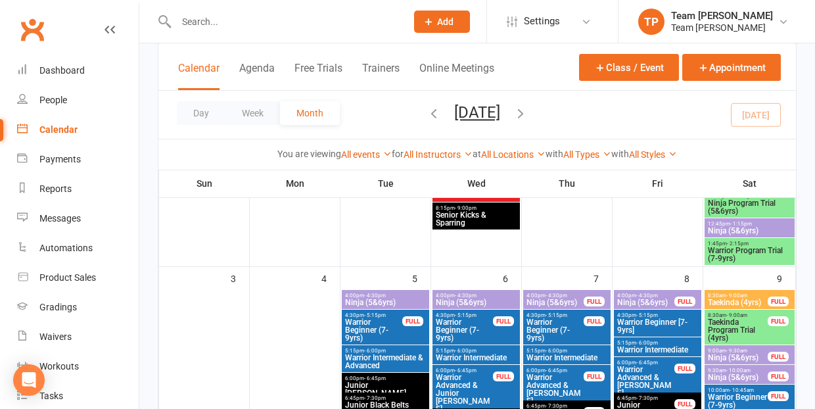
click at [733, 373] on span "Ninja (5&6yrs)" at bounding box center [737, 377] width 61 height 8
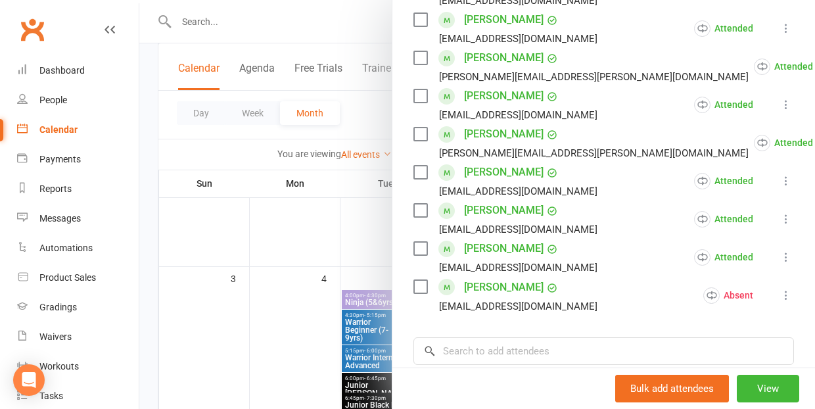
scroll to position [547, 0]
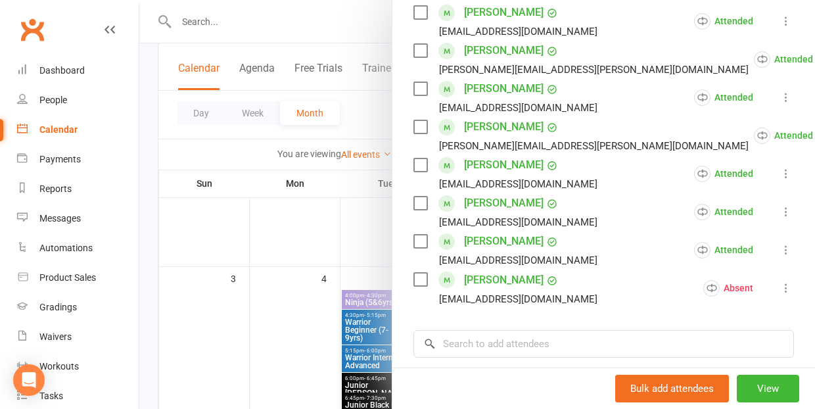
click at [486, 284] on link "[PERSON_NAME]" at bounding box center [504, 279] width 80 height 21
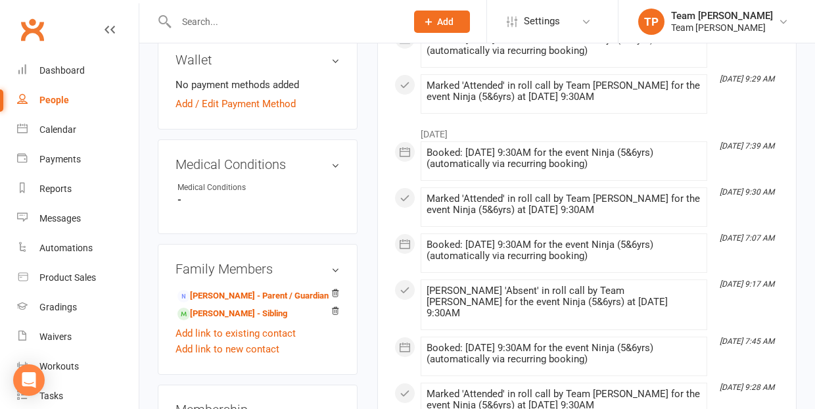
scroll to position [749, 0]
click at [67, 125] on div "Calendar" at bounding box center [57, 129] width 37 height 11
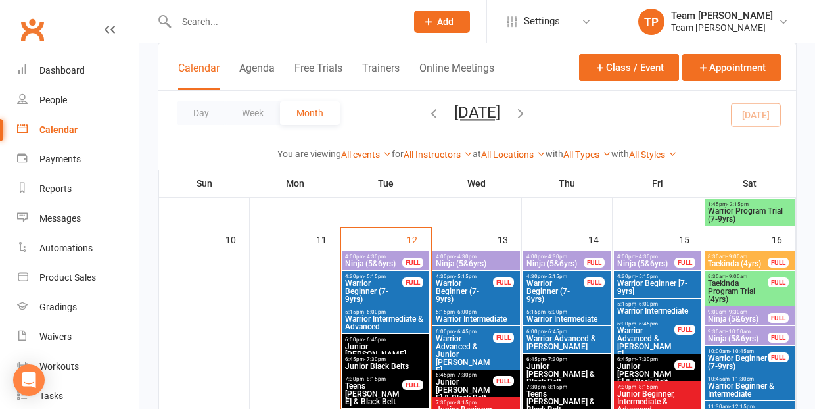
scroll to position [605, 0]
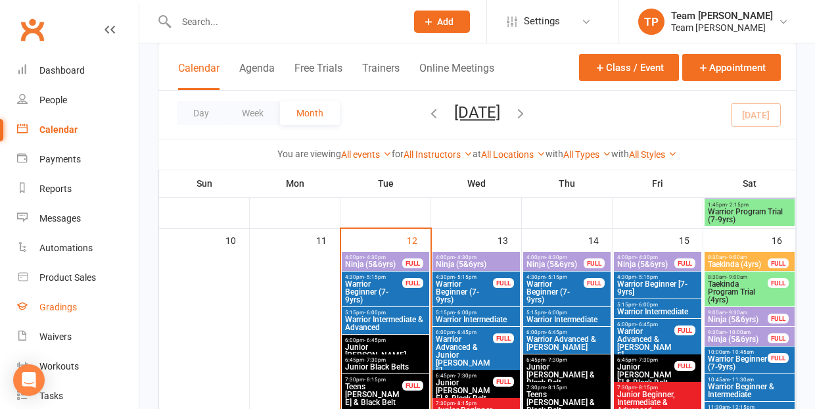
click at [66, 310] on div "Gradings" at bounding box center [57, 307] width 37 height 11
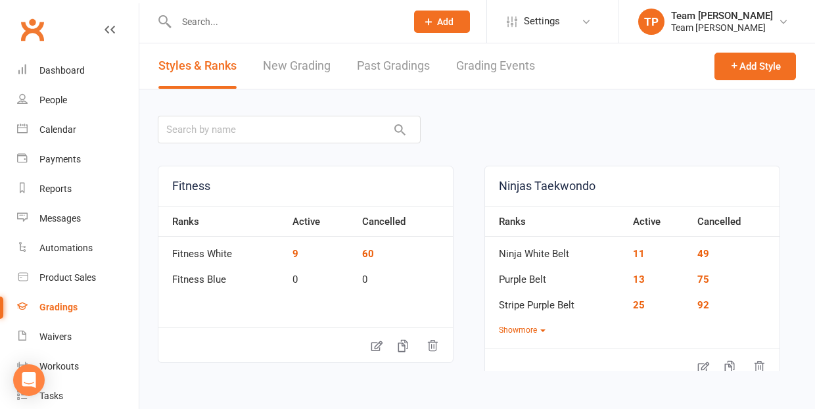
click at [490, 67] on link "Grading Events" at bounding box center [495, 65] width 79 height 45
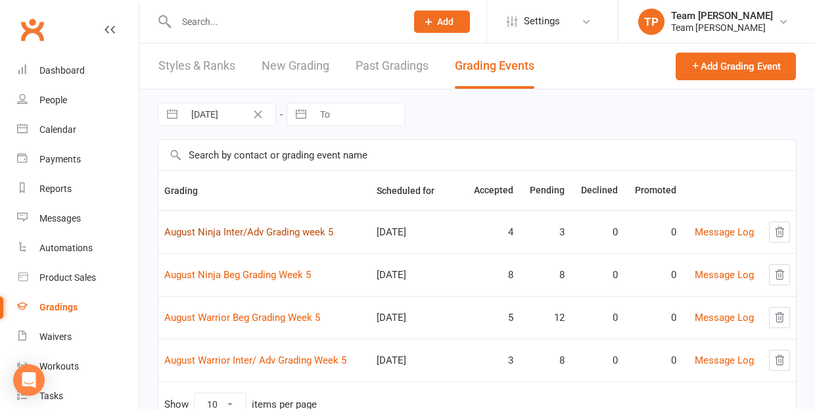
click at [283, 232] on link "August Ninja Inter/Adv Grading week 5" at bounding box center [248, 232] width 169 height 12
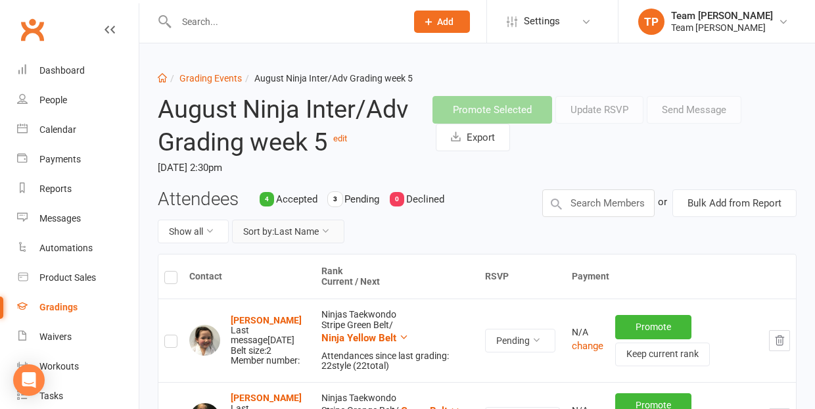
click at [308, 229] on button "Sort by: Last Name" at bounding box center [288, 232] width 112 height 24
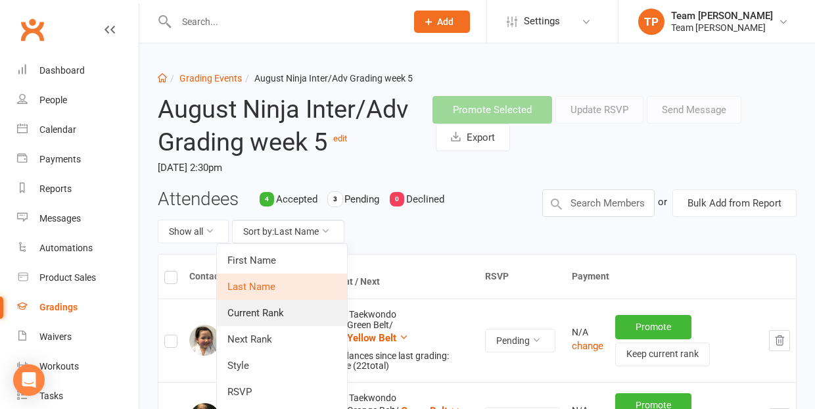
click at [298, 312] on link "Current Rank" at bounding box center [282, 313] width 130 height 26
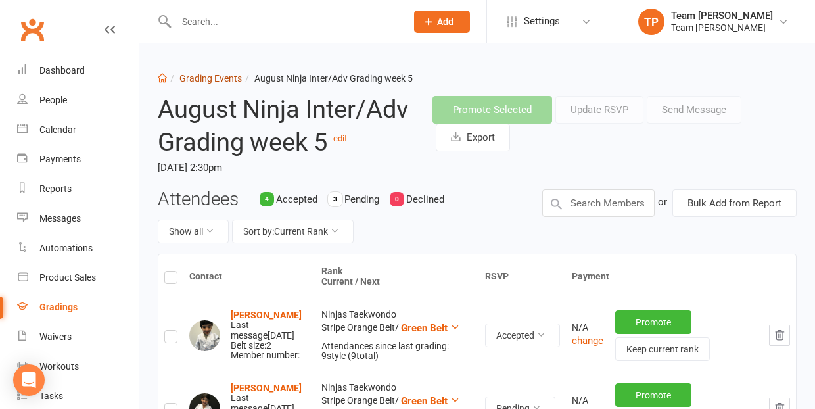
click at [210, 73] on link "Grading Events" at bounding box center [210, 78] width 62 height 11
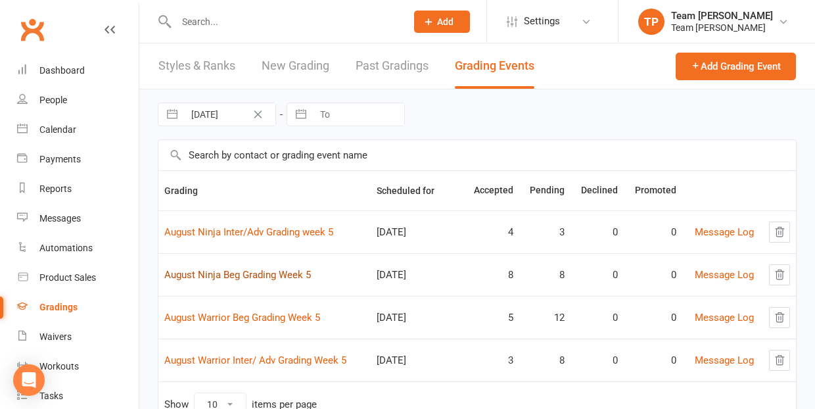
click at [249, 274] on link "August Ninja Beg Grading Week 5" at bounding box center [237, 275] width 147 height 12
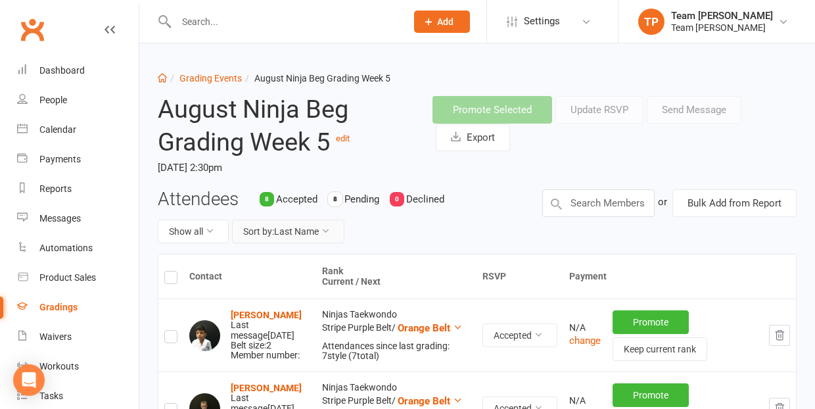
click at [289, 230] on button "Sort by: Last Name" at bounding box center [288, 232] width 112 height 24
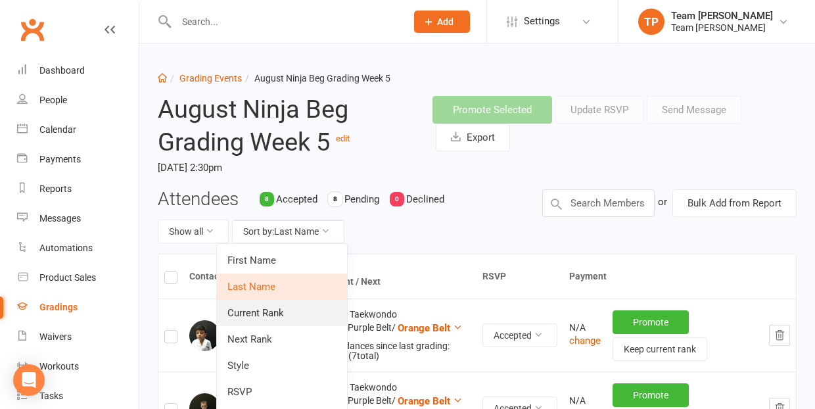
click at [281, 310] on link "Current Rank" at bounding box center [282, 313] width 130 height 26
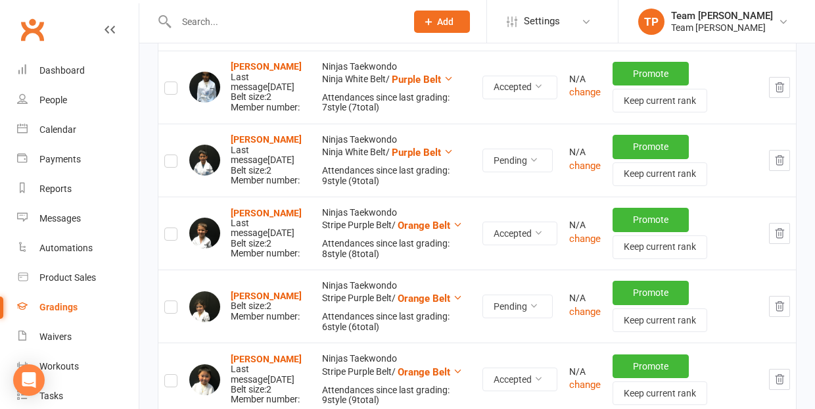
scroll to position [415, 0]
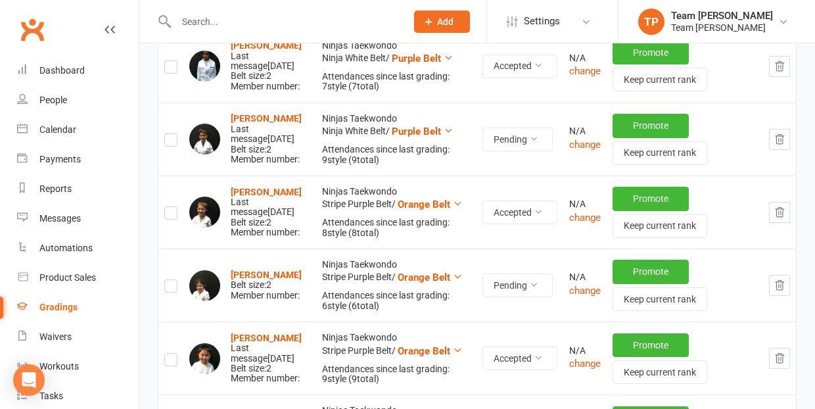
click at [783, 279] on icon "button" at bounding box center [780, 285] width 12 height 12
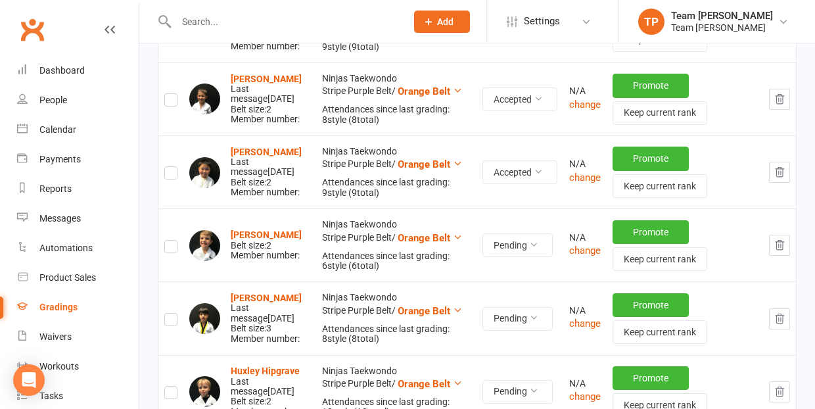
scroll to position [536, 0]
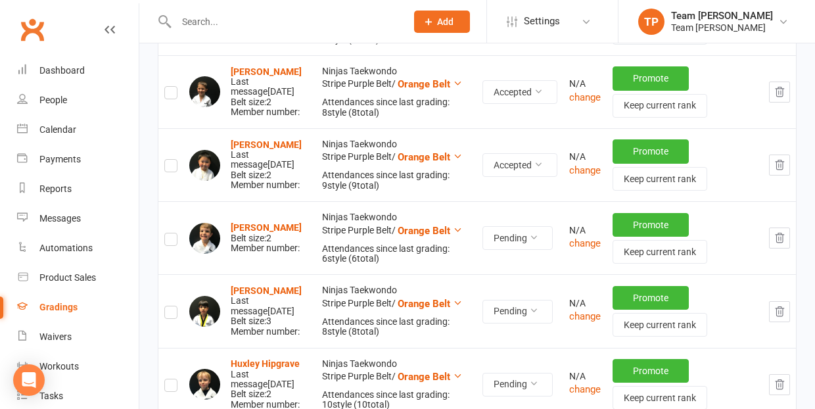
click at [783, 232] on icon "button" at bounding box center [780, 238] width 12 height 12
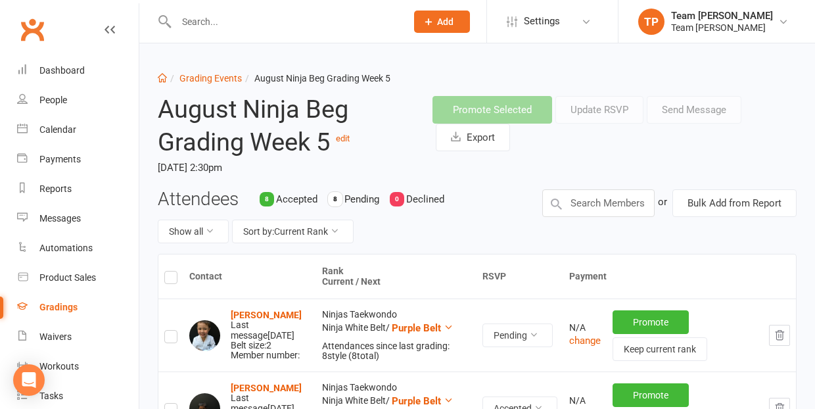
scroll to position [0, 0]
click at [297, 227] on button "Sort by: Last Name" at bounding box center [288, 232] width 112 height 24
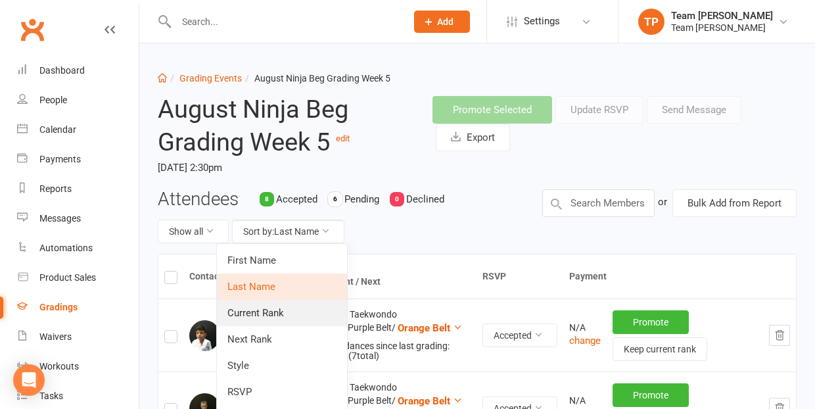
click at [283, 308] on link "Current Rank" at bounding box center [282, 313] width 130 height 26
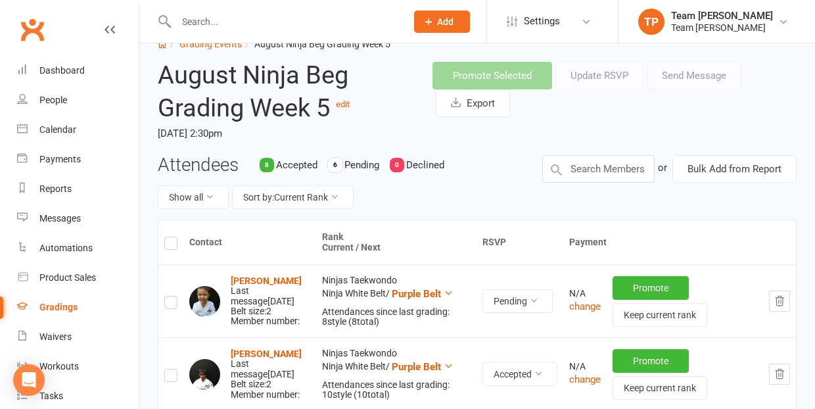
scroll to position [24, 0]
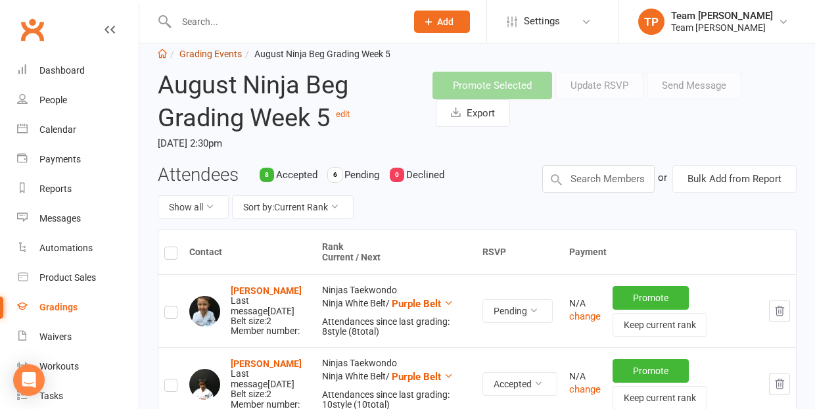
click at [207, 53] on link "Grading Events" at bounding box center [210, 54] width 62 height 11
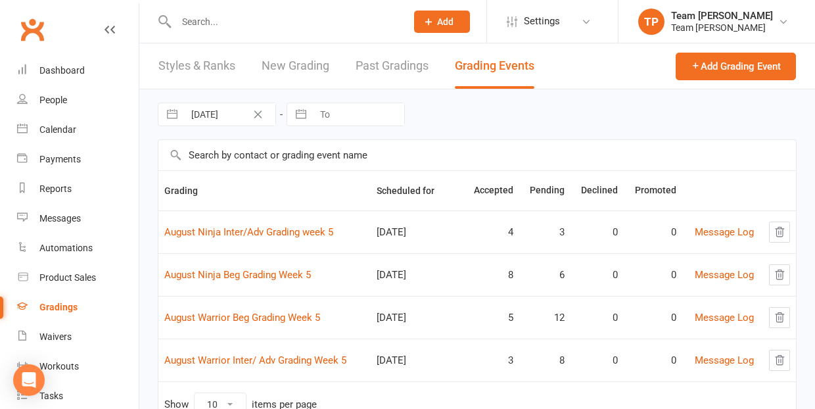
scroll to position [47, 0]
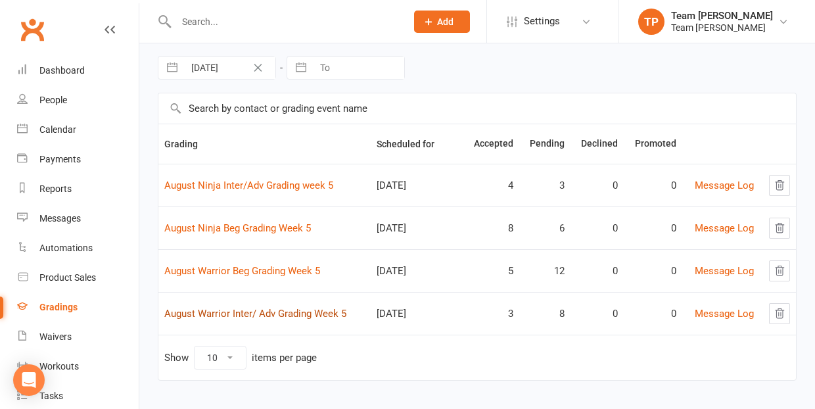
click at [264, 313] on link "August Warrior Inter/ Adv Grading Week 5" at bounding box center [255, 314] width 182 height 12
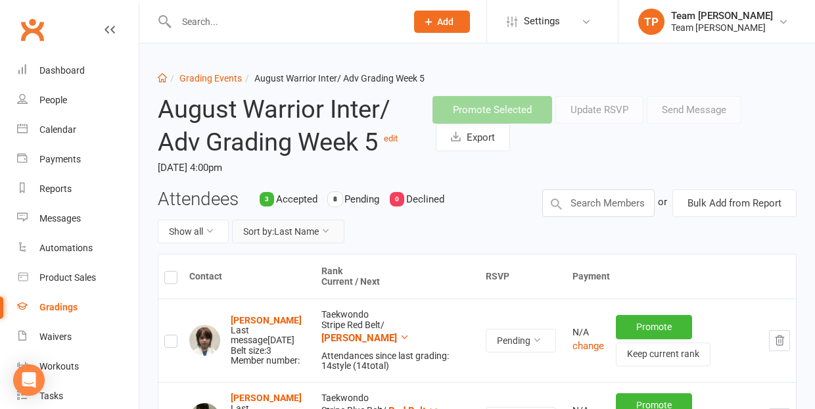
click at [290, 227] on button "Sort by: Last Name" at bounding box center [288, 232] width 112 height 24
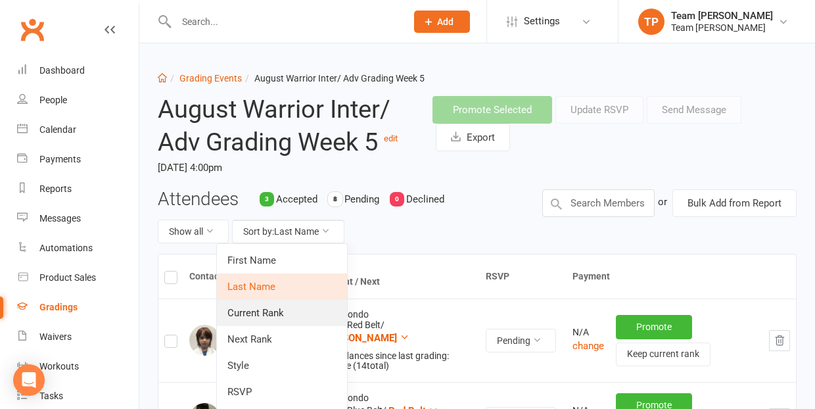
click at [290, 311] on link "Current Rank" at bounding box center [282, 313] width 130 height 26
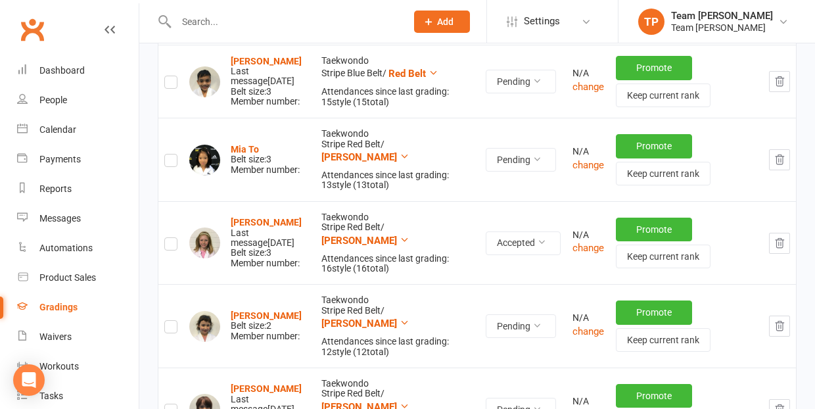
scroll to position [624, 0]
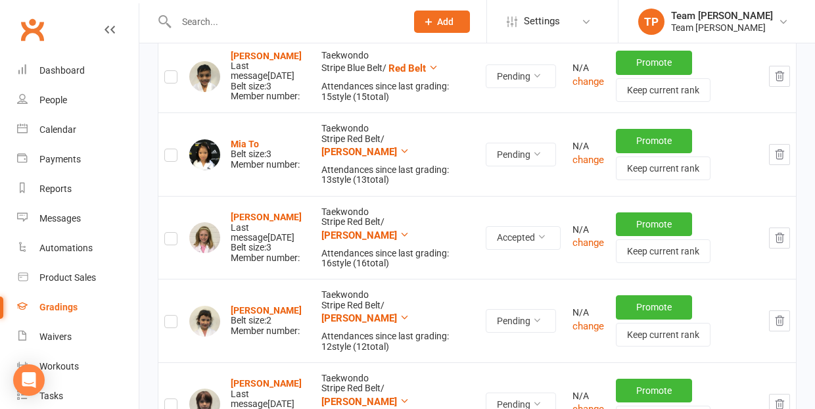
click at [175, 241] on label at bounding box center [170, 241] width 13 height 0
click at [175, 233] on input "checkbox" at bounding box center [170, 233] width 13 height 0
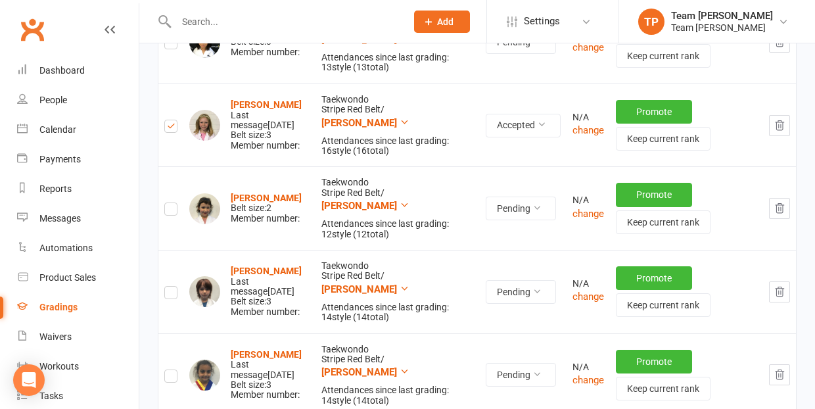
scroll to position [739, 0]
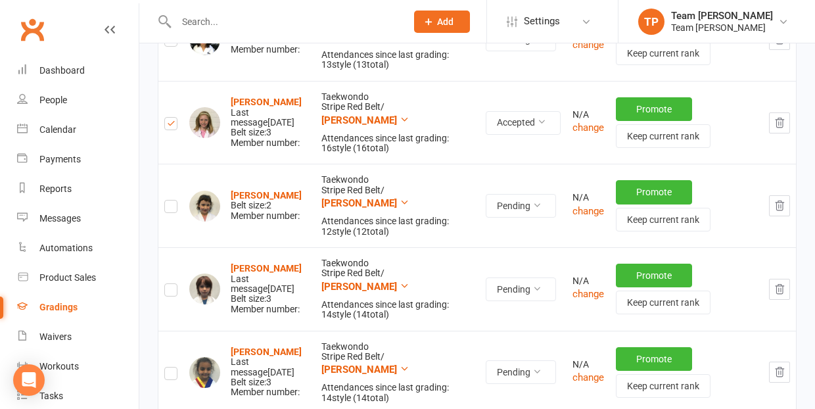
click at [172, 292] on label at bounding box center [170, 292] width 13 height 0
click at [172, 284] on input "checkbox" at bounding box center [170, 284] width 13 height 0
click at [170, 375] on label at bounding box center [170, 375] width 13 height 0
click at [170, 367] on input "checkbox" at bounding box center [170, 367] width 13 height 0
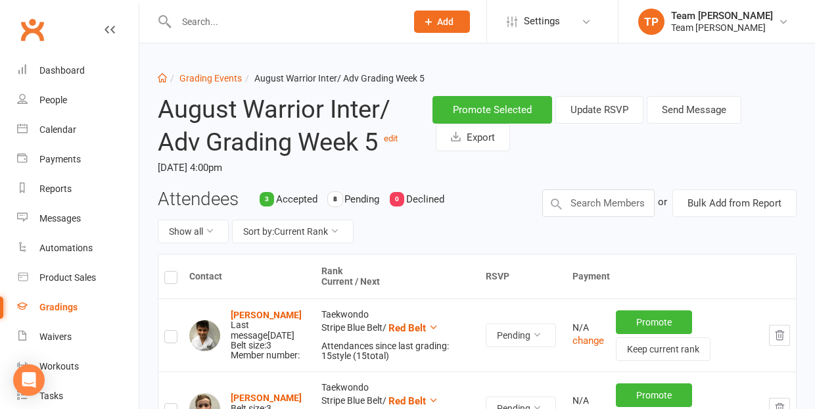
scroll to position [0, 0]
click at [706, 110] on button "Send Message" at bounding box center [694, 110] width 95 height 28
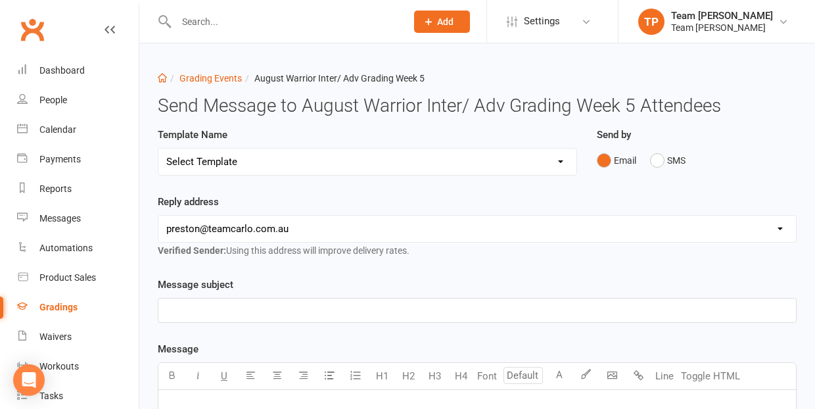
select select "24"
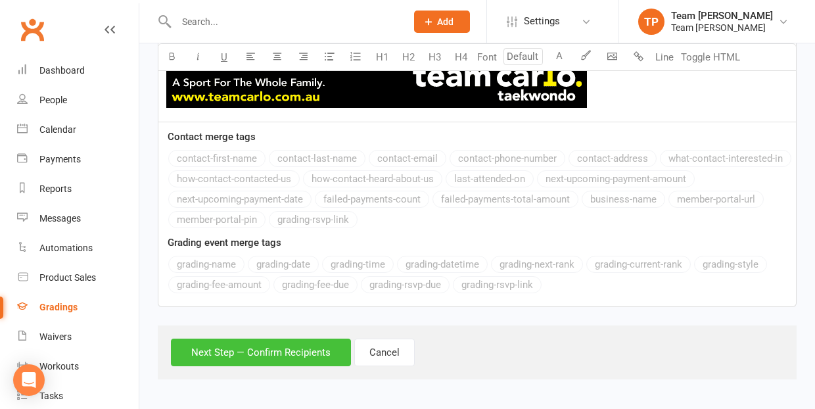
scroll to position [1229, 0]
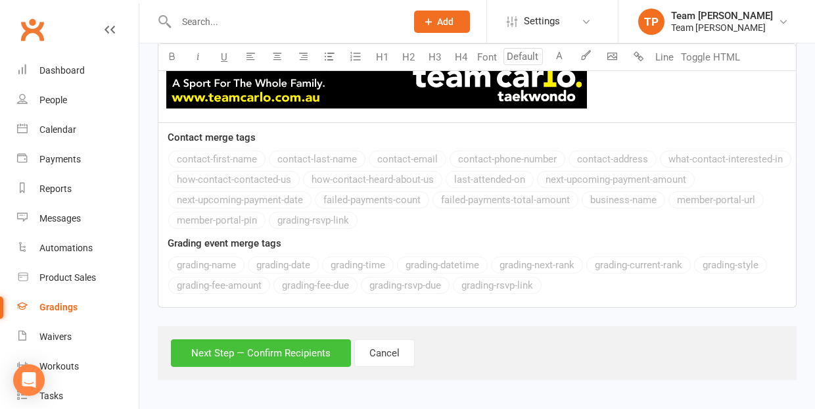
click at [275, 353] on button "Next Step — Confirm Recipients" at bounding box center [261, 353] width 180 height 28
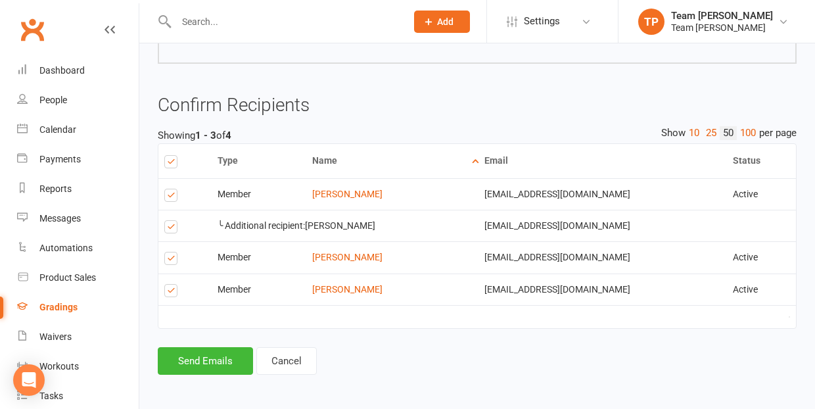
scroll to position [1170, 0]
click at [282, 356] on button "Cancel" at bounding box center [286, 362] width 60 height 28
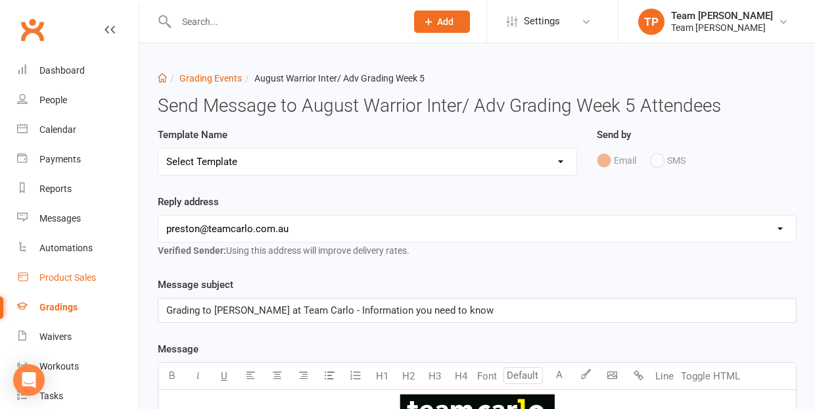
scroll to position [0, 0]
click at [55, 122] on link "Calendar" at bounding box center [78, 130] width 122 height 30
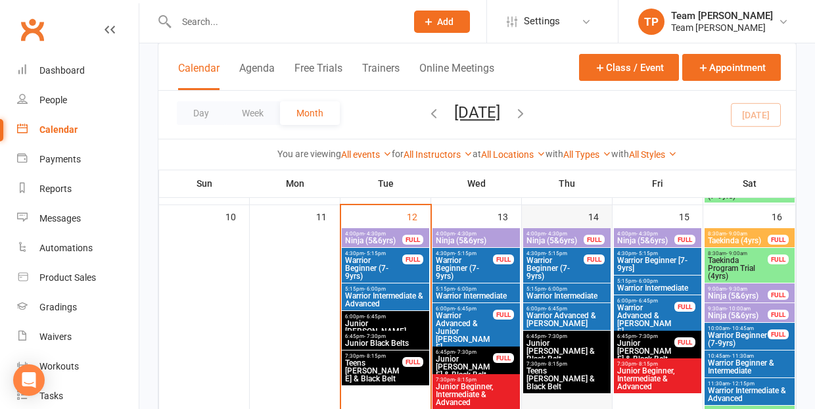
scroll to position [628, 0]
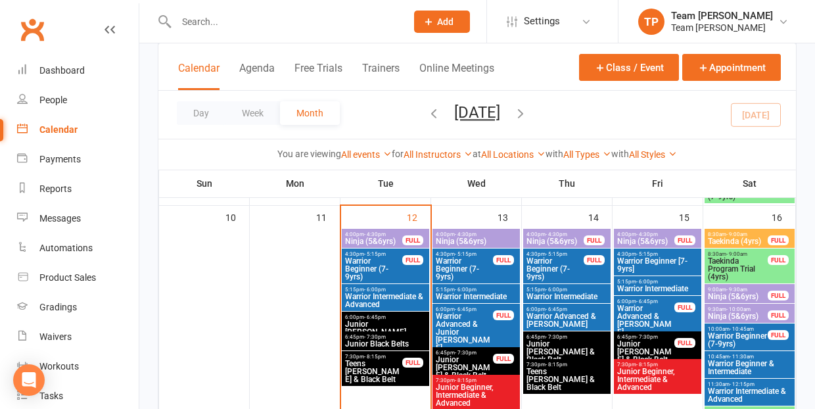
click at [394, 302] on span "Warrior Intermediate & Advanced" at bounding box center [385, 300] width 82 height 16
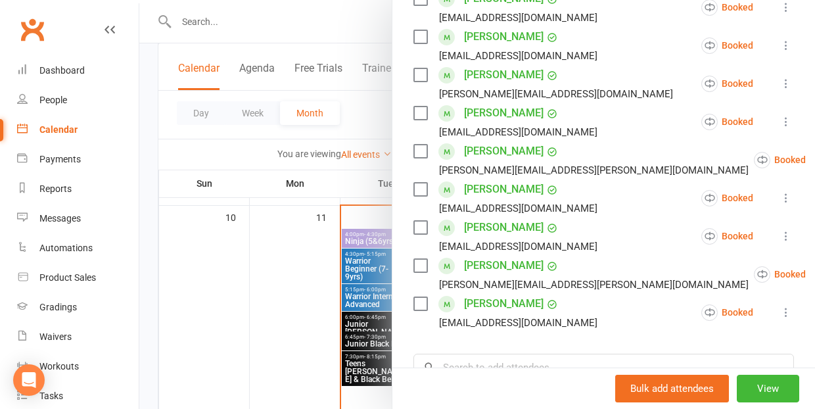
scroll to position [331, 0]
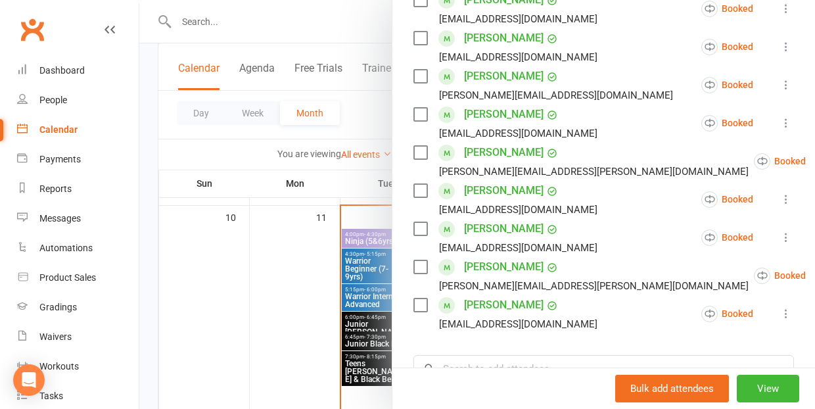
click at [218, 295] on div at bounding box center [477, 204] width 676 height 409
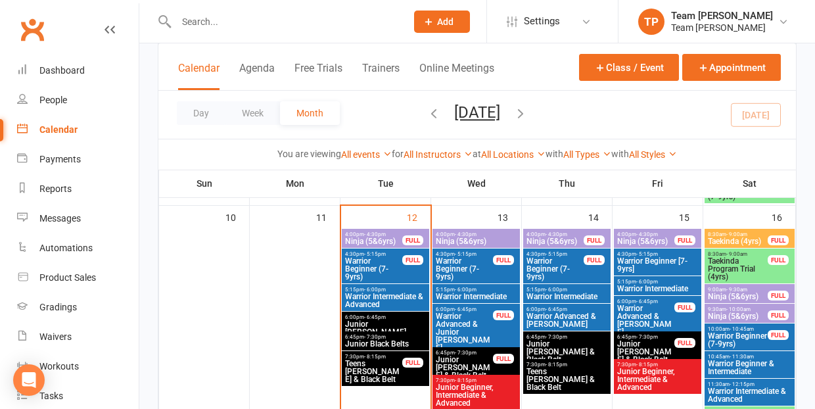
click at [749, 333] on span "Warrior Beginner (7-9yrs)" at bounding box center [737, 340] width 61 height 16
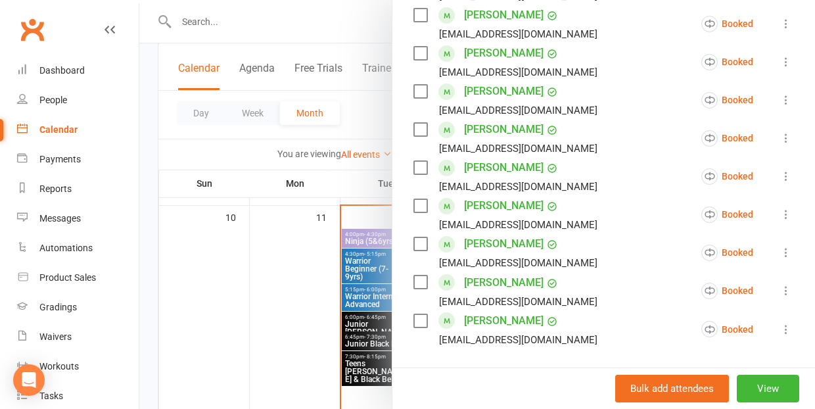
scroll to position [607, 0]
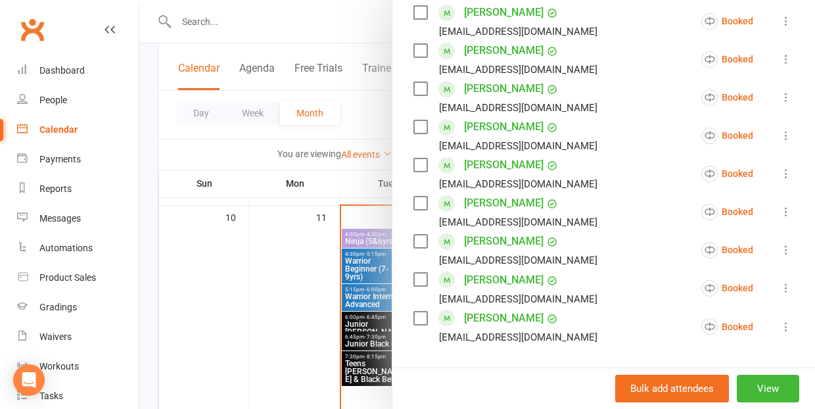
click at [493, 308] on link "[PERSON_NAME]" at bounding box center [504, 318] width 80 height 21
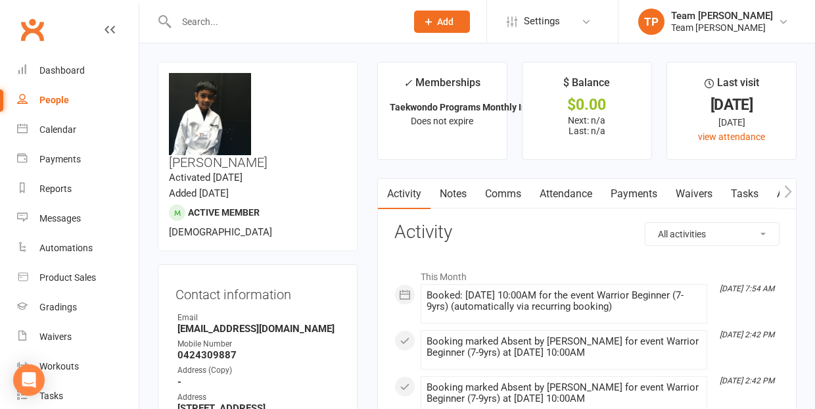
click at [505, 194] on link "Comms" at bounding box center [503, 194] width 55 height 30
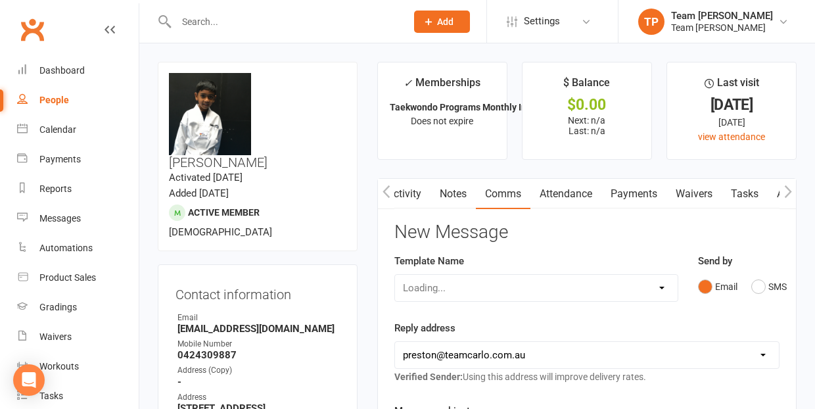
scroll to position [0, 1]
click at [759, 283] on button "SMS" at bounding box center [768, 286] width 35 height 25
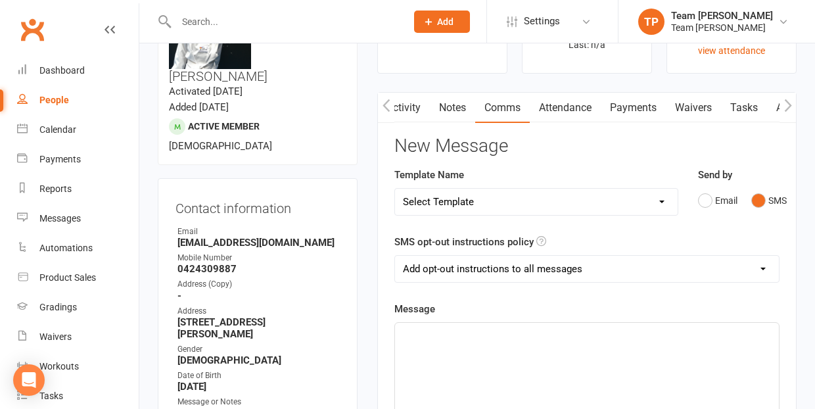
scroll to position [156, 0]
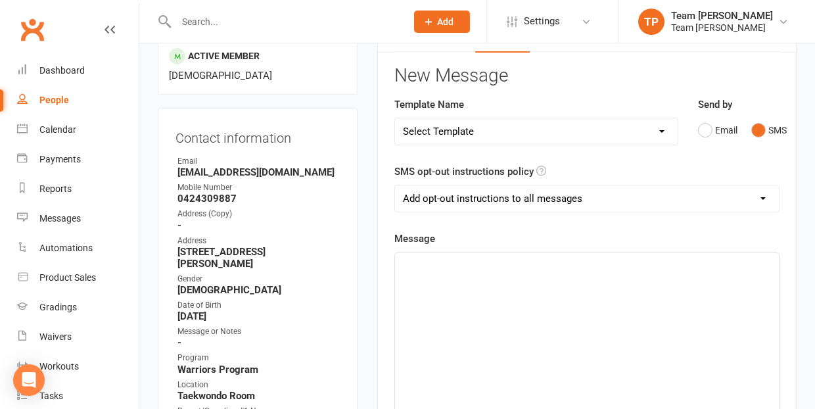
click at [419, 270] on div "﻿" at bounding box center [587, 350] width 384 height 197
click at [432, 263] on span "Good cAfternoon Prashamth" at bounding box center [466, 264] width 126 height 12
click at [515, 262] on span "Good Afternoon Prashamth" at bounding box center [463, 264] width 120 height 12
click at [521, 260] on p "Good Afternoon Prashanth" at bounding box center [587, 264] width 368 height 16
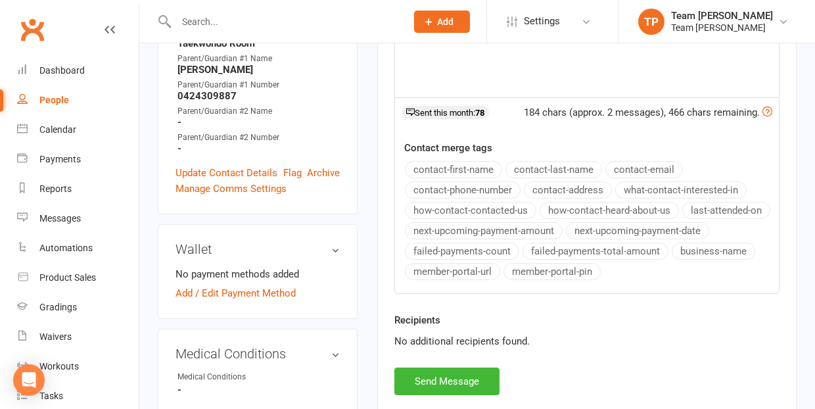
scroll to position [557, 0]
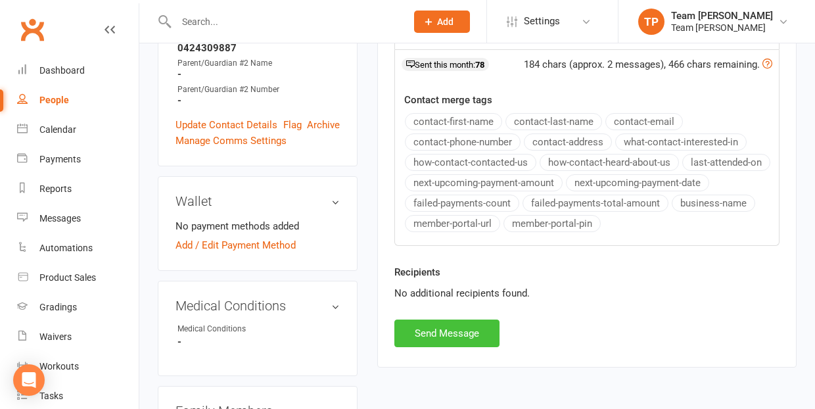
click at [444, 332] on button "Send Message" at bounding box center [446, 333] width 105 height 28
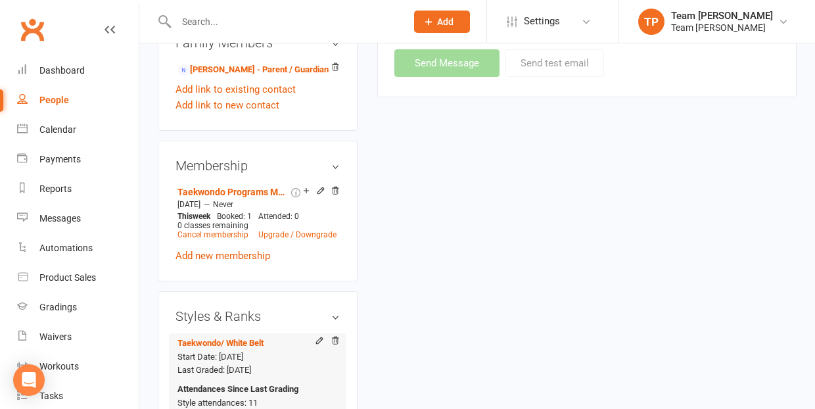
scroll to position [952, 0]
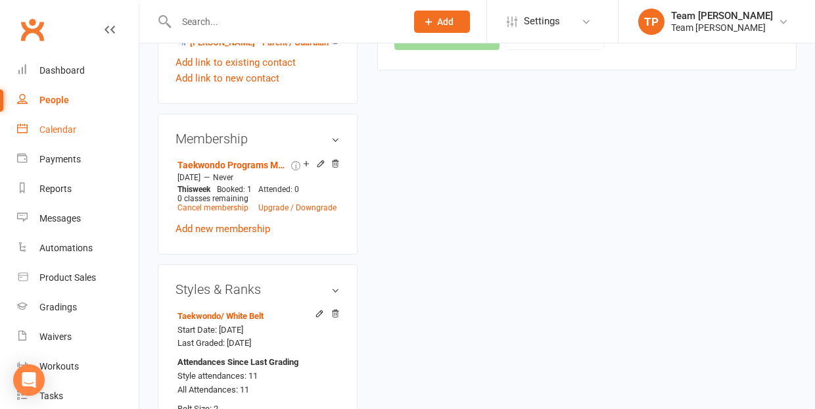
click at [68, 127] on div "Calendar" at bounding box center [57, 129] width 37 height 11
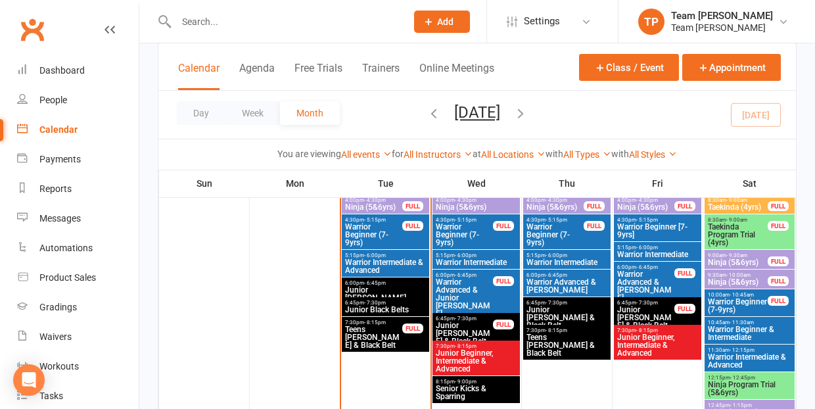
scroll to position [657, 0]
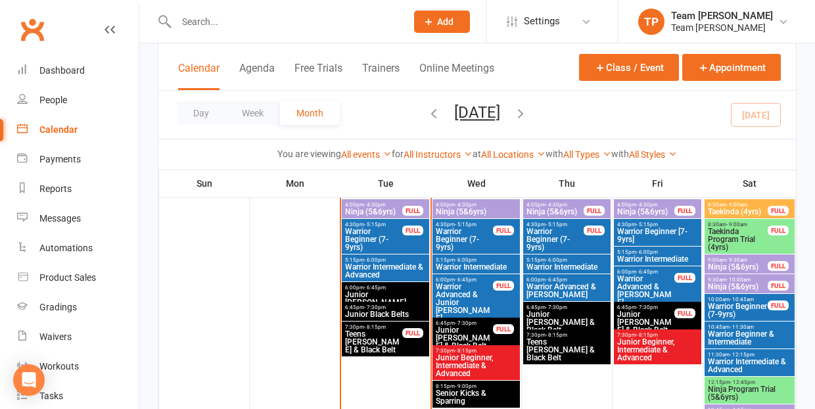
click at [734, 333] on span "Warrior Beginner & Intermediate" at bounding box center [749, 338] width 85 height 16
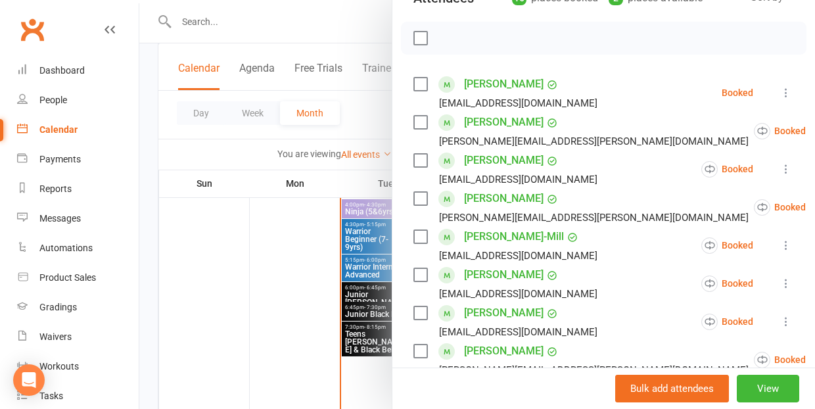
scroll to position [168, 0]
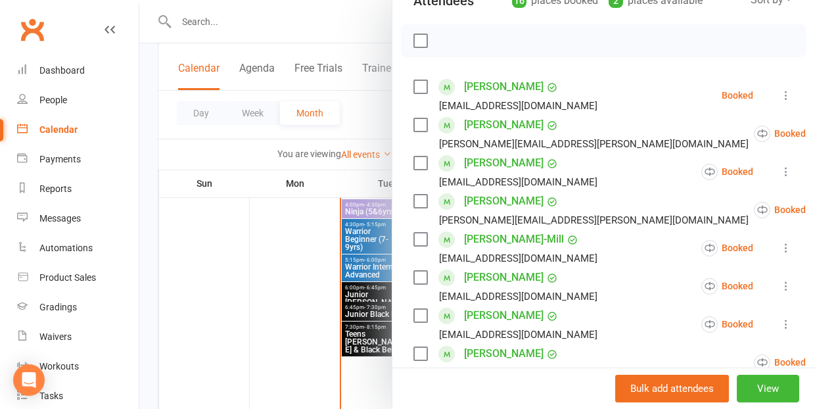
click at [484, 200] on link "Victor Lucas" at bounding box center [504, 201] width 80 height 21
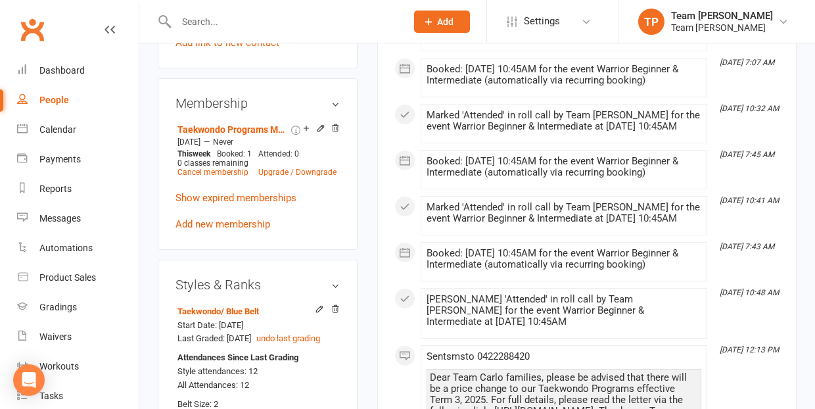
scroll to position [1037, 0]
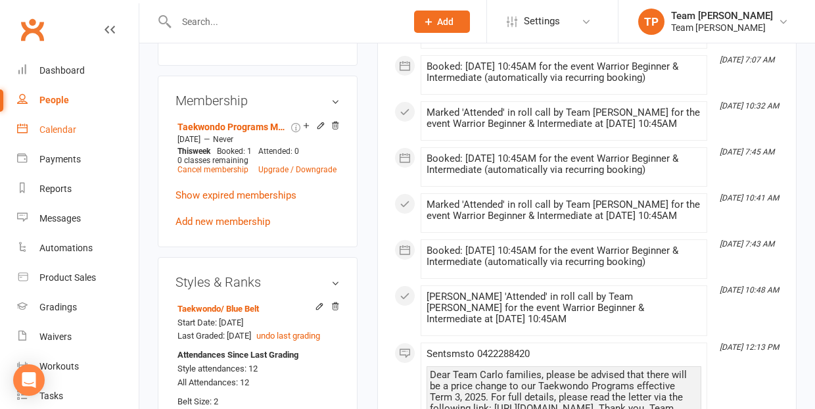
click at [68, 129] on div "Calendar" at bounding box center [57, 129] width 37 height 11
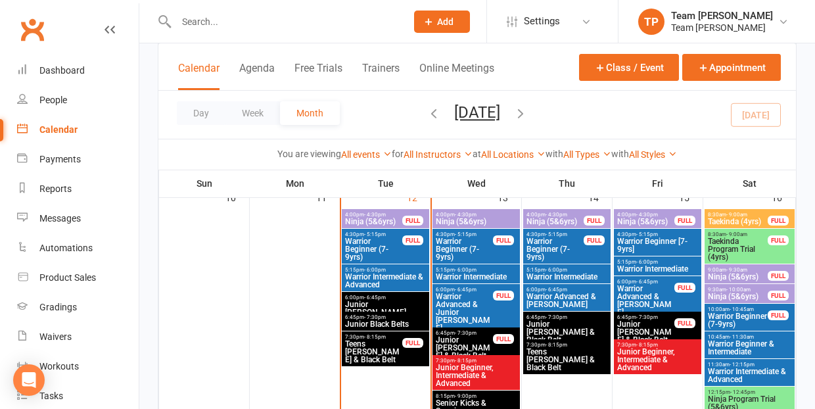
scroll to position [653, 0]
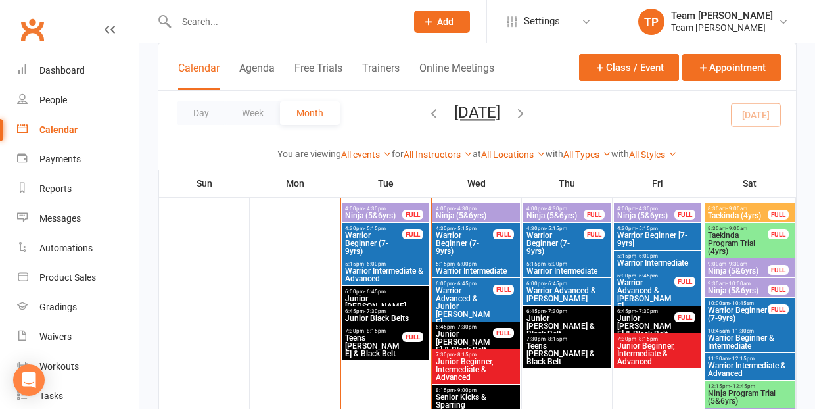
click at [488, 267] on span "Warrior Intermediate" at bounding box center [476, 271] width 82 height 8
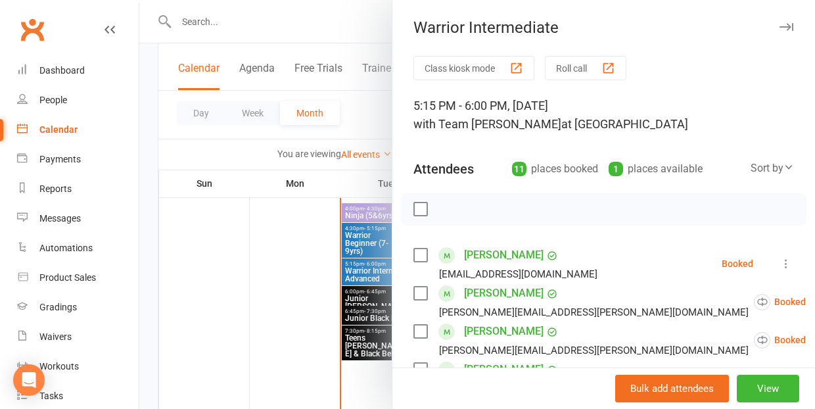
click at [289, 305] on div at bounding box center [477, 204] width 676 height 409
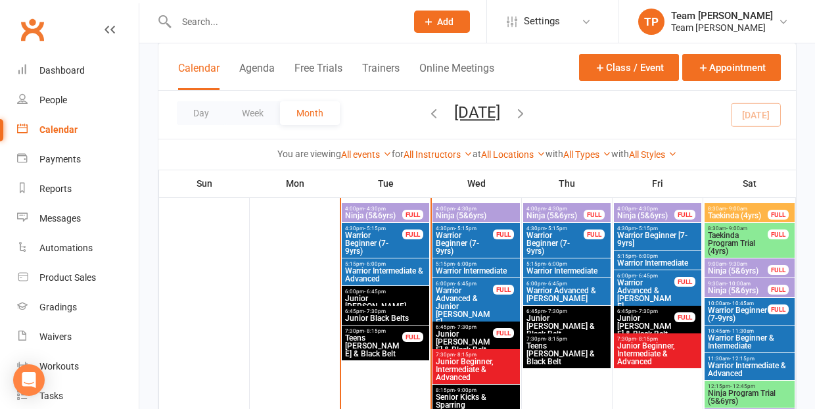
click at [565, 262] on span "- 6:00pm" at bounding box center [556, 264] width 22 height 6
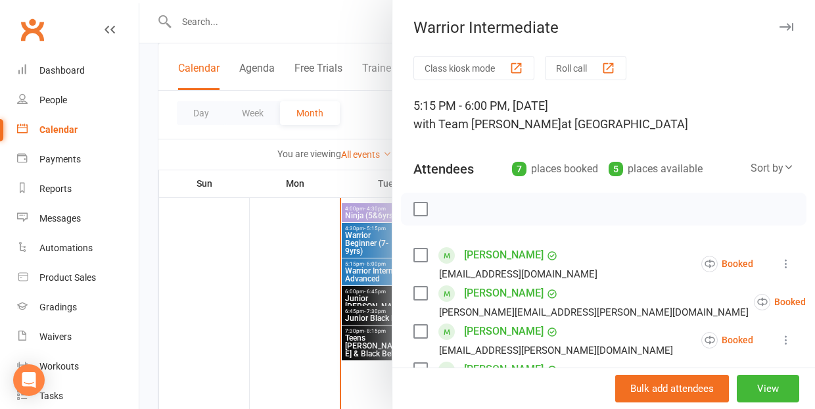
click at [611, 68] on div "button" at bounding box center [608, 68] width 14 height 14
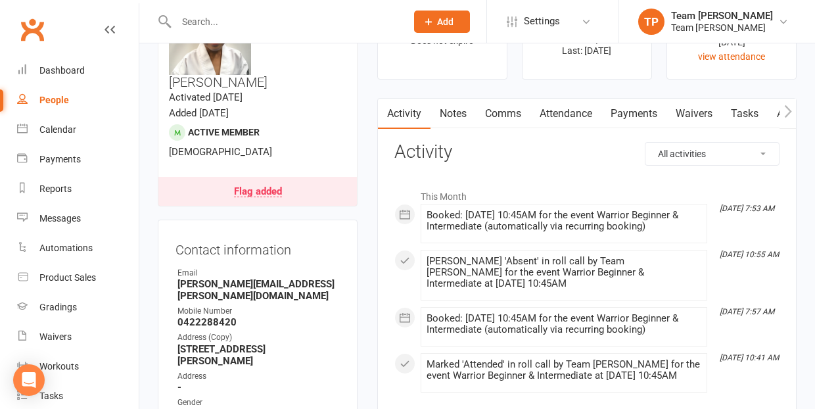
scroll to position [86, 0]
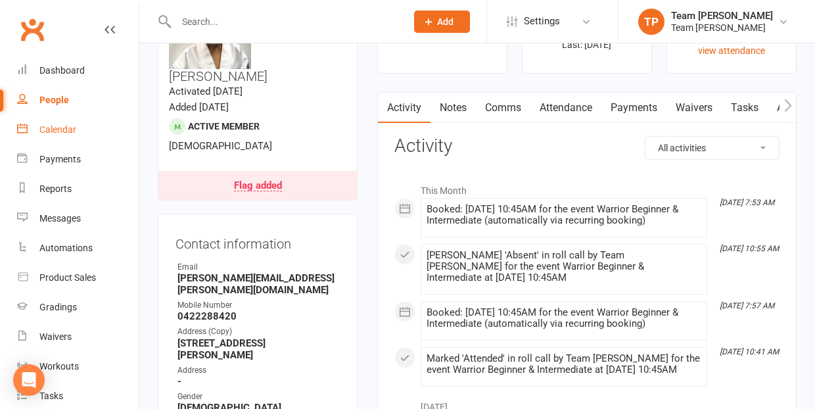
click at [57, 130] on div "Calendar" at bounding box center [57, 129] width 37 height 11
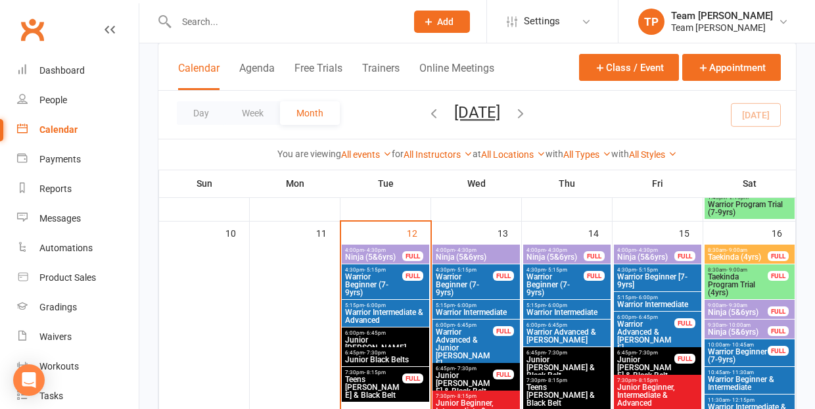
scroll to position [566, 0]
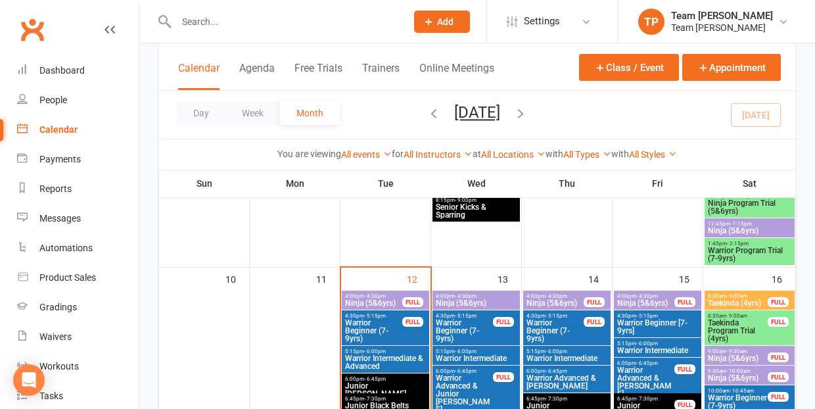
click at [570, 352] on span "5:15pm - 6:00pm" at bounding box center [567, 351] width 82 height 6
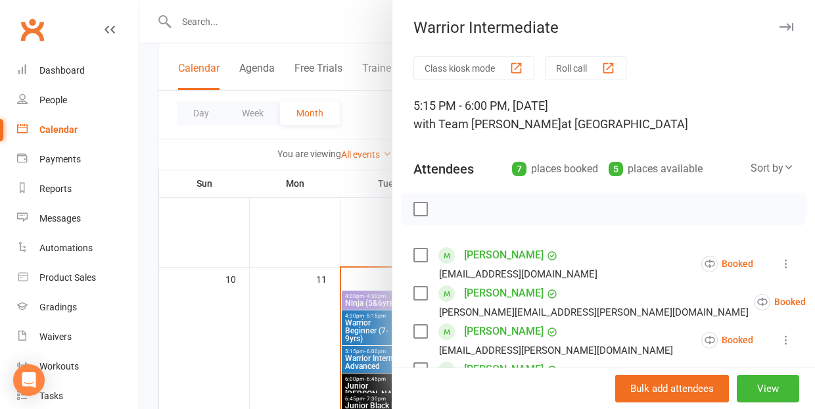
click at [239, 329] on div at bounding box center [477, 204] width 676 height 409
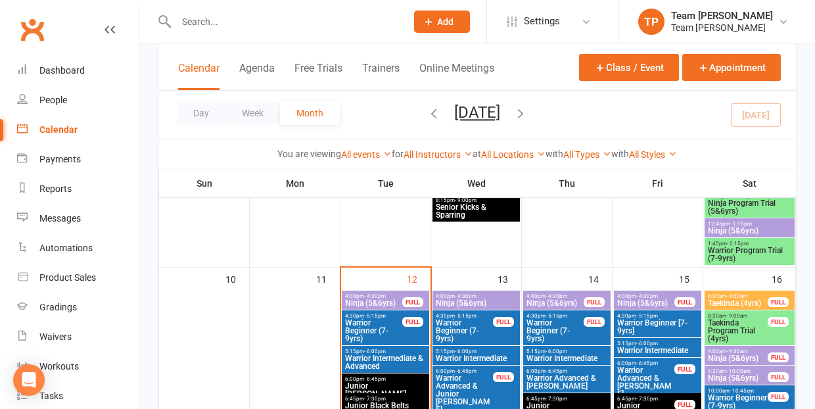
click at [484, 350] on span "5:15pm - 6:00pm" at bounding box center [476, 351] width 82 height 6
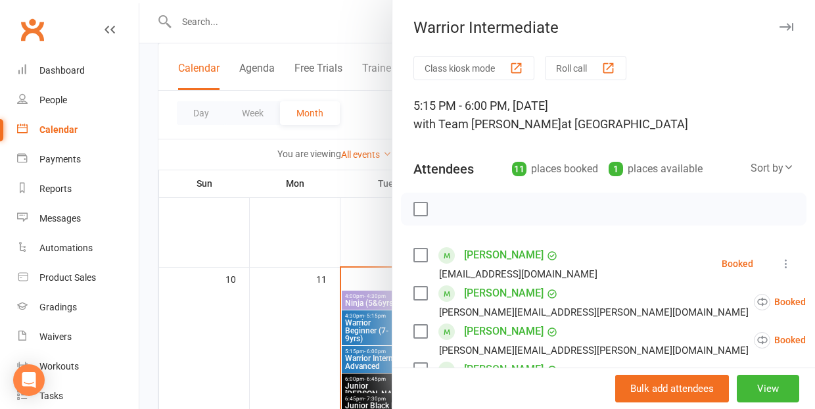
click at [187, 325] on div at bounding box center [477, 204] width 676 height 409
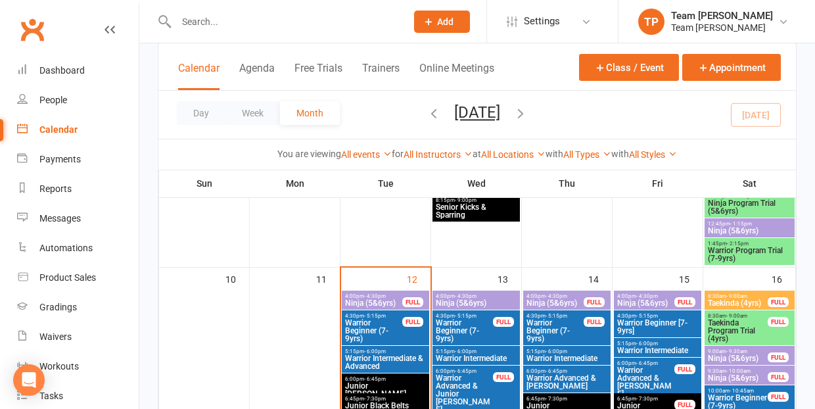
click at [626, 349] on span "Warrior Intermediate" at bounding box center [657, 350] width 82 height 8
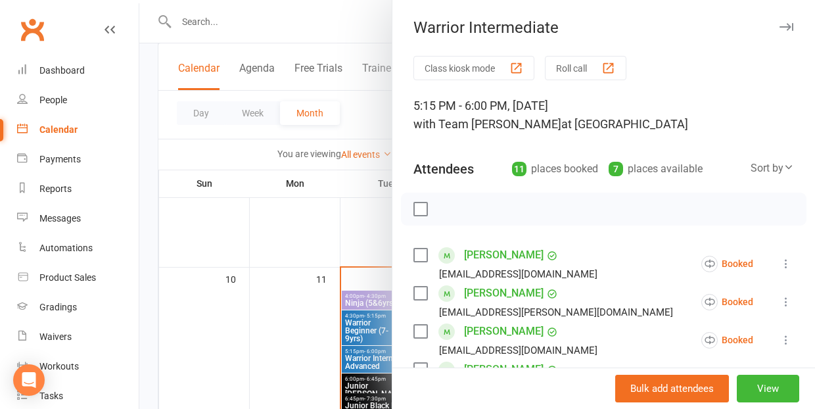
click at [235, 327] on div at bounding box center [477, 204] width 676 height 409
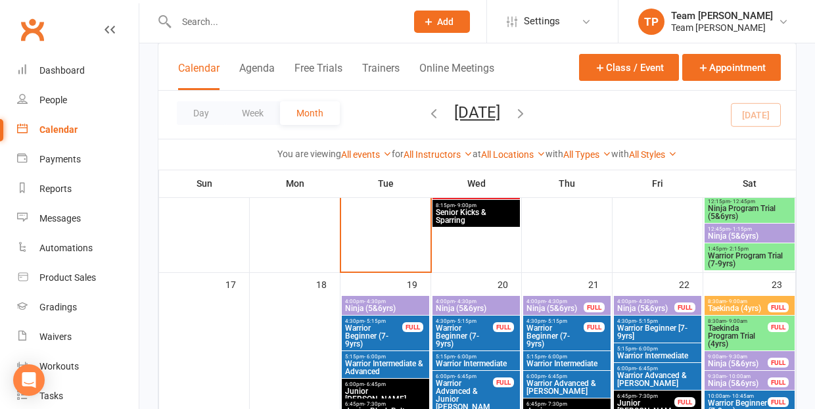
scroll to position [835, 0]
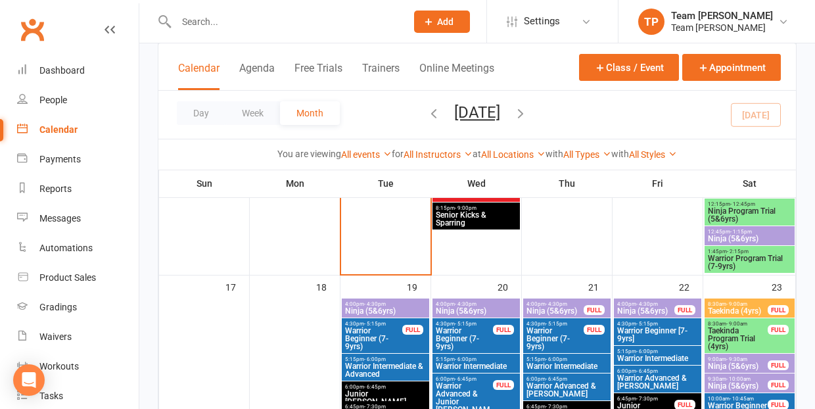
click at [467, 307] on span "Ninja (5&6yrs)" at bounding box center [476, 311] width 82 height 8
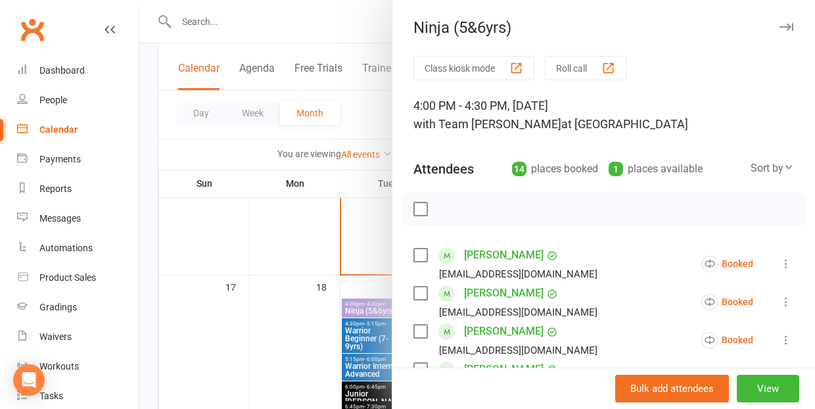
click at [282, 343] on div at bounding box center [477, 204] width 676 height 409
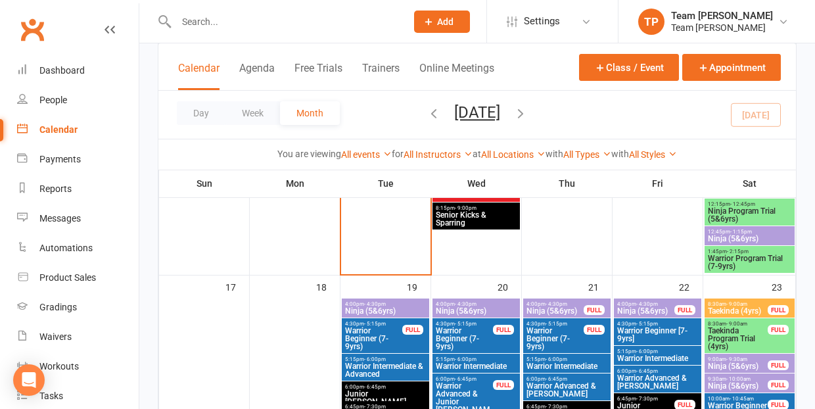
click at [381, 304] on span "- 4:30pm" at bounding box center [375, 304] width 22 height 6
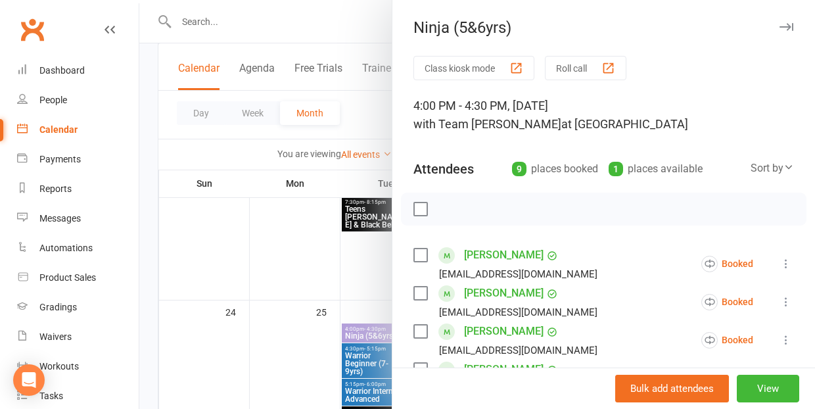
scroll to position [1061, 0]
click at [296, 351] on div at bounding box center [477, 204] width 676 height 409
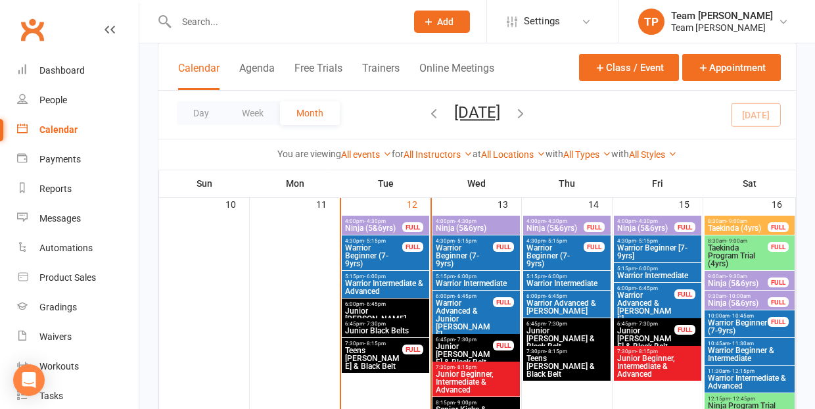
scroll to position [634, 0]
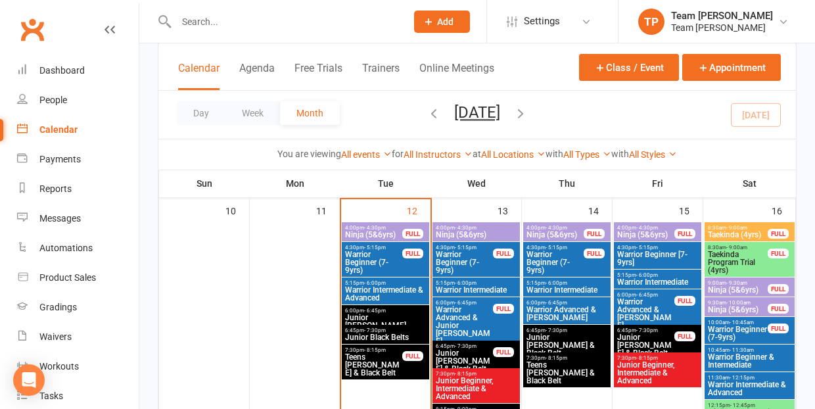
click at [730, 356] on span "Warrior Beginner & Intermediate" at bounding box center [749, 361] width 85 height 16
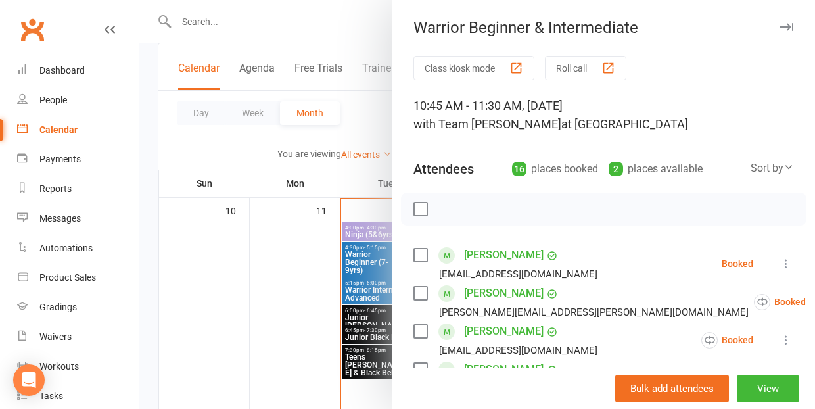
scroll to position [0, 0]
click at [613, 67] on div "button" at bounding box center [608, 68] width 14 height 14
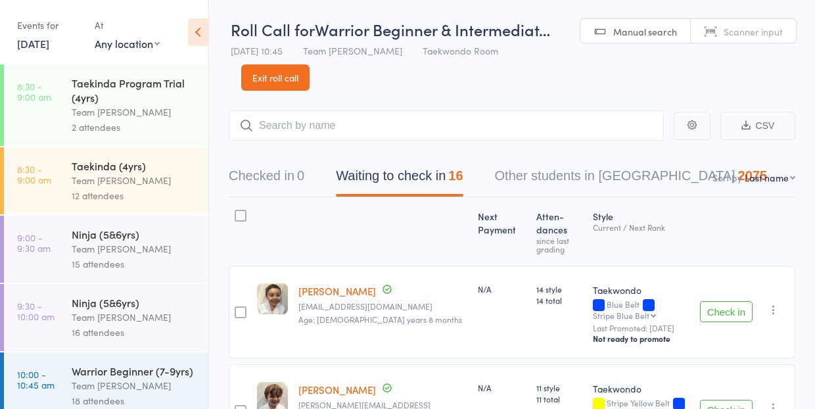
click at [275, 77] on link "Exit roll call" at bounding box center [275, 77] width 68 height 26
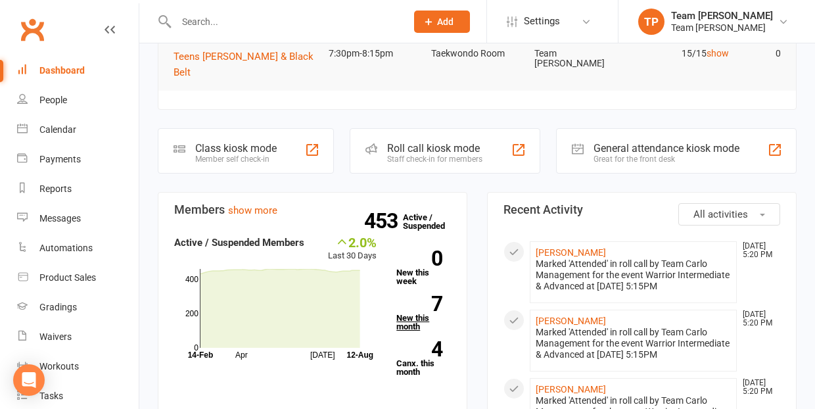
scroll to position [270, 0]
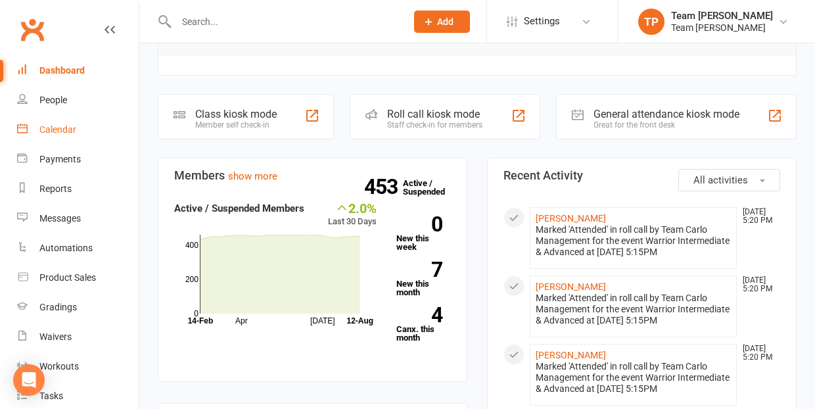
click at [59, 124] on div "Calendar" at bounding box center [57, 129] width 37 height 11
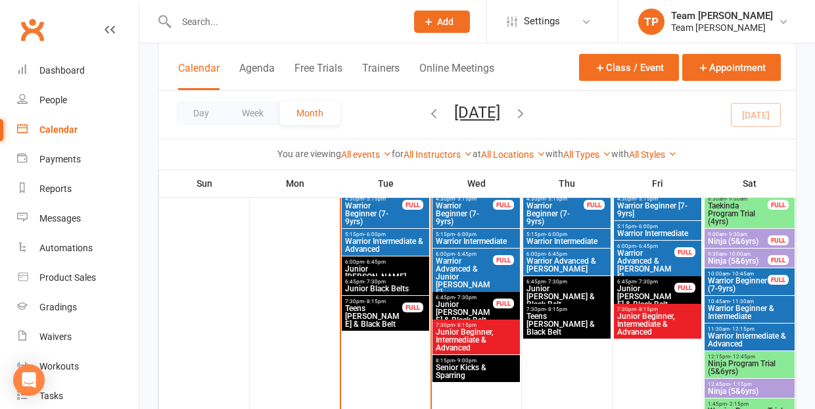
scroll to position [718, 0]
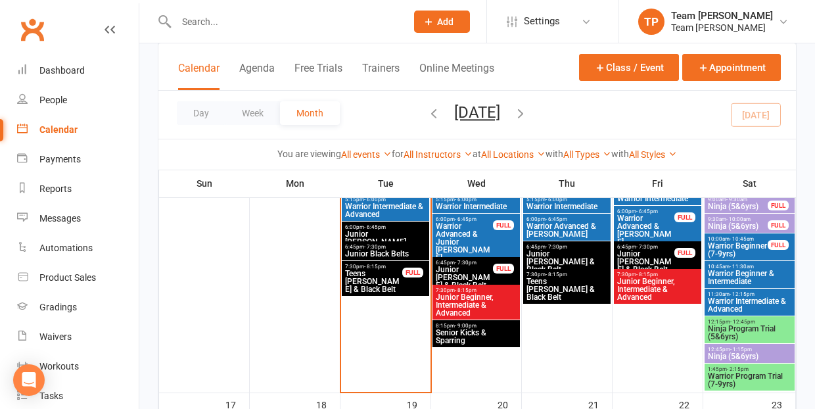
click at [728, 352] on span "Ninja (5&6yrs)" at bounding box center [749, 356] width 85 height 8
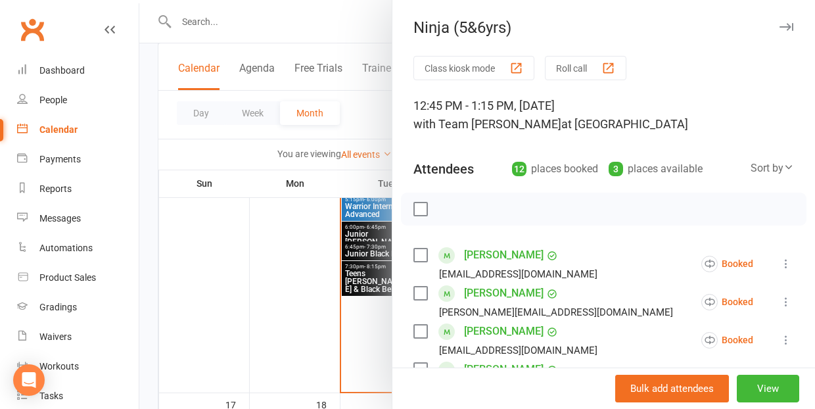
click at [257, 315] on div at bounding box center [477, 204] width 676 height 409
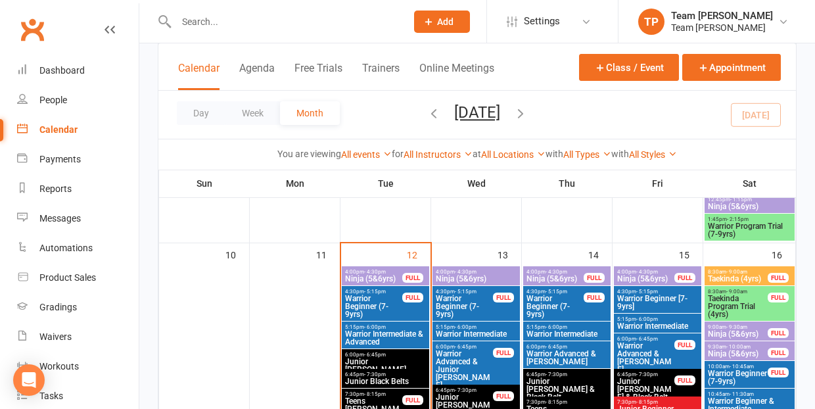
scroll to position [557, 0]
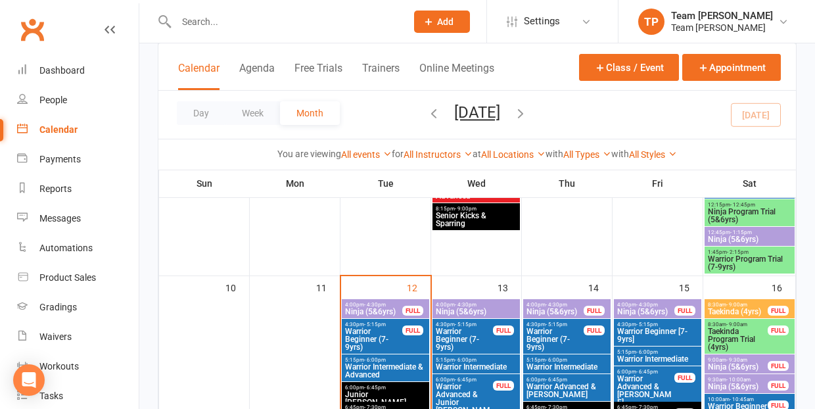
click at [465, 308] on span "Ninja (5&6yrs)" at bounding box center [476, 312] width 82 height 8
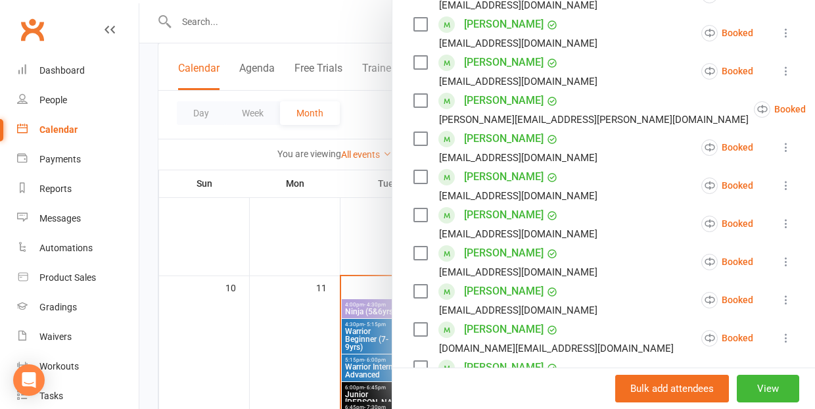
scroll to position [345, 0]
click at [480, 214] on link "[PERSON_NAME]" at bounding box center [504, 214] width 80 height 21
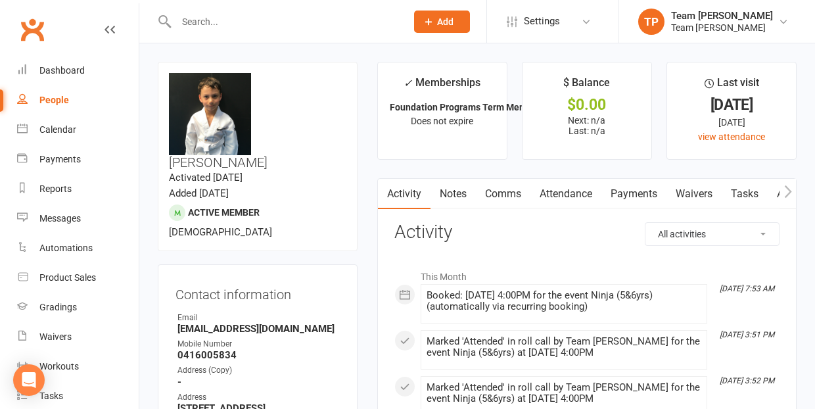
click at [501, 194] on link "Comms" at bounding box center [503, 194] width 55 height 30
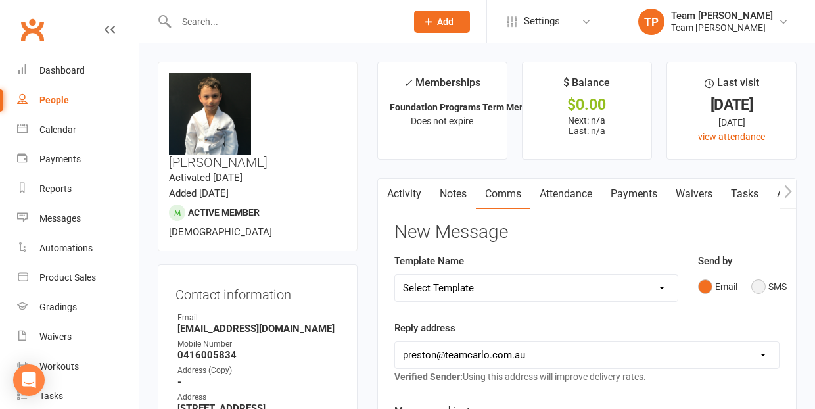
click at [757, 283] on button "SMS" at bounding box center [768, 286] width 35 height 25
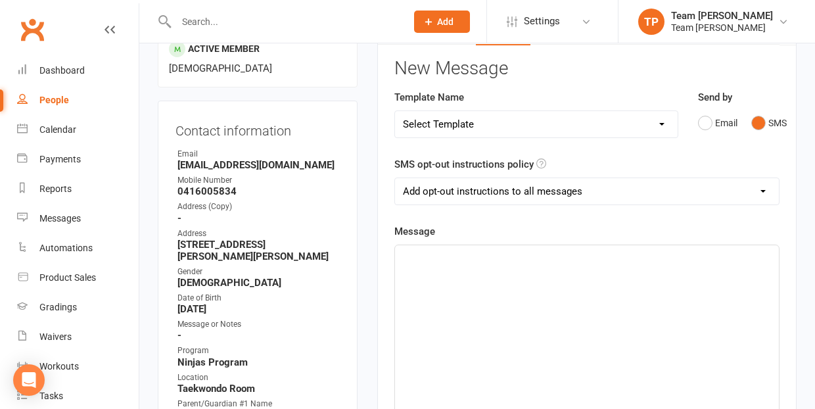
scroll to position [168, 0]
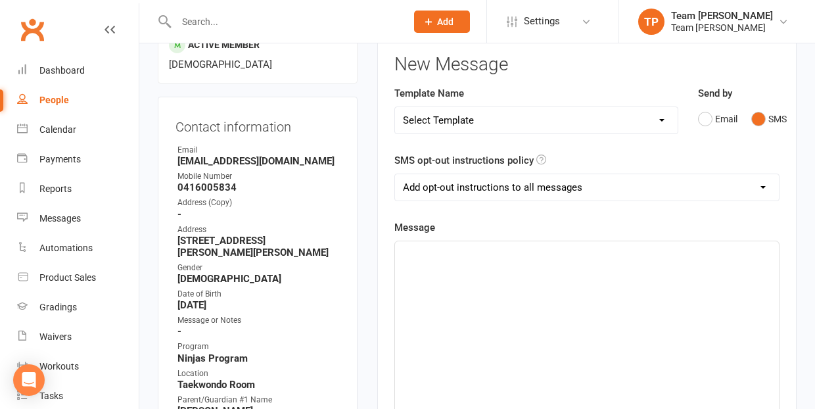
click at [414, 263] on div "﻿" at bounding box center [587, 339] width 384 height 197
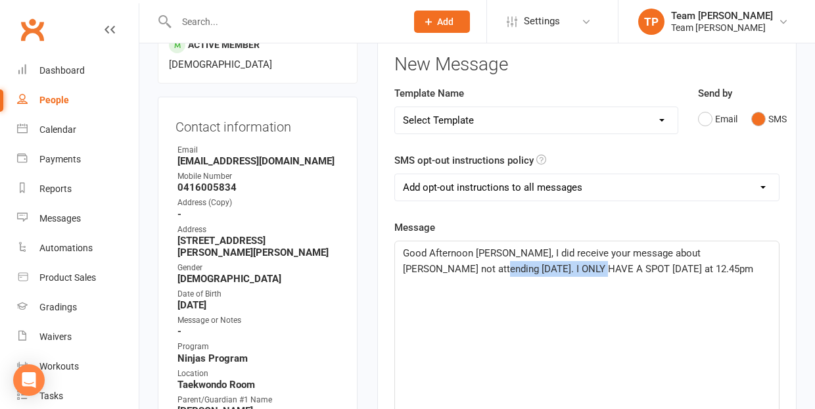
drag, startPoint x: 558, startPoint y: 264, endPoint x: 448, endPoint y: 270, distance: 110.6
click at [447, 271] on span "Good Afternoon [PERSON_NAME], I did receive your message about [PERSON_NAME] no…" at bounding box center [578, 261] width 350 height 28
click at [675, 266] on p "Good Afternoon [PERSON_NAME], I did receive your message about [PERSON_NAME] no…" at bounding box center [587, 268] width 368 height 47
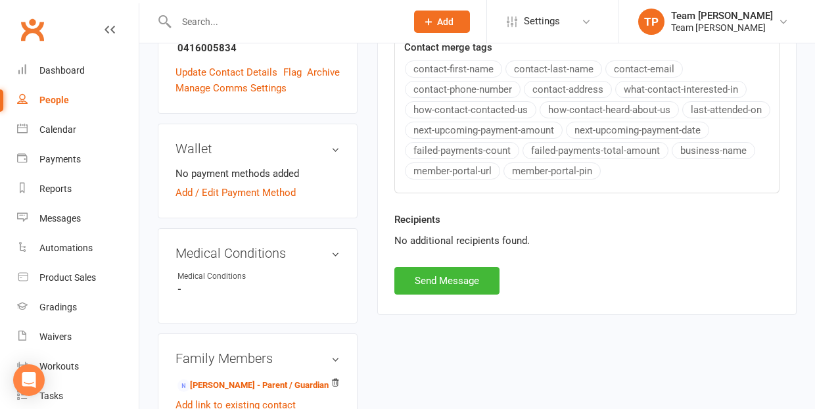
scroll to position [635, 0]
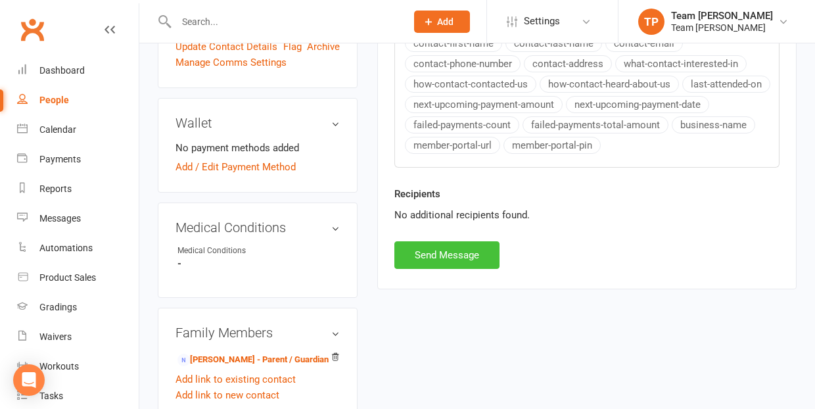
click at [455, 253] on button "Send Message" at bounding box center [446, 255] width 105 height 28
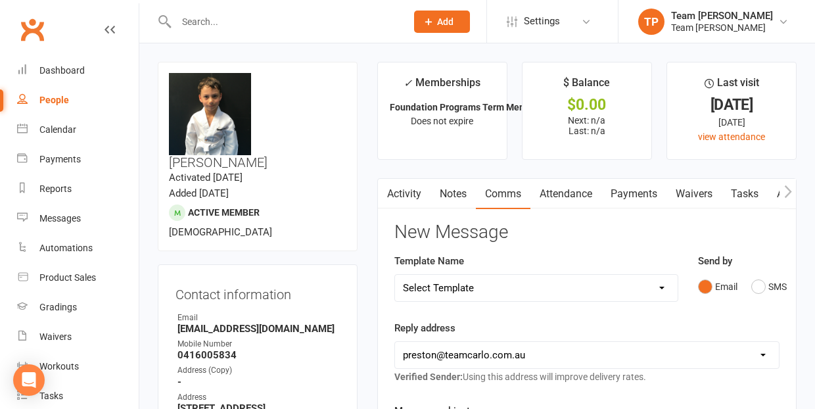
scroll to position [0, 0]
click at [53, 128] on div "Calendar" at bounding box center [57, 129] width 37 height 11
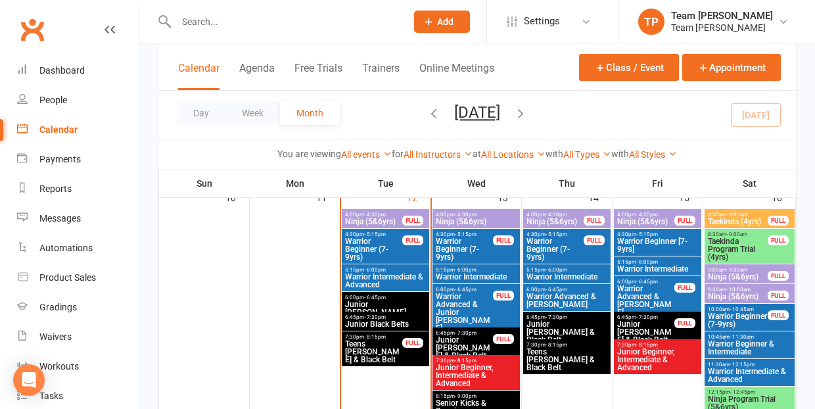
scroll to position [649, 0]
